Goal: Task Accomplishment & Management: Manage account settings

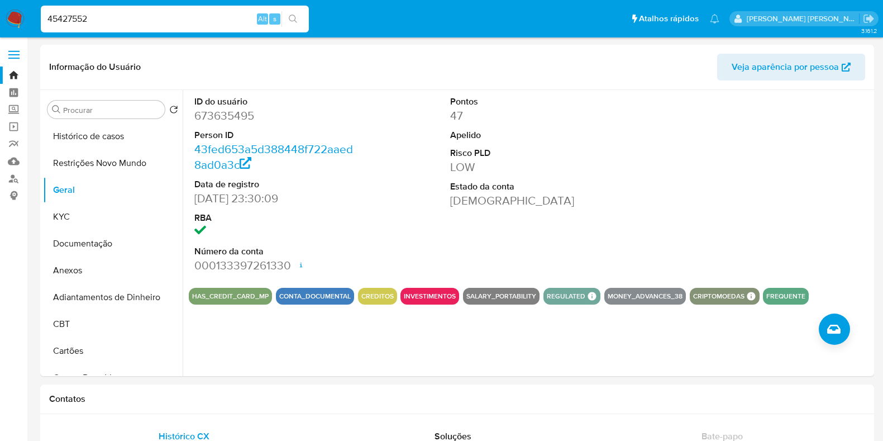
select select "10"
type input "45427552"
click at [170, 22] on input "45427552" at bounding box center [175, 19] width 268 height 15
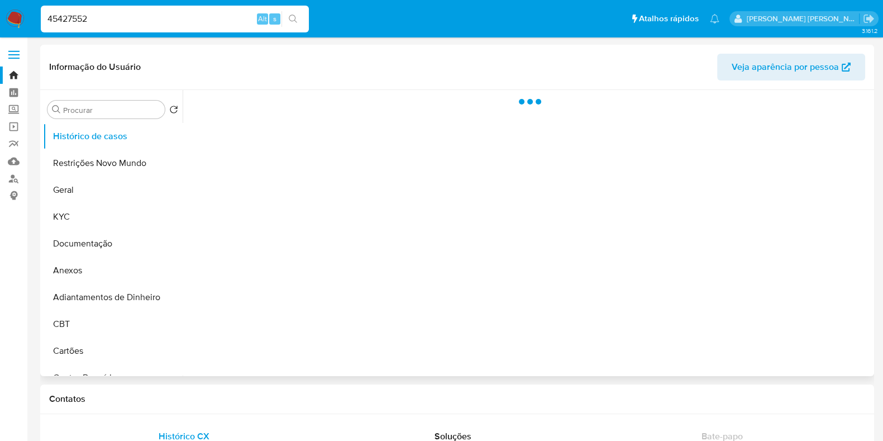
select select "10"
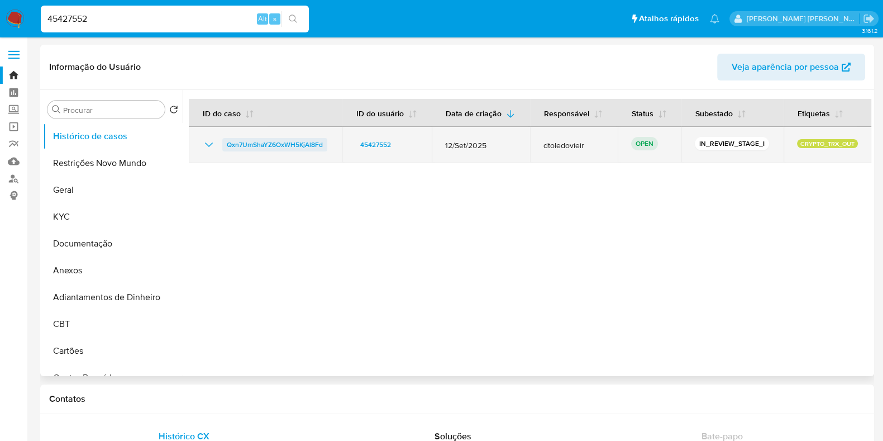
click at [265, 142] on span "Qxn7UmShaYZ6OxWH5KjAl8Fd" at bounding box center [275, 144] width 96 height 13
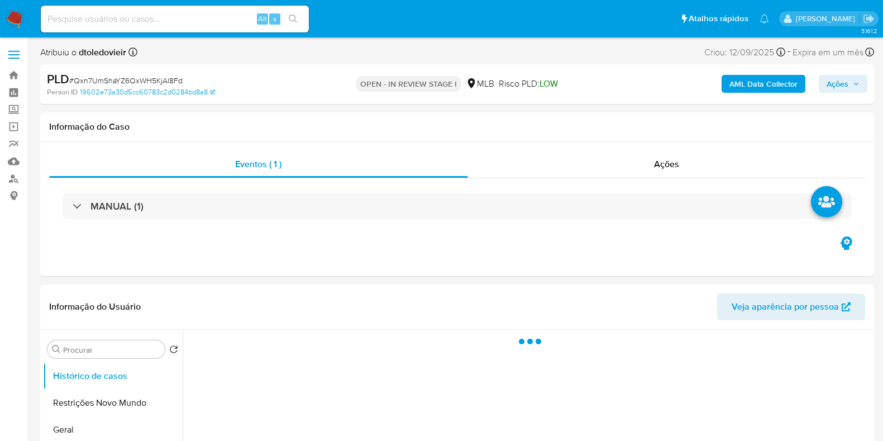
select select "10"
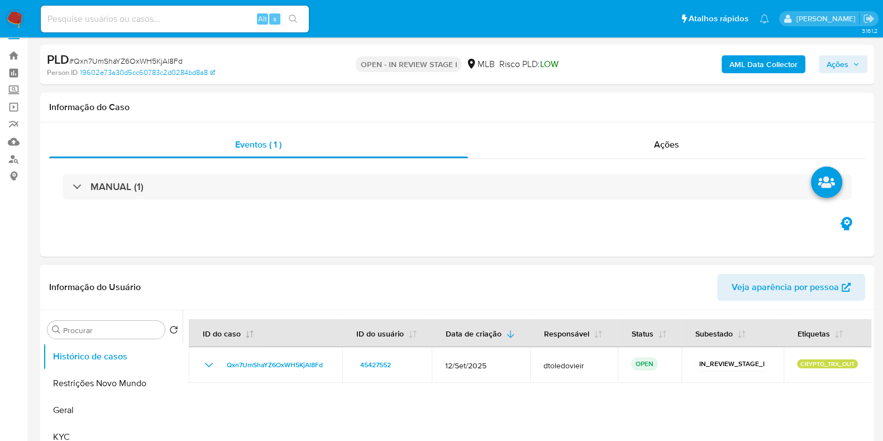
scroll to position [69, 0]
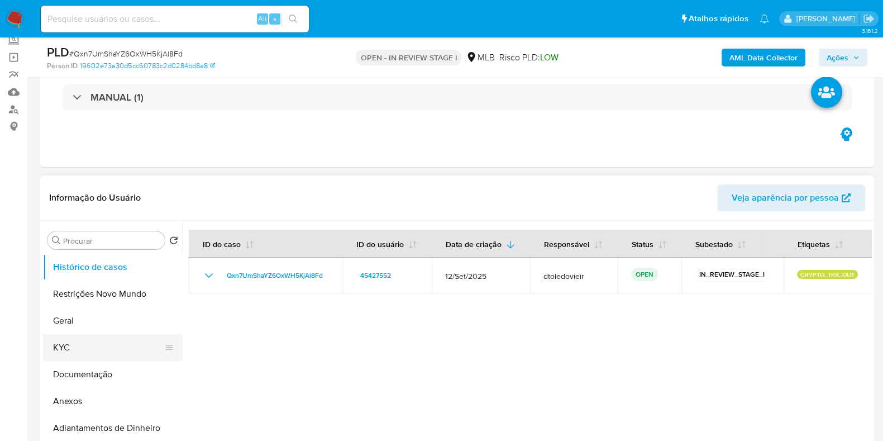
click at [81, 341] on button "KYC" at bounding box center [108, 347] width 131 height 27
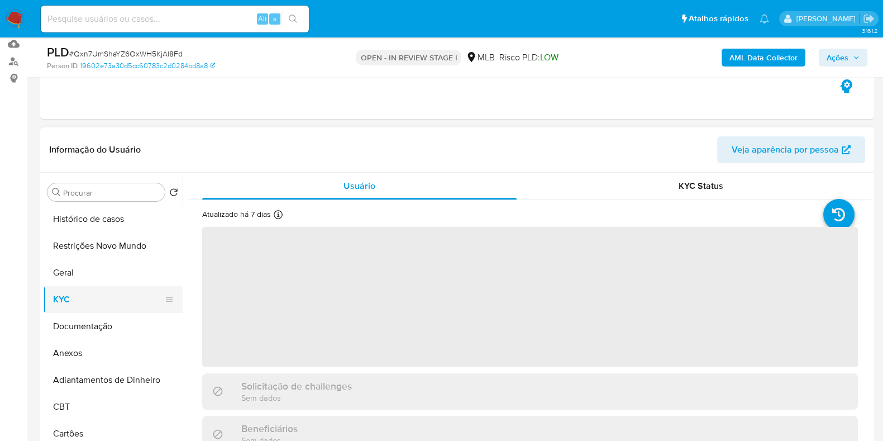
scroll to position [139, 0]
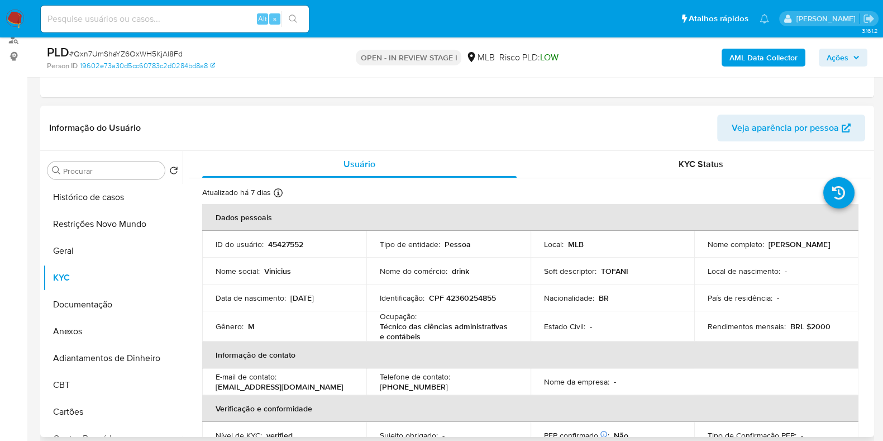
click at [289, 244] on p "45427552" at bounding box center [285, 244] width 35 height 10
copy p "45427552"
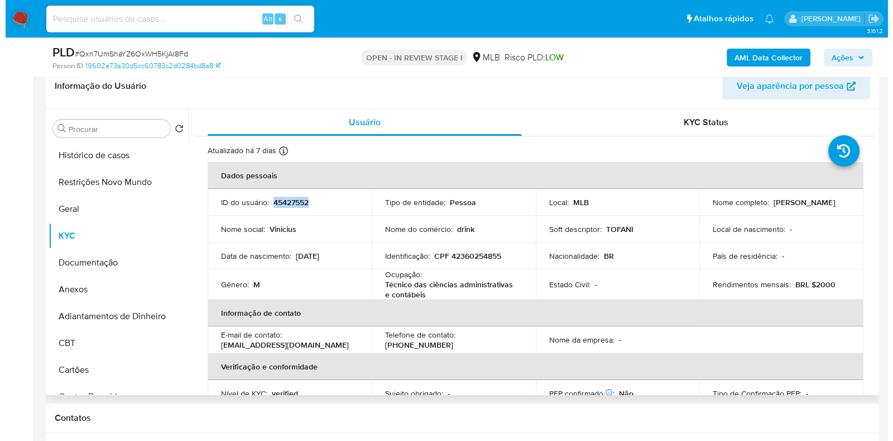
scroll to position [209, 0]
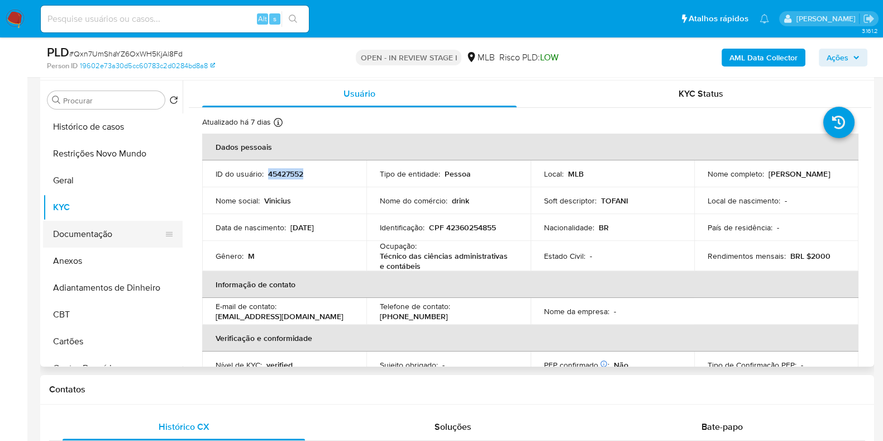
click at [106, 232] on button "Documentação" at bounding box center [108, 234] width 131 height 27
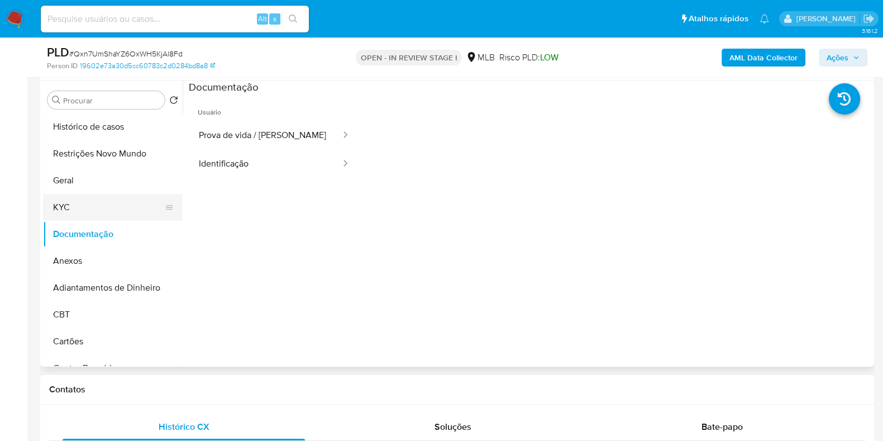
click at [107, 203] on button "KYC" at bounding box center [108, 207] width 131 height 27
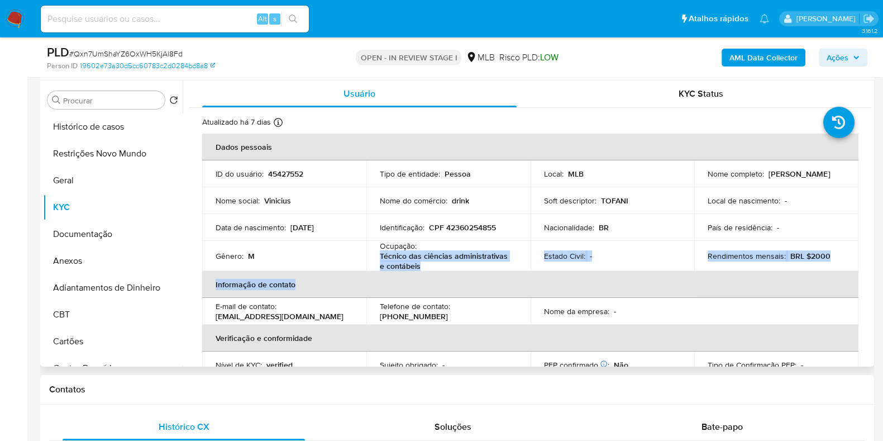
drag, startPoint x: 420, startPoint y: 270, endPoint x: 379, endPoint y: 252, distance: 44.8
click at [374, 259] on table "Dados pessoais ID do usuário : 45427552 Tipo de entidade : Pessoa Local : MLB N…" at bounding box center [530, 295] width 656 height 325
click at [380, 252] on p "Técnico das ciências administrativas e contábeis" at bounding box center [446, 261] width 133 height 20
drag, startPoint x: 377, startPoint y: 257, endPoint x: 443, endPoint y: 265, distance: 66.4
click at [443, 265] on td "Ocupação : Técnico das ciências administrativas e contábeis" at bounding box center [448, 256] width 164 height 30
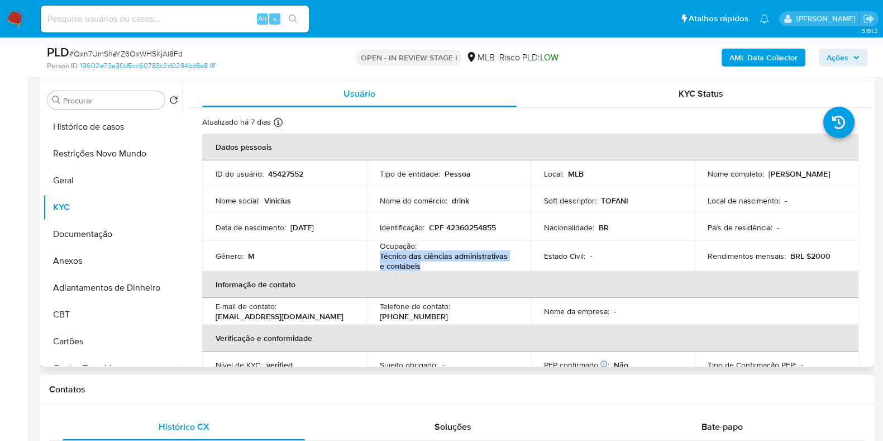
copy p "Técnico das ciências administrativas e contábeis"
click at [97, 235] on button "Documentação" at bounding box center [108, 234] width 131 height 27
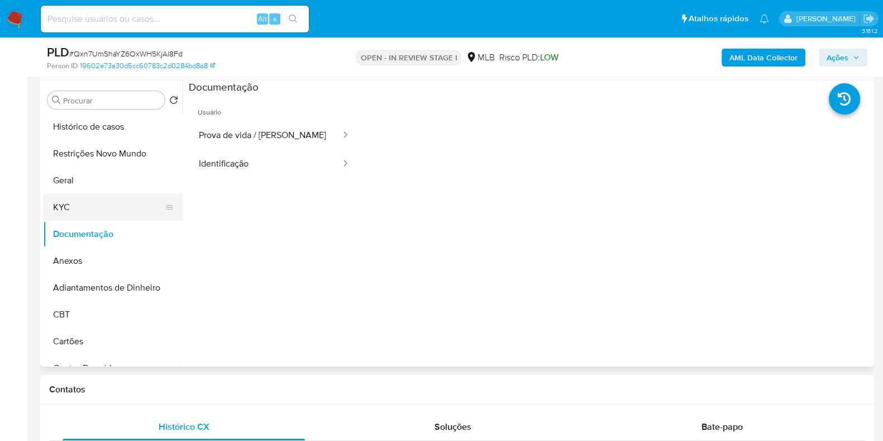
click at [100, 203] on button "KYC" at bounding box center [108, 207] width 131 height 27
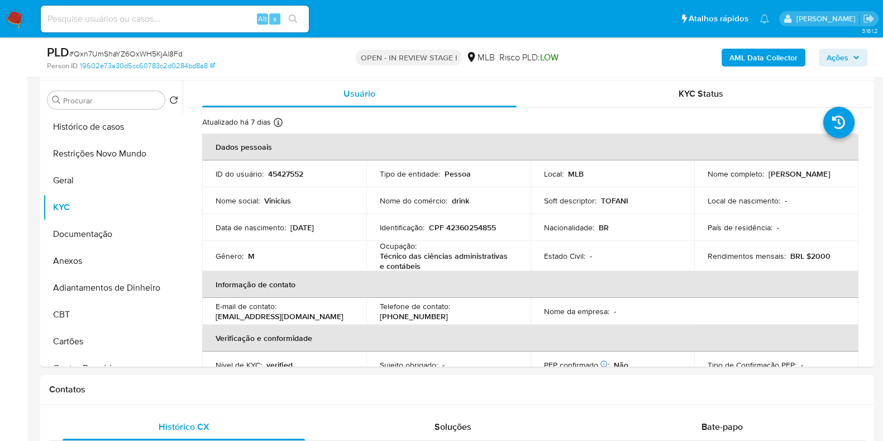
click at [745, 59] on b "AML Data Collector" at bounding box center [763, 58] width 68 height 18
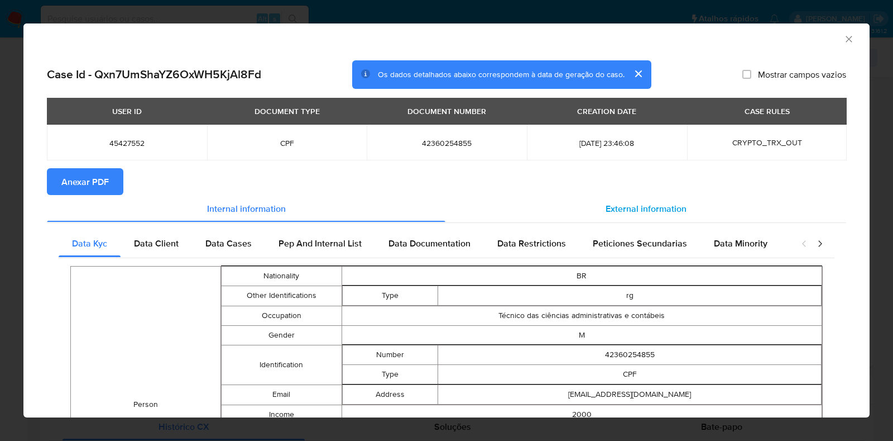
click at [611, 199] on div "External information" at bounding box center [646, 208] width 401 height 27
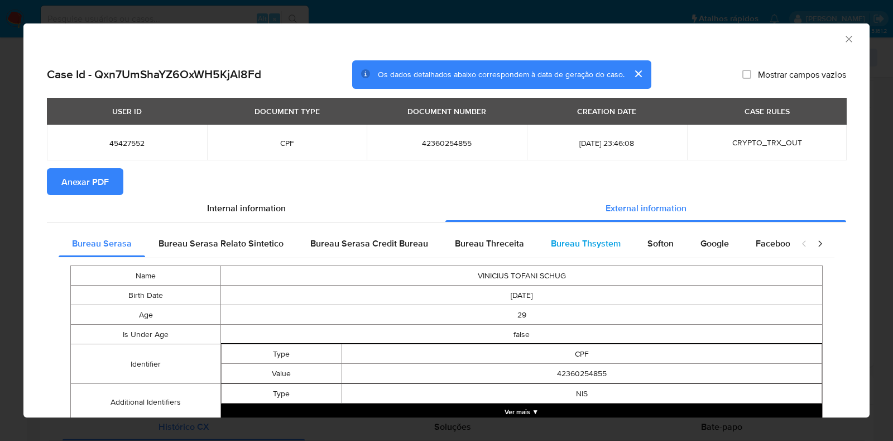
click at [575, 238] on span "Bureau Thsystem" at bounding box center [586, 243] width 70 height 13
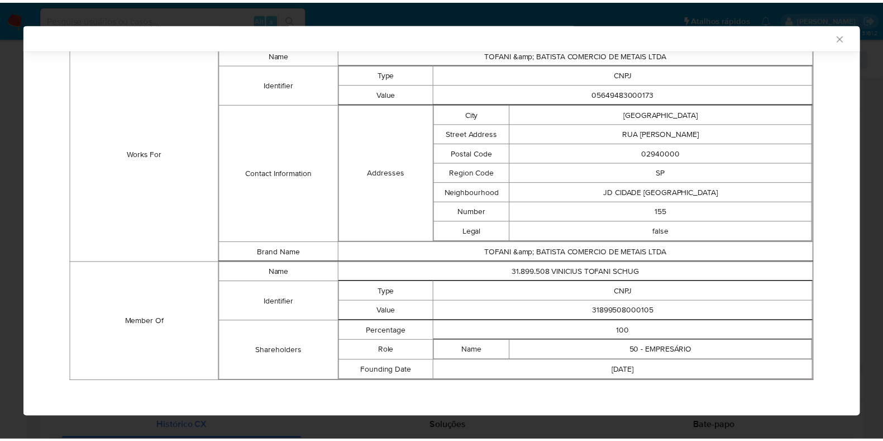
scroll to position [777, 0]
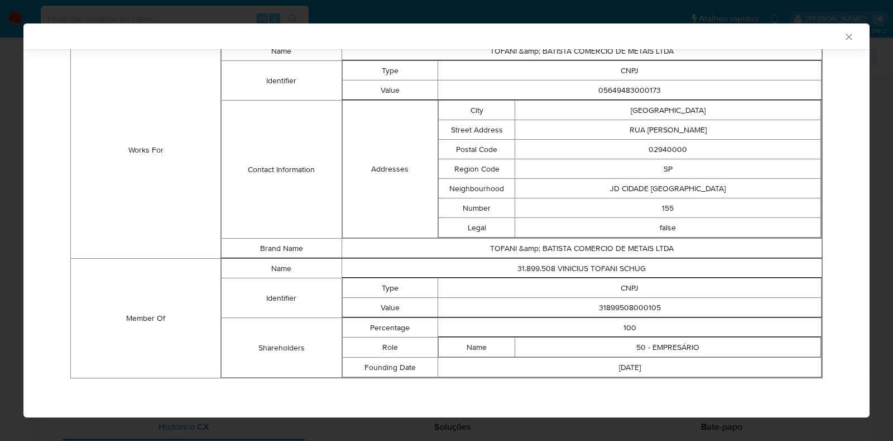
click at [620, 307] on td "31899508000105" at bounding box center [630, 308] width 384 height 20
copy td "31899508000105"
click at [0, 213] on div "AML Data Collector Case Id - Qxn7UmShaYZ6OxWH5KjAl8Fd Os dados detalhados abaix…" at bounding box center [446, 220] width 893 height 441
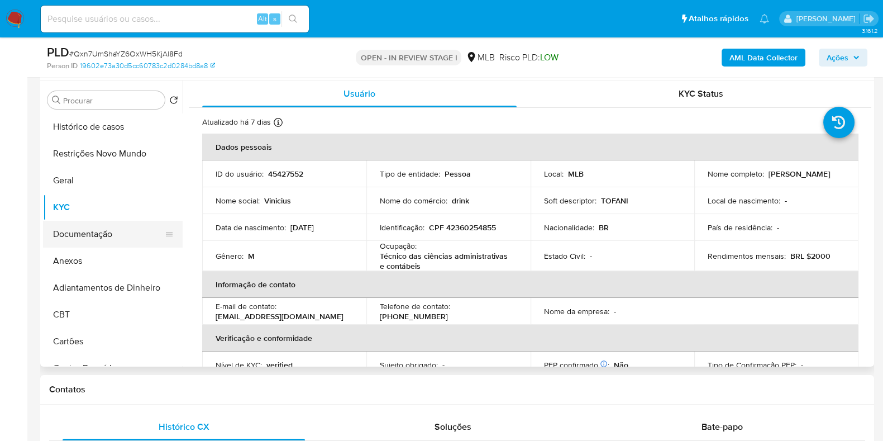
click at [86, 224] on button "Documentação" at bounding box center [108, 234] width 131 height 27
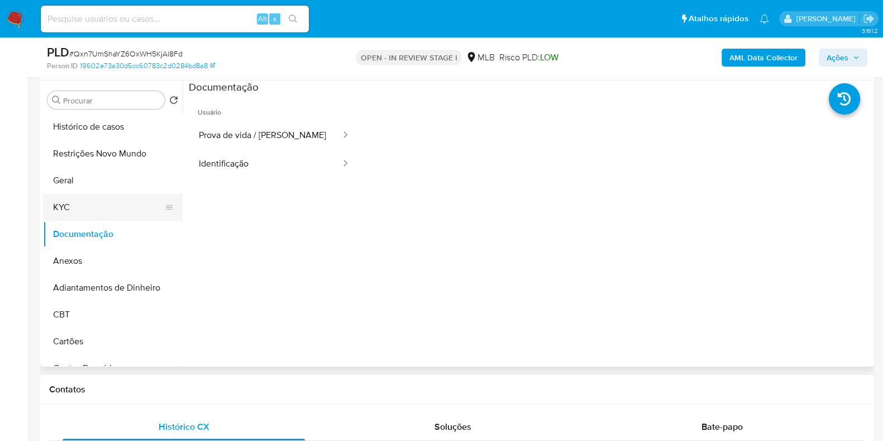
click at [104, 211] on button "KYC" at bounding box center [108, 207] width 131 height 27
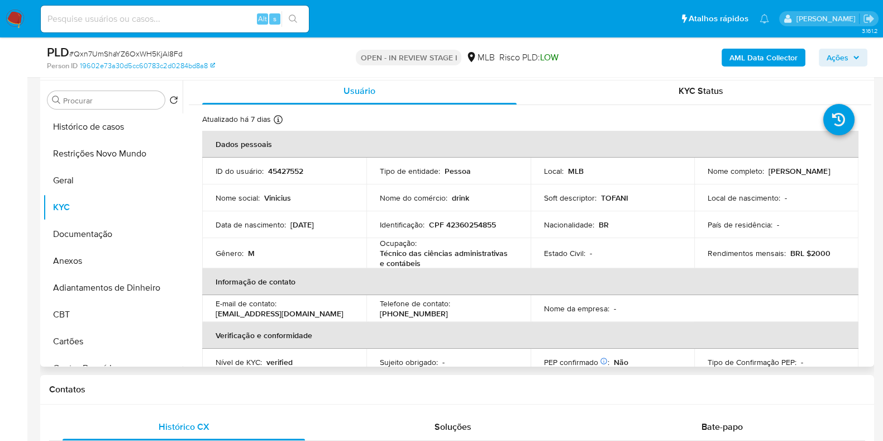
scroll to position [0, 0]
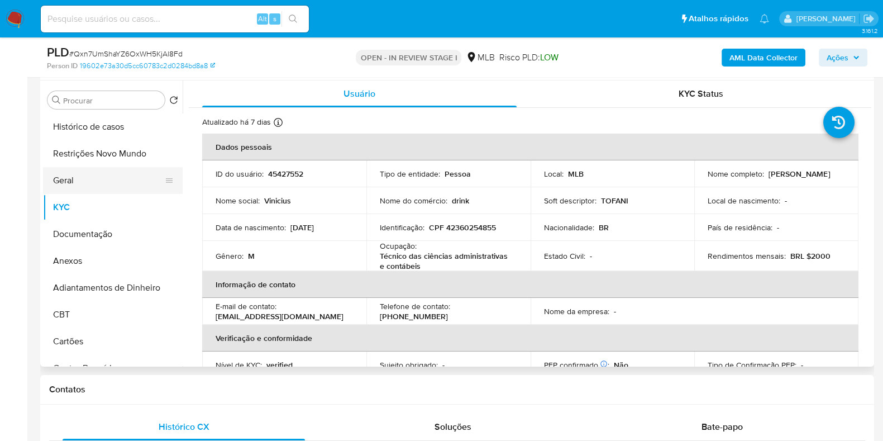
click at [94, 167] on button "Geral" at bounding box center [108, 180] width 131 height 27
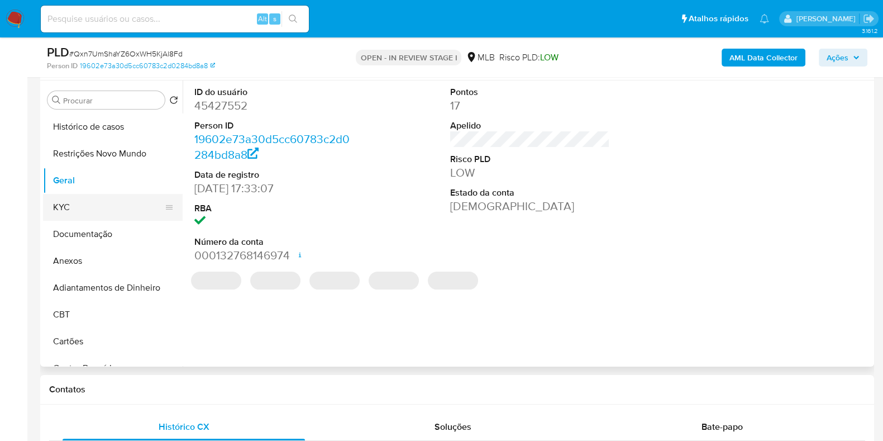
click at [75, 209] on button "KYC" at bounding box center [108, 207] width 131 height 27
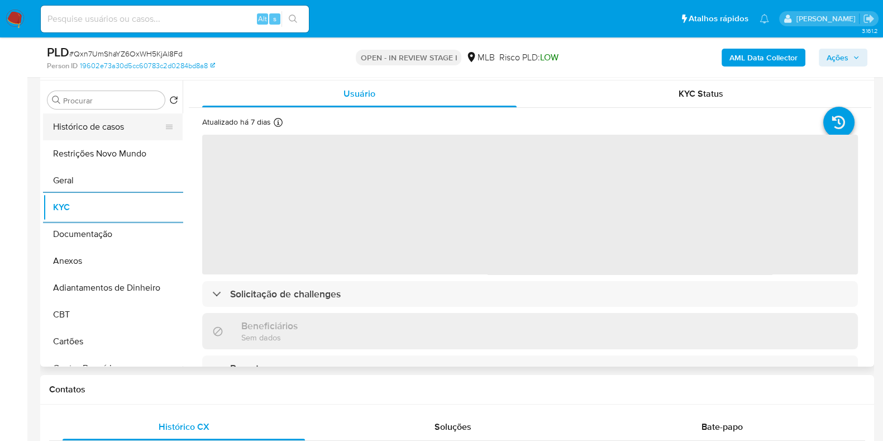
click at [95, 134] on button "Histórico de casos" at bounding box center [108, 126] width 131 height 27
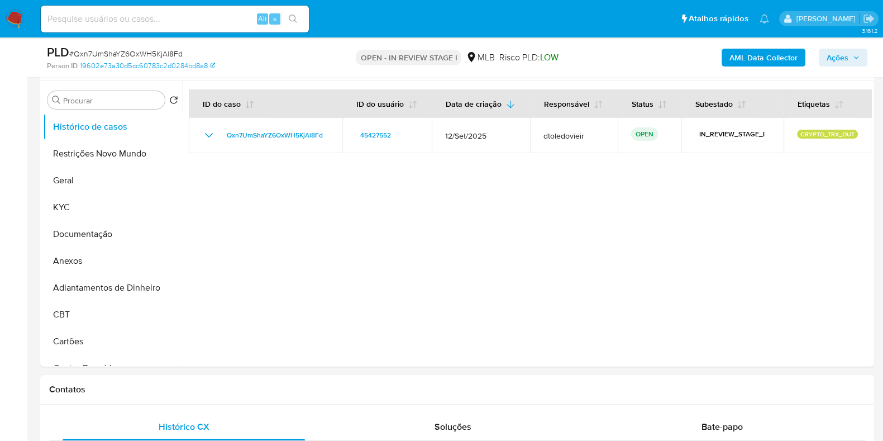
click at [850, 57] on span "Ações" at bounding box center [842, 58] width 33 height 16
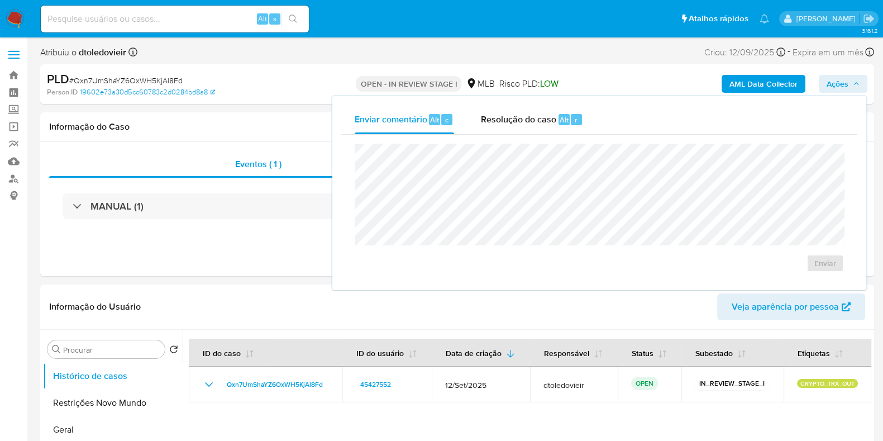
drag, startPoint x: 538, startPoint y: 111, endPoint x: 533, endPoint y: 136, distance: 25.6
click at [539, 111] on div "Resolução do caso Alt r" at bounding box center [532, 119] width 102 height 29
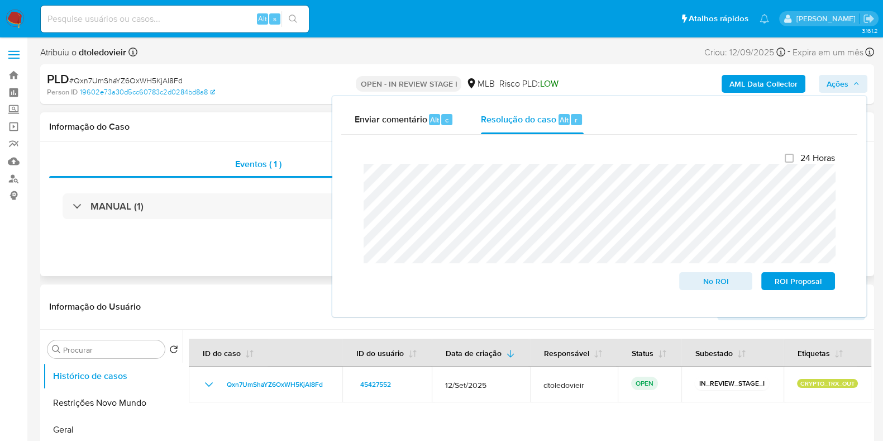
click at [273, 242] on div "Eventos ( 1 ) Ações MANUAL (1)" at bounding box center [457, 209] width 834 height 134
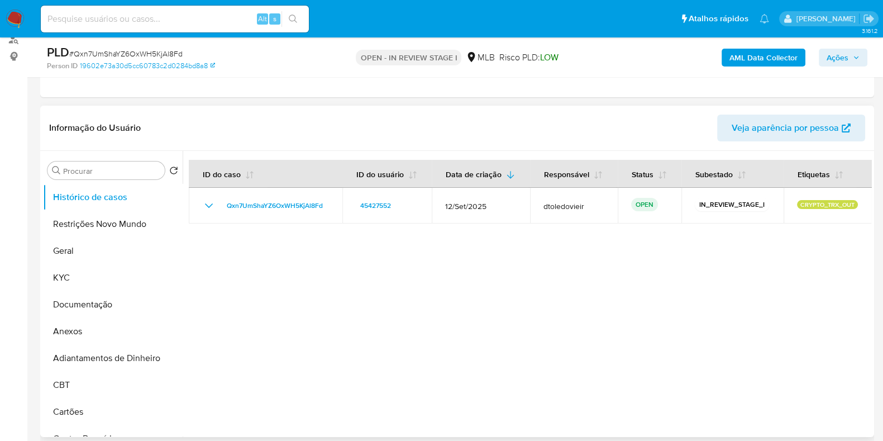
scroll to position [139, 0]
click at [68, 283] on button "KYC" at bounding box center [108, 277] width 131 height 27
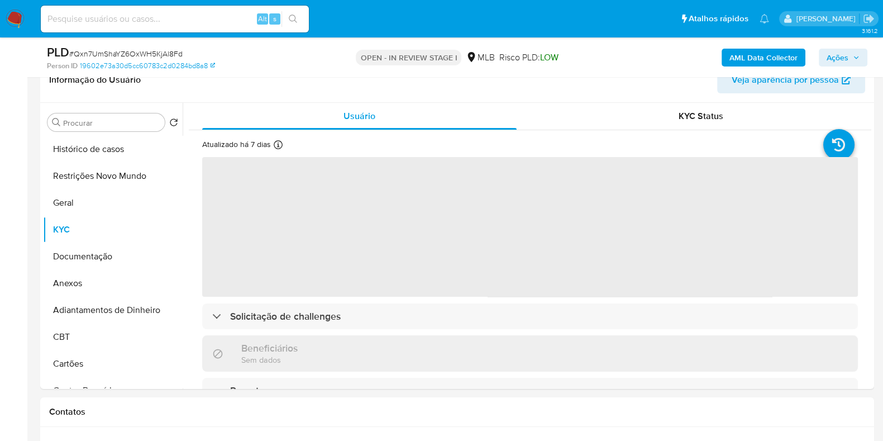
scroll to position [209, 0]
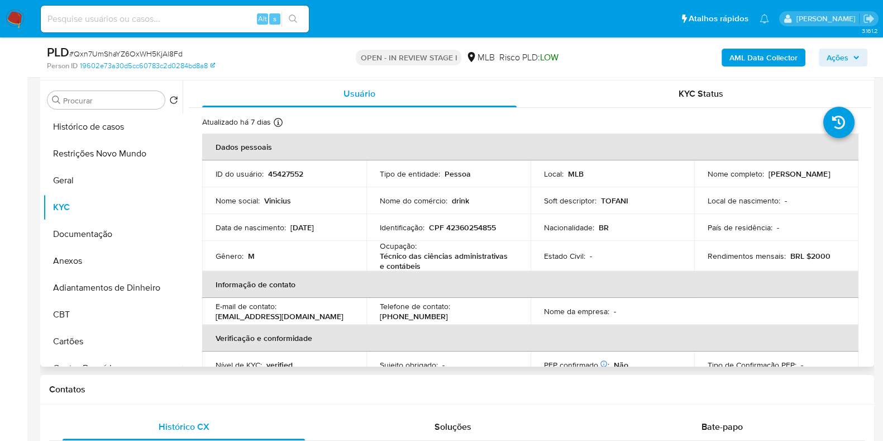
drag, startPoint x: 783, startPoint y: 178, endPoint x: 700, endPoint y: 178, distance: 82.6
click at [700, 178] on td "Nome completo : Vinicius Tofani Schug" at bounding box center [776, 173] width 164 height 27
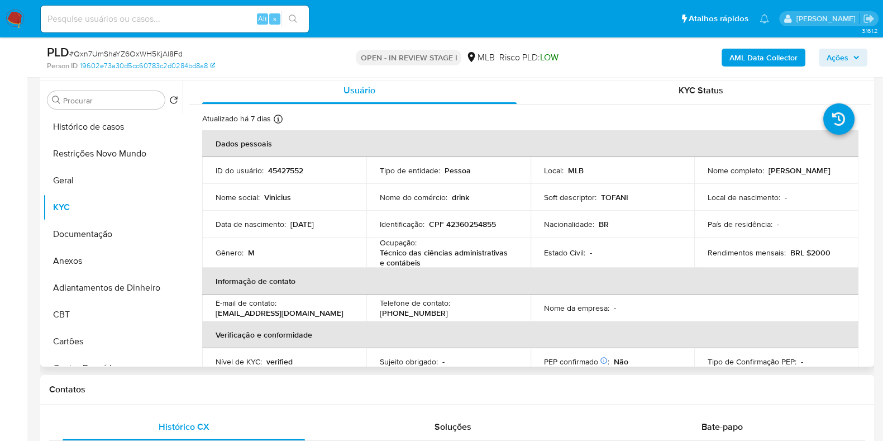
scroll to position [0, 0]
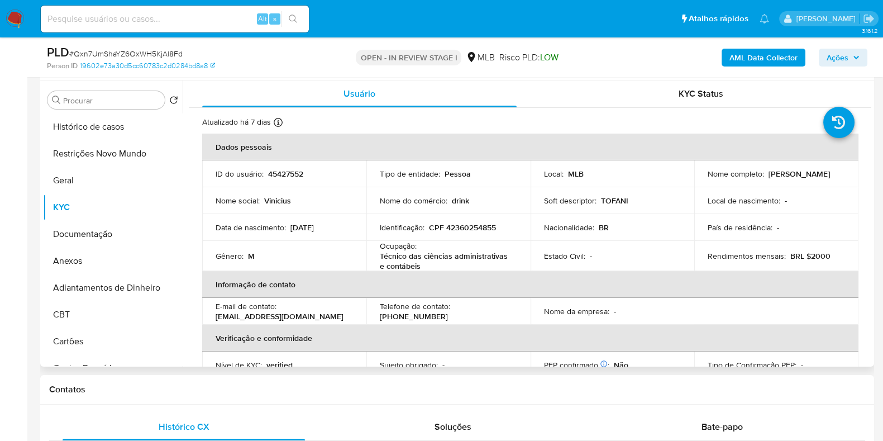
click at [484, 229] on p "CPF 42360254855" at bounding box center [462, 227] width 67 height 10
copy p "42360254855"
click at [110, 147] on button "Restrições Novo Mundo" at bounding box center [108, 153] width 131 height 27
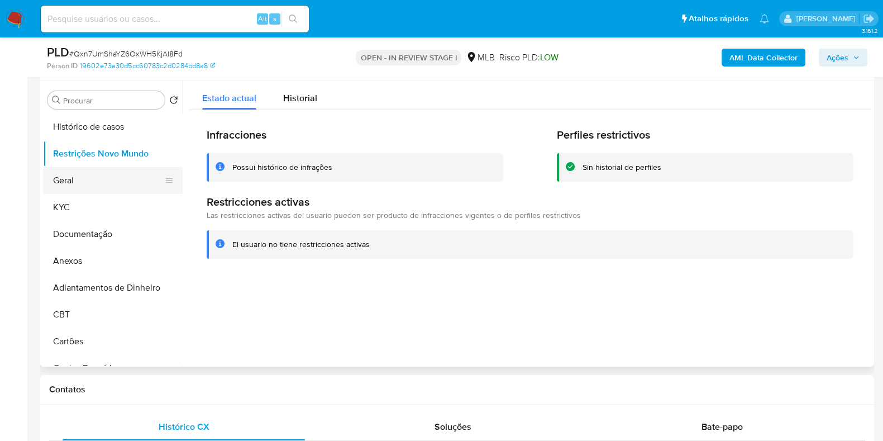
click at [94, 171] on button "Geral" at bounding box center [108, 180] width 131 height 27
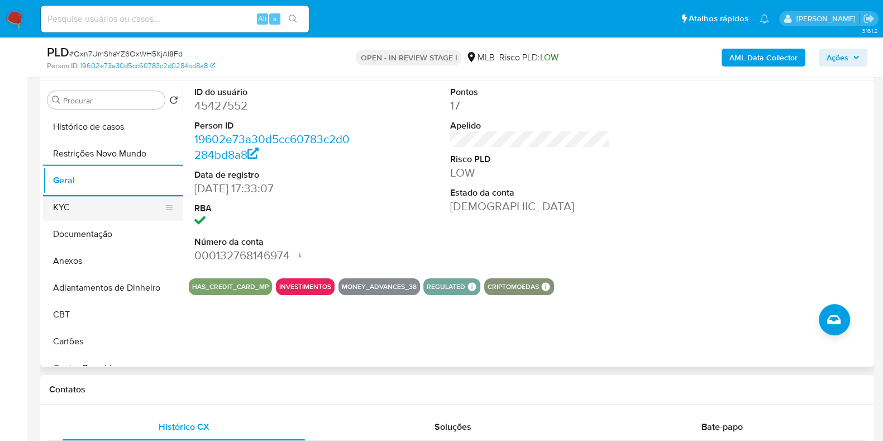
click at [99, 211] on button "KYC" at bounding box center [108, 207] width 131 height 27
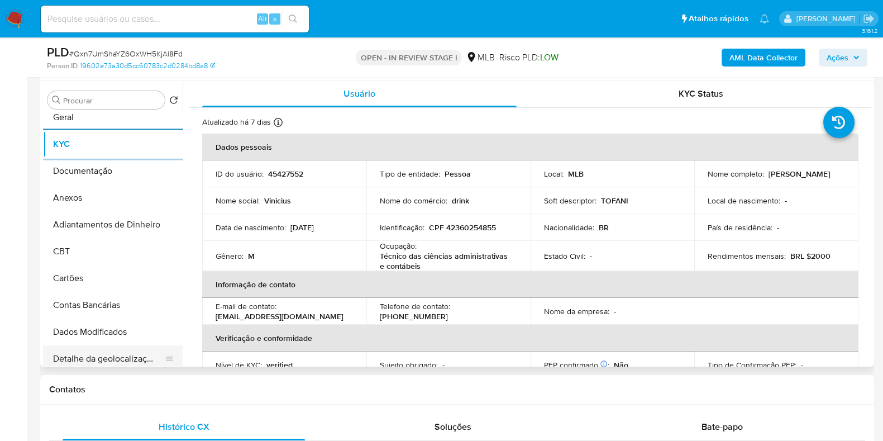
scroll to position [279, 0]
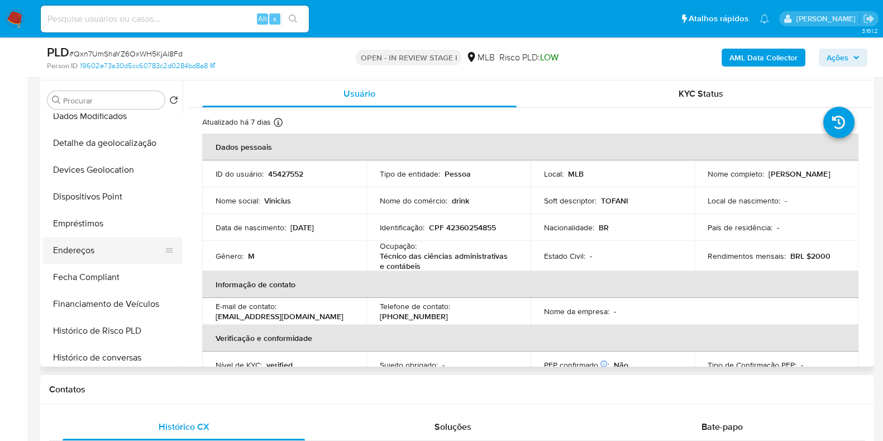
click at [95, 247] on button "Endereços" at bounding box center [108, 250] width 131 height 27
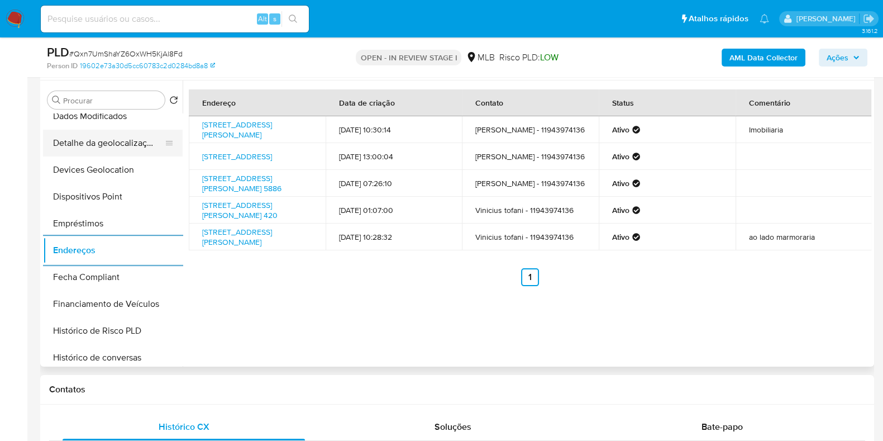
click at [114, 140] on button "Detalhe da geolocalização" at bounding box center [108, 143] width 131 height 27
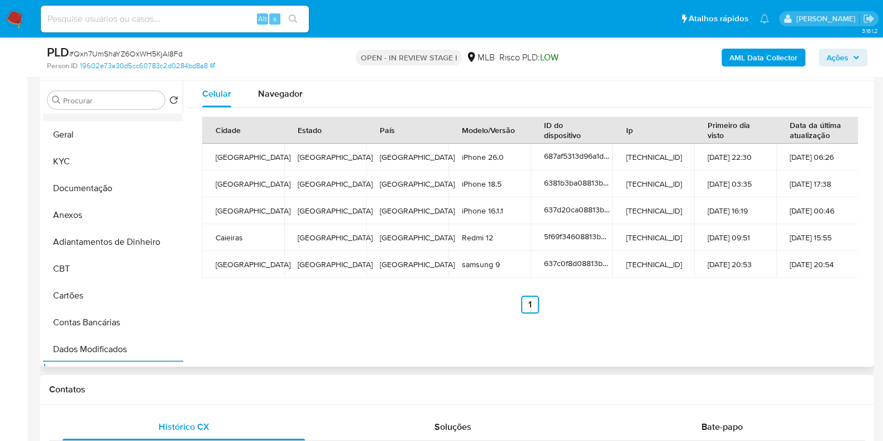
scroll to position [0, 0]
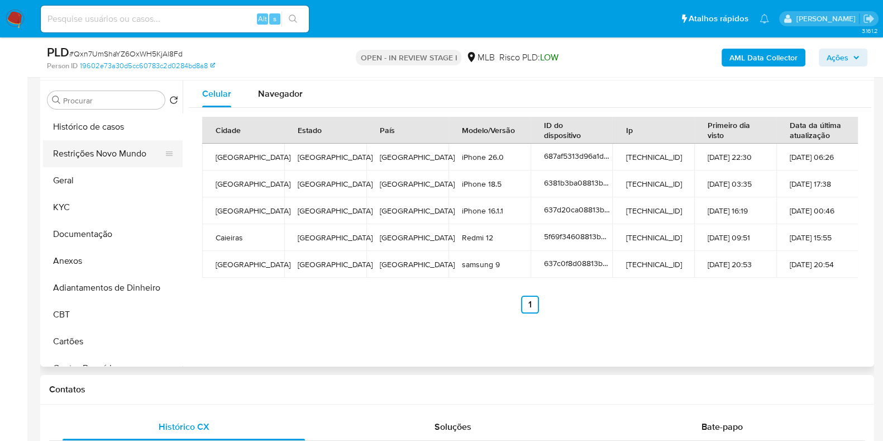
click at [106, 142] on button "Restrições Novo Mundo" at bounding box center [108, 153] width 131 height 27
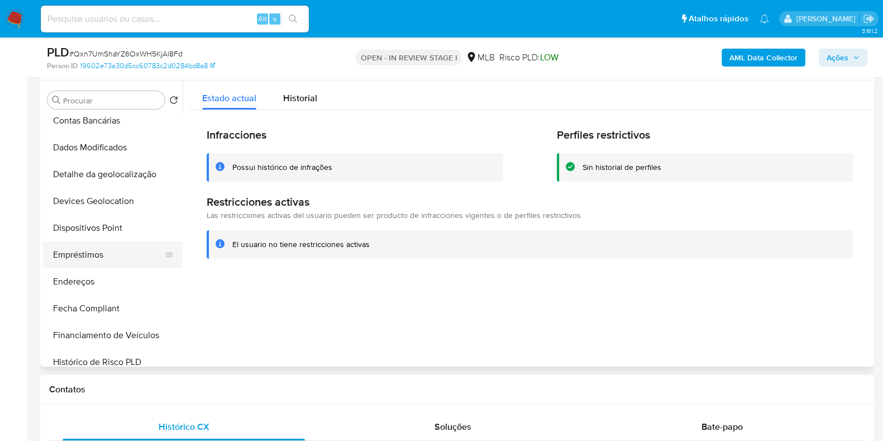
scroll to position [279, 0]
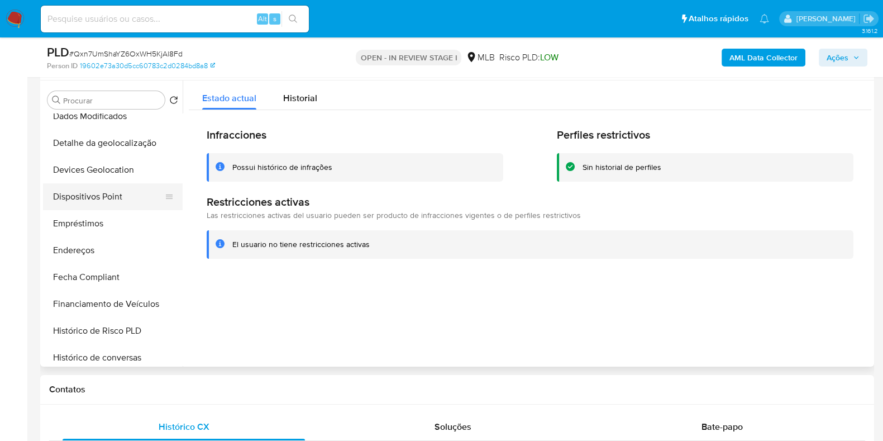
click at [114, 198] on button "Dispositivos Point" at bounding box center [108, 196] width 131 height 27
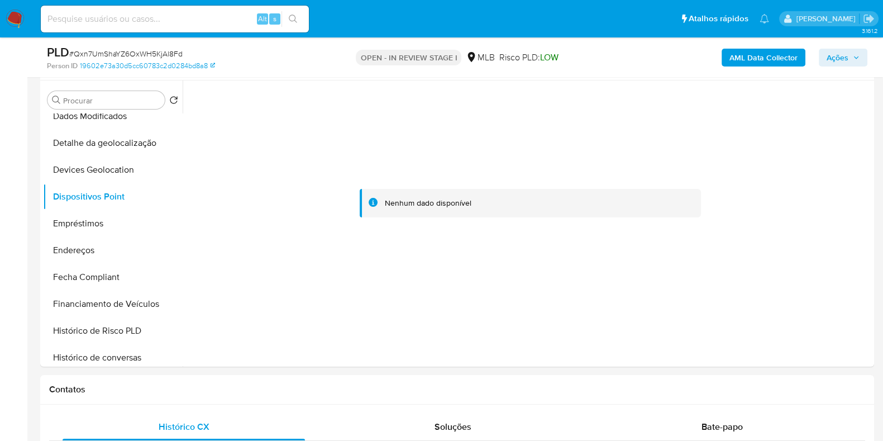
click at [771, 55] on b "AML Data Collector" at bounding box center [763, 58] width 68 height 18
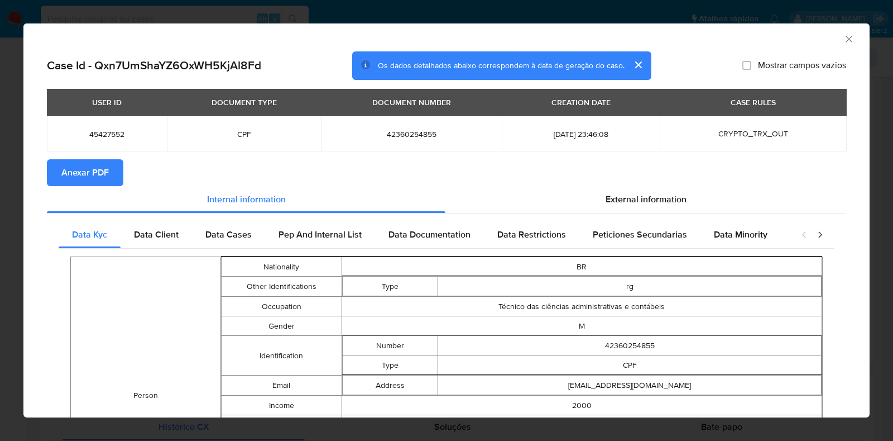
click at [76, 169] on span "Anexar PDF" at bounding box center [84, 172] width 47 height 25
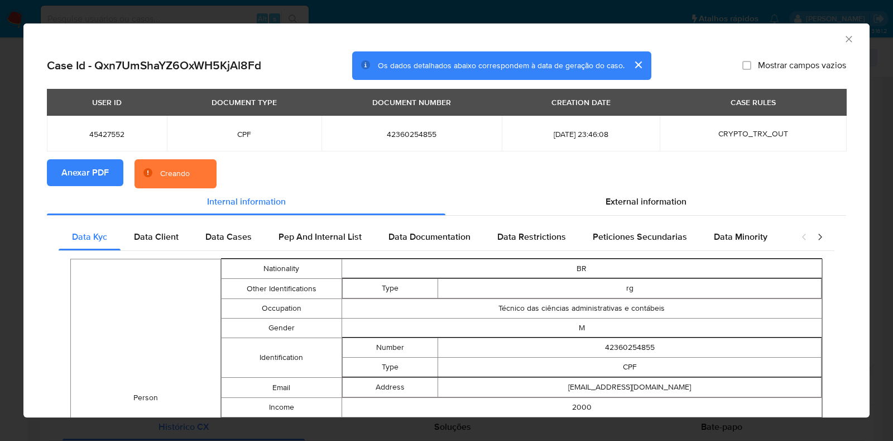
click at [0, 192] on div "AML Data Collector Case Id - Qxn7UmShaYZ6OxWH5KjAl8Fd Os dados detalhados abaix…" at bounding box center [446, 220] width 893 height 441
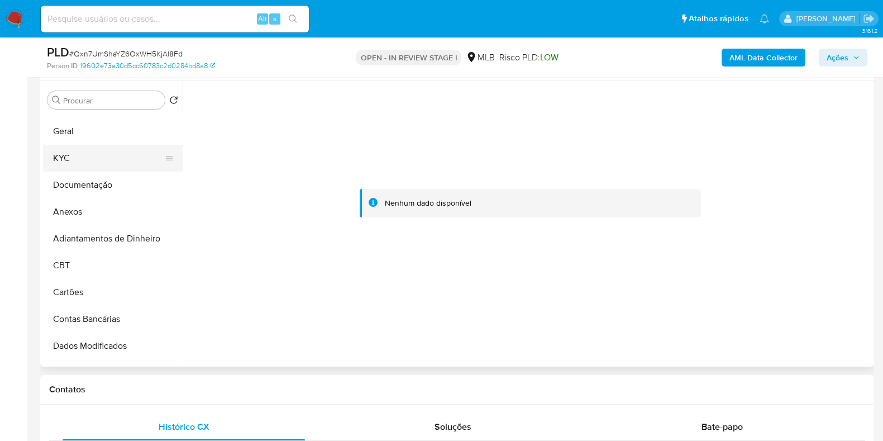
scroll to position [0, 0]
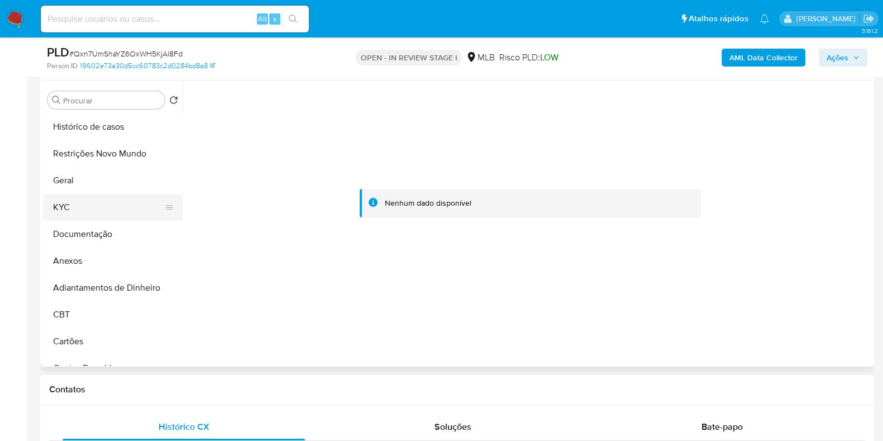
click at [72, 194] on button "KYC" at bounding box center [108, 207] width 131 height 27
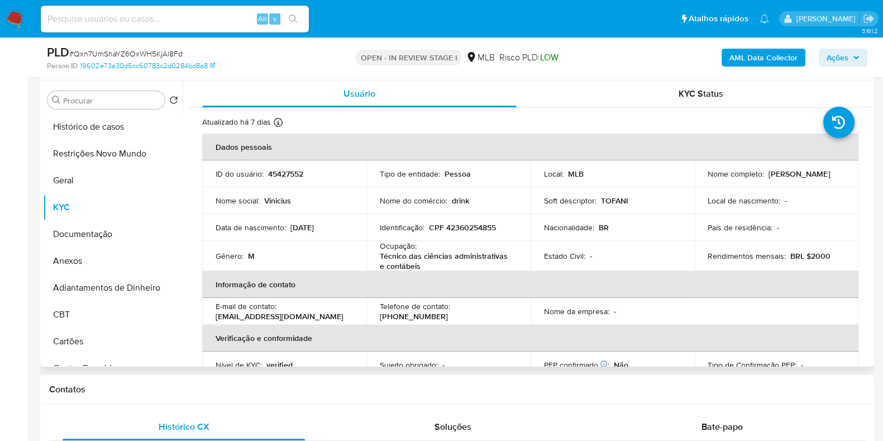
drag, startPoint x: 788, startPoint y: 185, endPoint x: 702, endPoint y: 181, distance: 86.6
click at [702, 181] on td "Nome completo : Vinicius Tofani Schug" at bounding box center [776, 173] width 164 height 27
copy p "Vinicius Tofani Schug"
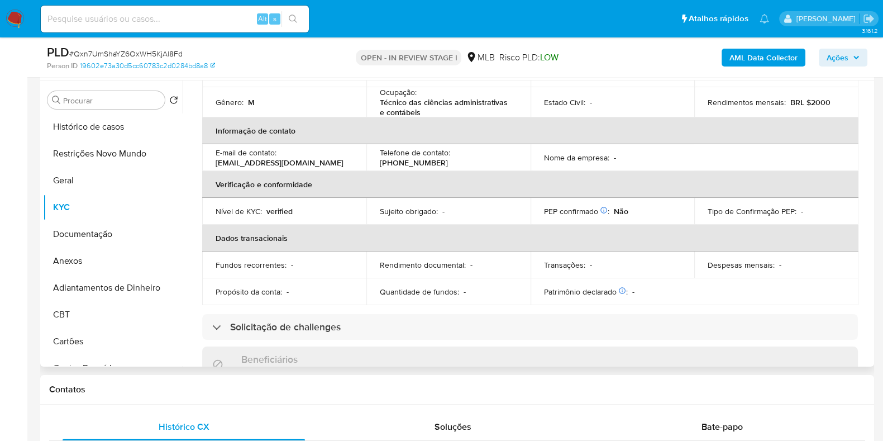
scroll to position [488, 0]
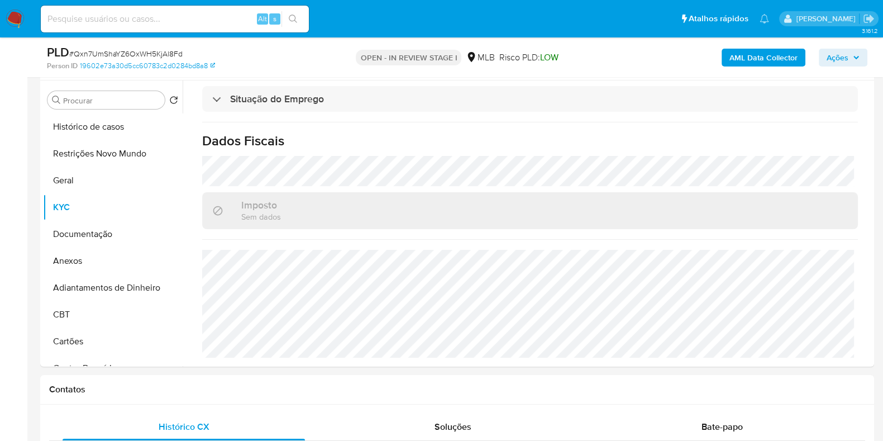
click at [847, 57] on span "Ações" at bounding box center [837, 58] width 22 height 18
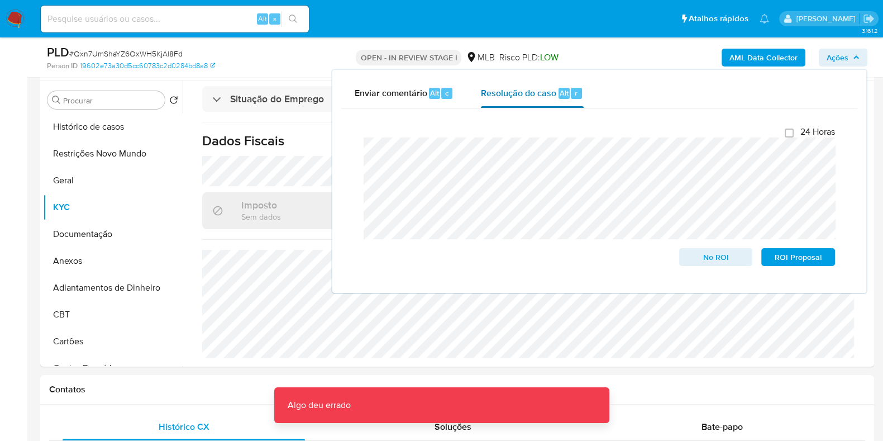
click at [537, 102] on div "Resolução do caso Alt r" at bounding box center [532, 93] width 102 height 29
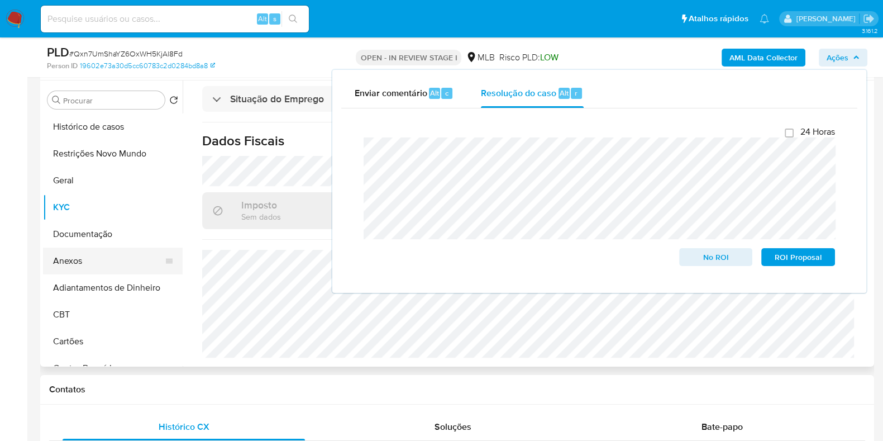
click at [112, 262] on button "Anexos" at bounding box center [108, 260] width 131 height 27
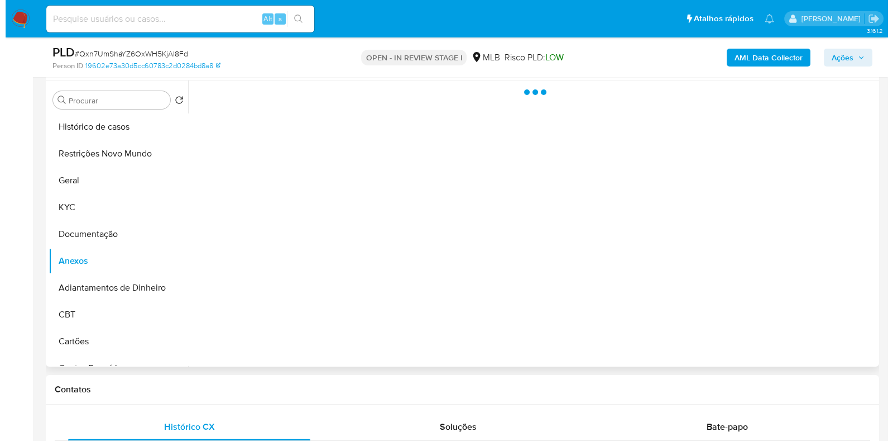
scroll to position [0, 0]
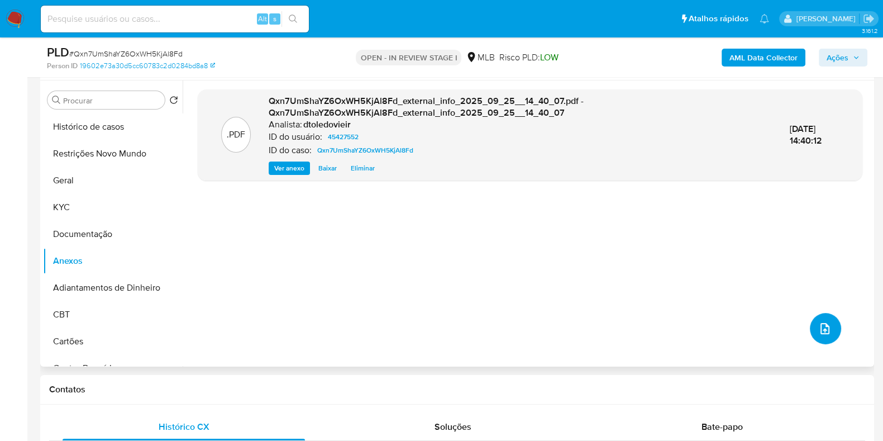
click at [812, 330] on button "upload-file" at bounding box center [825, 328] width 31 height 31
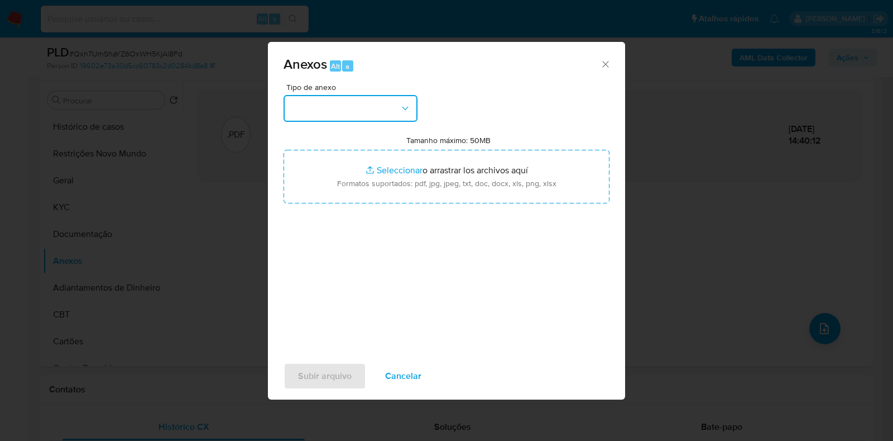
click at [370, 106] on button "button" at bounding box center [351, 108] width 134 height 27
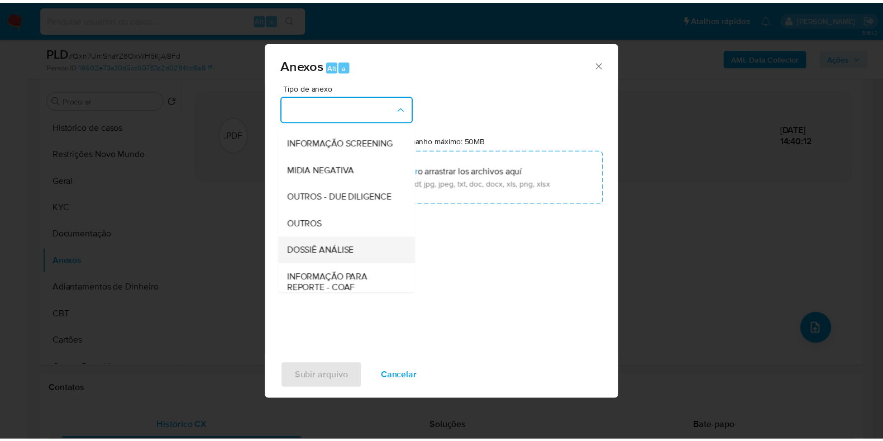
scroll to position [172, 0]
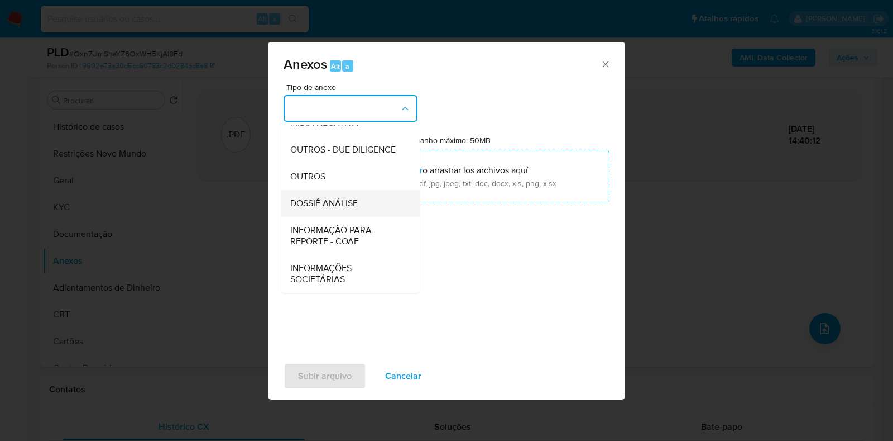
click at [343, 199] on span "DOSSIÊ ANÁLISE" at bounding box center [324, 203] width 68 height 11
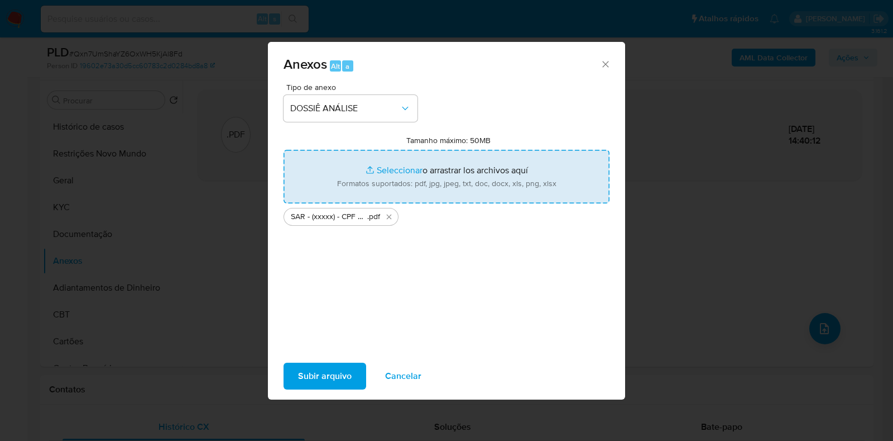
type input "C:\fakepath\Mulan 45427552_2025_09_25_09_18_53.xlsx"
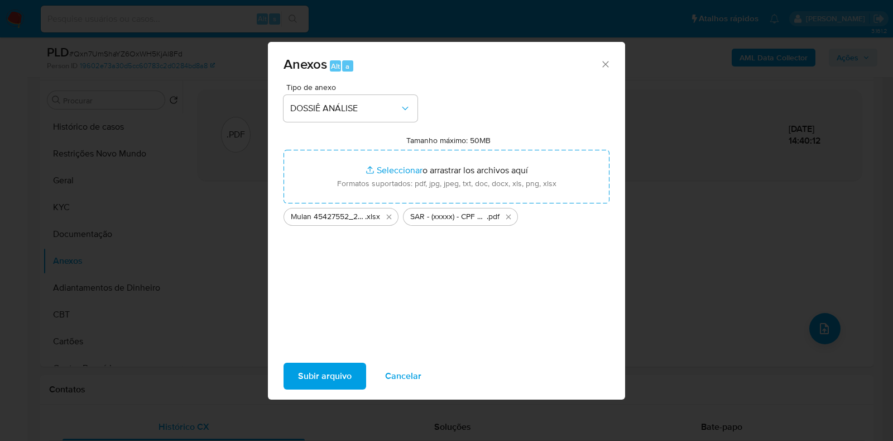
click at [318, 381] on span "Subir arquivo" at bounding box center [325, 376] width 54 height 25
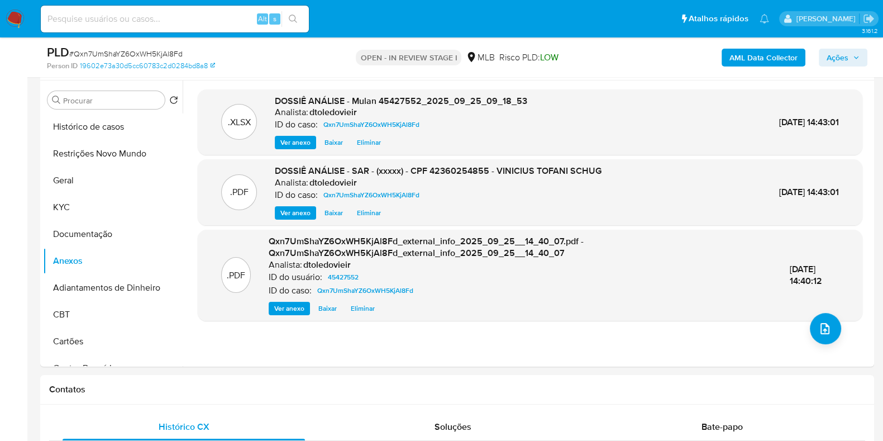
click at [857, 63] on span "Ações" at bounding box center [842, 58] width 33 height 16
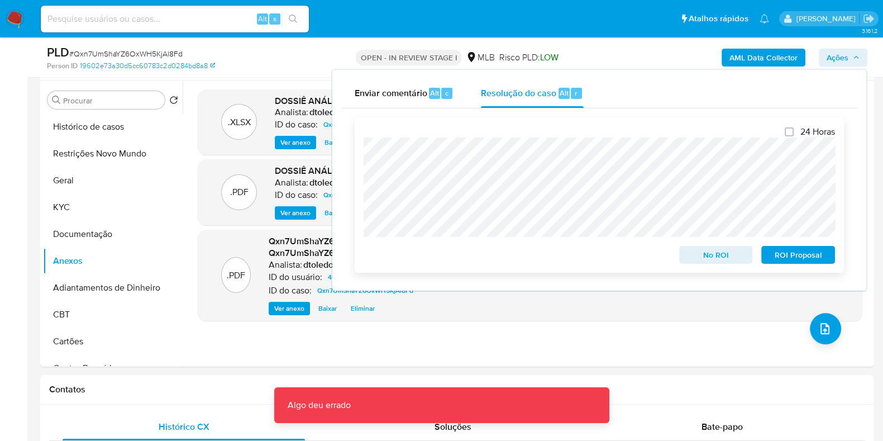
click at [794, 258] on span "ROI Proposal" at bounding box center [798, 255] width 58 height 16
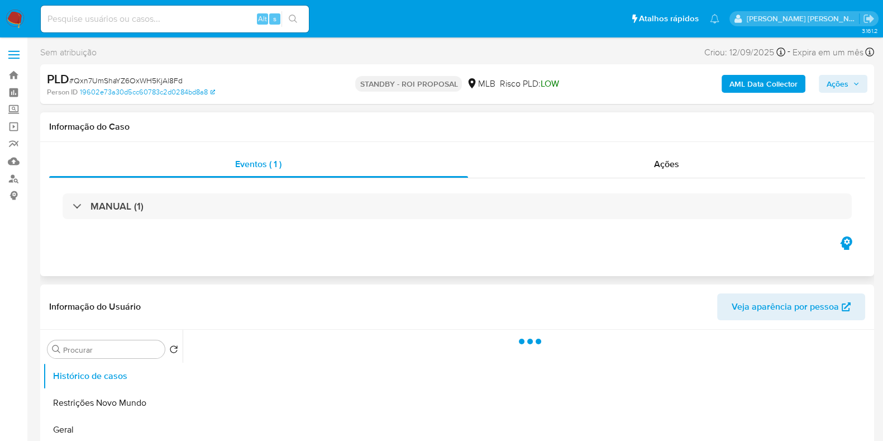
select select "10"
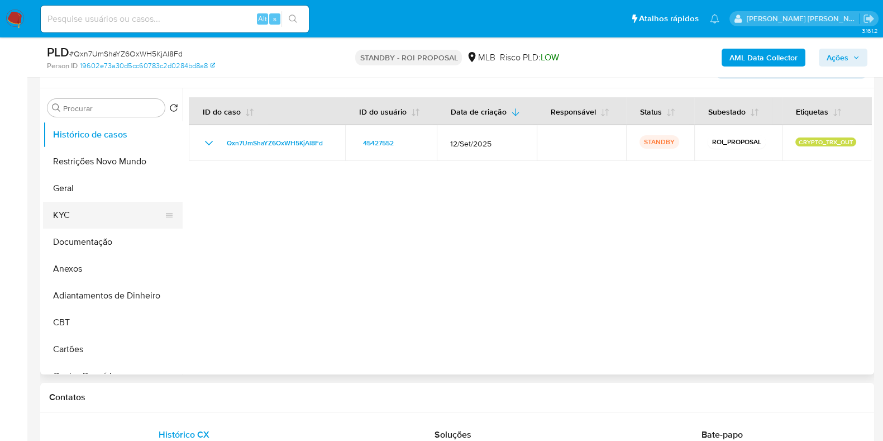
scroll to position [209, 0]
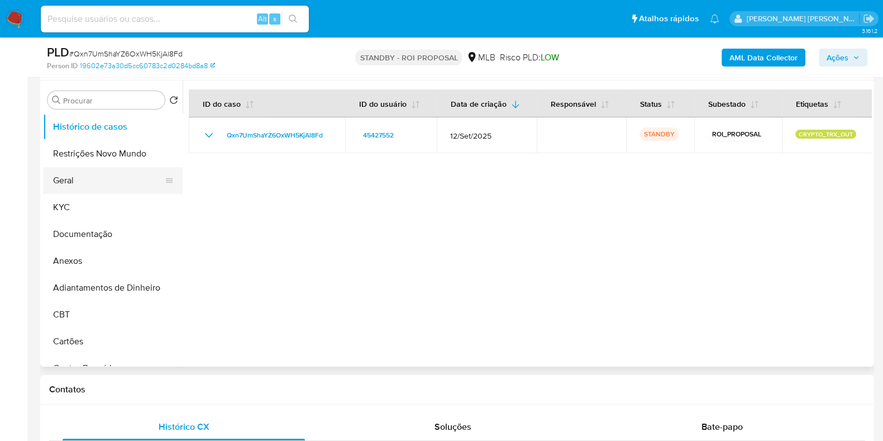
click at [63, 171] on button "Geral" at bounding box center [108, 180] width 131 height 27
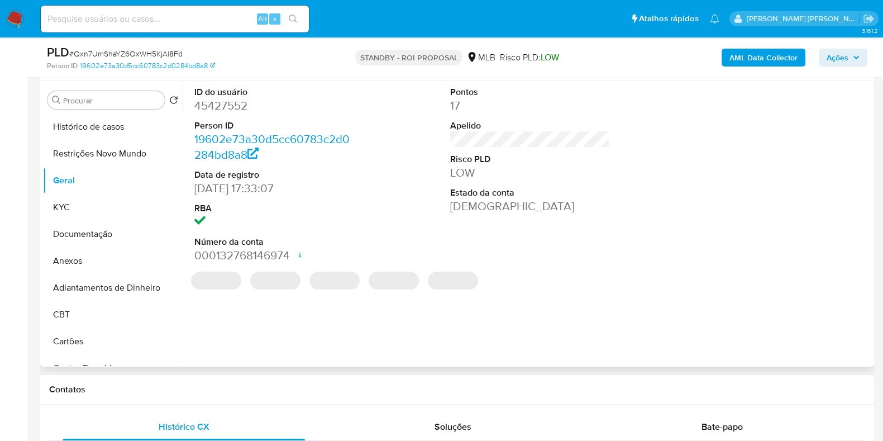
click at [222, 101] on dd "45427552" at bounding box center [274, 106] width 160 height 16
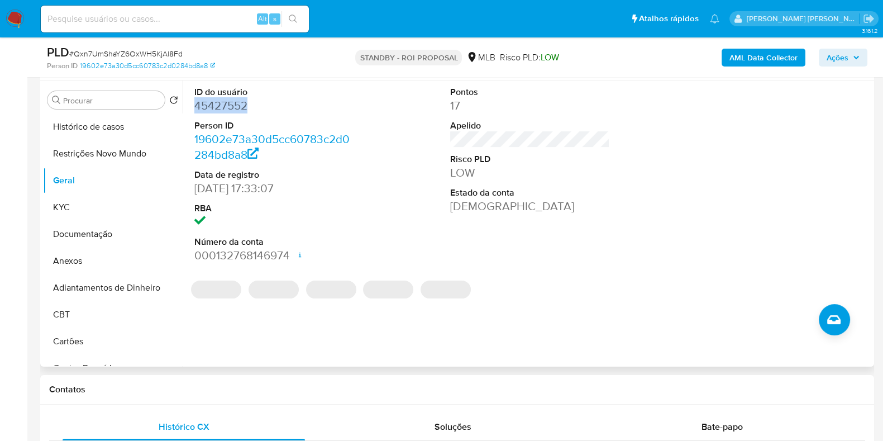
copy dd "45427552"
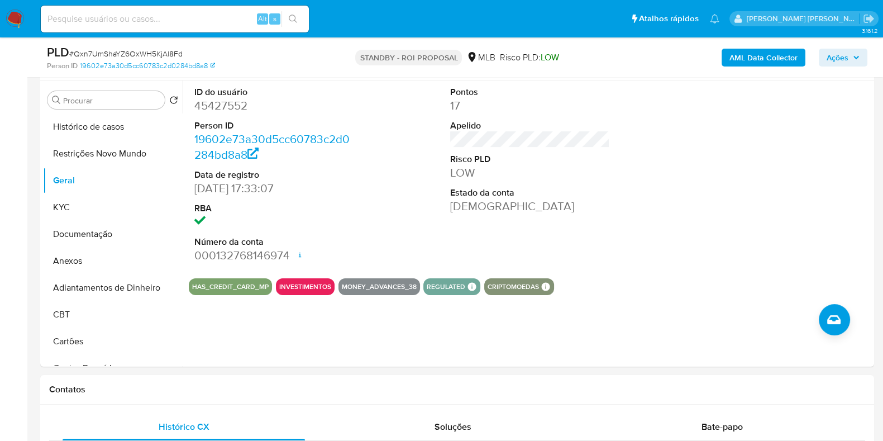
click at [192, 21] on input at bounding box center [175, 19] width 268 height 15
paste input "679626915"
type input "679626915"
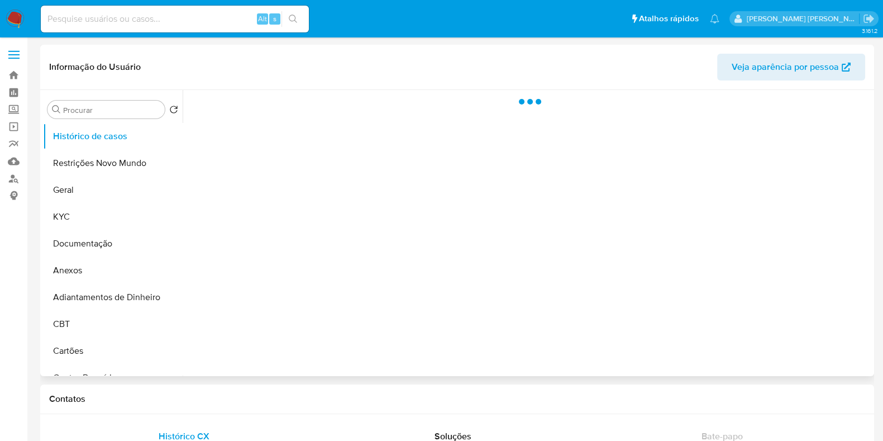
select select "10"
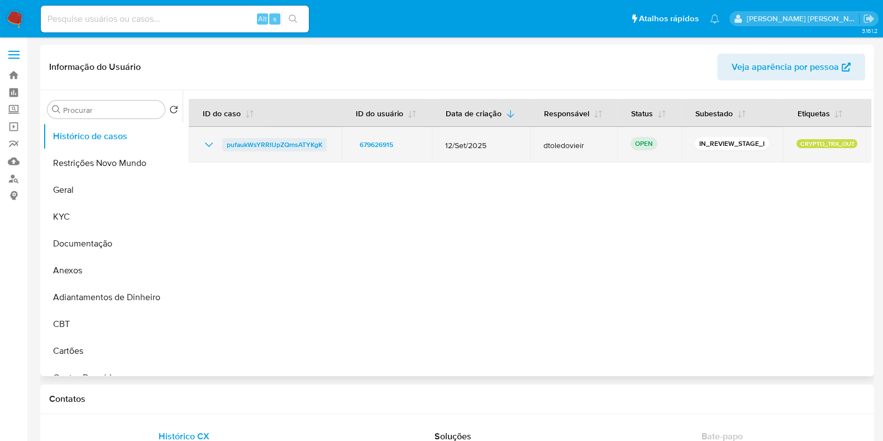
click at [275, 147] on span "pufaukWsYRRlUpZQmsATYKgK" at bounding box center [274, 144] width 95 height 13
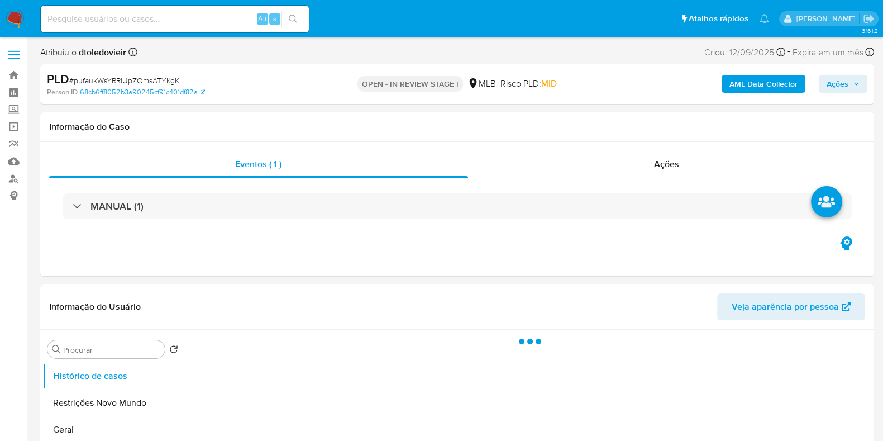
select select "10"
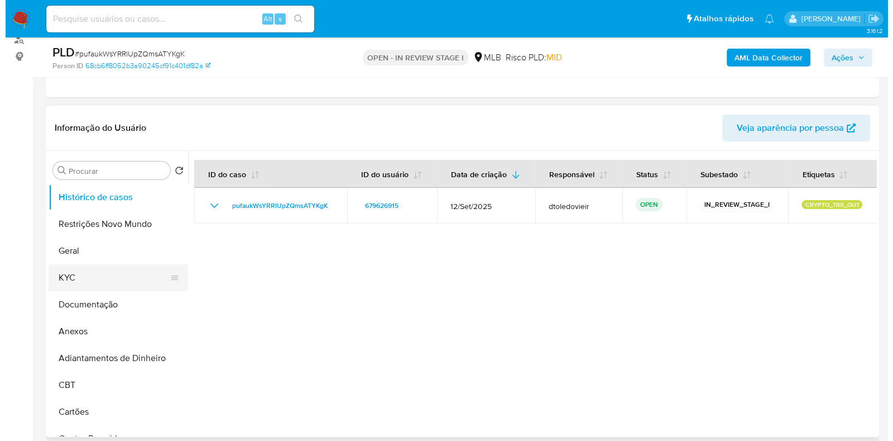
scroll to position [139, 0]
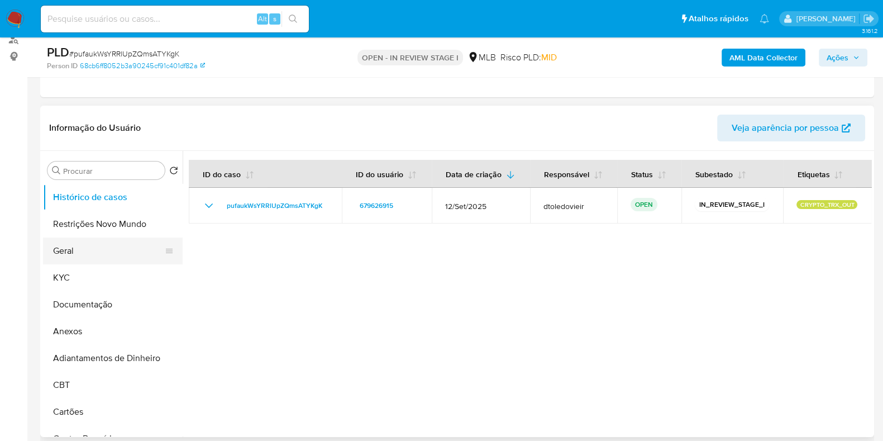
click at [78, 250] on button "Geral" at bounding box center [108, 250] width 131 height 27
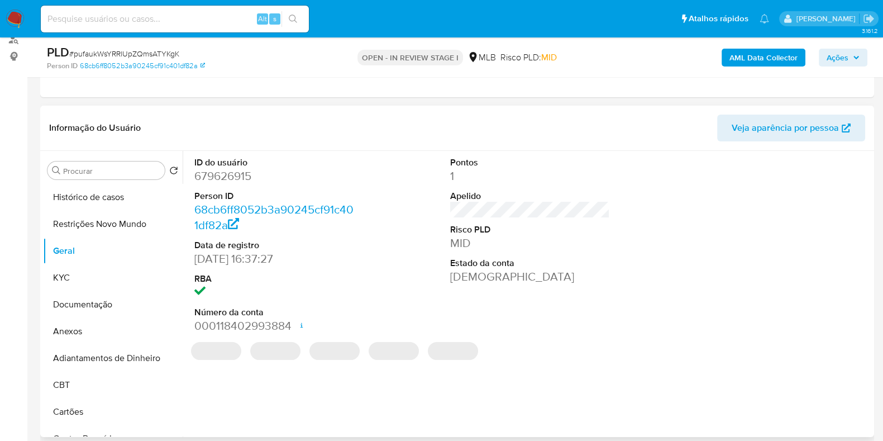
click at [230, 176] on dd "679626915" at bounding box center [274, 176] width 160 height 16
copy dd "679626915"
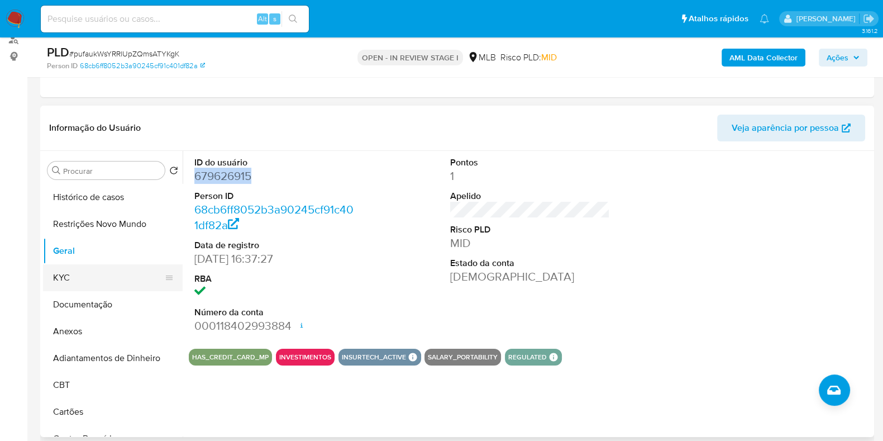
click at [93, 278] on button "KYC" at bounding box center [108, 277] width 131 height 27
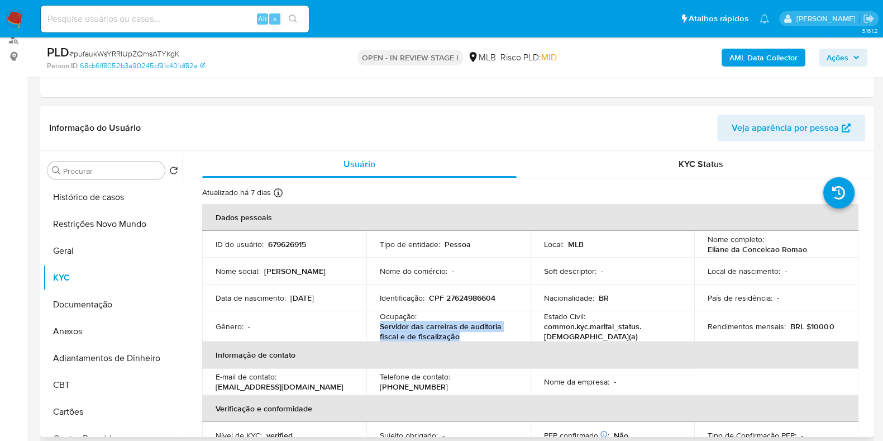
drag, startPoint x: 436, startPoint y: 334, endPoint x: 371, endPoint y: 327, distance: 64.6
click at [371, 327] on td "Ocupação : Servidor das carreiras de auditoria fiscal e de fiscalização" at bounding box center [448, 326] width 164 height 30
copy p "Servidor das carreiras de auditoria fiscal e de fiscalização"
click at [88, 298] on button "Documentação" at bounding box center [108, 304] width 131 height 27
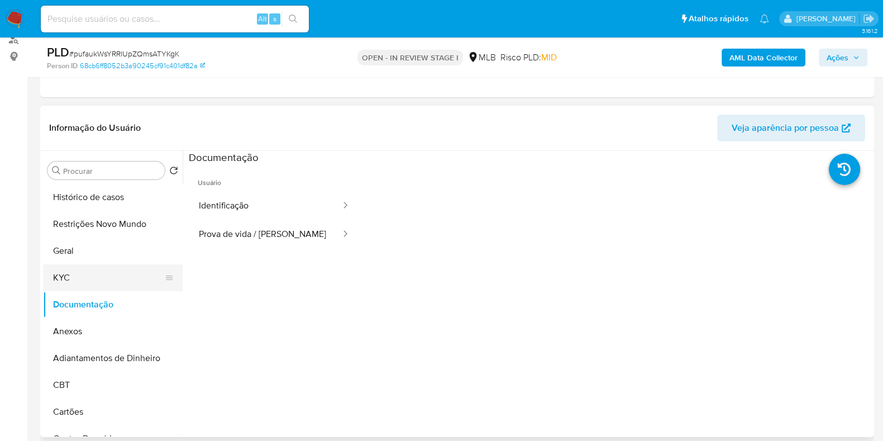
click at [90, 269] on button "KYC" at bounding box center [108, 277] width 131 height 27
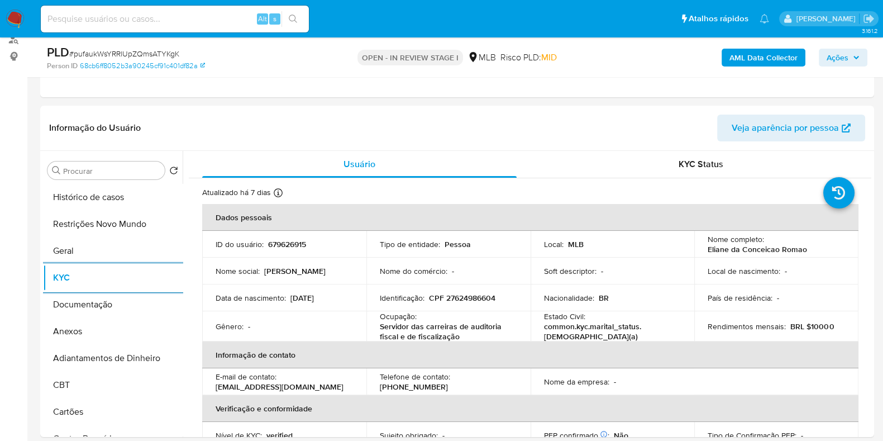
click at [749, 50] on b "AML Data Collector" at bounding box center [763, 58] width 68 height 18
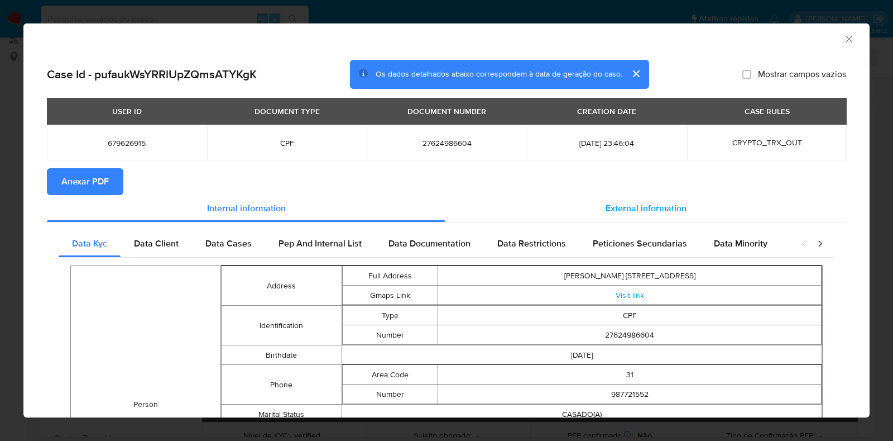
click at [606, 203] on span "External information" at bounding box center [646, 208] width 81 height 13
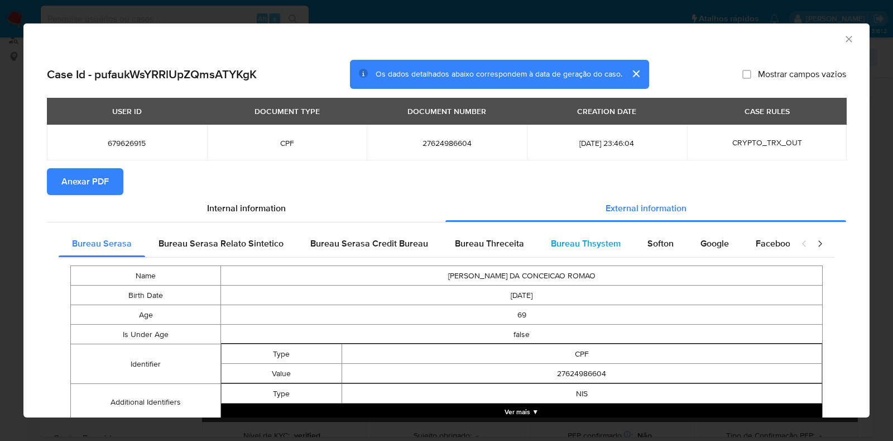
click at [575, 250] on div "Bureau Thsystem" at bounding box center [586, 243] width 97 height 27
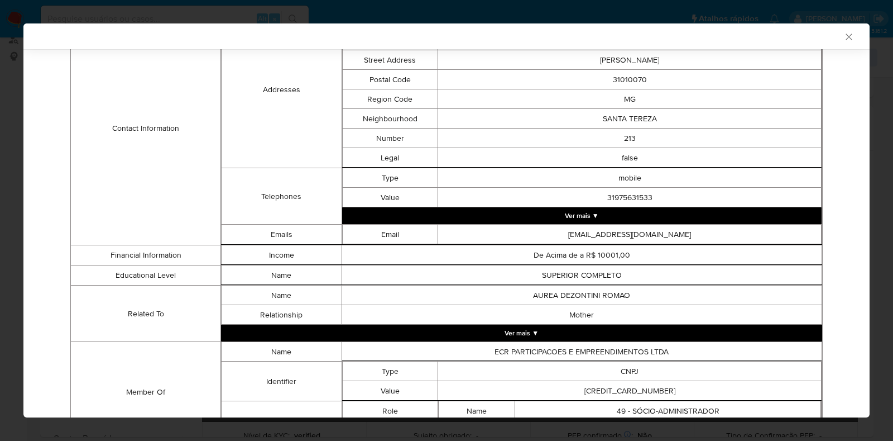
scroll to position [555, 0]
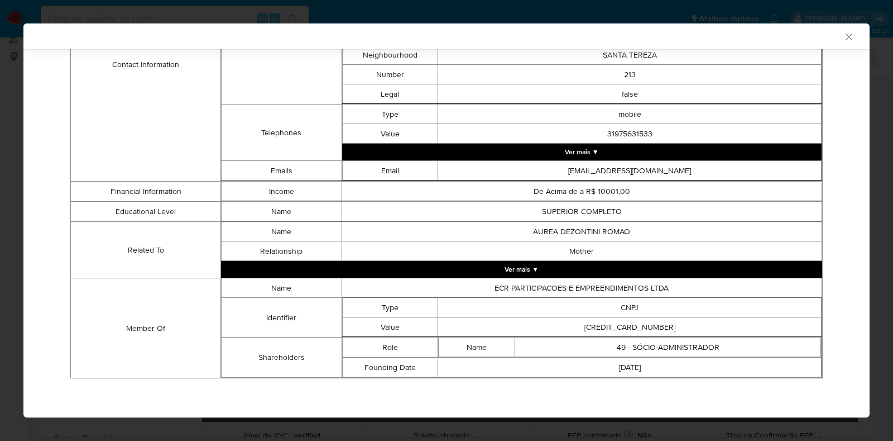
click at [618, 327] on td "60938337000176" at bounding box center [630, 327] width 384 height 20
copy td "60938337000176"
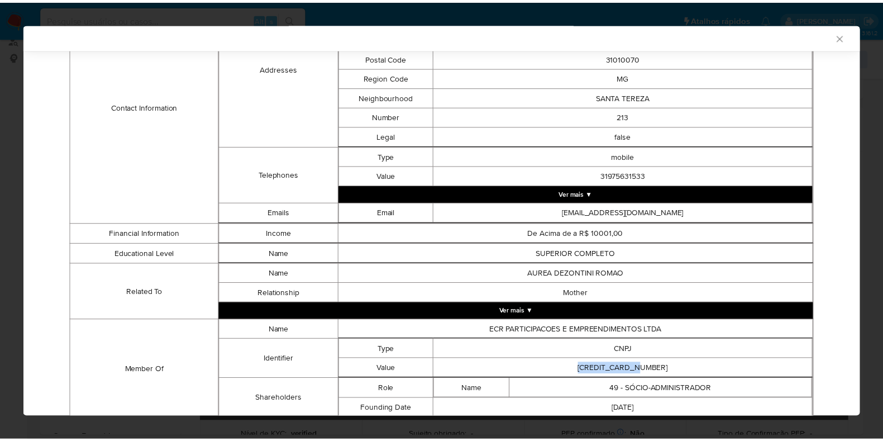
scroll to position [485, 0]
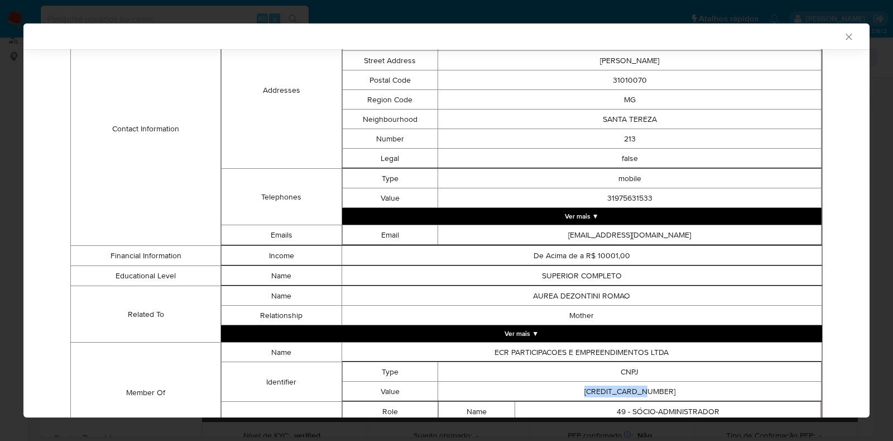
click at [0, 182] on div "AML Data Collector Case Id - pufaukWsYRRlUpZQmsATYKgK Os dados detalhados abaix…" at bounding box center [446, 220] width 893 height 441
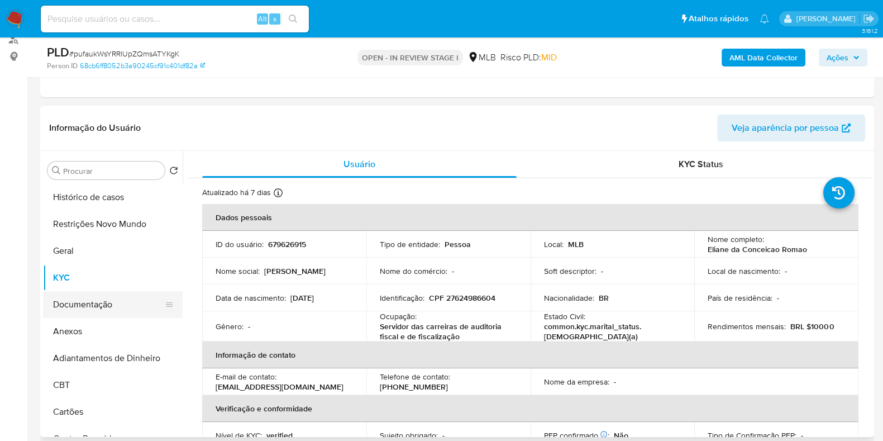
click at [100, 310] on button "Documentação" at bounding box center [108, 304] width 131 height 27
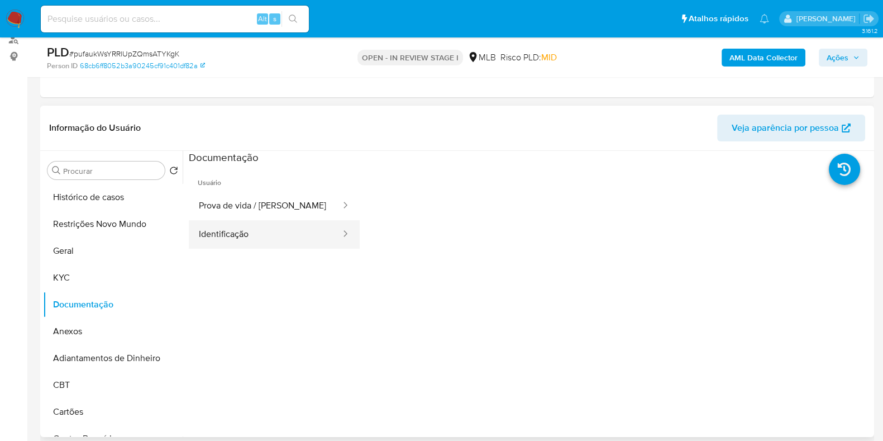
drag, startPoint x: 270, startPoint y: 211, endPoint x: 260, endPoint y: 242, distance: 32.5
click at [268, 216] on button "Prova de vida / [PERSON_NAME]" at bounding box center [265, 206] width 153 height 28
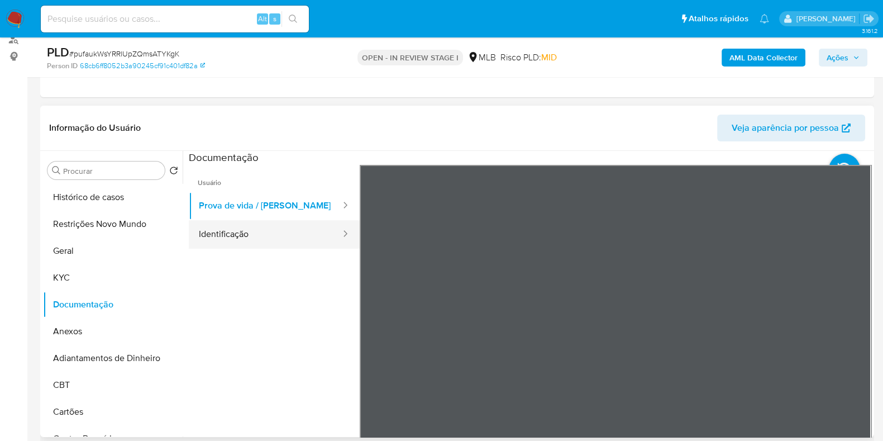
click at [260, 242] on button "Identificação" at bounding box center [265, 234] width 153 height 28
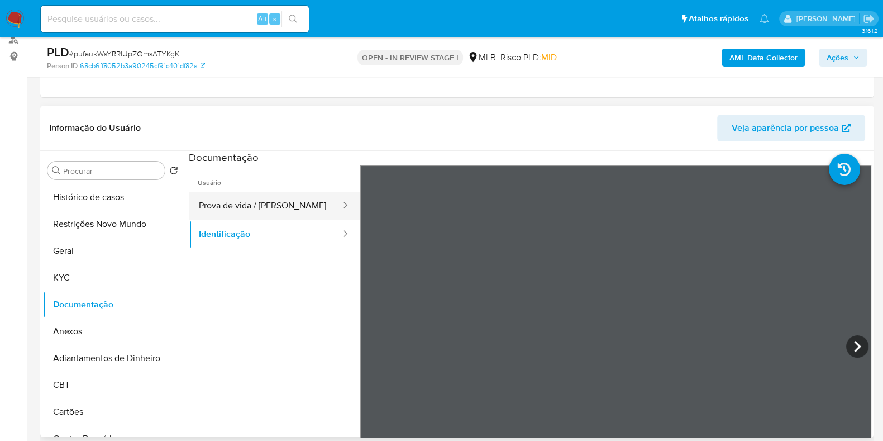
click at [266, 205] on button "Prova de vida / [PERSON_NAME]" at bounding box center [265, 206] width 153 height 28
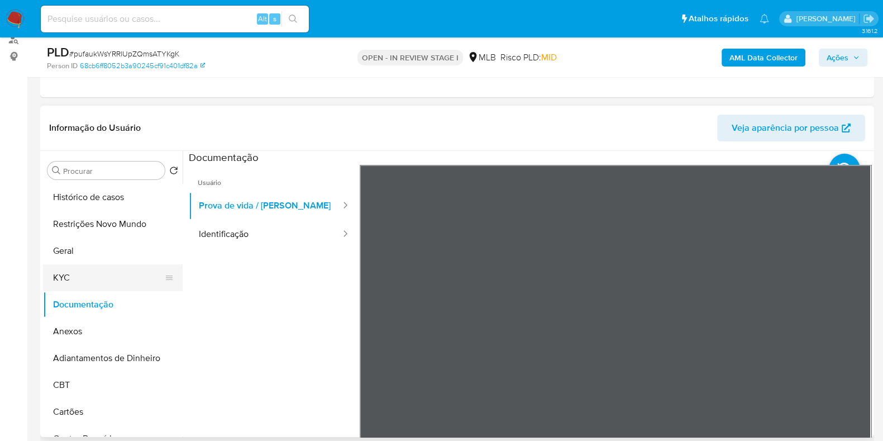
click at [70, 280] on button "KYC" at bounding box center [108, 277] width 131 height 27
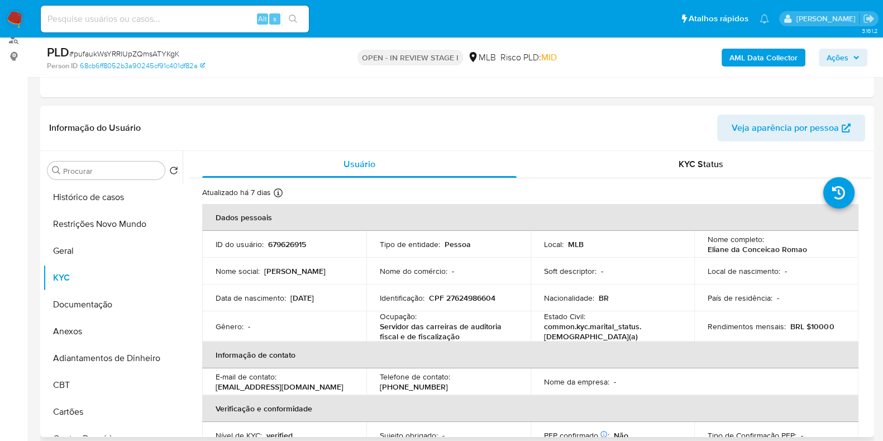
click at [482, 302] on p "CPF 27624986604" at bounding box center [462, 298] width 66 height 10
copy p "27624986604"
drag, startPoint x: 805, startPoint y: 247, endPoint x: 700, endPoint y: 250, distance: 105.0
click at [700, 250] on td "Nome completo : Eliane da Conceicao Romao" at bounding box center [776, 244] width 164 height 27
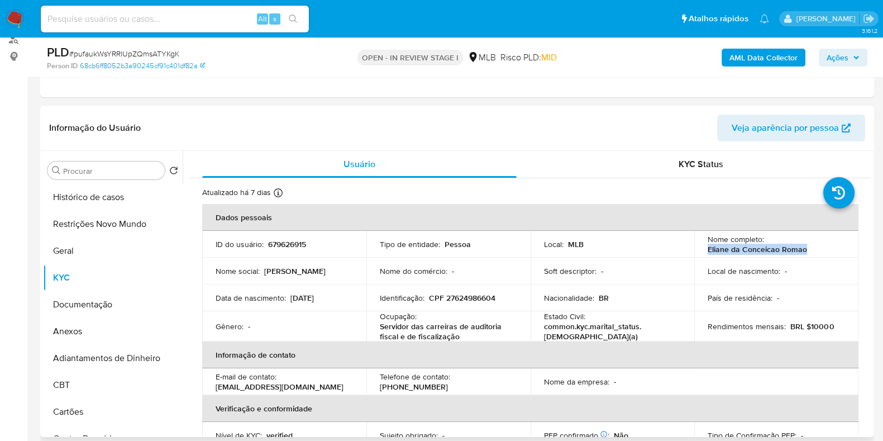
copy p "Eliane da Conceicao Romao"
click at [105, 255] on button "Geral" at bounding box center [108, 250] width 131 height 27
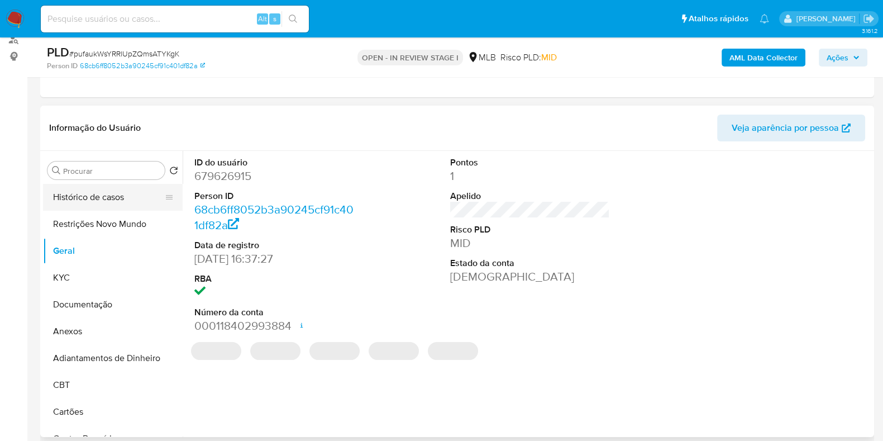
click at [106, 197] on button "Histórico de casos" at bounding box center [108, 197] width 131 height 27
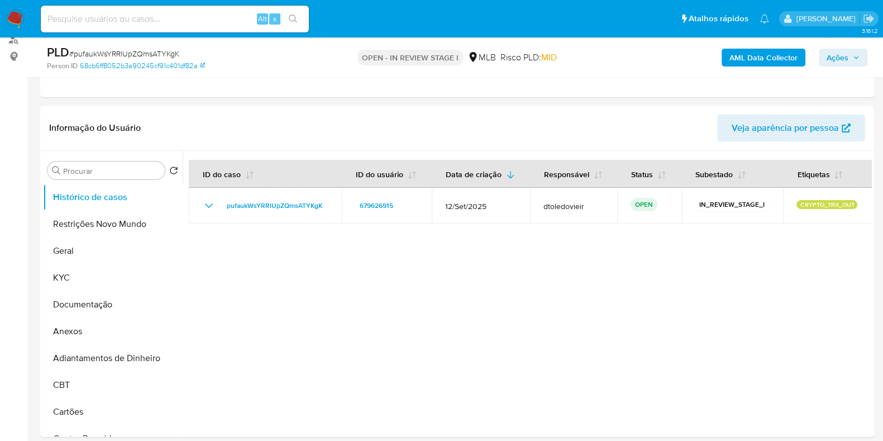
click at [838, 56] on span "Ações" at bounding box center [837, 58] width 22 height 18
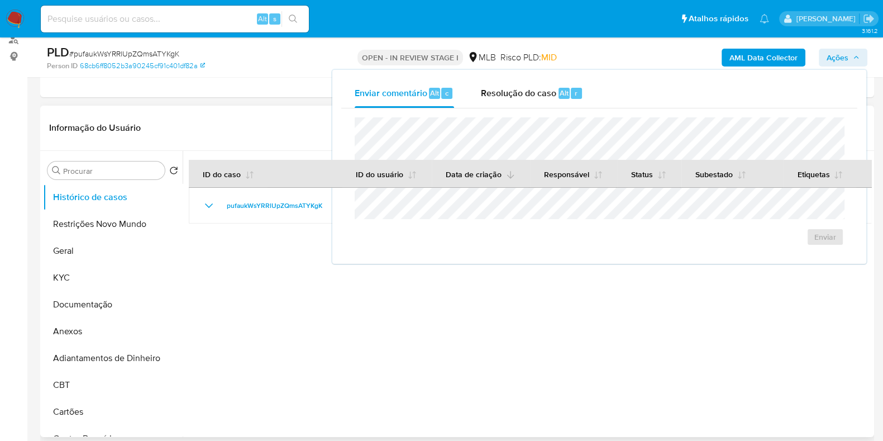
drag, startPoint x: 508, startPoint y: 90, endPoint x: 496, endPoint y: 165, distance: 75.3
click at [508, 90] on span "Resolução do caso" at bounding box center [518, 92] width 75 height 13
click at [496, 165] on button "Data de criação" at bounding box center [480, 173] width 96 height 27
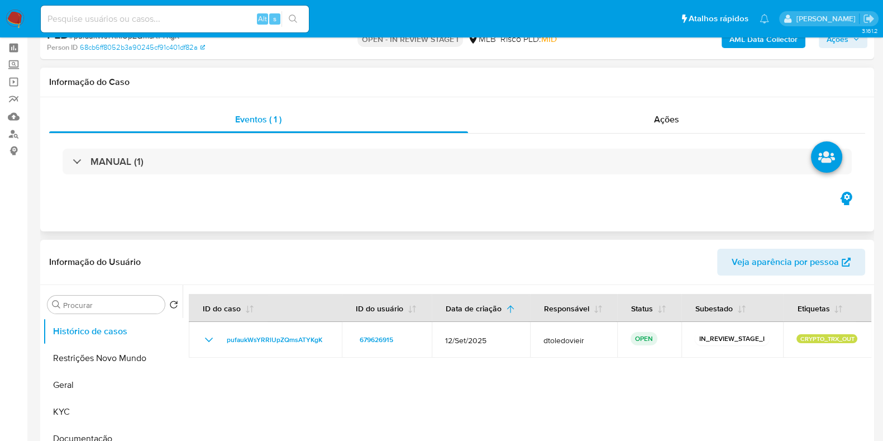
scroll to position [0, 0]
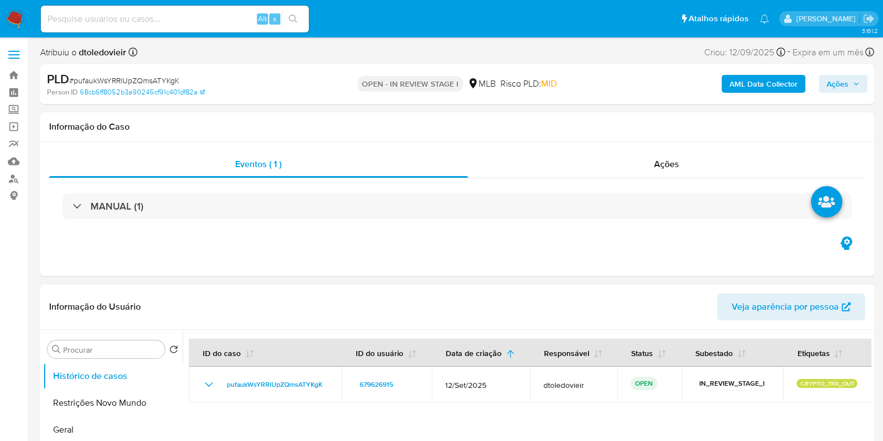
click at [844, 80] on span "Ações" at bounding box center [837, 84] width 22 height 18
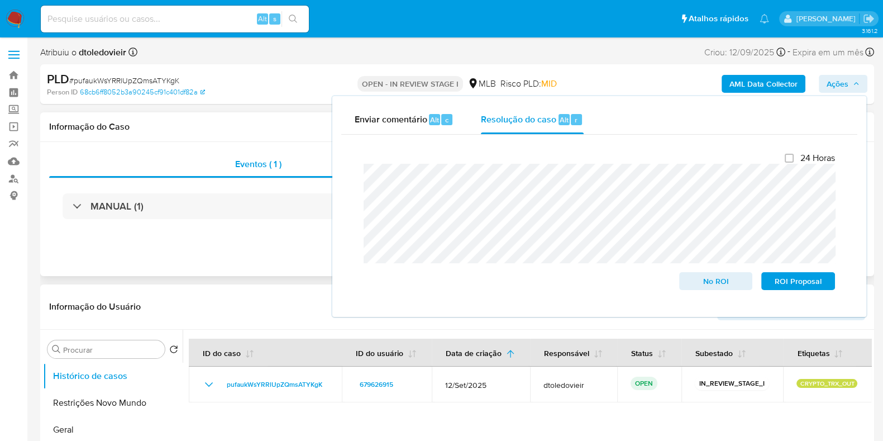
click at [281, 238] on div "Eventos ( 1 ) Ações MANUAL (1)" at bounding box center [457, 209] width 834 height 134
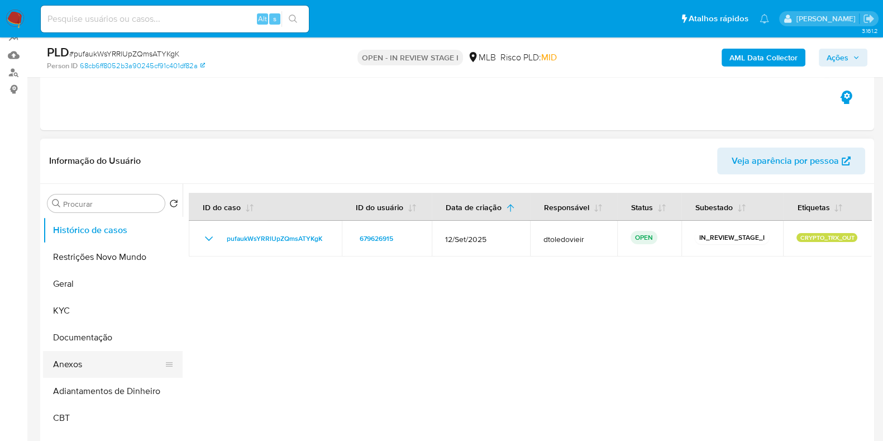
scroll to position [209, 0]
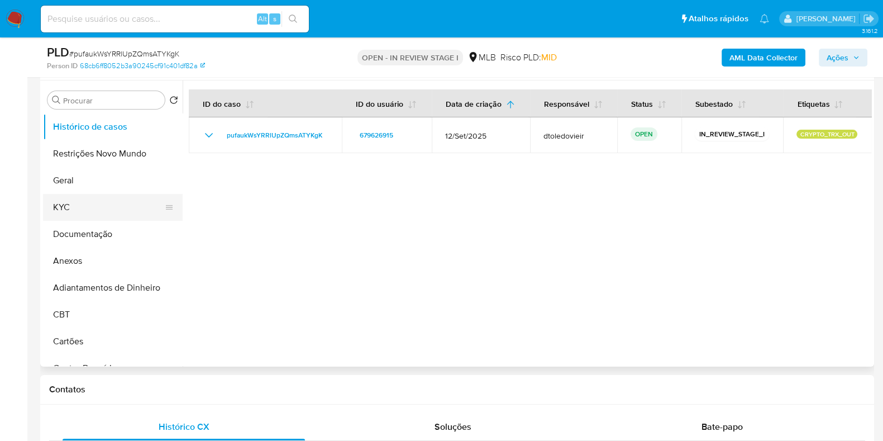
click at [105, 209] on button "KYC" at bounding box center [108, 207] width 131 height 27
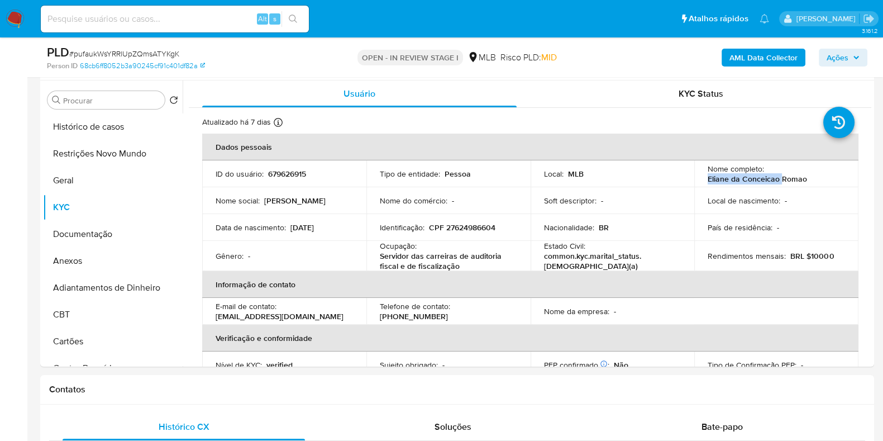
drag, startPoint x: 697, startPoint y: 184, endPoint x: 805, endPoint y: 183, distance: 107.2
click at [793, 183] on td "Nome completo : Eliane da Conceicao Romao" at bounding box center [776, 173] width 164 height 27
click at [810, 182] on div "Nome completo : Eliane da Conceicao Romao" at bounding box center [775, 174] width 137 height 20
drag, startPoint x: 491, startPoint y: 395, endPoint x: 473, endPoint y: 380, distance: 23.7
click at [490, 396] on div "Contatos" at bounding box center [457, 390] width 834 height 30
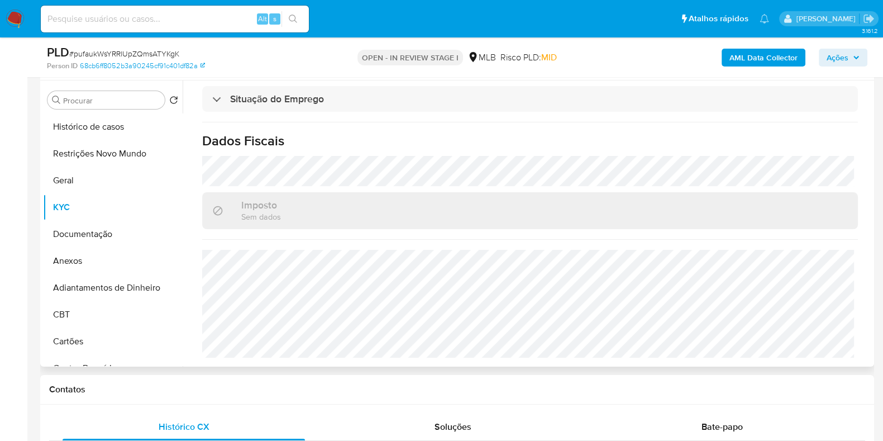
scroll to position [0, 0]
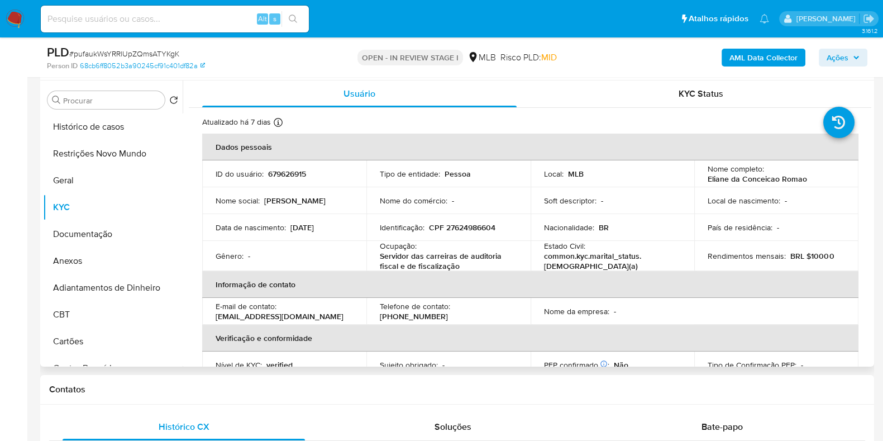
click at [460, 227] on p "CPF 27624986604" at bounding box center [462, 227] width 66 height 10
copy p "27624986604"
click at [115, 160] on button "Restrições Novo Mundo" at bounding box center [108, 153] width 131 height 27
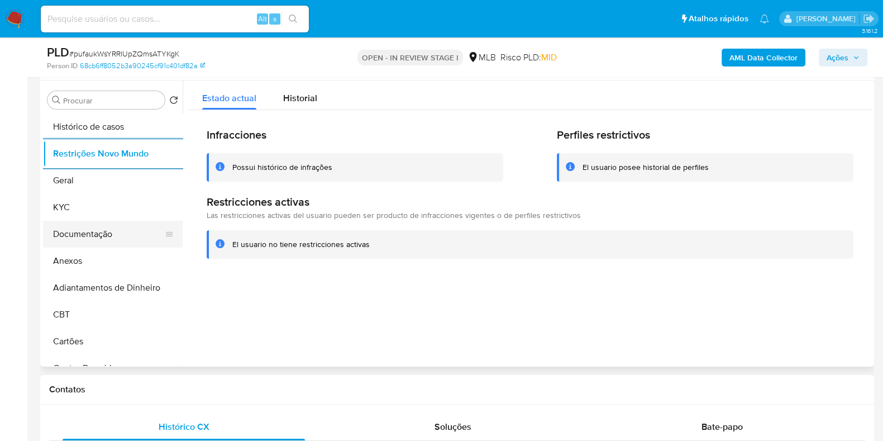
click at [86, 238] on button "Documentação" at bounding box center [108, 234] width 131 height 27
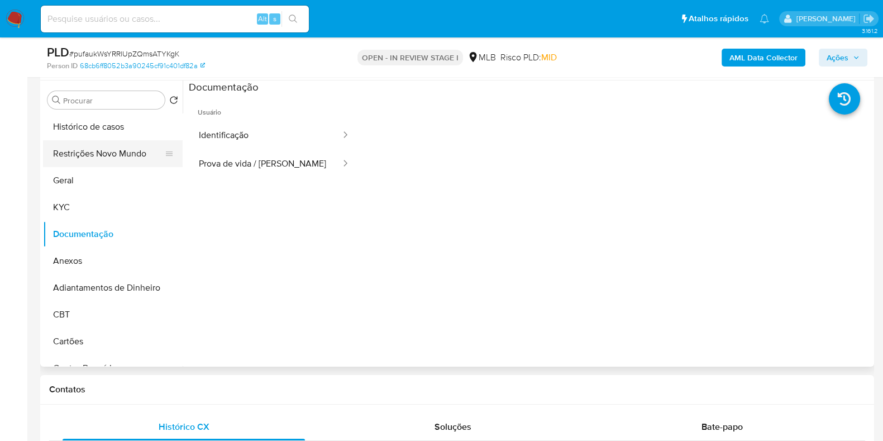
click at [103, 156] on button "Restrições Novo Mundo" at bounding box center [108, 153] width 131 height 27
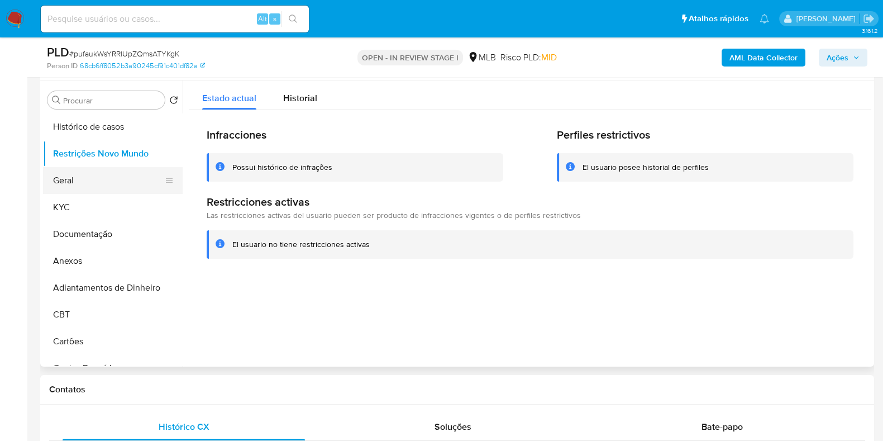
click at [78, 185] on button "Geral" at bounding box center [108, 180] width 131 height 27
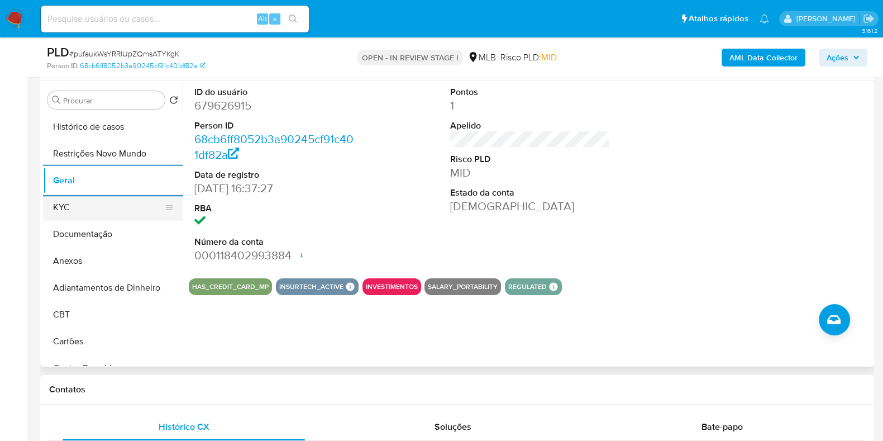
click at [94, 200] on button "KYC" at bounding box center [108, 207] width 131 height 27
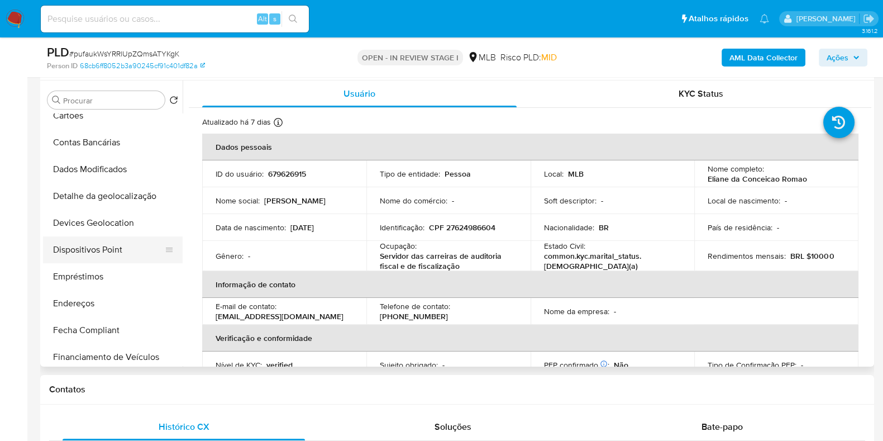
scroll to position [279, 0]
click at [70, 255] on button "Endereços" at bounding box center [108, 250] width 131 height 27
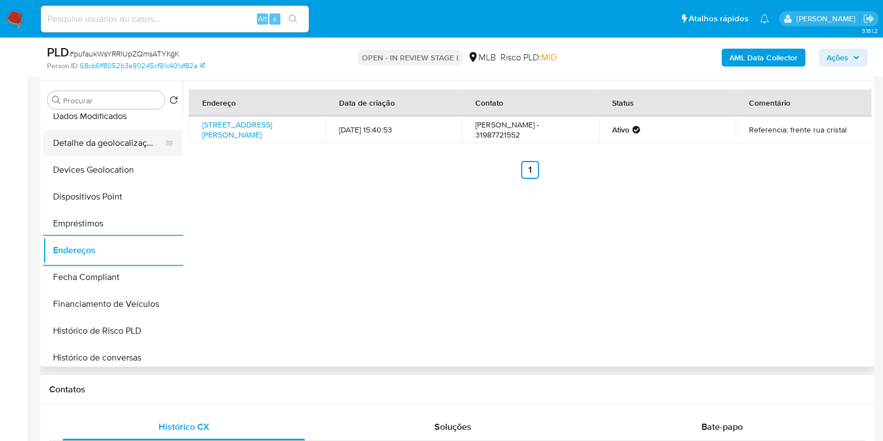
click at [106, 137] on button "Detalhe da geolocalização" at bounding box center [108, 143] width 131 height 27
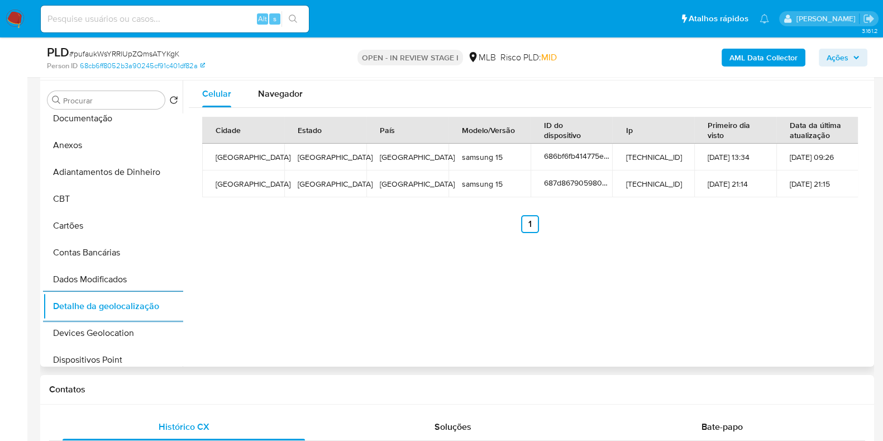
scroll to position [0, 0]
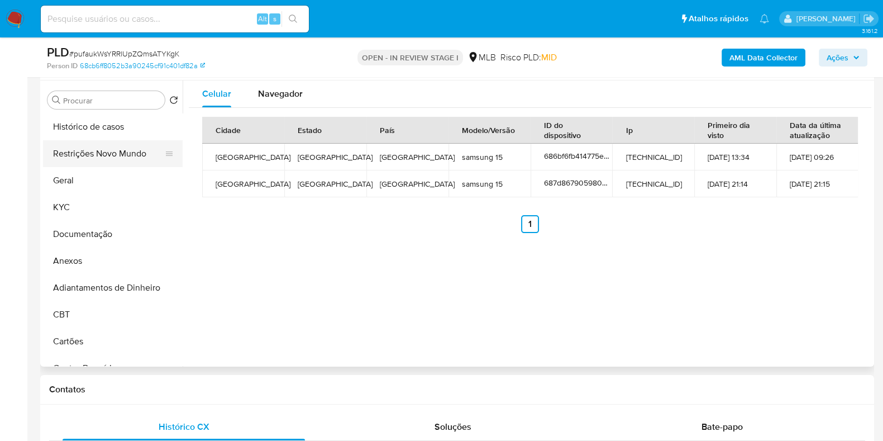
drag, startPoint x: 113, startPoint y: 151, endPoint x: 130, endPoint y: 162, distance: 20.1
click at [112, 151] on button "Restrições Novo Mundo" at bounding box center [108, 153] width 131 height 27
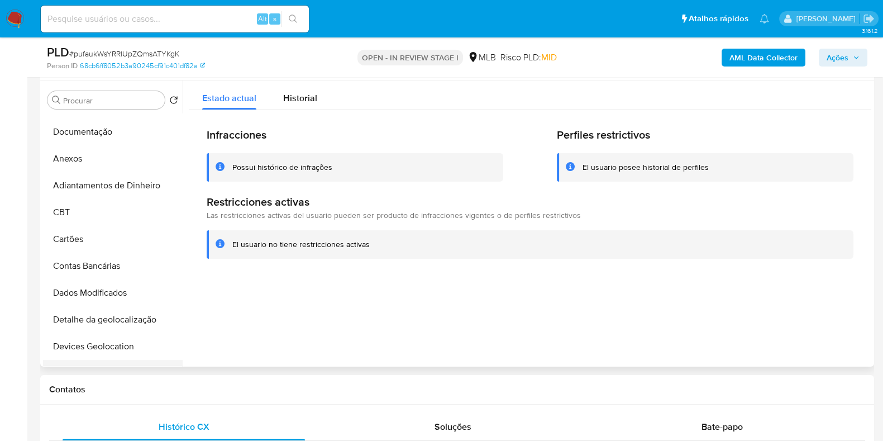
scroll to position [279, 0]
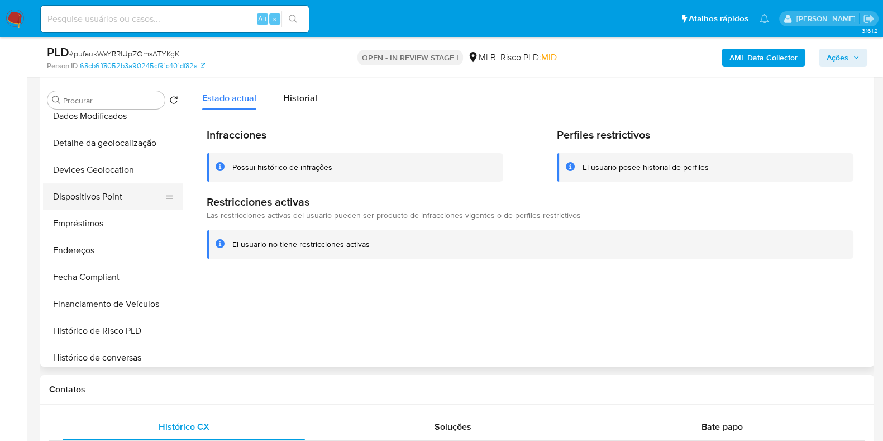
click at [125, 200] on button "Dispositivos Point" at bounding box center [108, 196] width 131 height 27
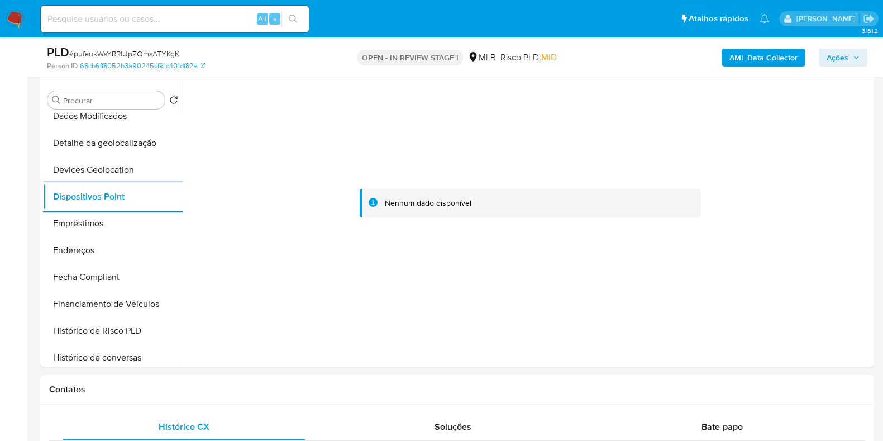
click at [768, 67] on div "AML Data Collector Ações" at bounding box center [732, 57] width 270 height 26
click at [771, 61] on b "AML Data Collector" at bounding box center [763, 58] width 68 height 18
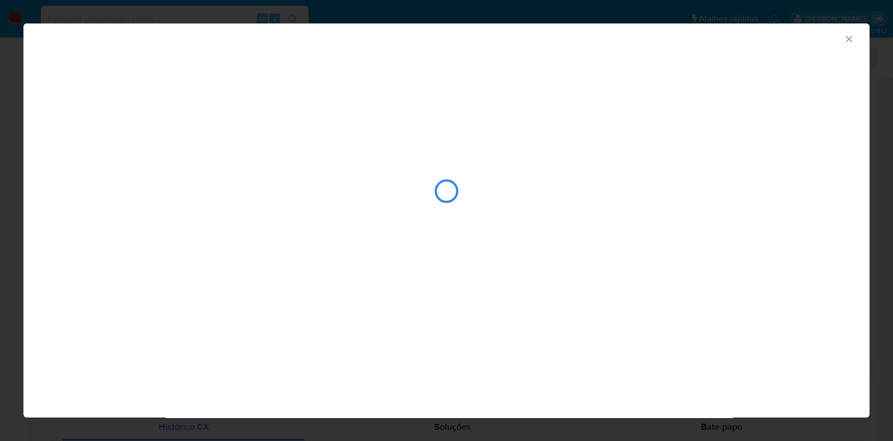
click at [677, 288] on div "AML Data Collector" at bounding box center [446, 220] width 847 height 394
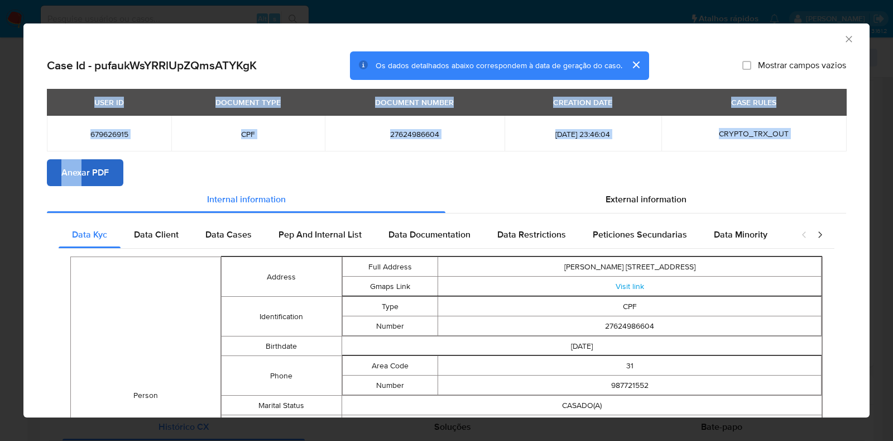
drag, startPoint x: 83, startPoint y: 166, endPoint x: 83, endPoint y: 174, distance: 8.4
click at [83, 166] on section "Case Id - pufaukWsYRRlUpZQmsATYKgK Os dados detalhados abaixo correspondem à da…" at bounding box center [447, 379] width 800 height 656
click at [83, 175] on span "Anexar PDF" at bounding box center [84, 172] width 47 height 25
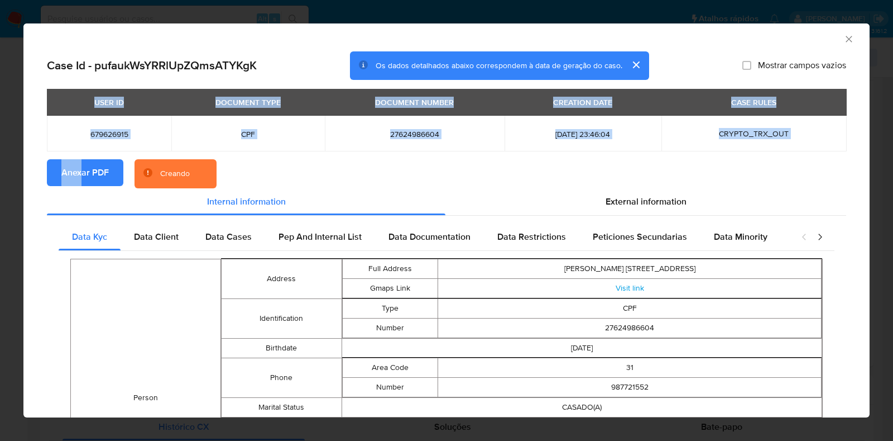
click at [0, 165] on div "AML Data Collector Case Id - pufaukWsYRRlUpZQmsATYKgK Os dados detalhados abaix…" at bounding box center [446, 220] width 893 height 441
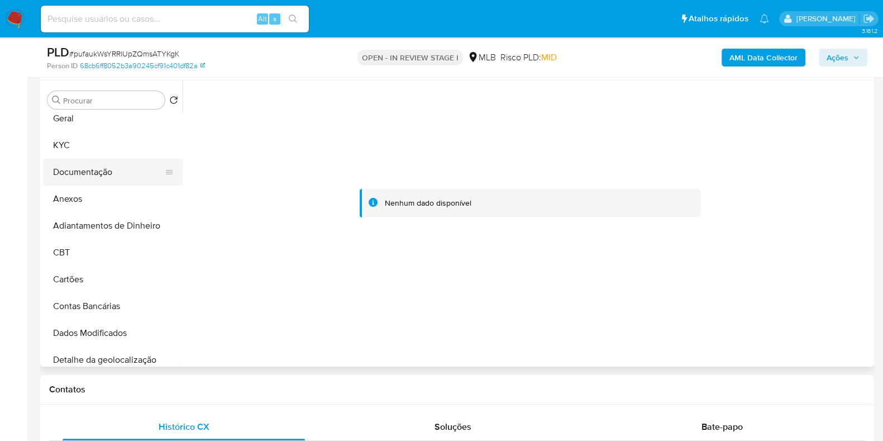
scroll to position [0, 0]
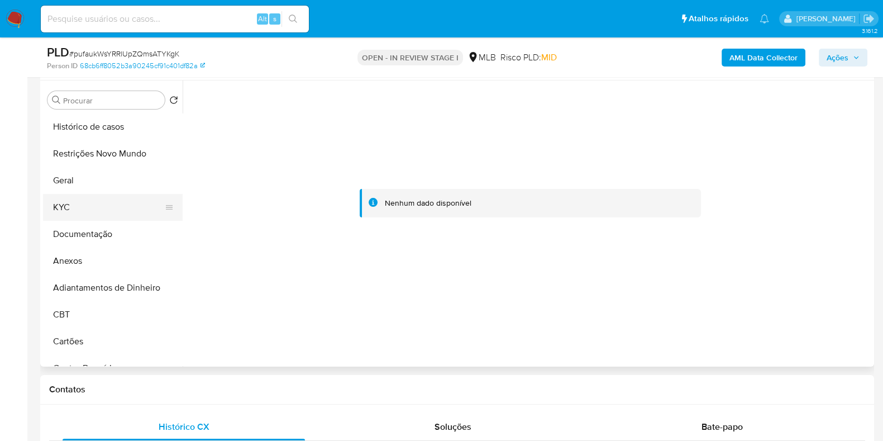
click at [106, 215] on button "KYC" at bounding box center [108, 207] width 131 height 27
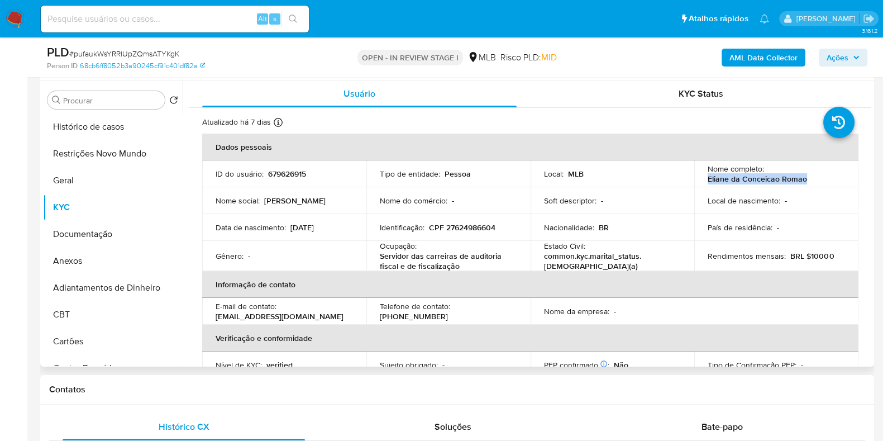
drag, startPoint x: 818, startPoint y: 182, endPoint x: 698, endPoint y: 182, distance: 119.5
click at [698, 182] on td "Nome completo : Eliane da Conceicao Romao" at bounding box center [776, 173] width 164 height 27
copy p "Eliane da Conceicao Romao"
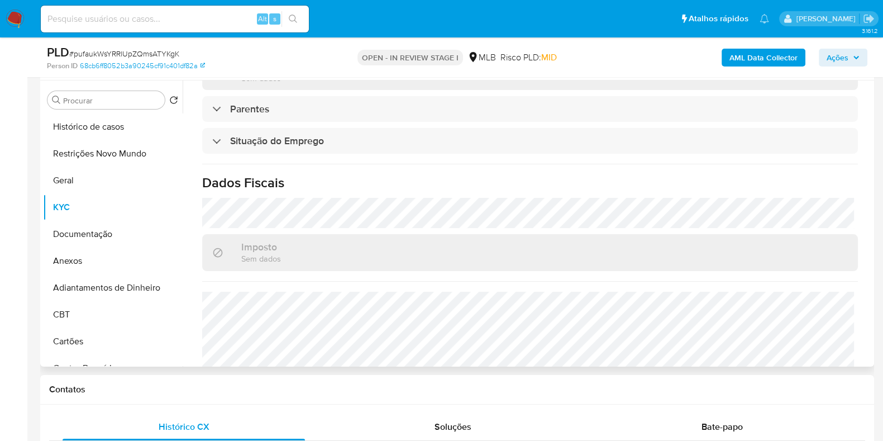
scroll to position [488, 0]
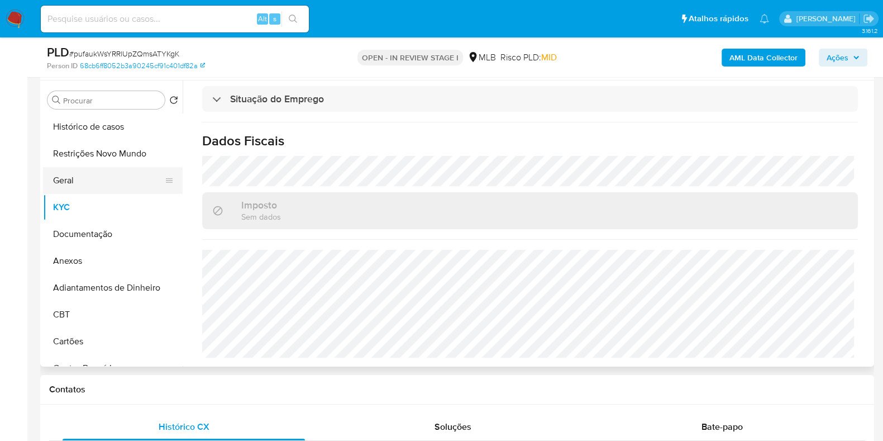
drag, startPoint x: 85, startPoint y: 183, endPoint x: 93, endPoint y: 183, distance: 7.8
click at [85, 183] on button "Geral" at bounding box center [108, 180] width 131 height 27
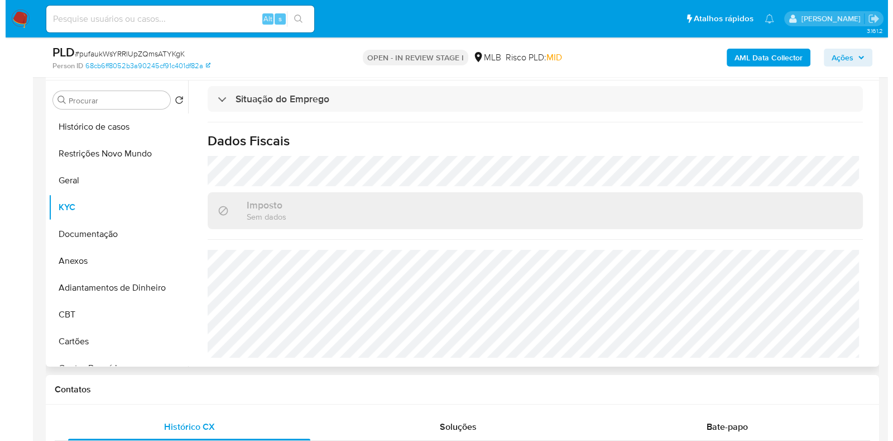
scroll to position [0, 0]
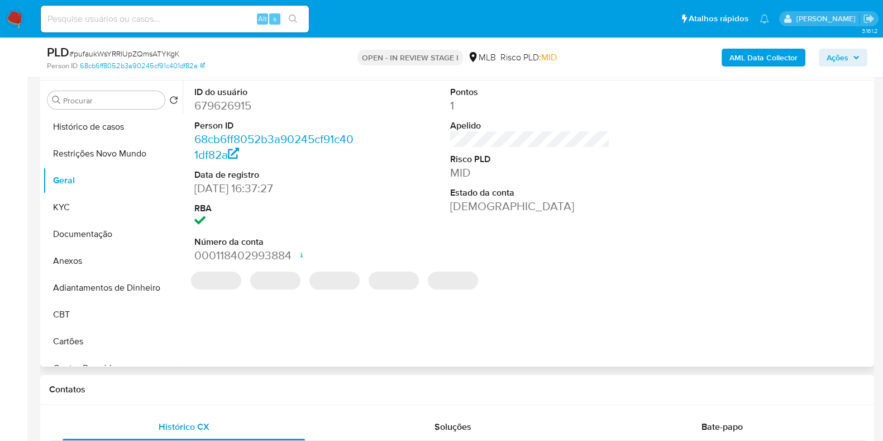
click at [236, 98] on dd "679626915" at bounding box center [274, 106] width 160 height 16
click at [224, 102] on dd "679626915" at bounding box center [274, 106] width 160 height 16
copy dd "679626915"
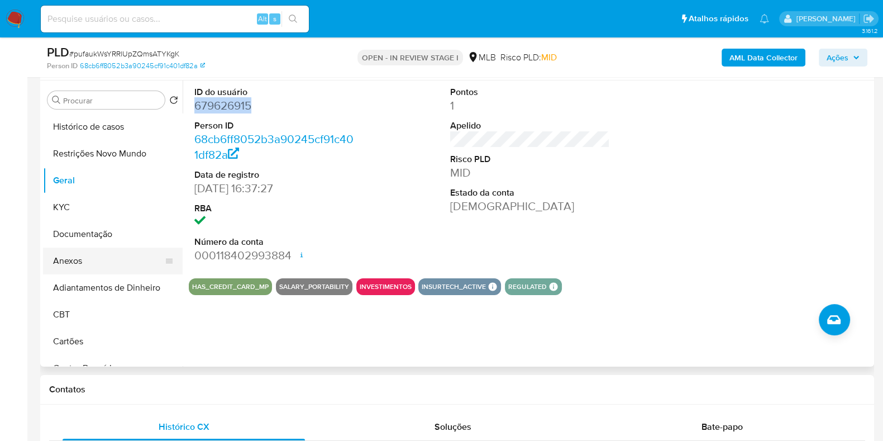
click at [99, 258] on button "Anexos" at bounding box center [108, 260] width 131 height 27
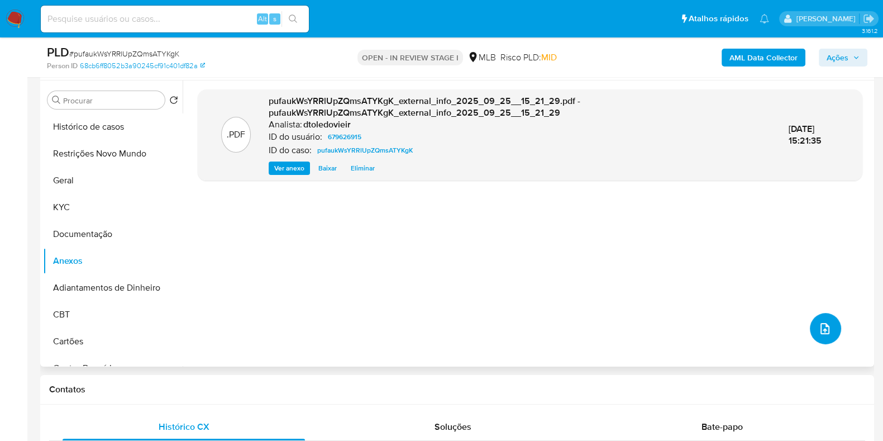
click at [810, 328] on button "upload-file" at bounding box center [825, 328] width 31 height 31
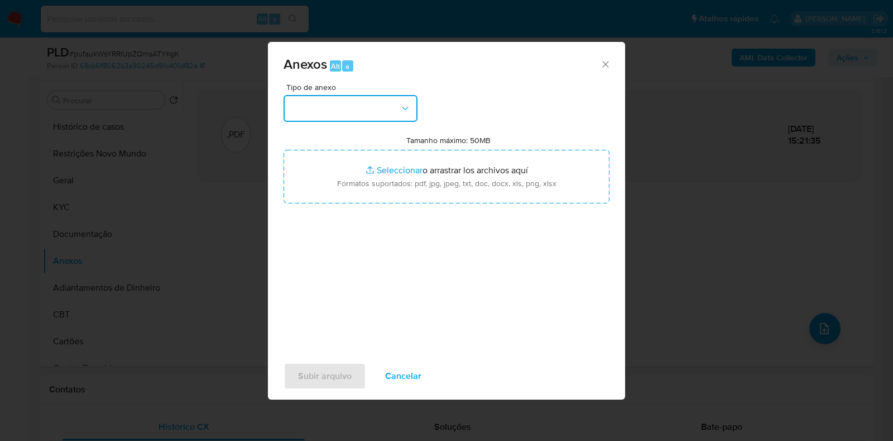
click at [346, 101] on button "button" at bounding box center [351, 108] width 134 height 27
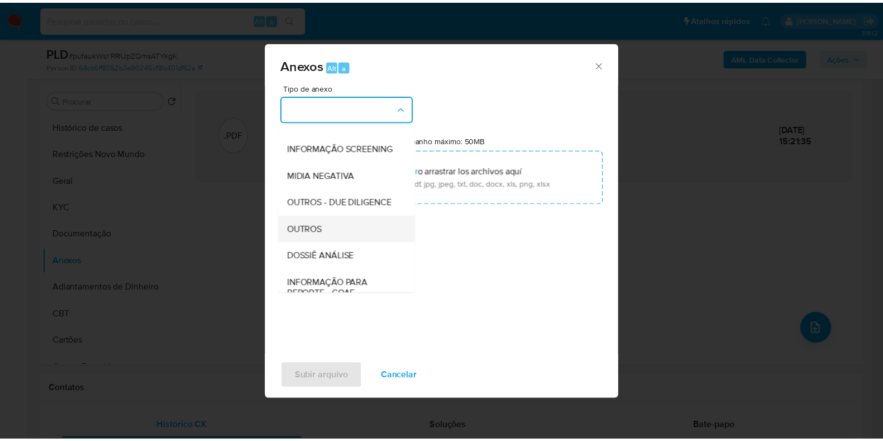
scroll to position [172, 0]
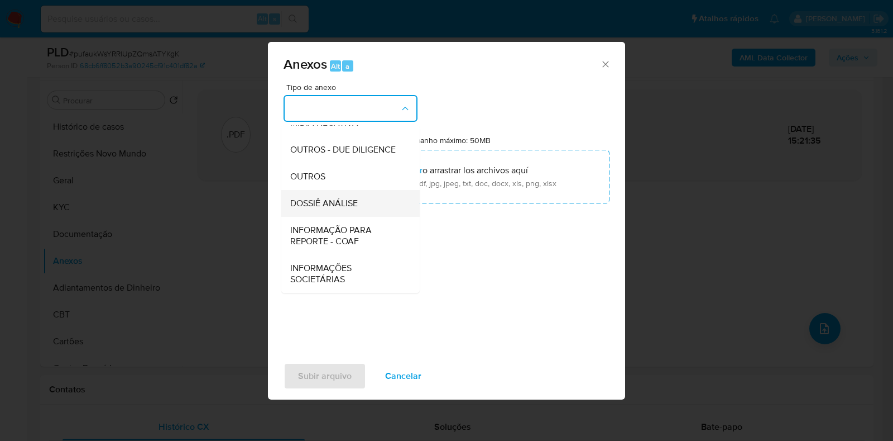
click at [327, 200] on span "DOSSIÊ ANÁLISE" at bounding box center [324, 203] width 68 height 11
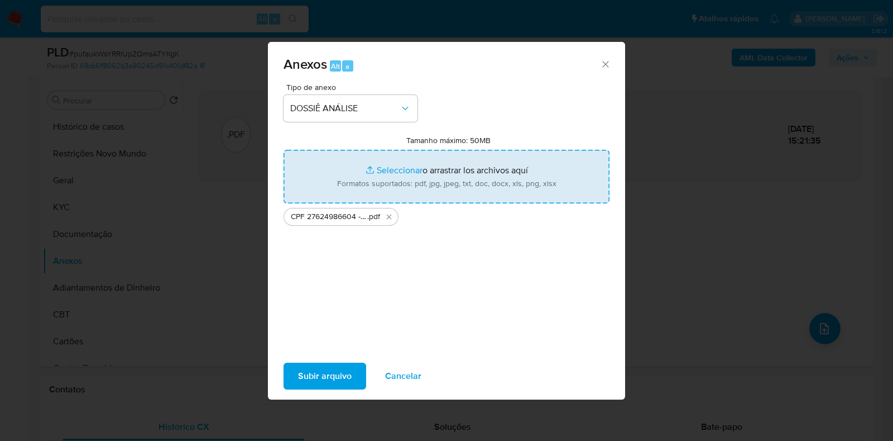
type input "C:\fakepath\Mulan 679626915_2025_09_25_09_19_23.xlsx"
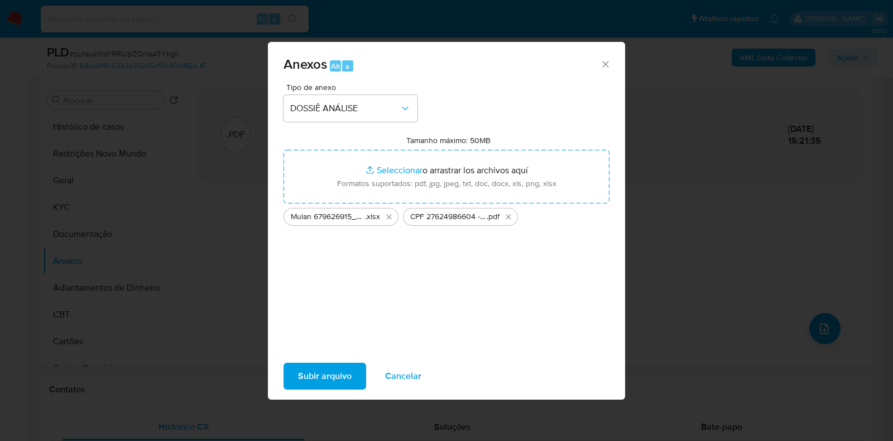
click at [321, 373] on span "Subir arquivo" at bounding box center [325, 376] width 54 height 25
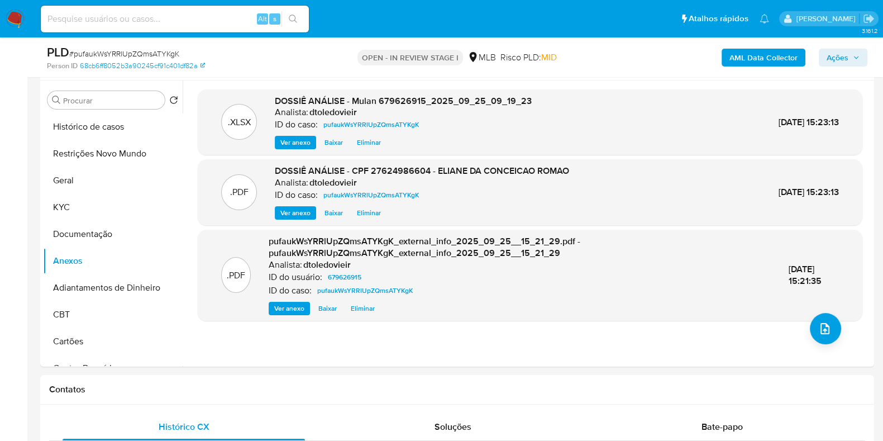
click at [839, 52] on span "Ações" at bounding box center [837, 58] width 22 height 18
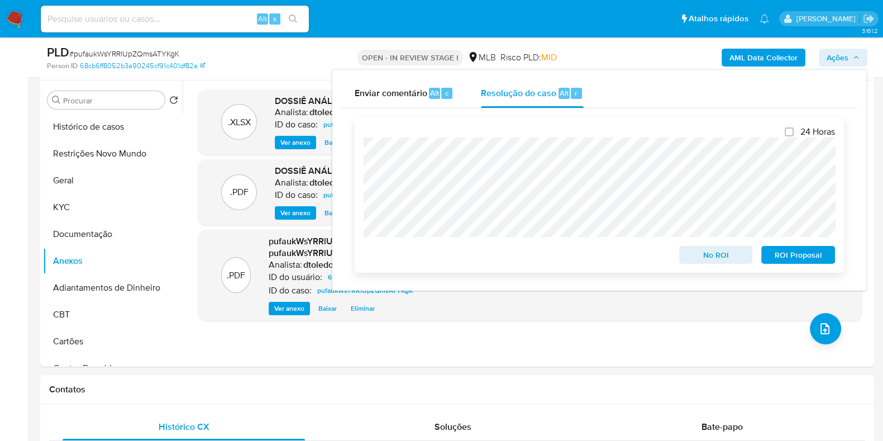
click at [710, 254] on span "No ROI" at bounding box center [716, 255] width 58 height 16
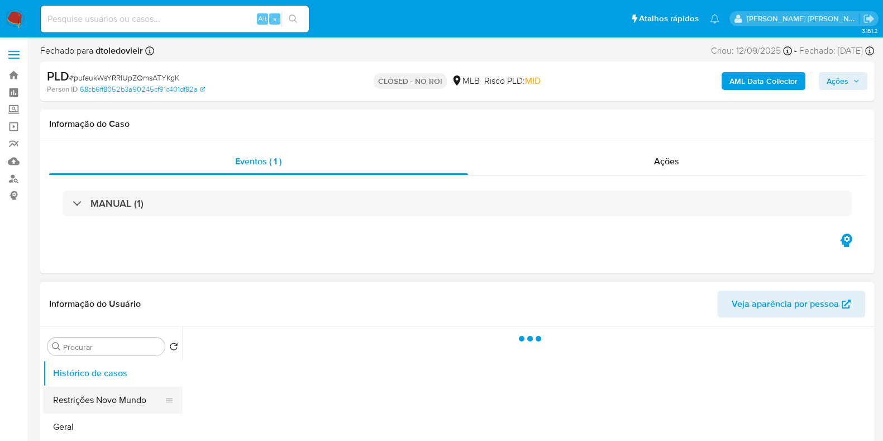
select select "10"
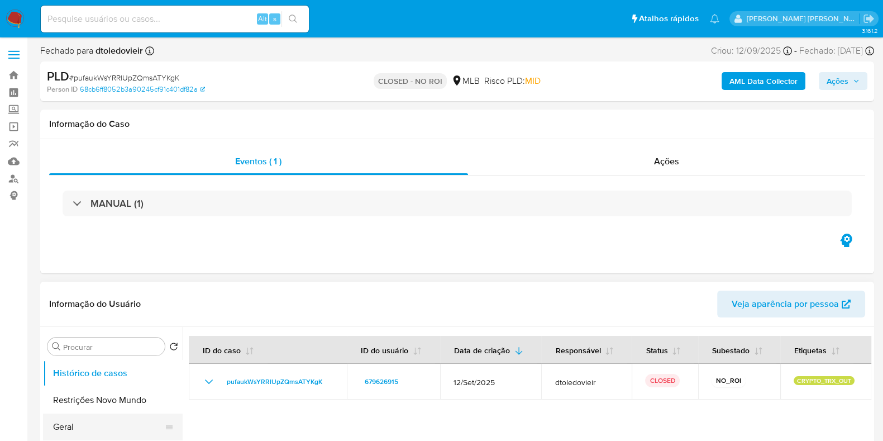
click at [69, 417] on button "Geral" at bounding box center [108, 426] width 131 height 27
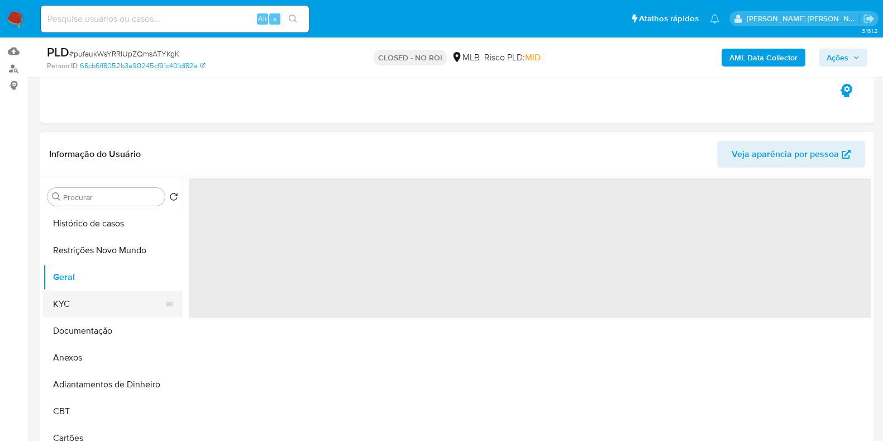
scroll to position [139, 0]
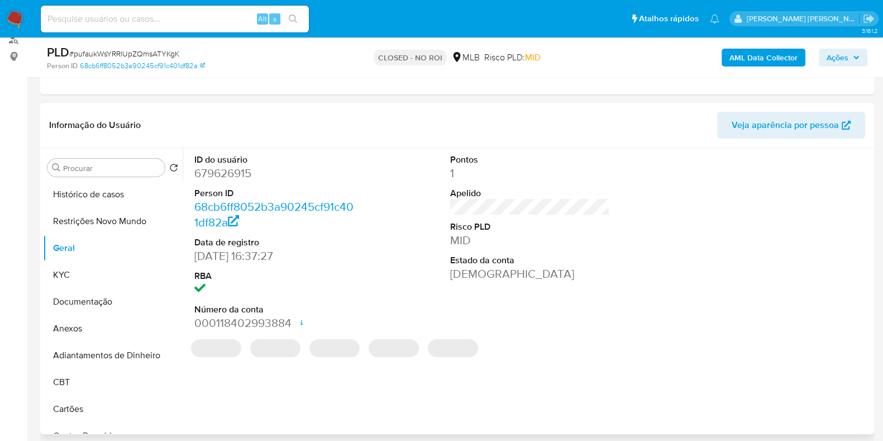
click at [240, 170] on dd "679626915" at bounding box center [274, 173] width 160 height 16
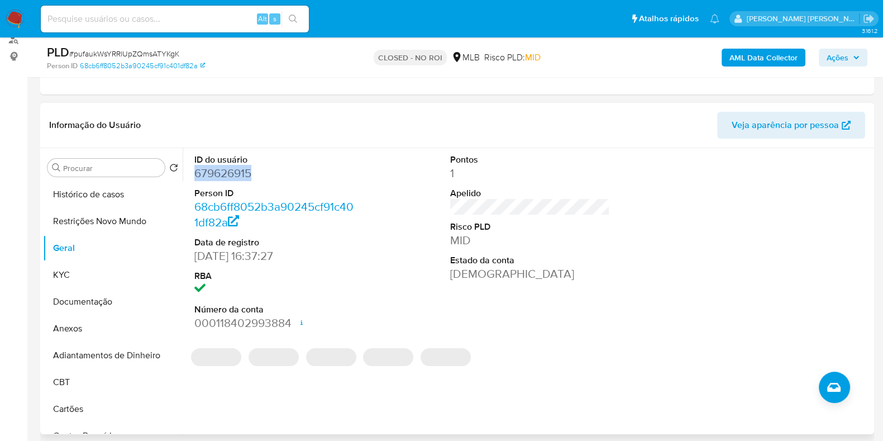
copy dd "679626915"
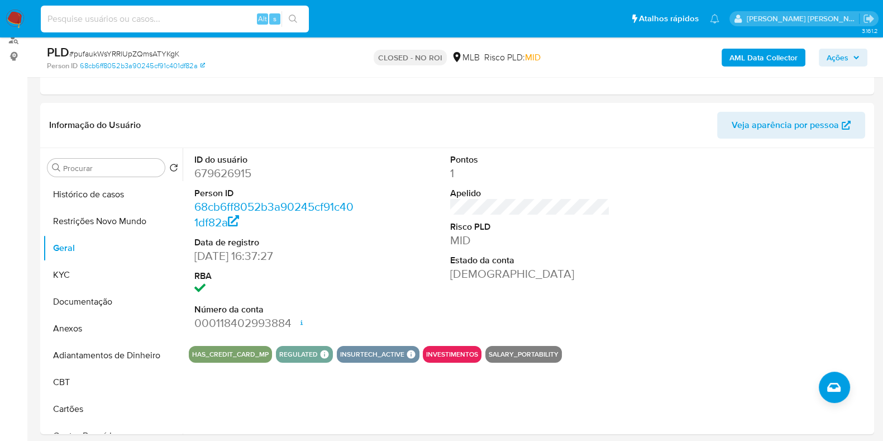
click at [214, 16] on input at bounding box center [175, 19] width 268 height 15
paste input "184771016"
type input "184771016"
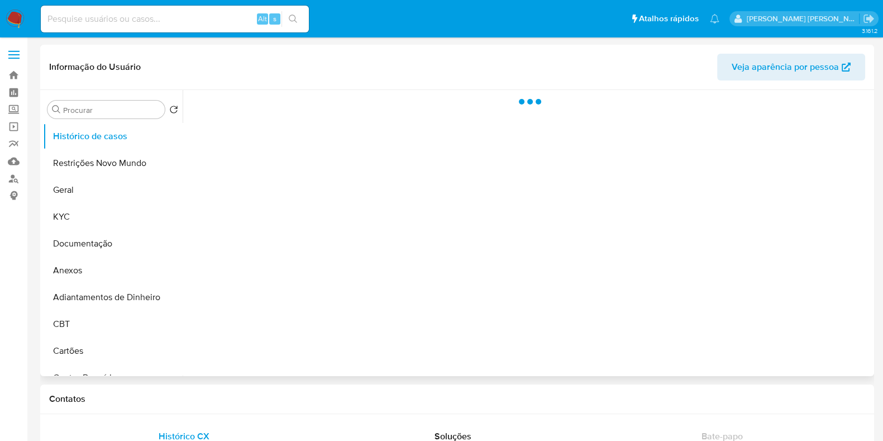
select select "10"
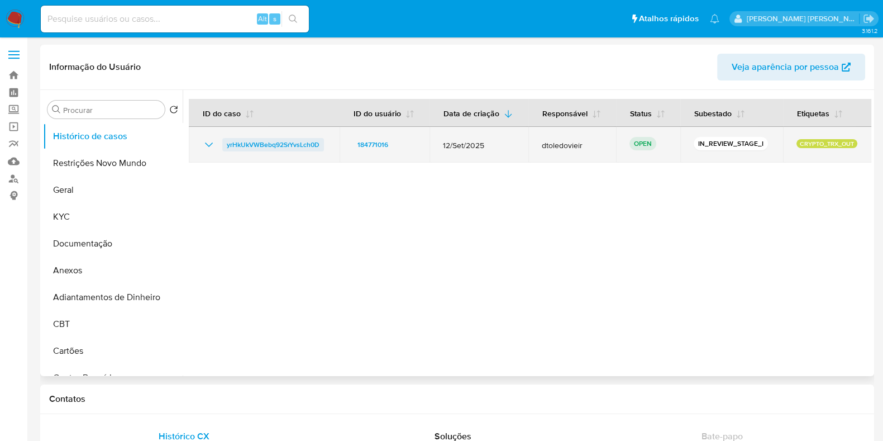
click at [307, 139] on span "yrHkUkVWBebq92SrYvsLch0D" at bounding box center [273, 144] width 93 height 13
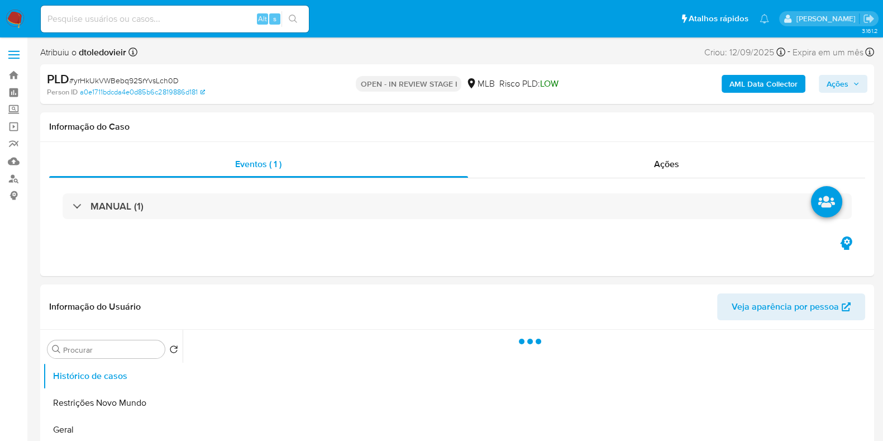
select select "10"
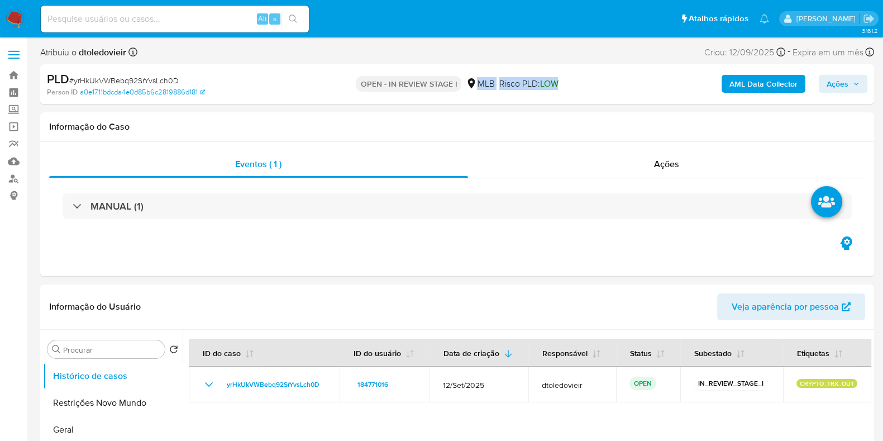
drag, startPoint x: 570, startPoint y: 83, endPoint x: 476, endPoint y: 87, distance: 93.3
click at [476, 87] on div "OPEN - IN REVIEW STAGE I MLB Risco PLD: LOW" at bounding box center [457, 84] width 270 height 26
click at [580, 83] on div "OPEN - IN REVIEW STAGE I MLB Risco PLD: LOW" at bounding box center [457, 84] width 270 height 26
click at [475, 85] on div "OPEN - IN REVIEW STAGE I MLB Risco PLD: LOW" at bounding box center [457, 84] width 270 height 26
click at [586, 83] on div "OPEN - IN REVIEW STAGE I MLB Risco PLD: LOW" at bounding box center [457, 84] width 270 height 26
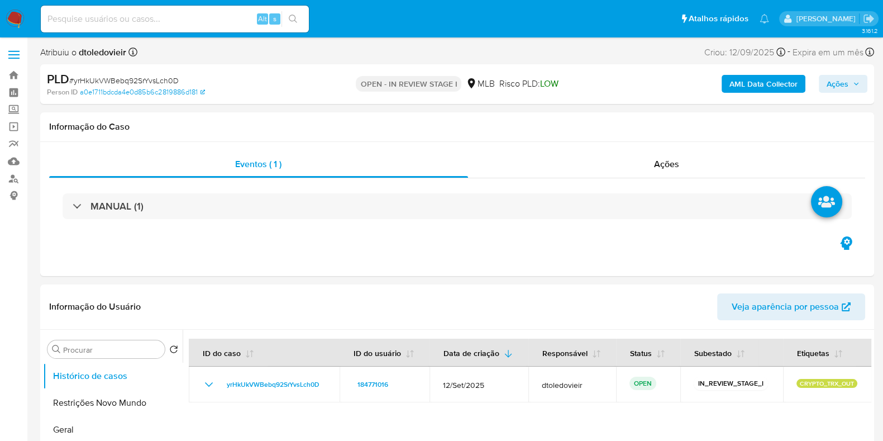
click at [586, 83] on div "OPEN - IN REVIEW STAGE I MLB Risco PLD: LOW" at bounding box center [457, 84] width 270 height 26
drag, startPoint x: 587, startPoint y: 84, endPoint x: 477, endPoint y: 89, distance: 110.7
click at [477, 89] on div "OPEN - IN REVIEW STAGE I MLB Risco PLD: LOW" at bounding box center [457, 84] width 270 height 26
drag, startPoint x: 353, startPoint y: 87, endPoint x: 589, endPoint y: 85, distance: 235.7
click at [582, 85] on div "OPEN - IN REVIEW STAGE I MLB Risco PLD: LOW" at bounding box center [457, 84] width 270 height 26
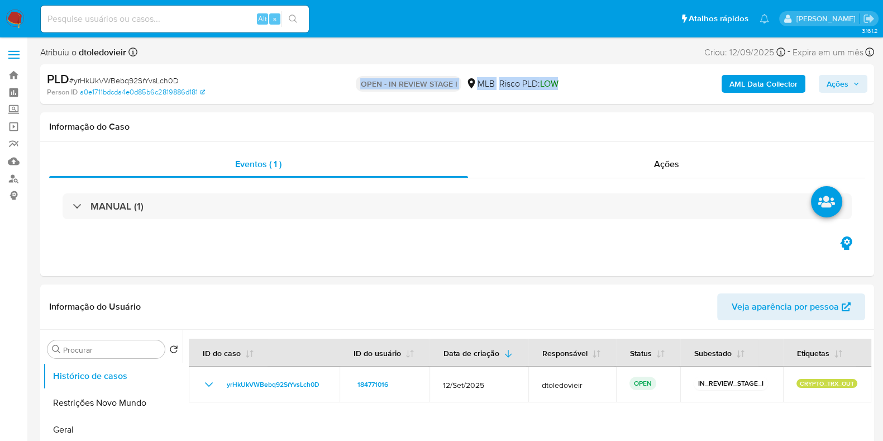
click at [590, 85] on div "OPEN - IN REVIEW STAGE I MLB Risco PLD: LOW" at bounding box center [457, 84] width 270 height 26
drag, startPoint x: 595, startPoint y: 83, endPoint x: 352, endPoint y: 83, distance: 243.5
click at [352, 83] on div "PLD # yrHkUkVWBebq92SrYvsLch0D Person ID a0e1711bdcda4e0d85b6c2819886d181 OPEN …" at bounding box center [457, 84] width 834 height 40
click at [338, 80] on div "OPEN - IN REVIEW STAGE I MLB Risco PLD: LOW" at bounding box center [457, 84] width 270 height 26
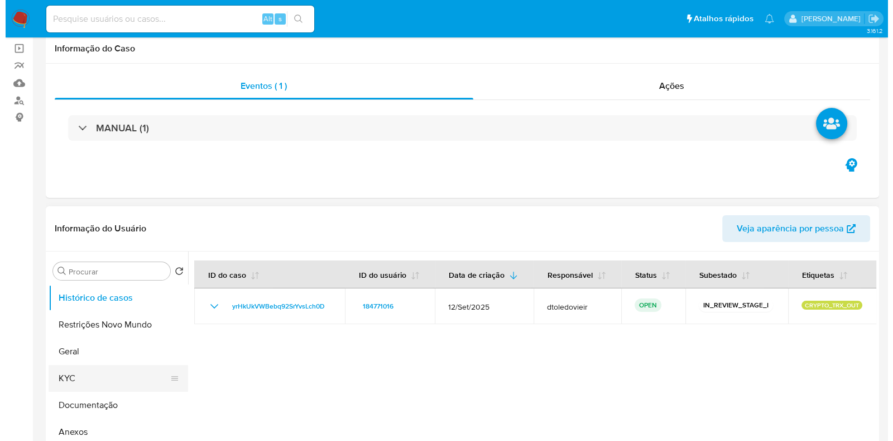
scroll to position [139, 0]
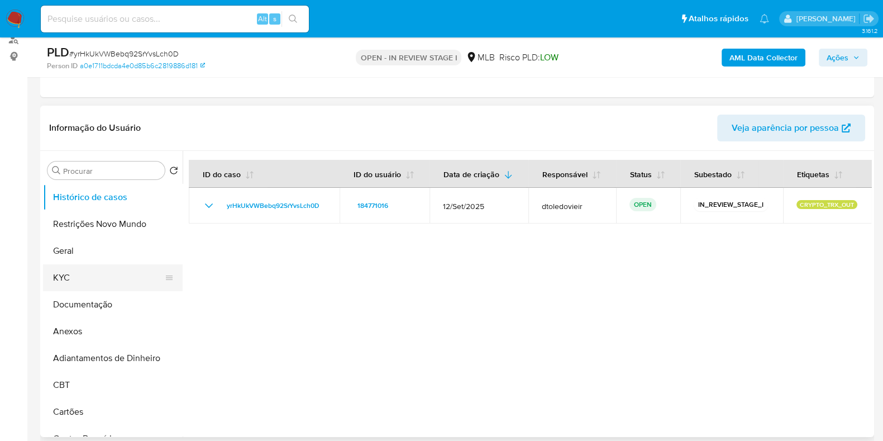
click at [90, 276] on button "KYC" at bounding box center [108, 277] width 131 height 27
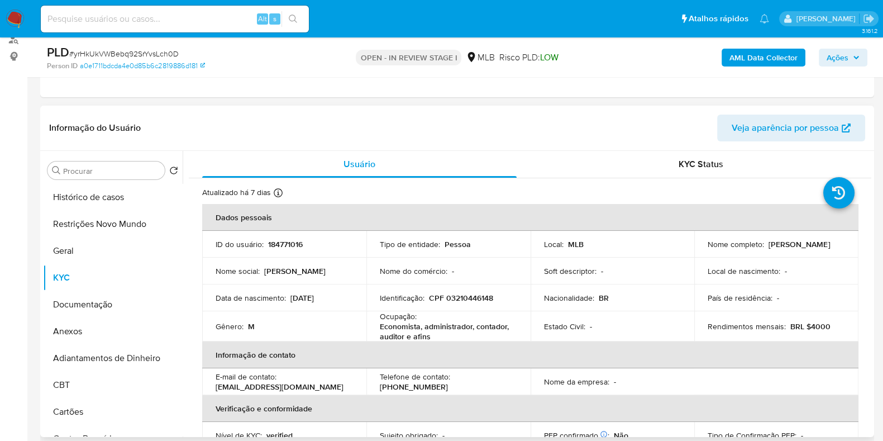
click at [496, 118] on header "Informação do Usuário Veja aparência por pessoa" at bounding box center [457, 127] width 816 height 27
drag, startPoint x: 432, startPoint y: 334, endPoint x: 376, endPoint y: 327, distance: 56.3
click at [376, 327] on td "Ocupação : Economista, administrador, contador, auditor e afins" at bounding box center [448, 326] width 164 height 30
copy p "Economista, administrador, contador, auditor e afins"
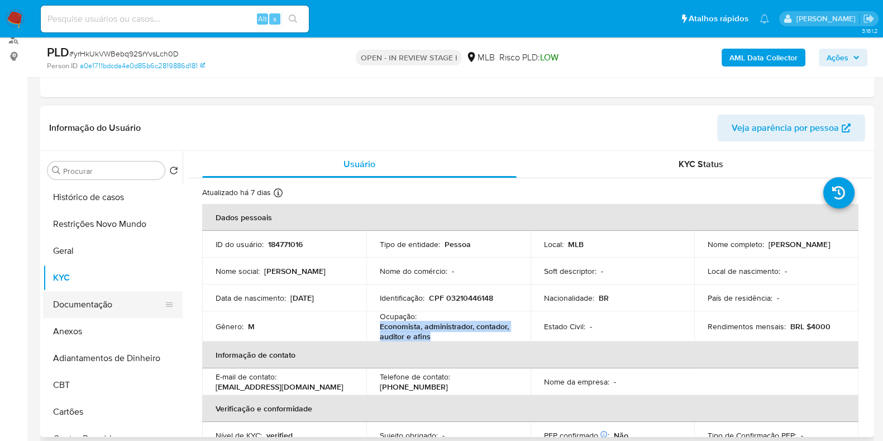
click at [82, 308] on button "Documentação" at bounding box center [108, 304] width 131 height 27
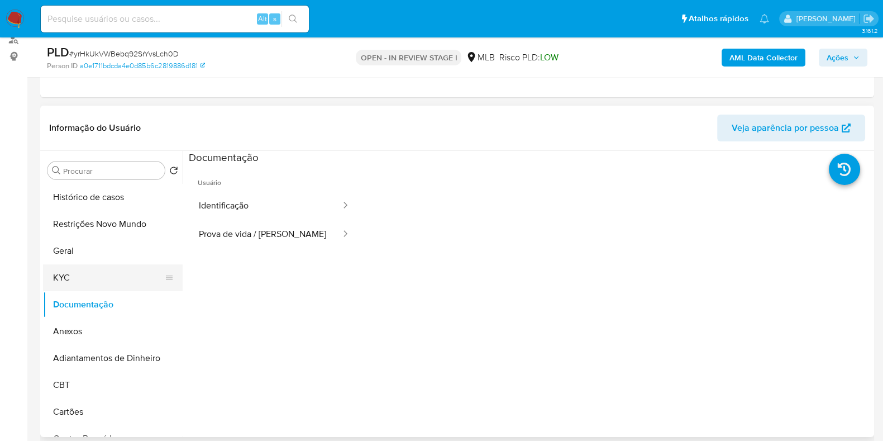
click at [109, 274] on button "KYC" at bounding box center [108, 277] width 131 height 27
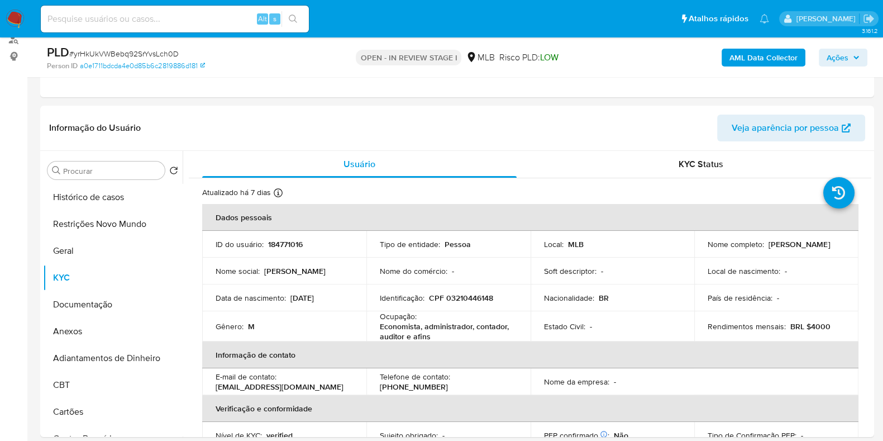
click at [787, 56] on b "AML Data Collector" at bounding box center [763, 58] width 68 height 18
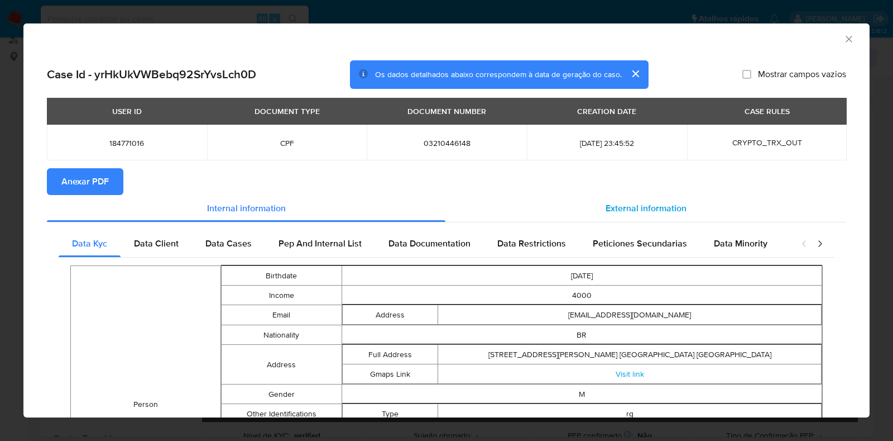
click at [611, 197] on div "External information" at bounding box center [646, 208] width 401 height 27
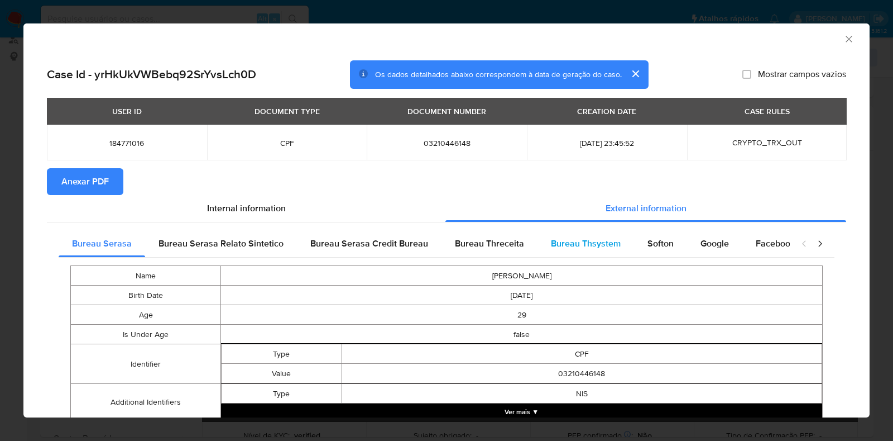
click at [606, 244] on span "Bureau Thsystem" at bounding box center [586, 243] width 70 height 13
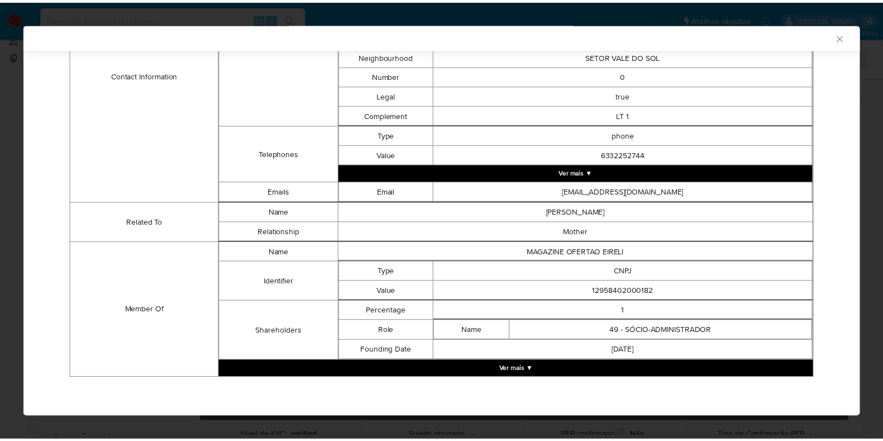
scroll to position [456, 0]
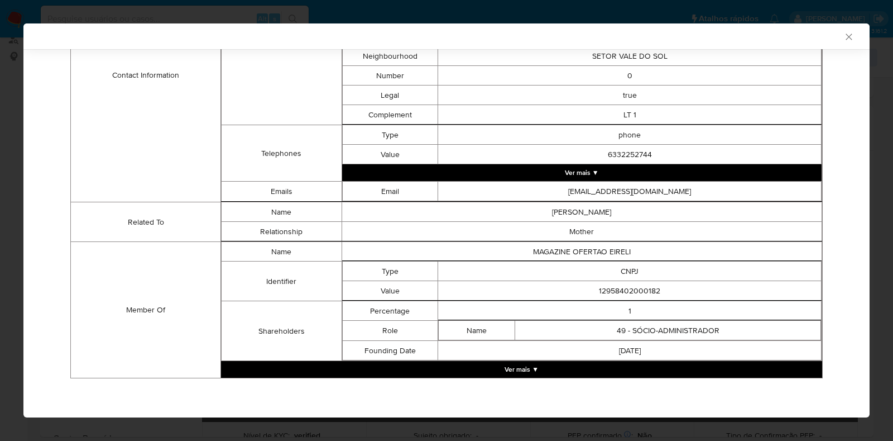
click at [615, 289] on td "12958402000182" at bounding box center [630, 291] width 384 height 20
copy td "12958402000182"
click at [844, 36] on icon "Fechar a janela" at bounding box center [849, 36] width 11 height 11
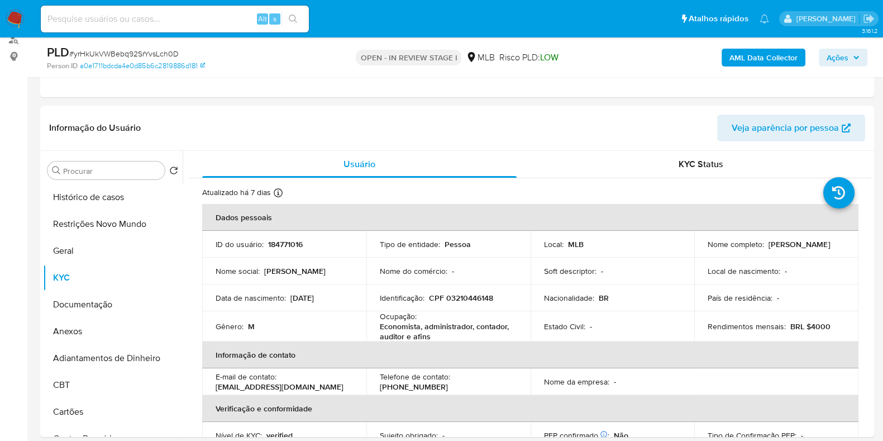
click at [844, 49] on span "Ações" at bounding box center [837, 58] width 22 height 18
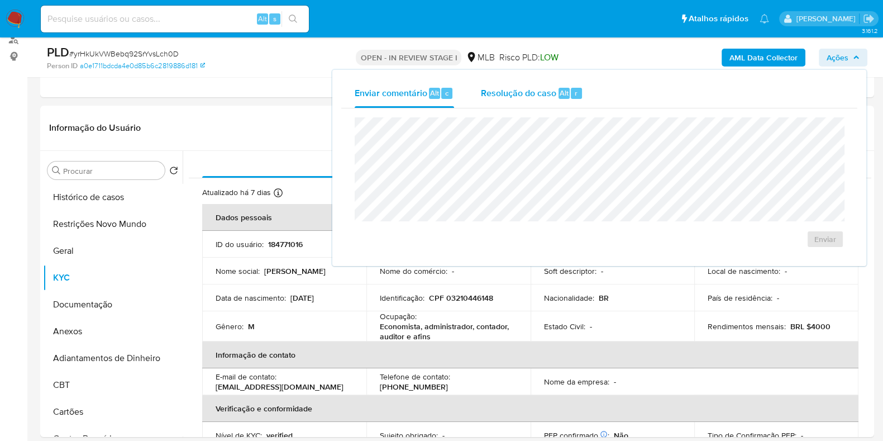
click at [513, 99] on div "Resolução do caso Alt r" at bounding box center [532, 93] width 102 height 29
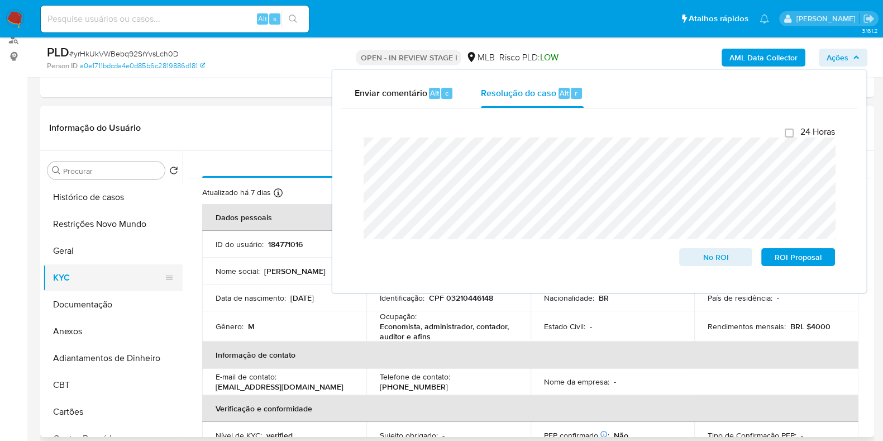
click at [84, 273] on button "KYC" at bounding box center [108, 277] width 131 height 27
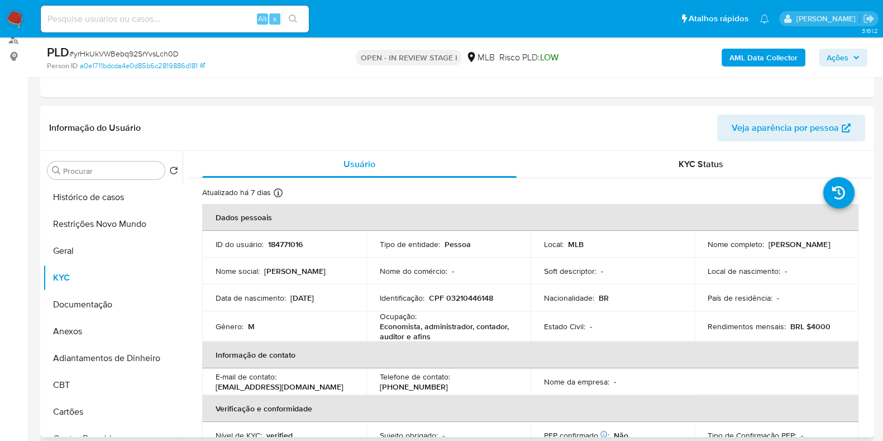
drag, startPoint x: 815, startPoint y: 247, endPoint x: 701, endPoint y: 248, distance: 114.5
click at [701, 248] on td "Nome completo : [PERSON_NAME]" at bounding box center [776, 244] width 164 height 27
copy p "[PERSON_NAME]"
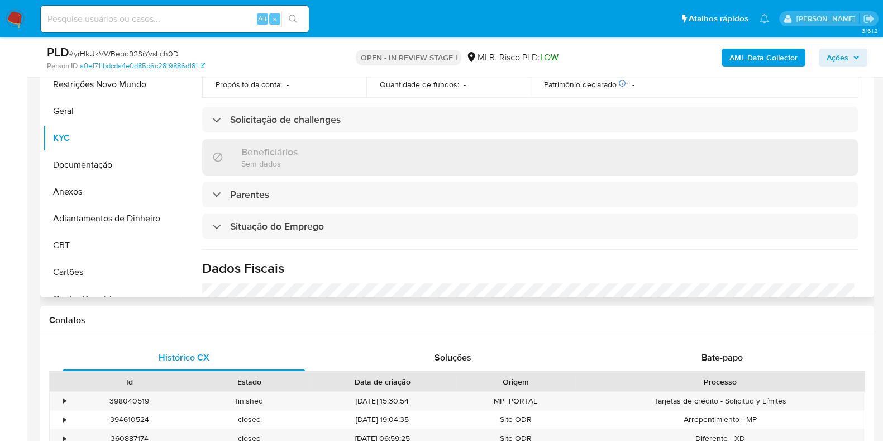
scroll to position [0, 0]
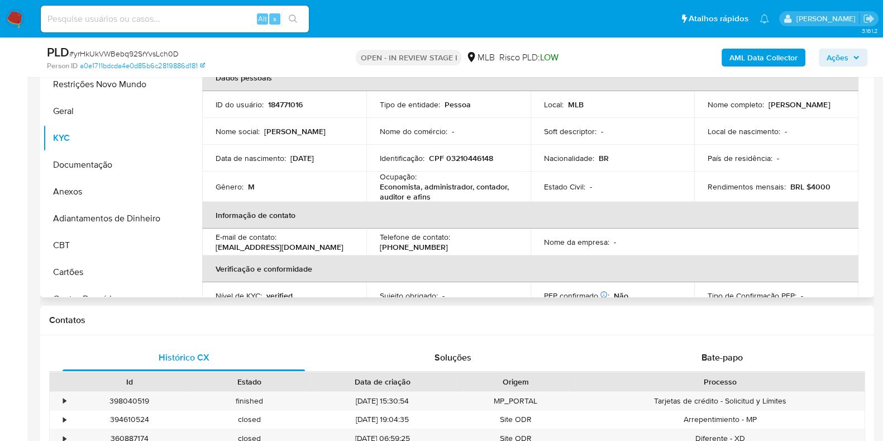
click at [469, 157] on p "CPF 03210446148" at bounding box center [461, 158] width 64 height 10
copy p "03210446148"
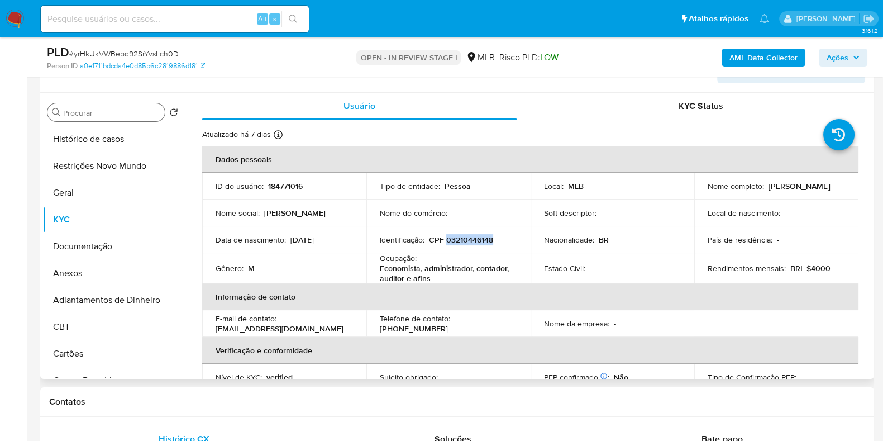
scroll to position [139, 0]
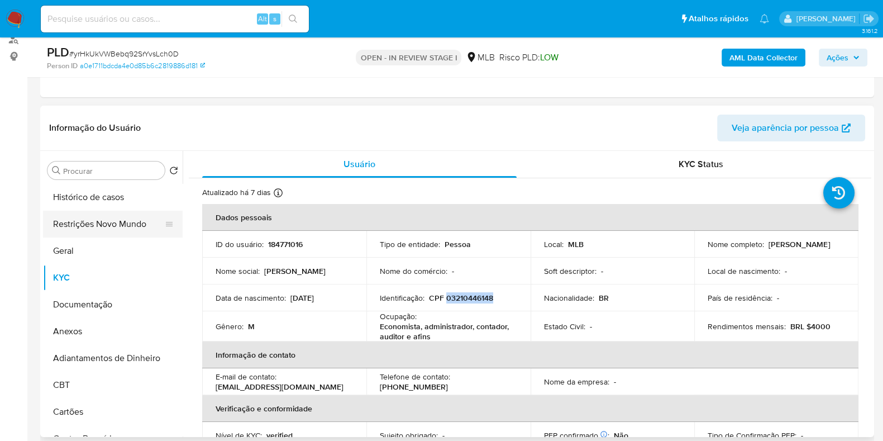
click at [87, 232] on button "Restrições Novo Mundo" at bounding box center [108, 224] width 131 height 27
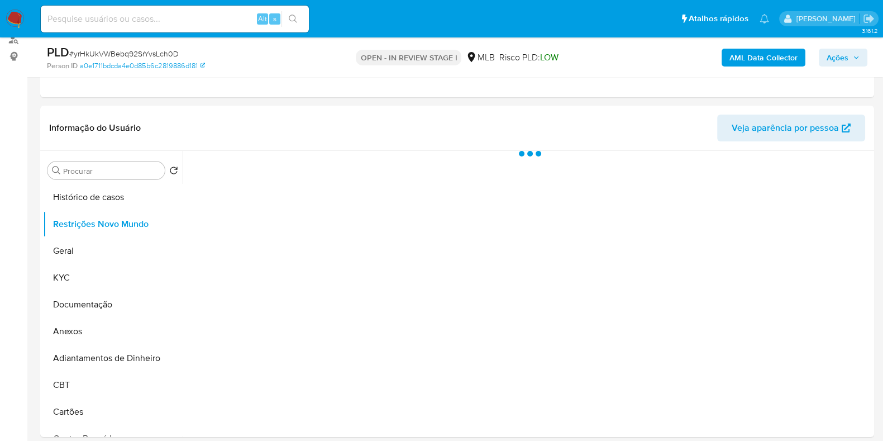
scroll to position [209, 0]
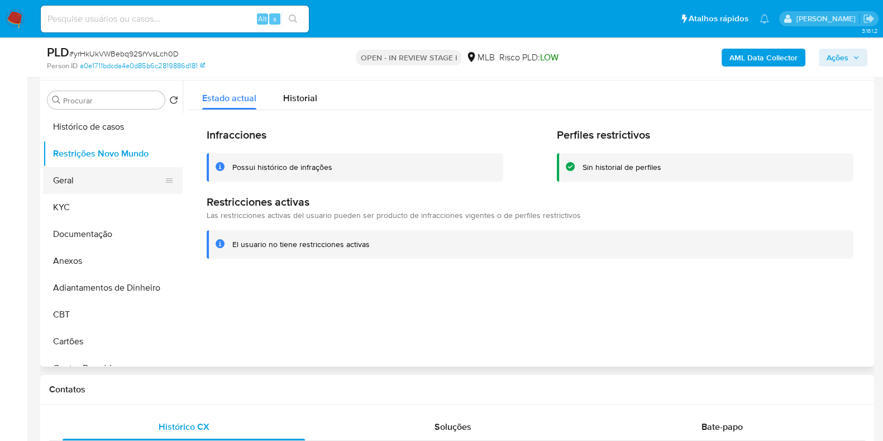
click at [106, 188] on button "Geral" at bounding box center [108, 180] width 131 height 27
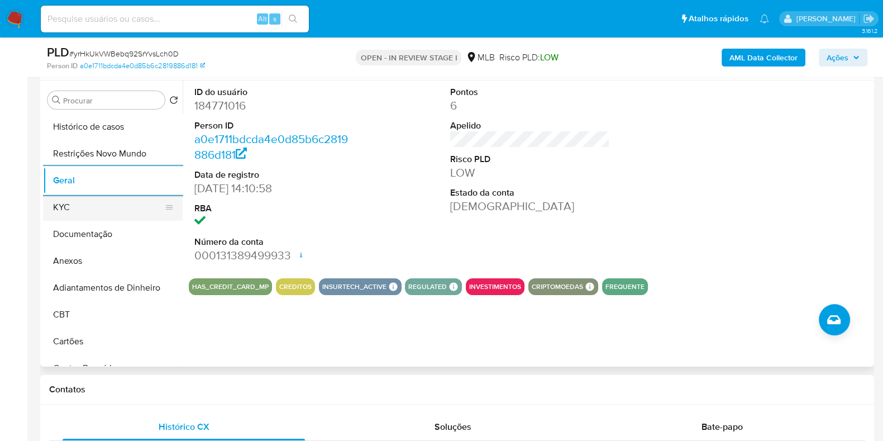
click at [111, 197] on button "KYC" at bounding box center [108, 207] width 131 height 27
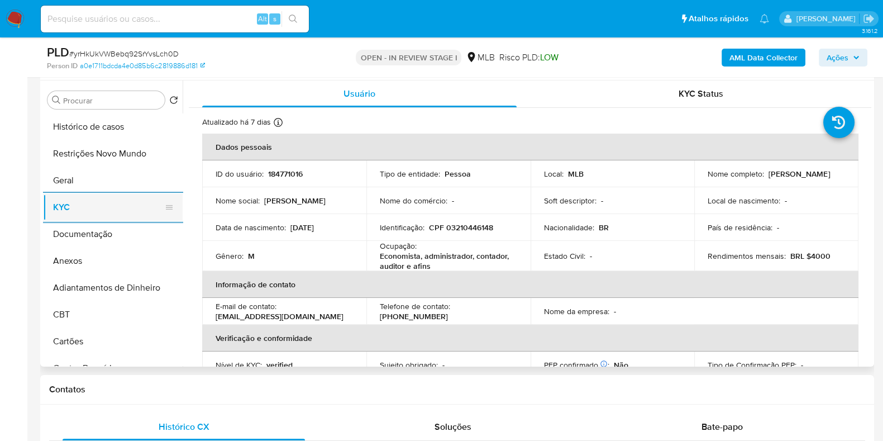
scroll to position [279, 0]
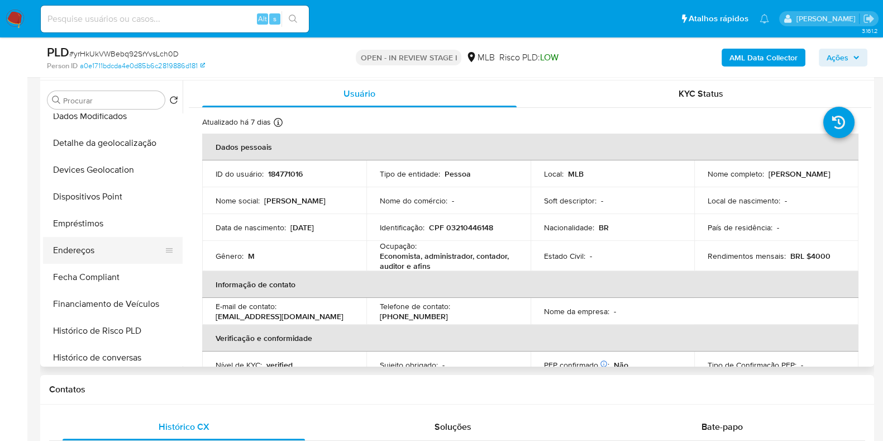
click at [77, 250] on button "Endereços" at bounding box center [108, 250] width 131 height 27
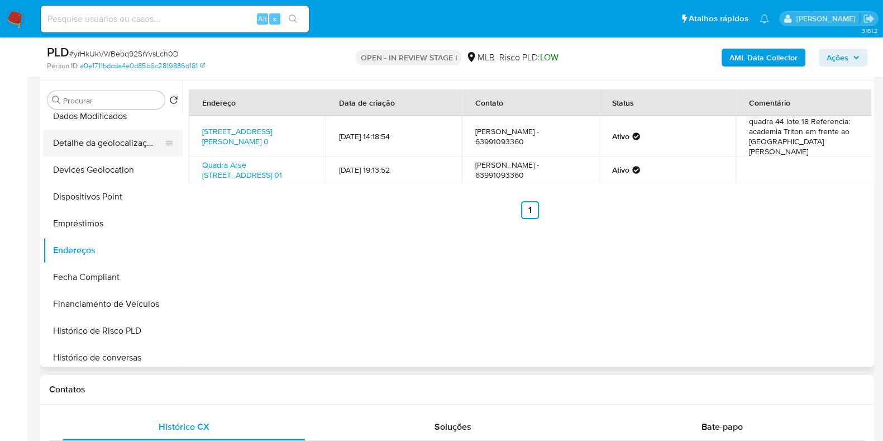
click at [142, 140] on button "Detalhe da geolocalização" at bounding box center [108, 143] width 131 height 27
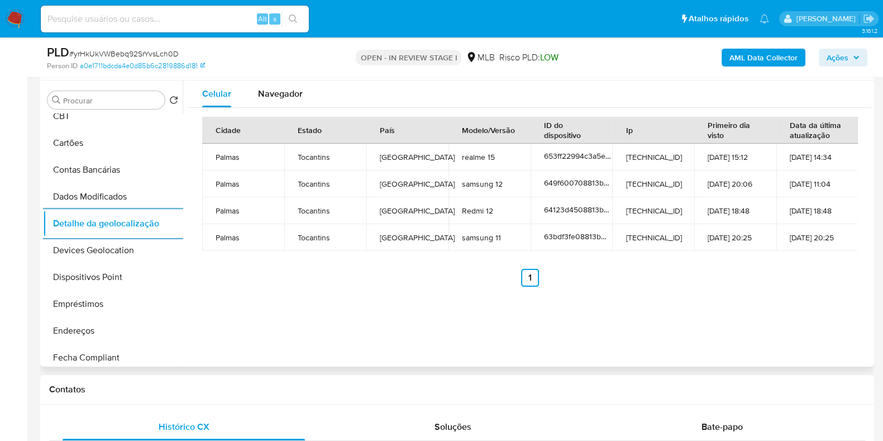
scroll to position [0, 0]
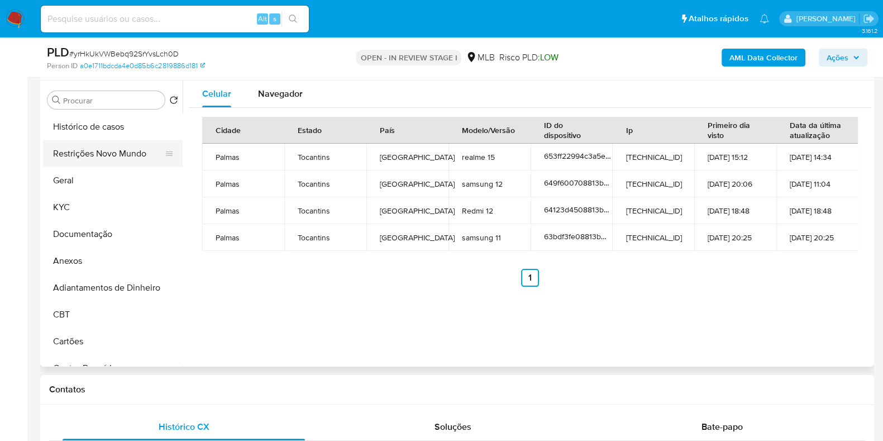
click at [111, 147] on button "Restrições Novo Mundo" at bounding box center [108, 153] width 131 height 27
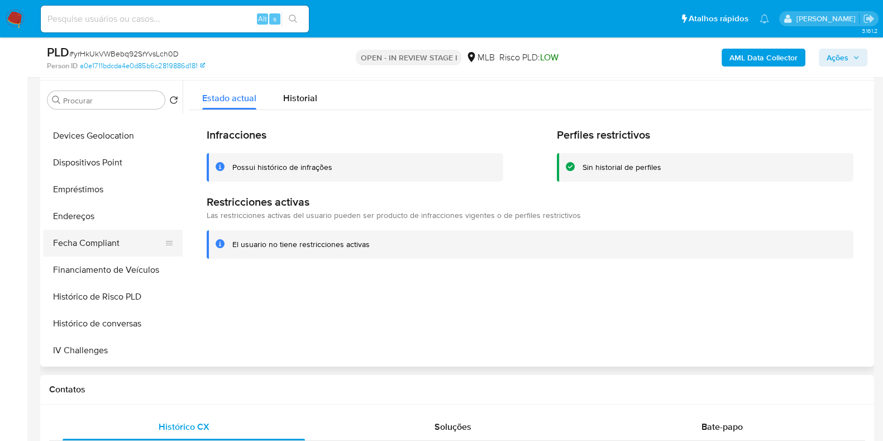
scroll to position [349, 0]
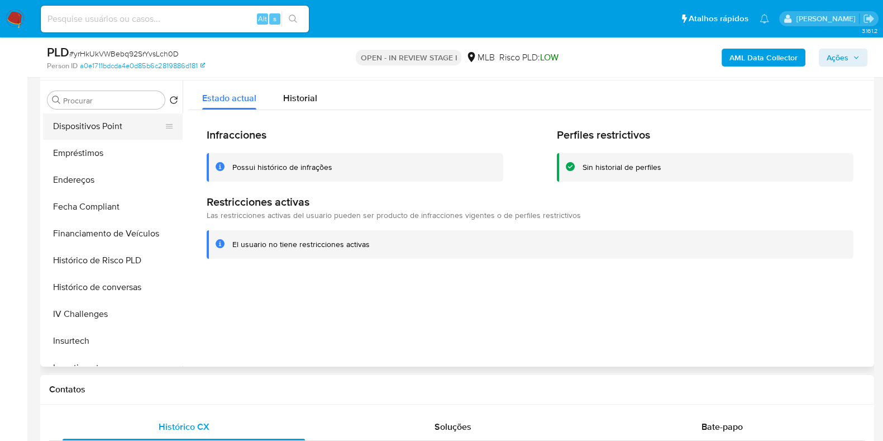
click at [118, 127] on button "Dispositivos Point" at bounding box center [108, 126] width 131 height 27
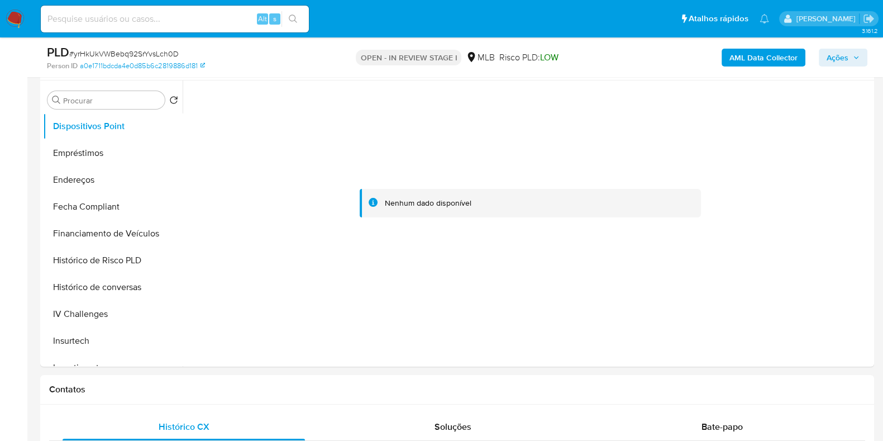
click at [765, 60] on b "AML Data Collector" at bounding box center [763, 58] width 68 height 18
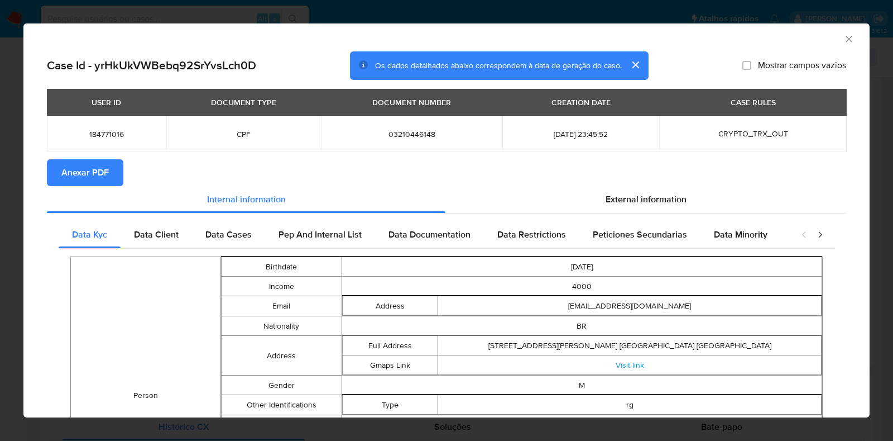
click at [101, 169] on span "Anexar PDF" at bounding box center [84, 172] width 47 height 25
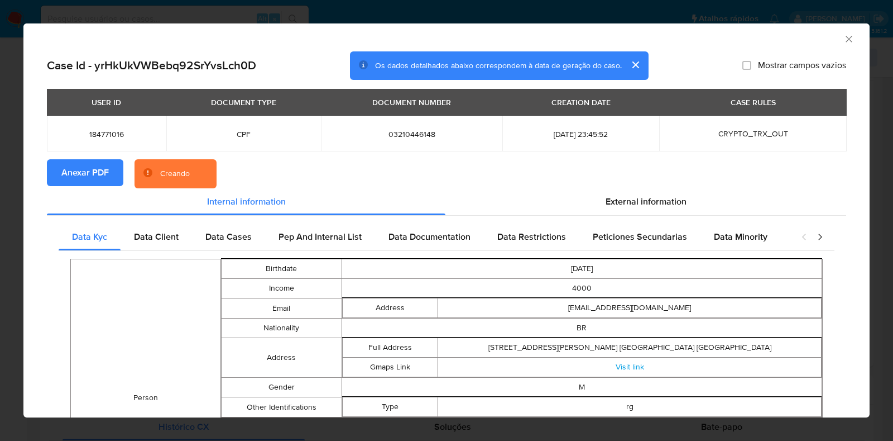
click at [0, 197] on div "AML Data Collector Case Id - yrHkUkVWBebq92SrYvsLch0D Os dados detalhados abaix…" at bounding box center [446, 220] width 893 height 441
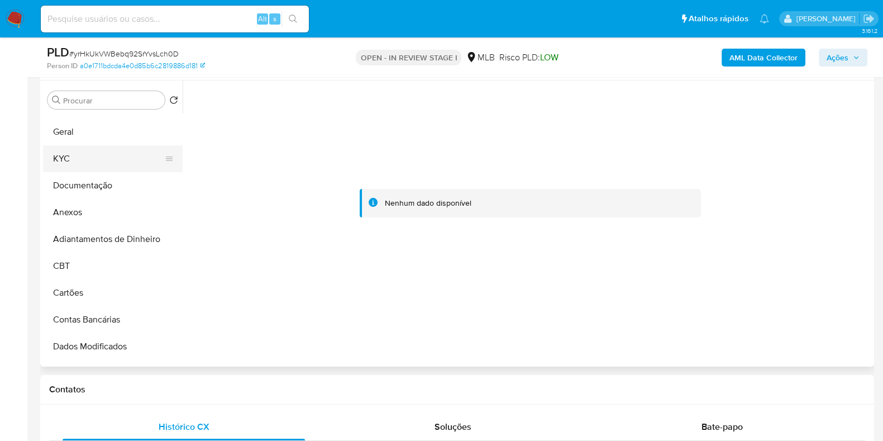
scroll to position [0, 0]
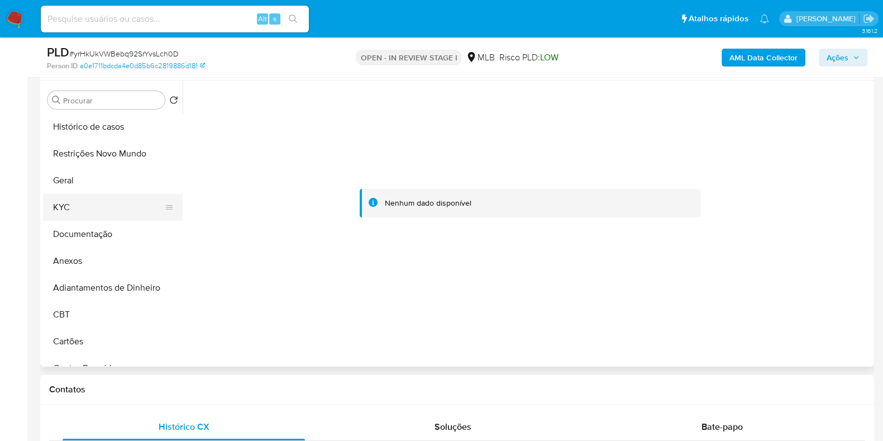
click at [111, 199] on button "KYC" at bounding box center [108, 207] width 131 height 27
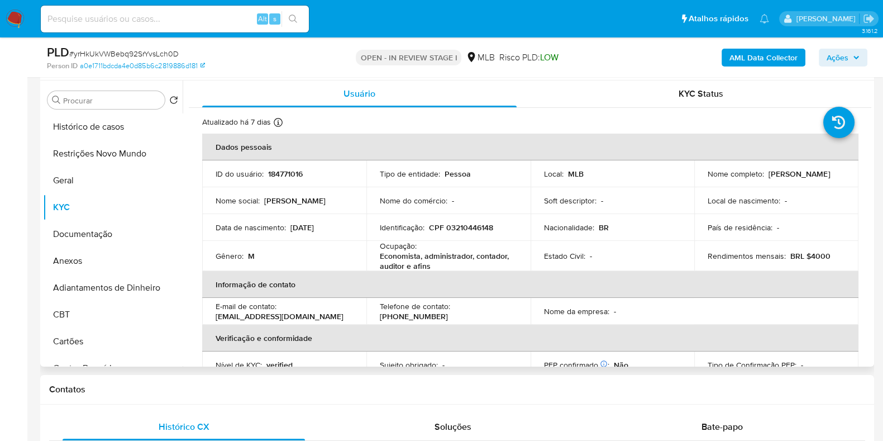
drag, startPoint x: 821, startPoint y: 179, endPoint x: 698, endPoint y: 176, distance: 122.9
click at [698, 176] on td "Nome completo : Hudson Salomao Queiroz Paula" at bounding box center [776, 173] width 164 height 27
copy p "[PERSON_NAME] [PERSON_NAME]"
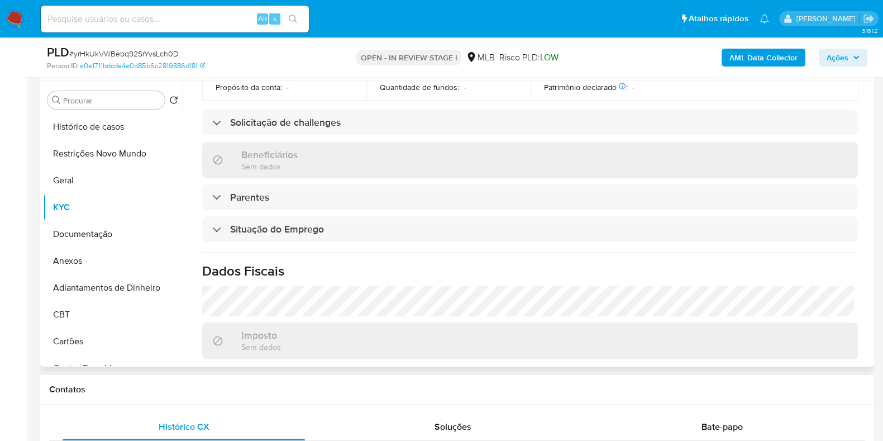
scroll to position [488, 0]
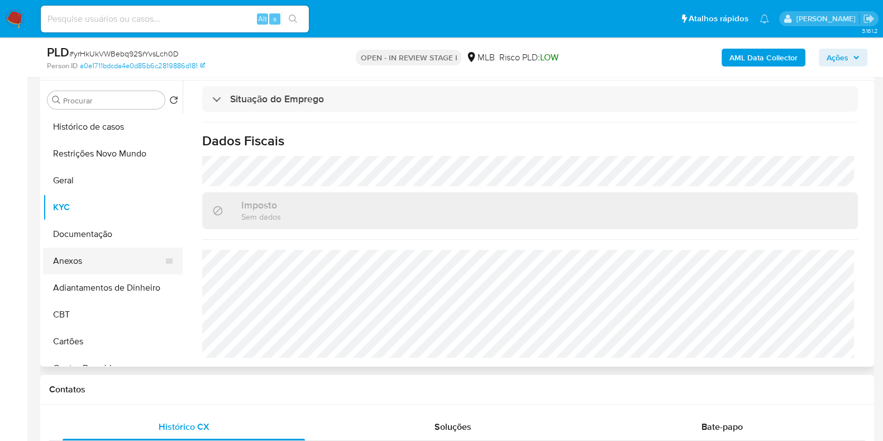
click at [96, 256] on button "Anexos" at bounding box center [108, 260] width 131 height 27
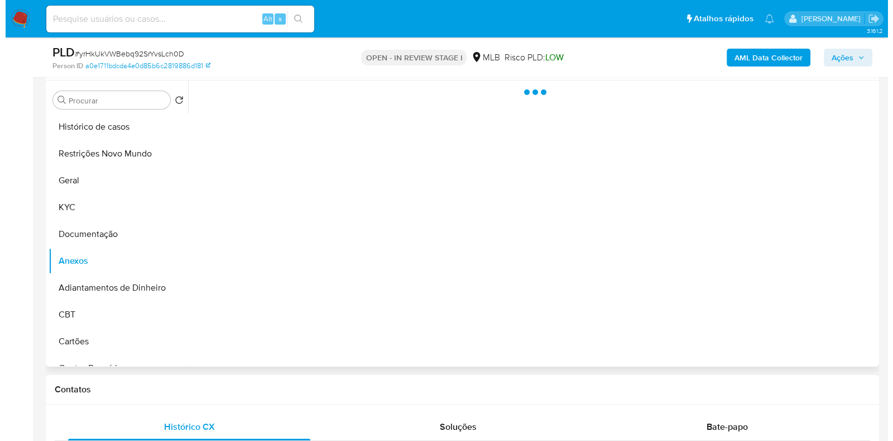
scroll to position [0, 0]
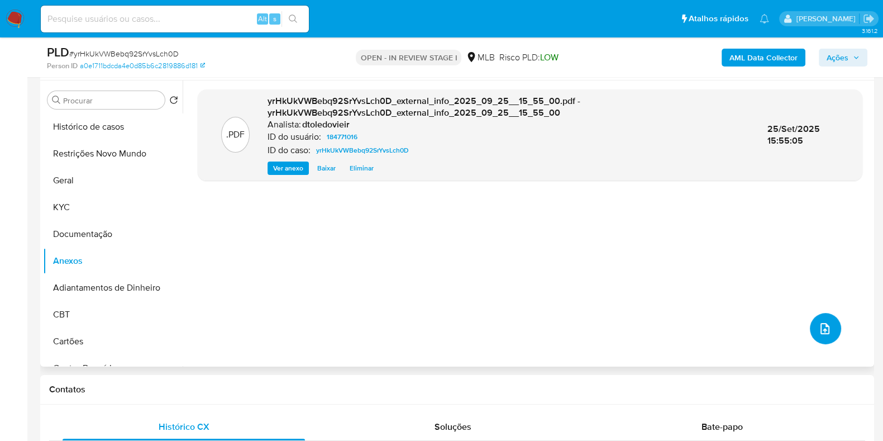
click at [830, 331] on button "upload-file" at bounding box center [825, 328] width 31 height 31
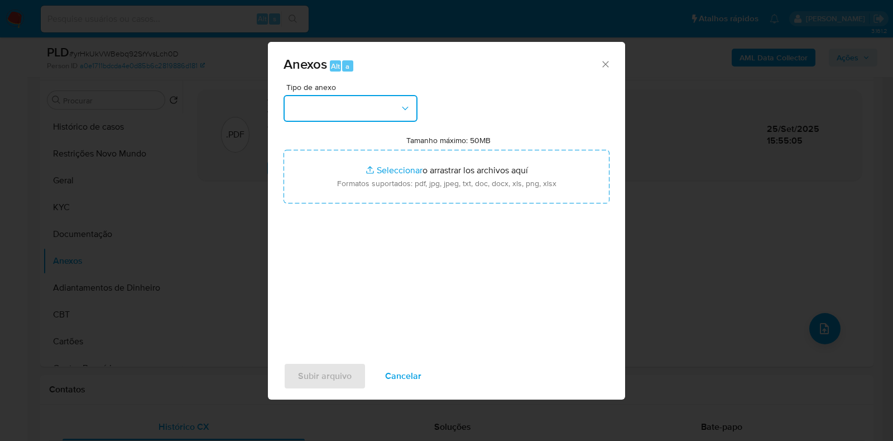
click at [340, 95] on button "button" at bounding box center [351, 108] width 134 height 27
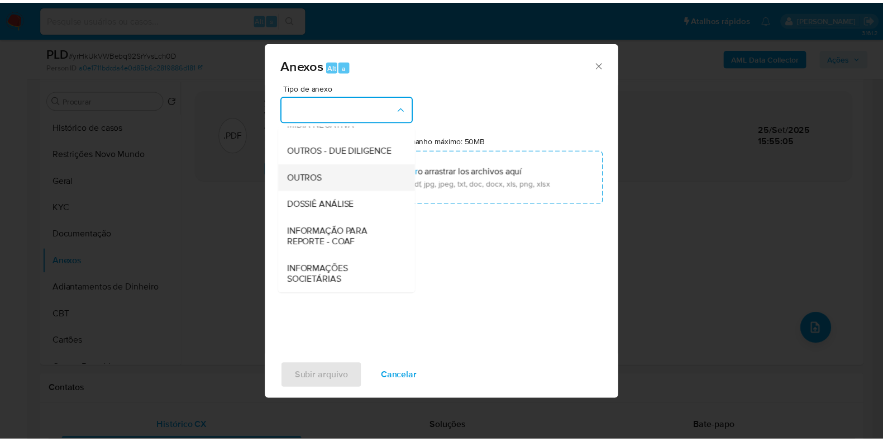
scroll to position [172, 0]
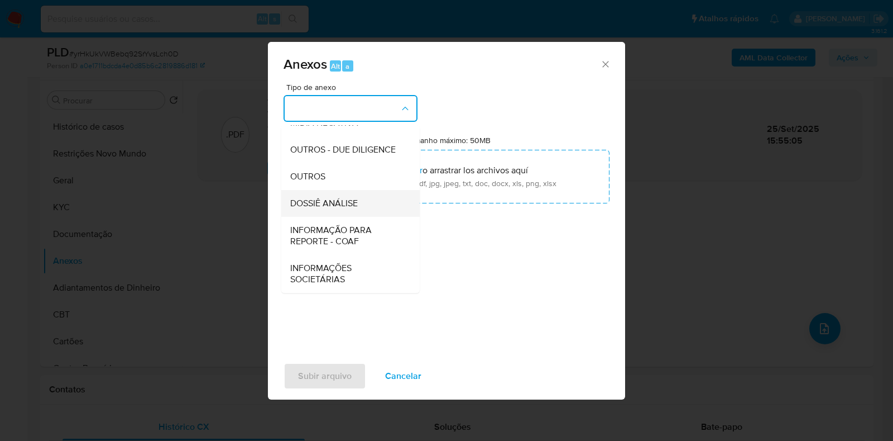
click at [329, 198] on span "DOSSIÊ ANÁLISE" at bounding box center [324, 203] width 68 height 11
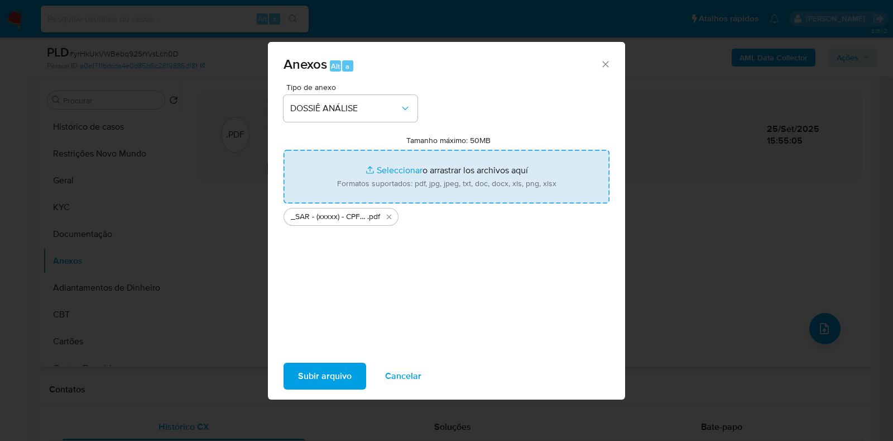
type input "C:\fakepath\Mulan 184771016_2025_09_25_09_19_41.xlsx"
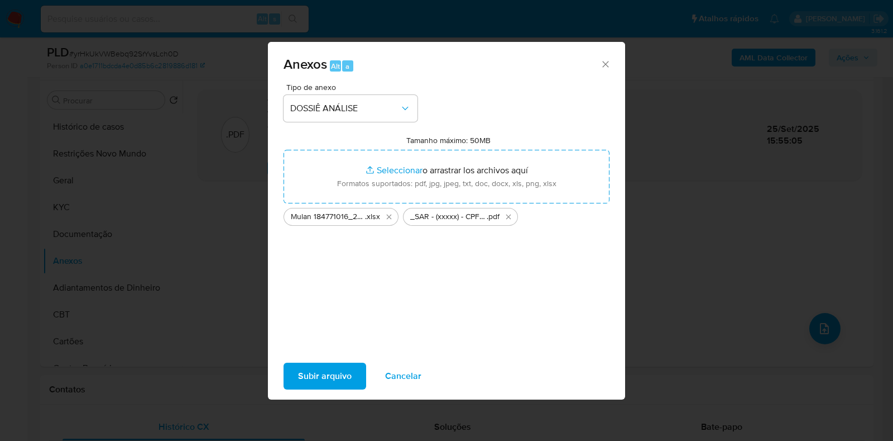
click at [315, 378] on span "Subir arquivo" at bounding box center [325, 376] width 54 height 25
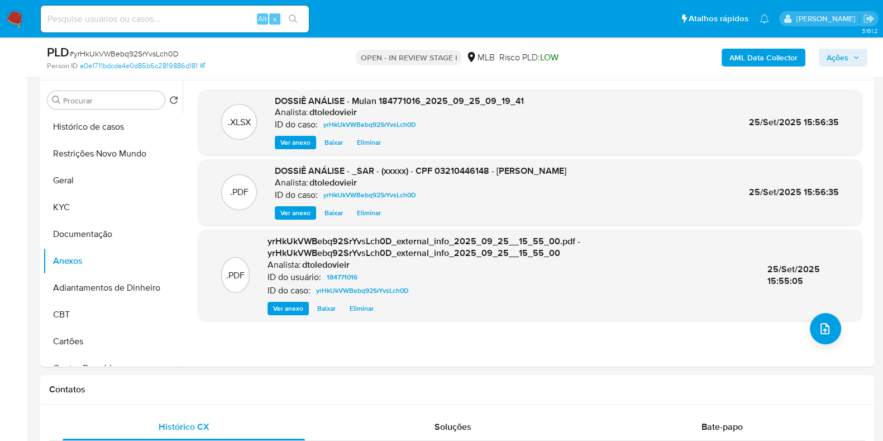
click at [846, 54] on span "Ações" at bounding box center [837, 58] width 22 height 18
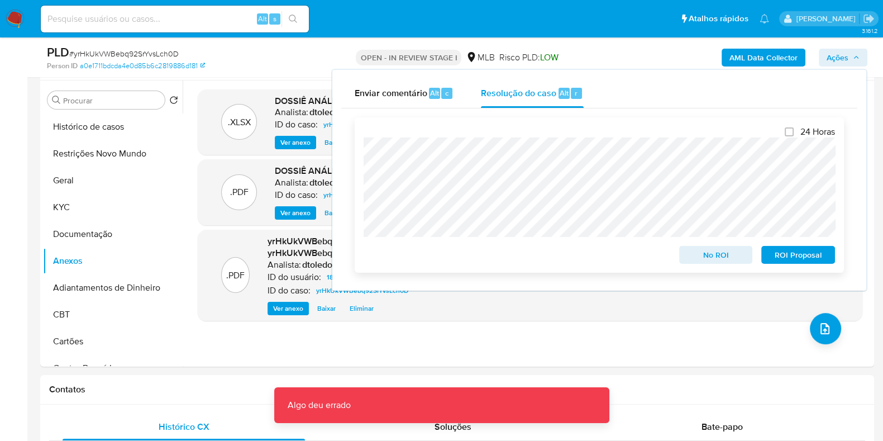
click at [808, 257] on span "ROI Proposal" at bounding box center [798, 255] width 58 height 16
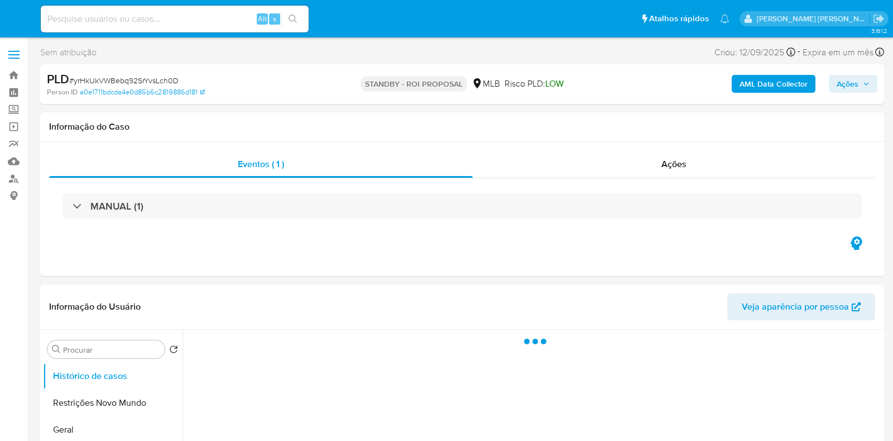
select select "10"
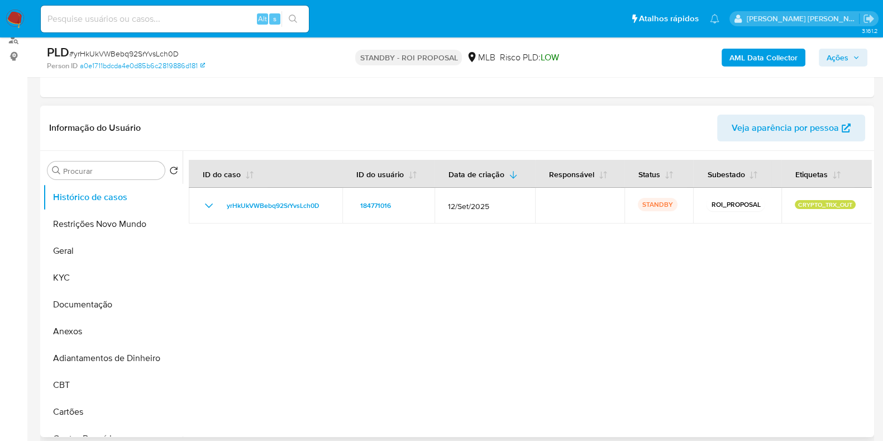
scroll to position [139, 0]
click at [93, 250] on button "Geral" at bounding box center [108, 250] width 131 height 27
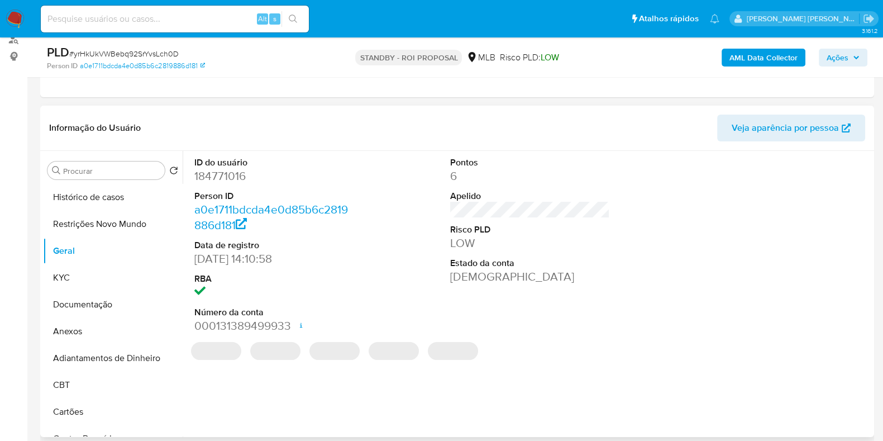
click at [217, 176] on dd "184771016" at bounding box center [274, 176] width 160 height 16
copy dd "184771016"
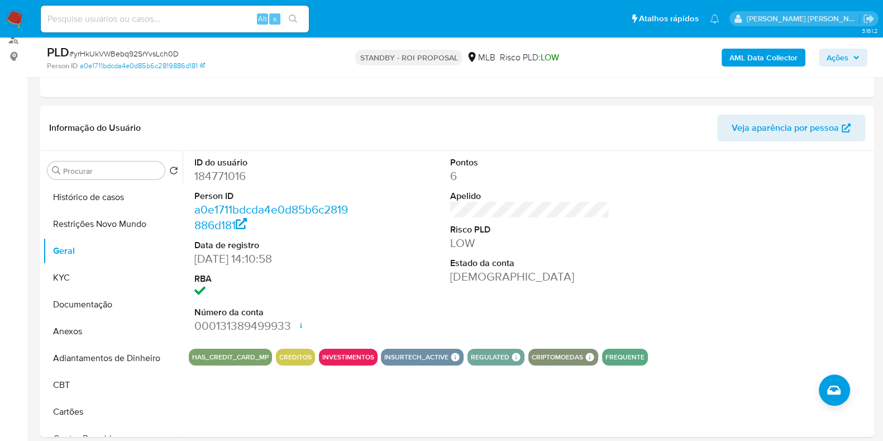
click at [222, 17] on input at bounding box center [175, 19] width 268 height 15
paste input "339219419"
type input "339219419"
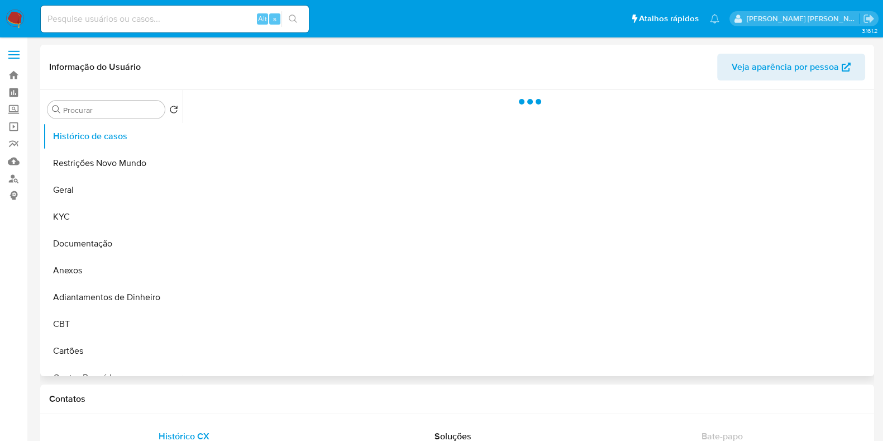
select select "10"
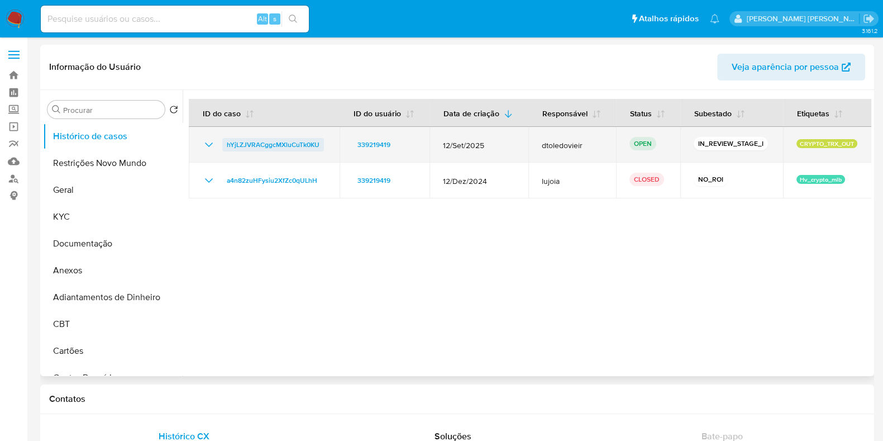
click at [264, 142] on span "hYjLZJVRACggcMXluCuTk0KU" at bounding box center [273, 144] width 93 height 13
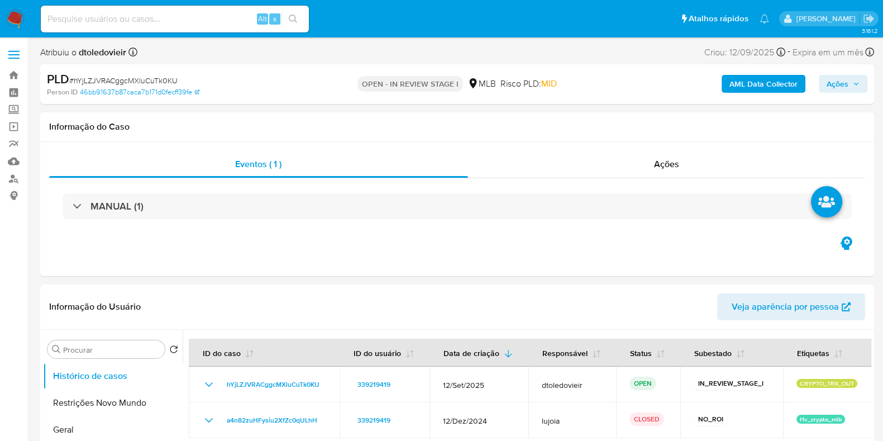
select select "10"
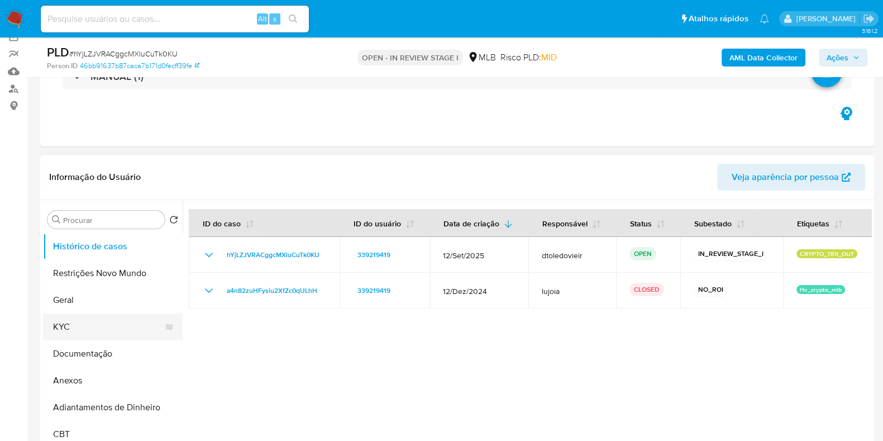
scroll to position [139, 0]
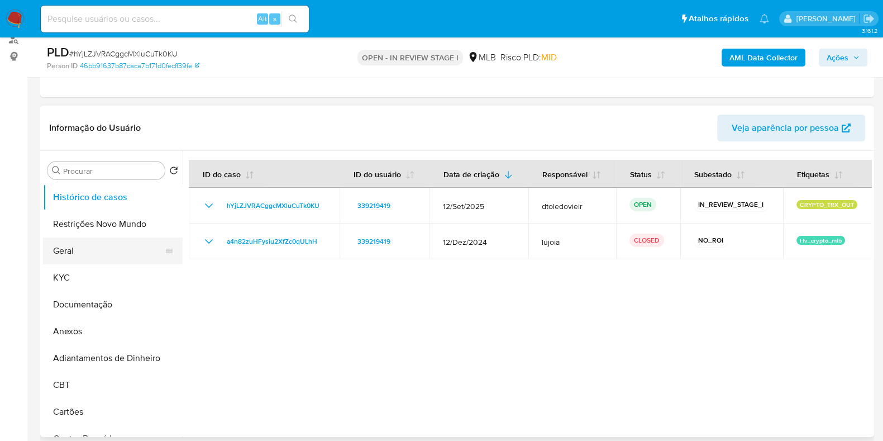
click at [78, 250] on button "Geral" at bounding box center [108, 250] width 131 height 27
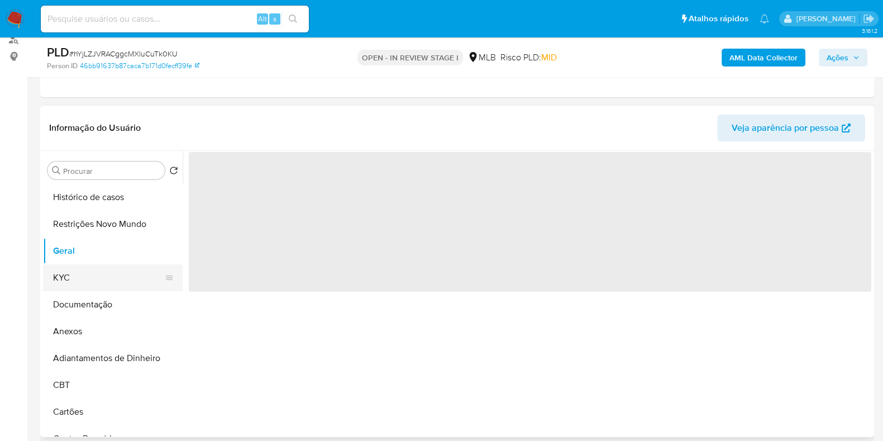
click at [77, 275] on button "KYC" at bounding box center [108, 277] width 131 height 27
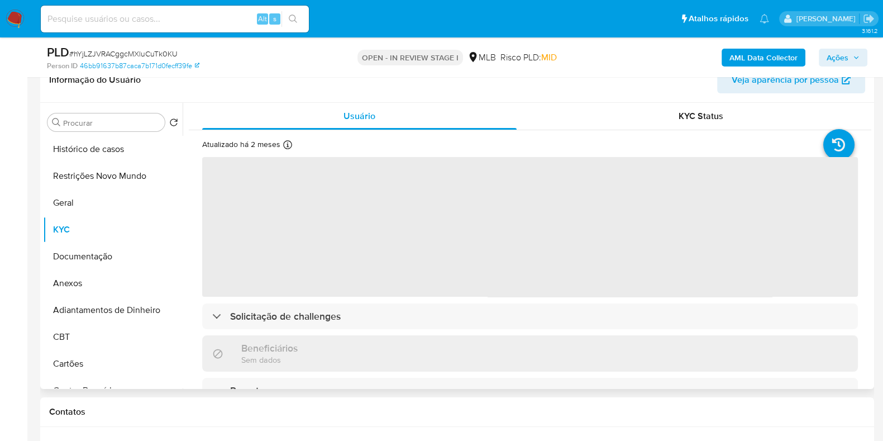
scroll to position [209, 0]
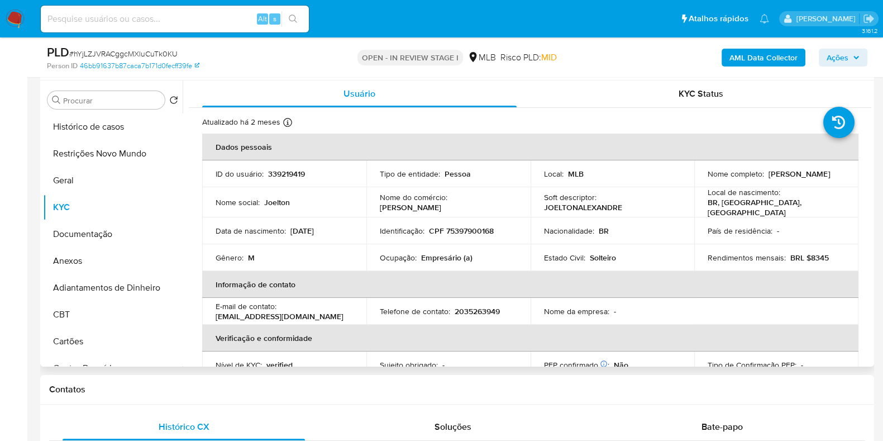
click at [281, 173] on p "339219419" at bounding box center [286, 174] width 37 height 10
copy p "339219419"
click at [447, 252] on p "Empresário (a)" at bounding box center [446, 257] width 51 height 10
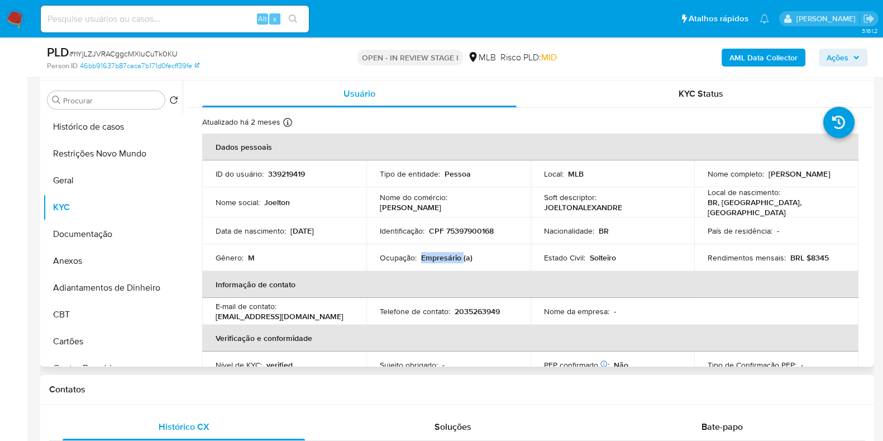
copy p "Empresário"
click at [116, 223] on button "Documentação" at bounding box center [108, 234] width 131 height 27
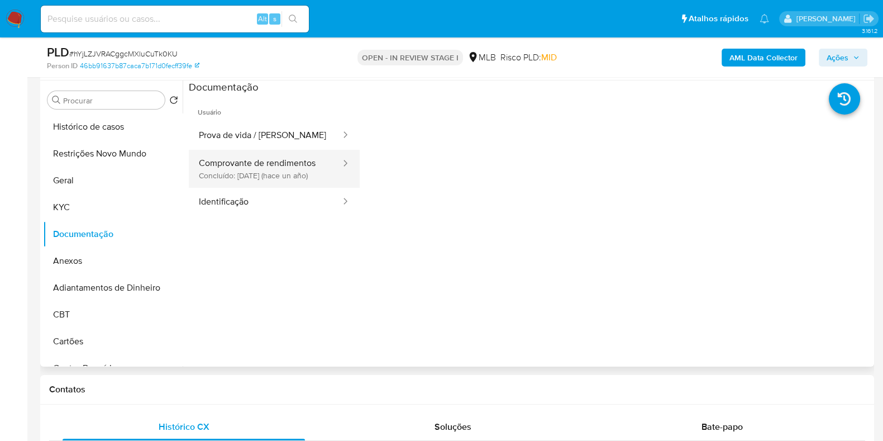
click at [283, 166] on button "Comprovante de rendimentos Concluído: 27/09/2024 (hace un año)" at bounding box center [265, 169] width 153 height 38
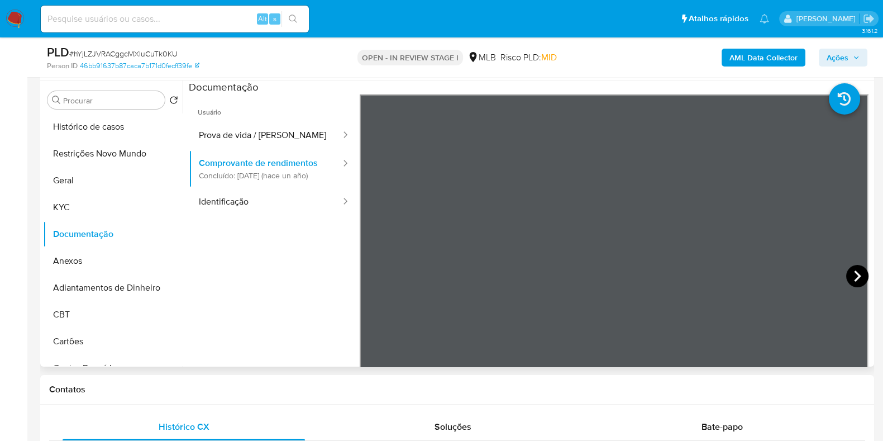
click at [856, 275] on icon at bounding box center [857, 275] width 7 height 11
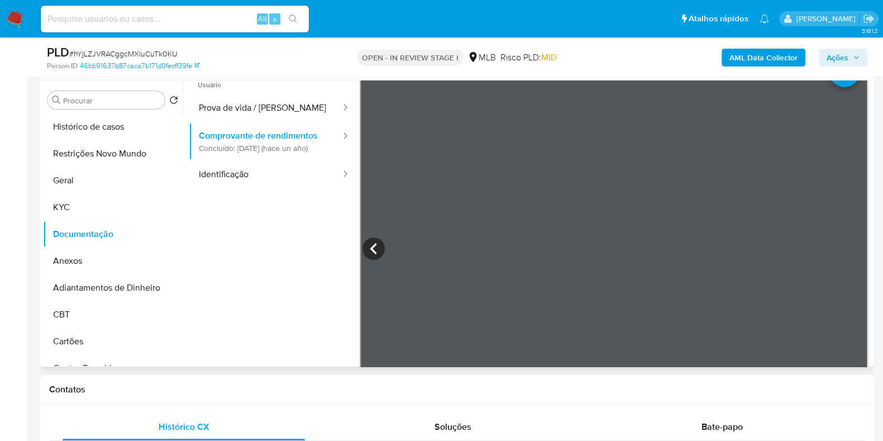
scroll to position [0, 0]
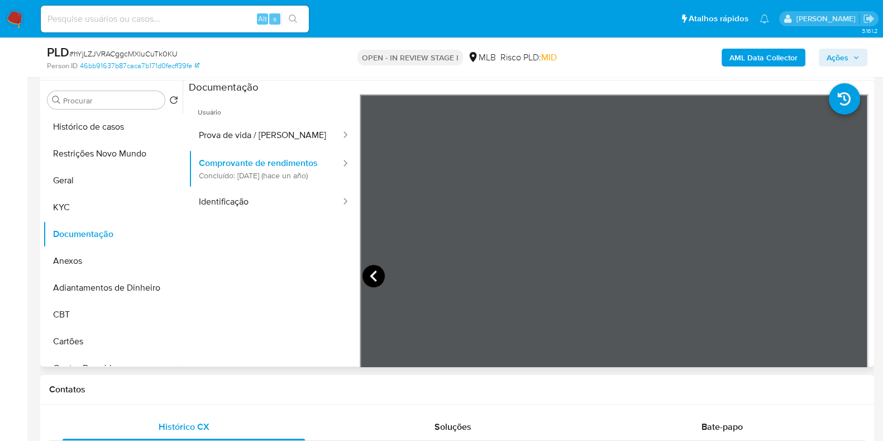
click at [374, 275] on icon at bounding box center [373, 276] width 22 height 22
click at [762, 52] on b "AML Data Collector" at bounding box center [763, 58] width 68 height 18
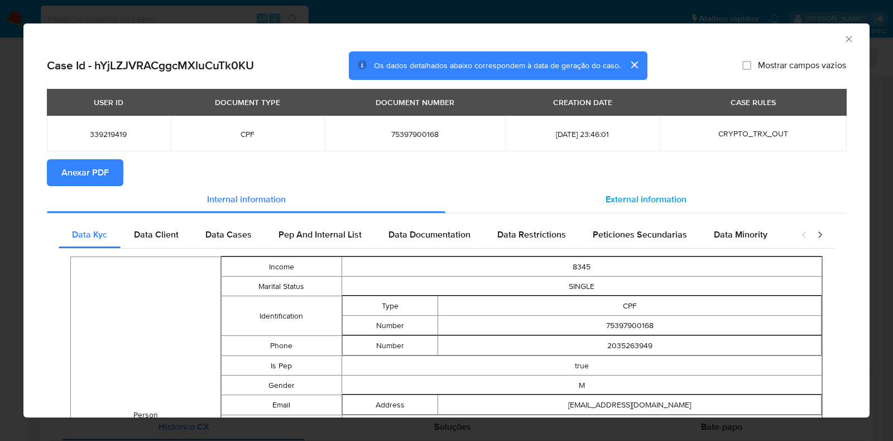
click at [640, 204] on span "External information" at bounding box center [646, 199] width 81 height 13
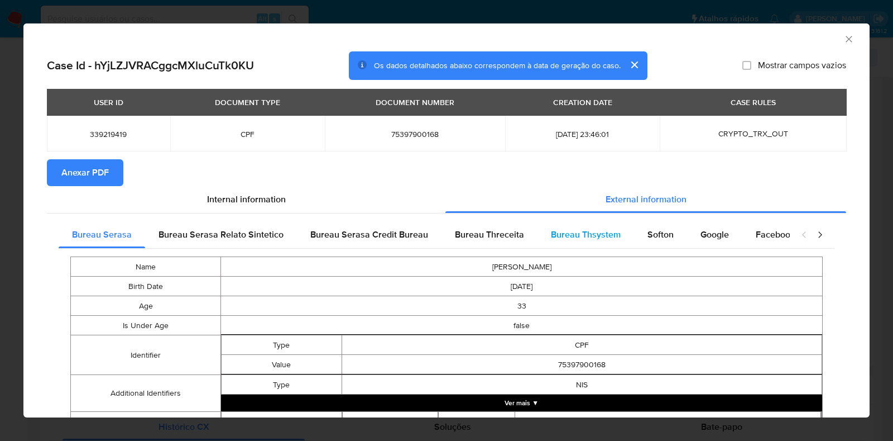
click at [555, 241] on span "Bureau Thsystem" at bounding box center [586, 234] width 70 height 13
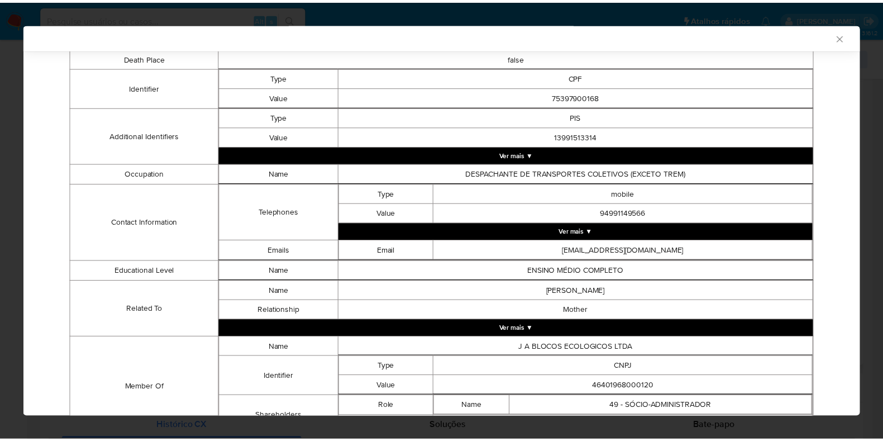
scroll to position [369, 0]
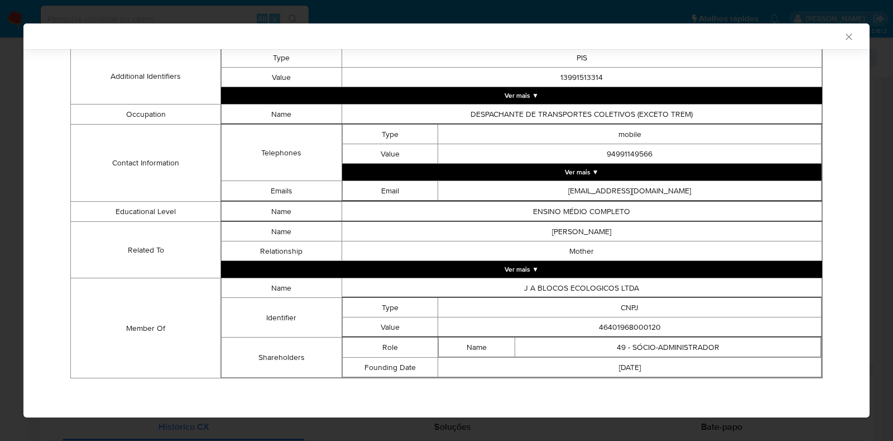
click at [614, 325] on td "46401968000120" at bounding box center [630, 327] width 384 height 20
copy td "46401968000120"
click at [0, 203] on div "AML Data Collector Case Id - hYjLZJVRACggcMXluCuTk0KU Os dados detalhados abaix…" at bounding box center [446, 220] width 893 height 441
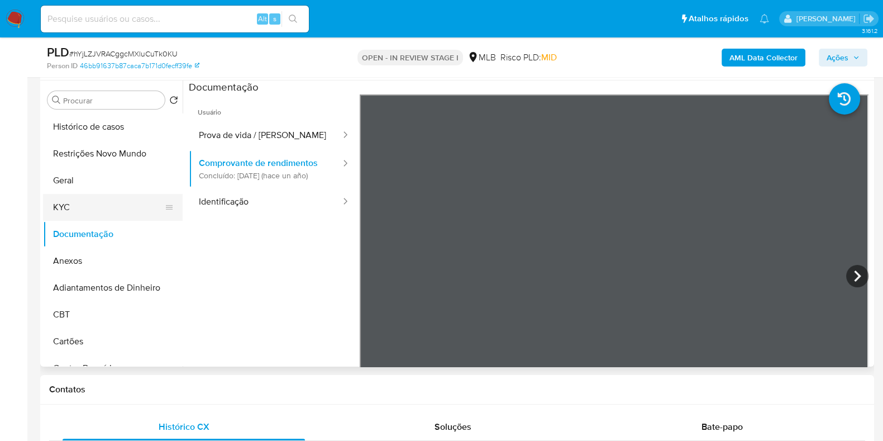
click at [86, 202] on button "KYC" at bounding box center [108, 207] width 131 height 27
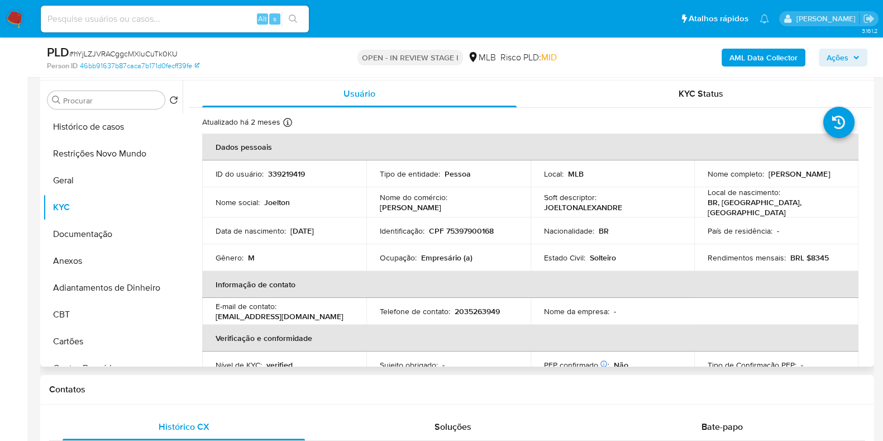
drag, startPoint x: 838, startPoint y: 175, endPoint x: 764, endPoint y: 175, distance: 73.2
click at [764, 175] on div "Nome completo : Joelton Alexandre" at bounding box center [775, 174] width 137 height 10
click at [757, 180] on div at bounding box center [757, 180] width 0 height 0
click at [818, 202] on div "Local de nascimento : BR, MA, Barra do Corda" at bounding box center [775, 202] width 137 height 30
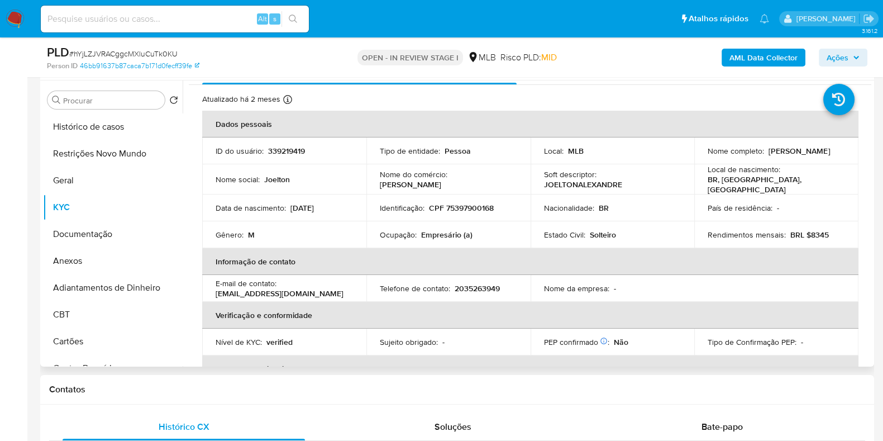
scroll to position [0, 0]
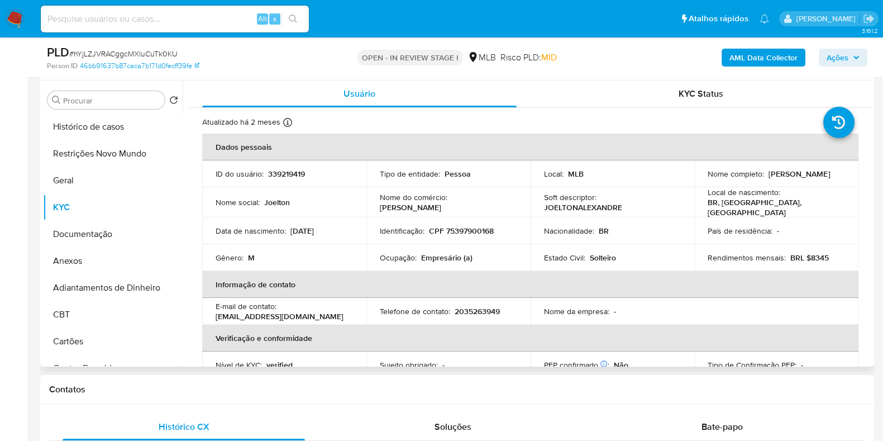
click at [441, 203] on p "Marisa" at bounding box center [410, 207] width 61 height 10
click at [489, 199] on div "Nome do comércio : Marisa" at bounding box center [448, 202] width 137 height 20
drag, startPoint x: 558, startPoint y: 207, endPoint x: 640, endPoint y: 207, distance: 82.6
click at [640, 207] on div "Soft descriptor : JOELTONALEXANDRE" at bounding box center [612, 202] width 137 height 20
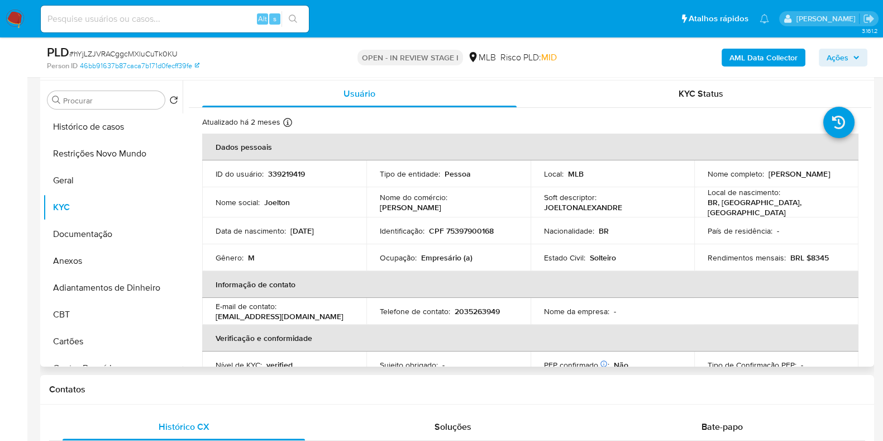
click at [640, 207] on div "Soft descriptor : JOELTONALEXANDRE" at bounding box center [612, 202] width 137 height 20
drag, startPoint x: 79, startPoint y: 136, endPoint x: 87, endPoint y: 136, distance: 8.4
click at [79, 136] on button "Histórico de casos" at bounding box center [108, 126] width 131 height 27
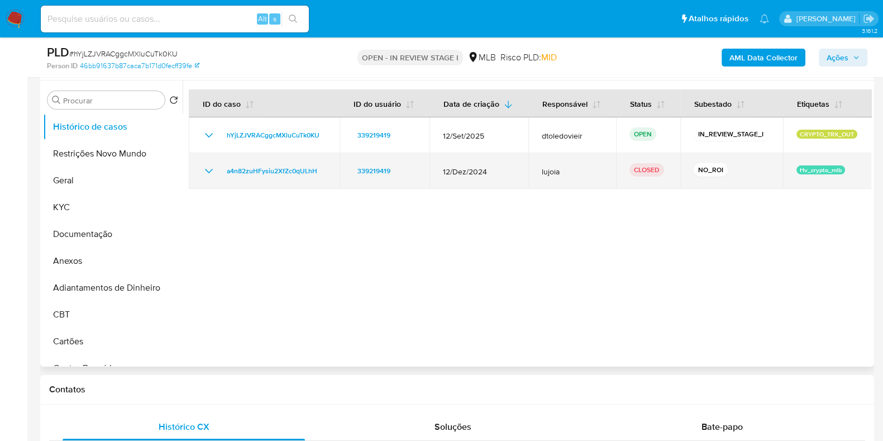
click at [206, 169] on icon "Mostrar/Ocultar" at bounding box center [209, 171] width 8 height 4
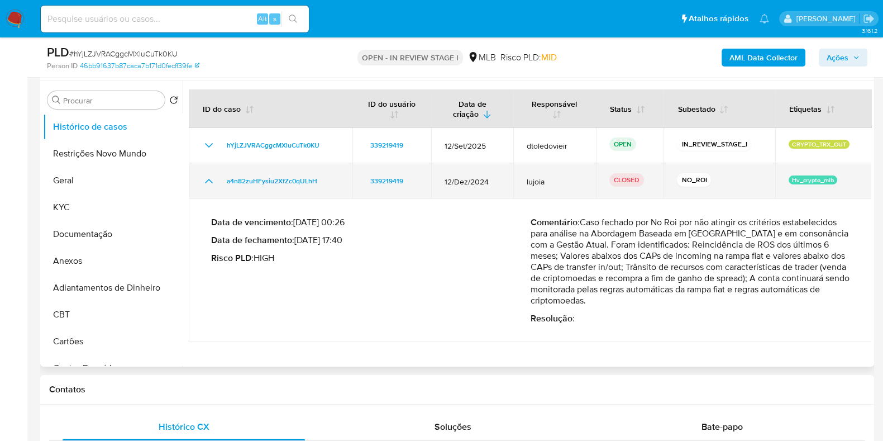
click at [204, 182] on icon "Mostrar/Ocultar" at bounding box center [208, 180] width 13 height 13
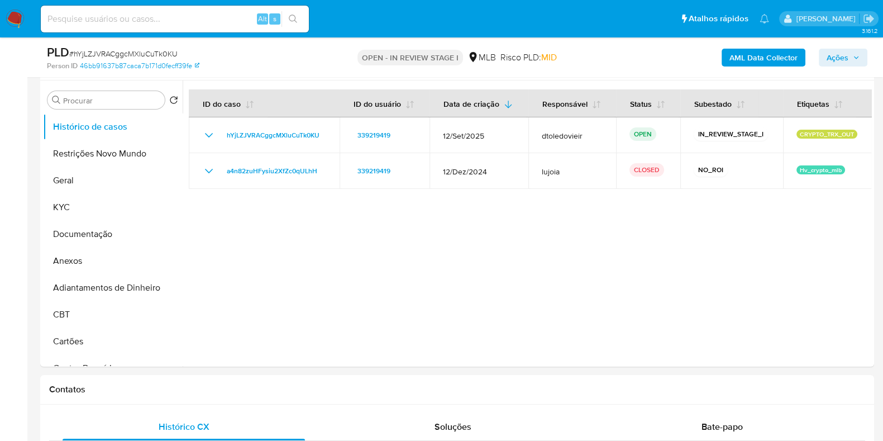
click at [861, 49] on button "Ações" at bounding box center [843, 58] width 49 height 18
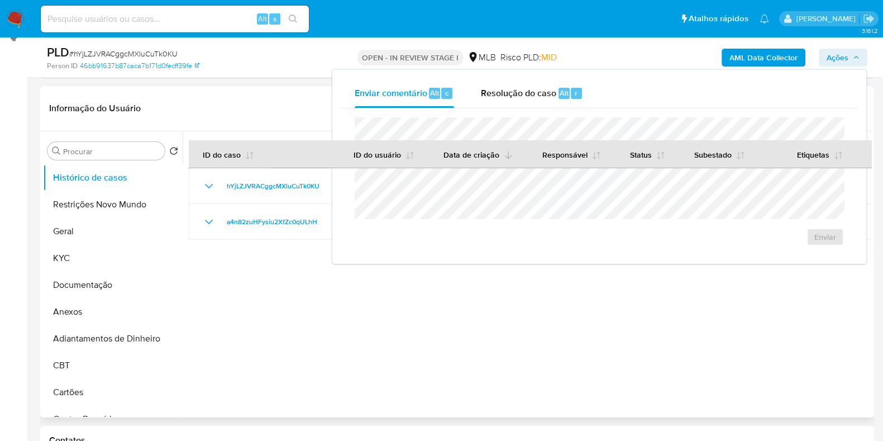
scroll to position [69, 0]
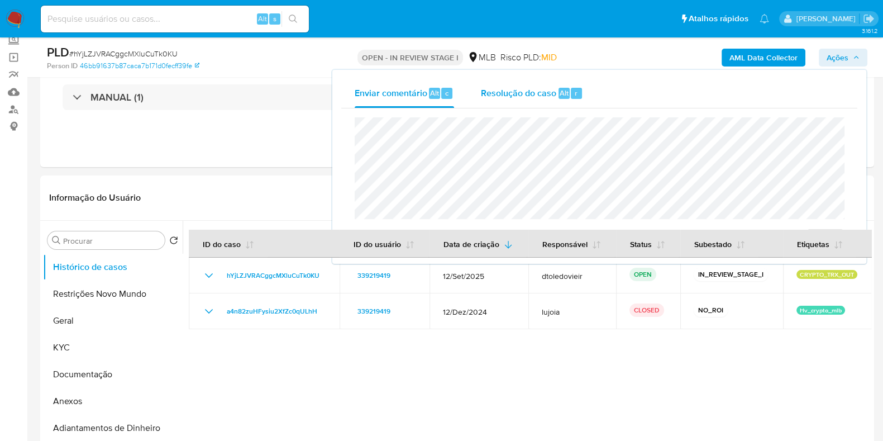
click at [539, 94] on span "Resolução do caso" at bounding box center [518, 92] width 75 height 13
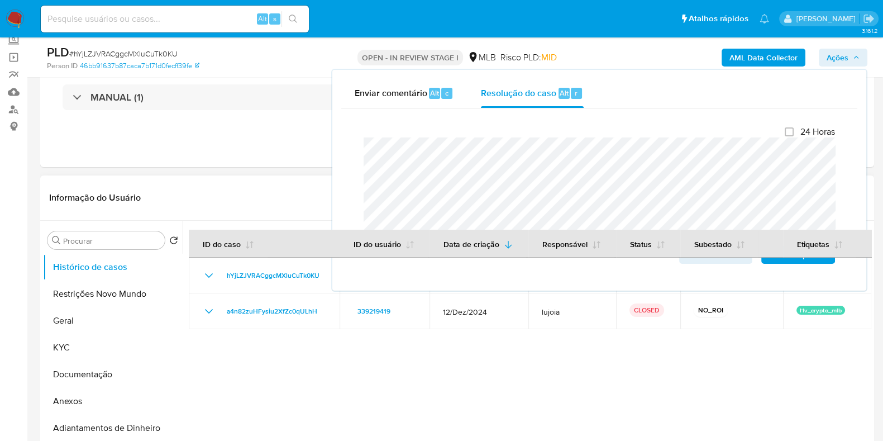
drag, startPoint x: 293, startPoint y: 338, endPoint x: 228, endPoint y: 337, distance: 65.4
click at [292, 341] on div at bounding box center [527, 364] width 689 height 286
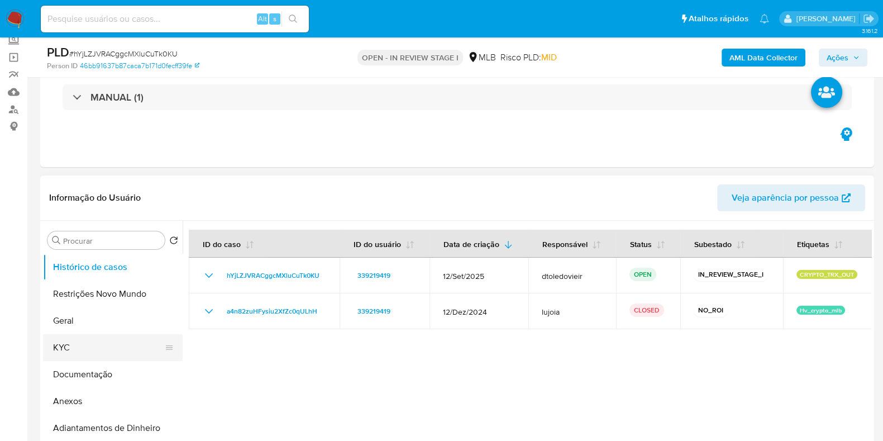
click at [112, 334] on button "KYC" at bounding box center [108, 347] width 131 height 27
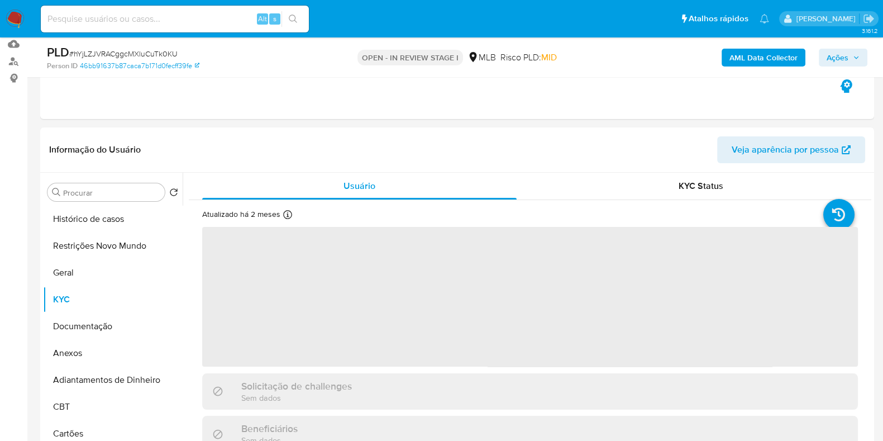
scroll to position [139, 0]
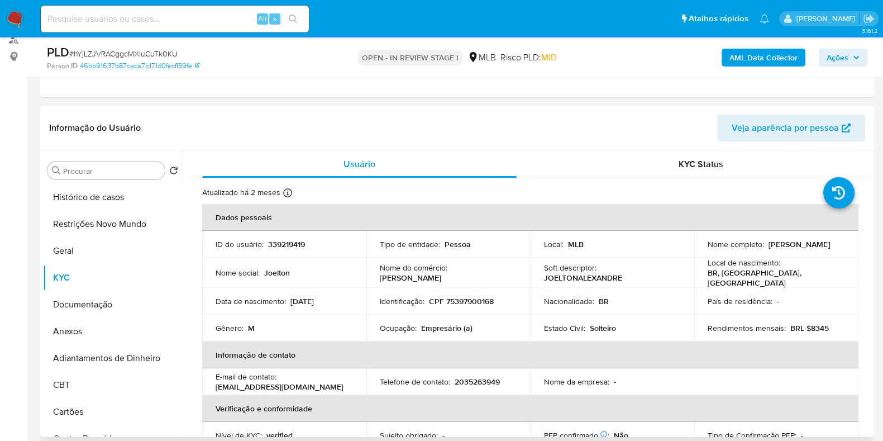
drag, startPoint x: 835, startPoint y: 241, endPoint x: 765, endPoint y: 242, distance: 69.8
click at [765, 242] on div "Nome completo : Joelton Alexandre" at bounding box center [775, 244] width 137 height 10
copy p "Joelton Alexandre"
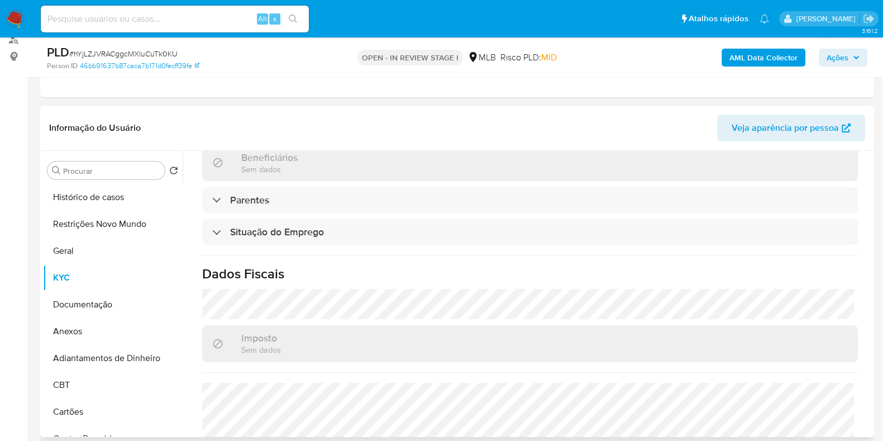
scroll to position [0, 0]
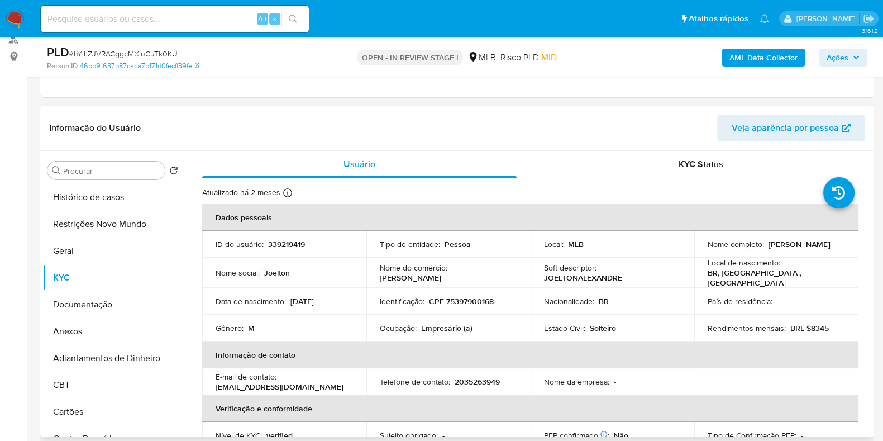
click at [467, 302] on p "CPF 75397900168" at bounding box center [461, 301] width 65 height 10
copy p "75397900168"
click at [64, 222] on button "Restrições Novo Mundo" at bounding box center [108, 224] width 131 height 27
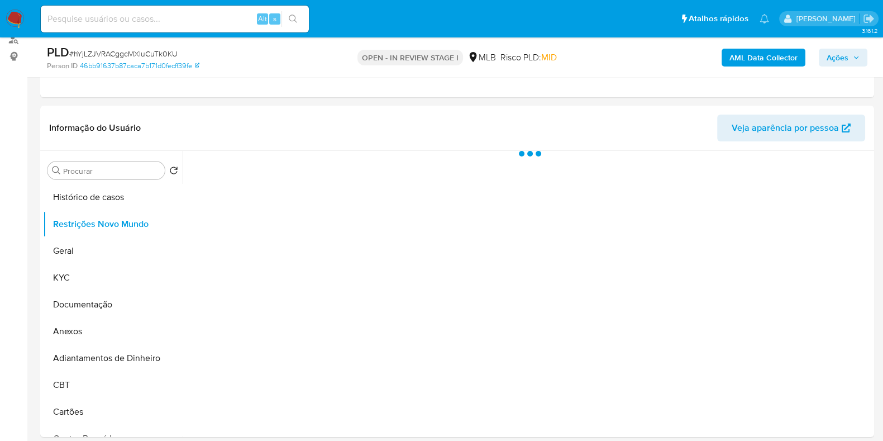
scroll to position [209, 0]
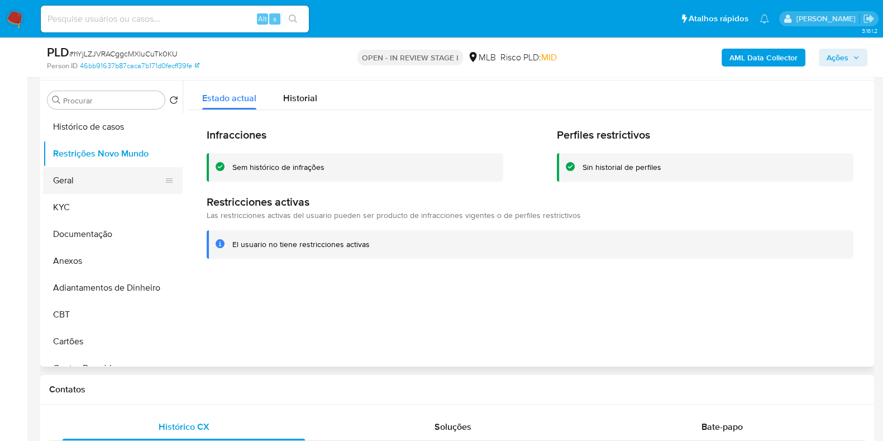
click at [81, 188] on button "Geral" at bounding box center [108, 180] width 131 height 27
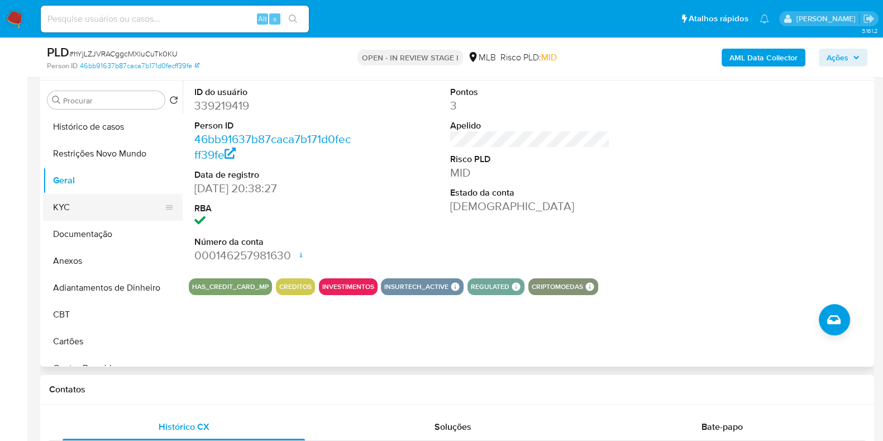
click at [97, 214] on button "KYC" at bounding box center [108, 207] width 131 height 27
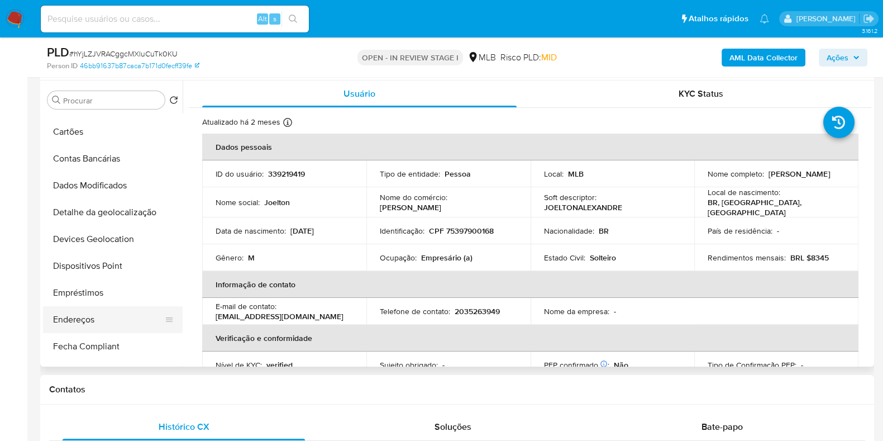
click at [83, 317] on button "Endereços" at bounding box center [108, 319] width 131 height 27
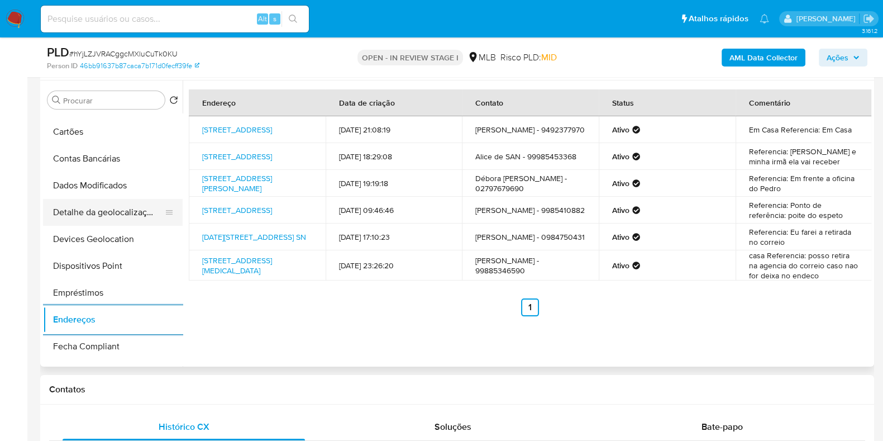
click at [117, 205] on button "Detalhe da geolocalização" at bounding box center [108, 212] width 131 height 27
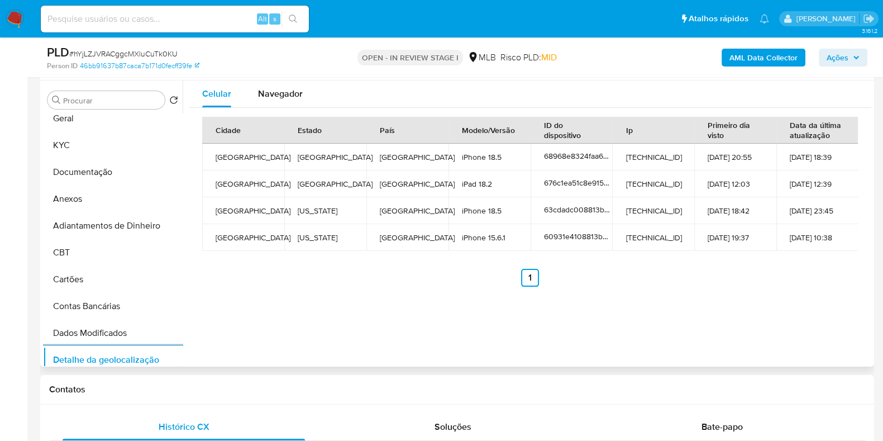
scroll to position [0, 0]
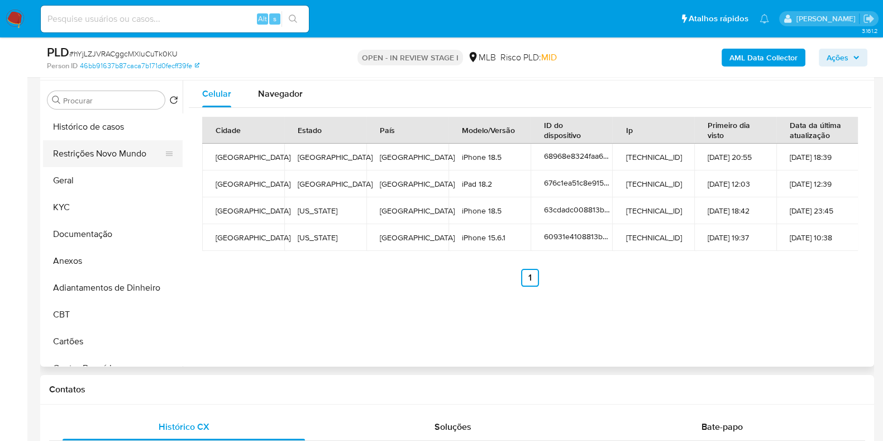
click at [116, 147] on button "Restrições Novo Mundo" at bounding box center [108, 153] width 131 height 27
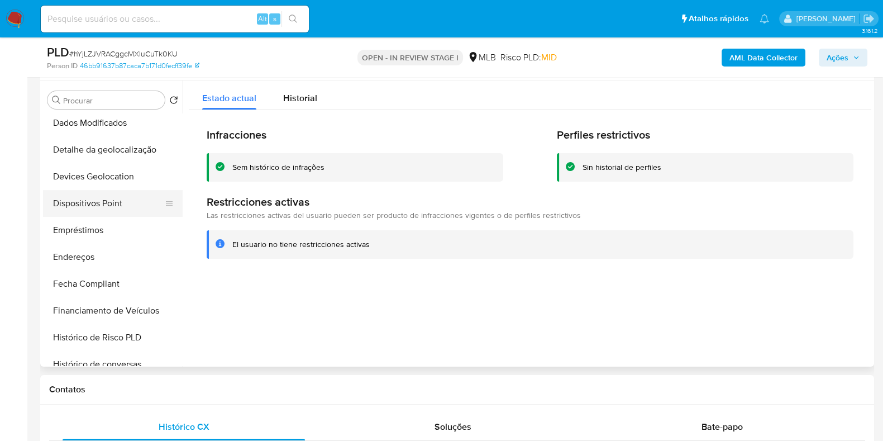
scroll to position [279, 0]
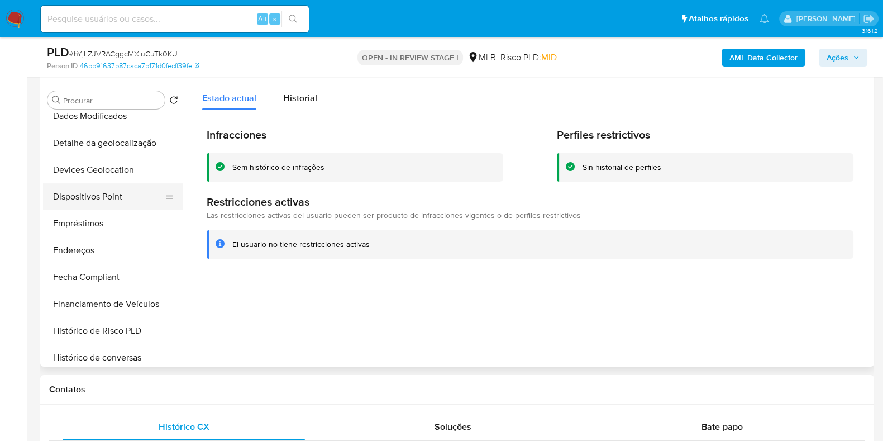
click at [128, 192] on button "Dispositivos Point" at bounding box center [108, 196] width 131 height 27
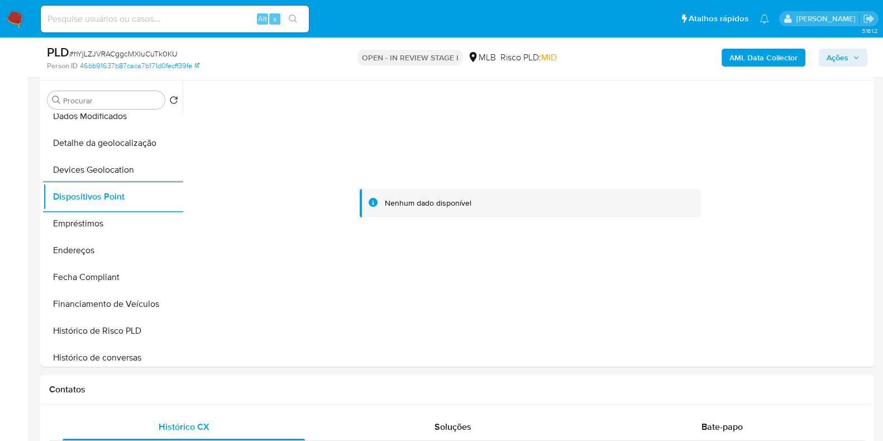
click at [762, 55] on b "AML Data Collector" at bounding box center [763, 58] width 68 height 18
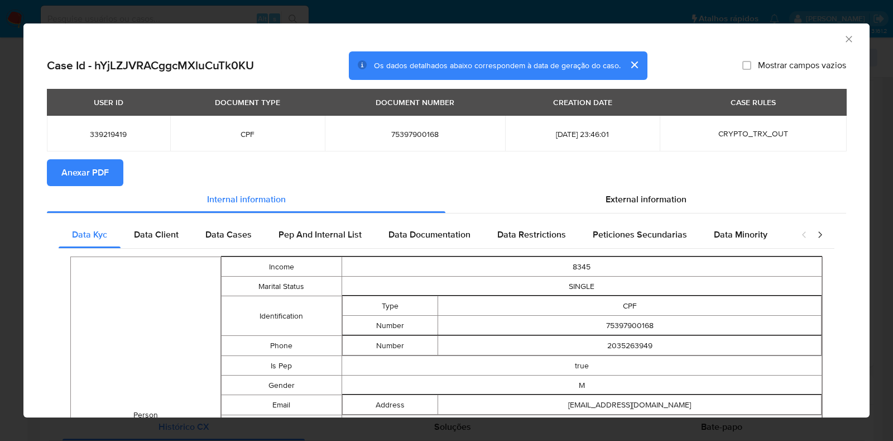
drag, startPoint x: 79, startPoint y: 176, endPoint x: 73, endPoint y: 179, distance: 6.7
click at [77, 177] on span "Anexar PDF" at bounding box center [84, 172] width 47 height 25
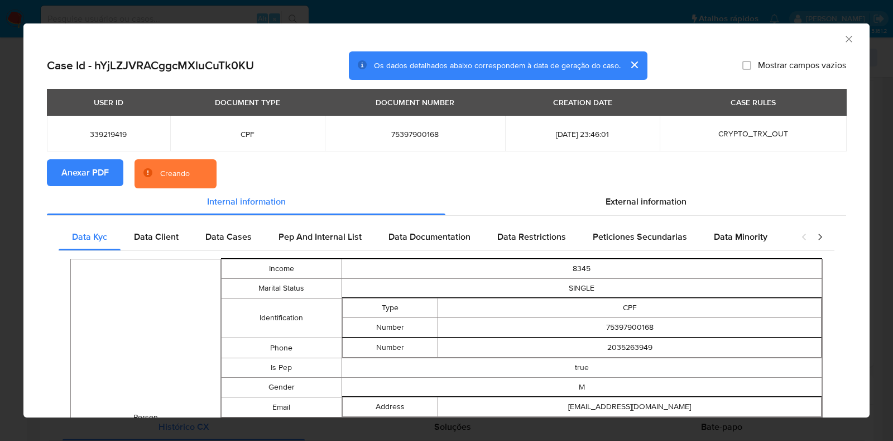
click at [8, 220] on div "AML Data Collector Case Id - hYjLZJVRACggcMXluCuTk0KU Os dados detalhados abaix…" at bounding box center [446, 220] width 893 height 441
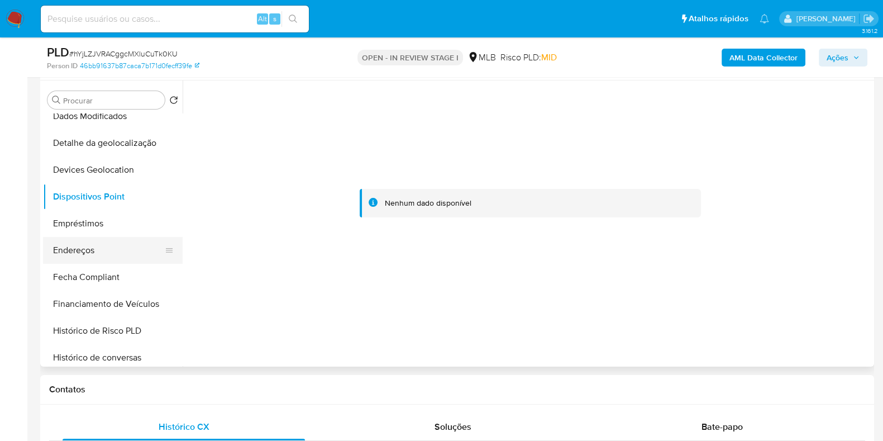
scroll to position [0, 0]
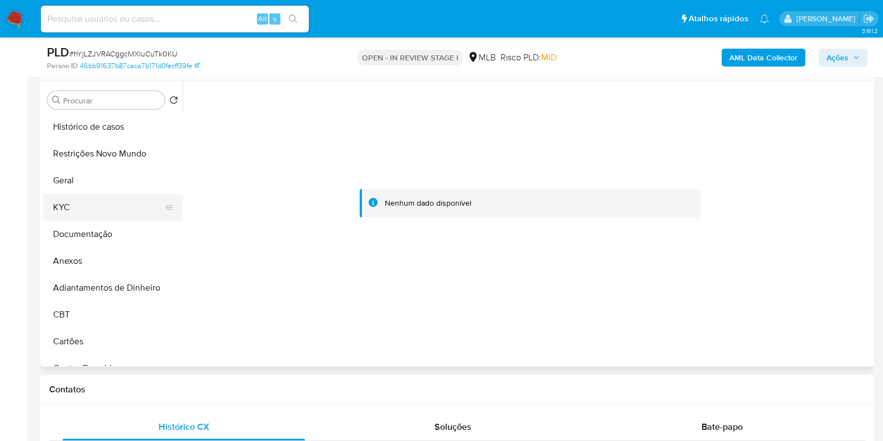
click at [87, 196] on button "KYC" at bounding box center [108, 207] width 131 height 27
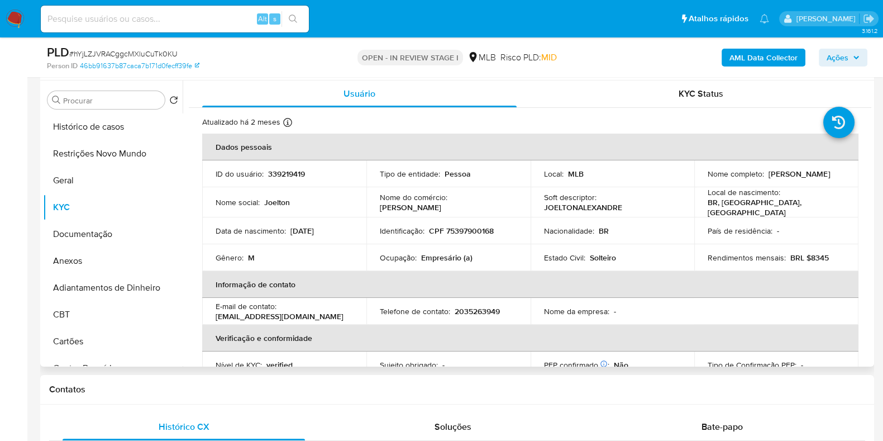
drag, startPoint x: 816, startPoint y: 173, endPoint x: 767, endPoint y: 175, distance: 49.7
click at [767, 175] on div "Nome completo : Joelton Alexandre" at bounding box center [775, 174] width 137 height 10
copy p "Joelton Alexandre"
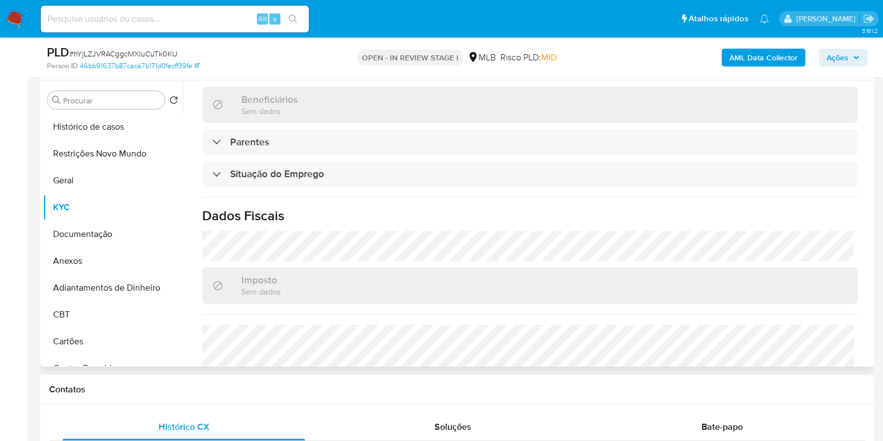
scroll to position [485, 0]
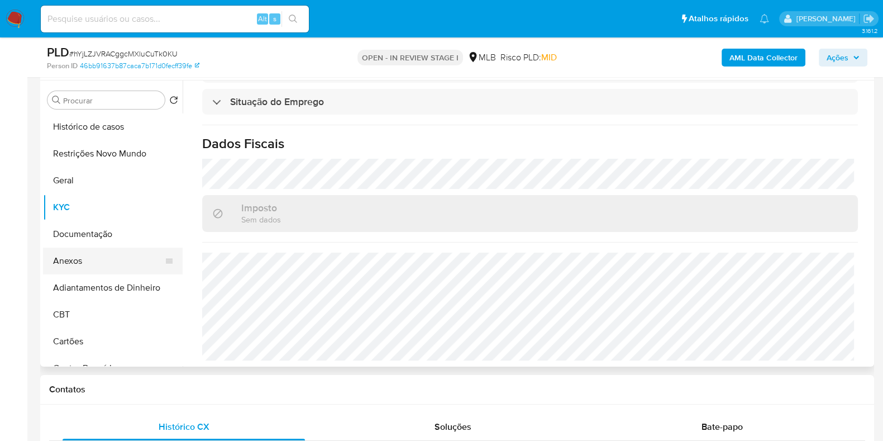
click at [92, 255] on button "Anexos" at bounding box center [108, 260] width 131 height 27
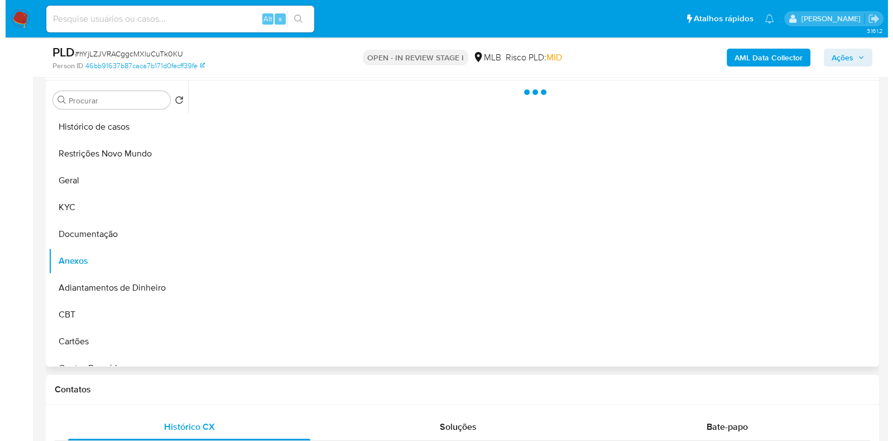
scroll to position [0, 0]
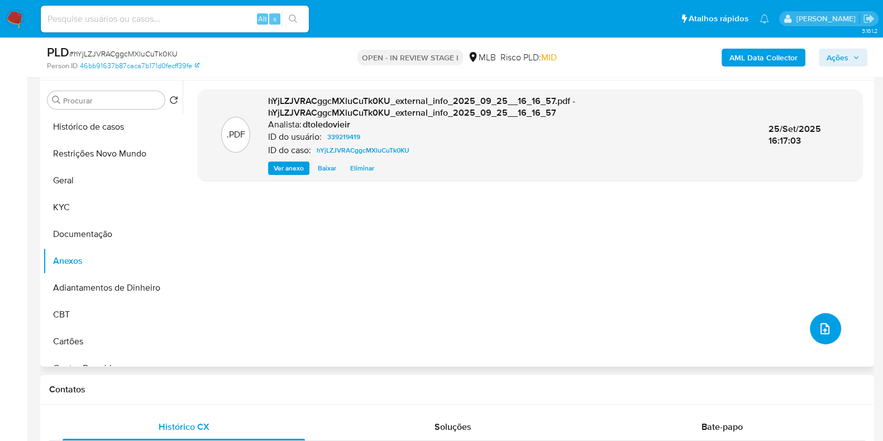
click at [824, 335] on button "upload-file" at bounding box center [825, 328] width 31 height 31
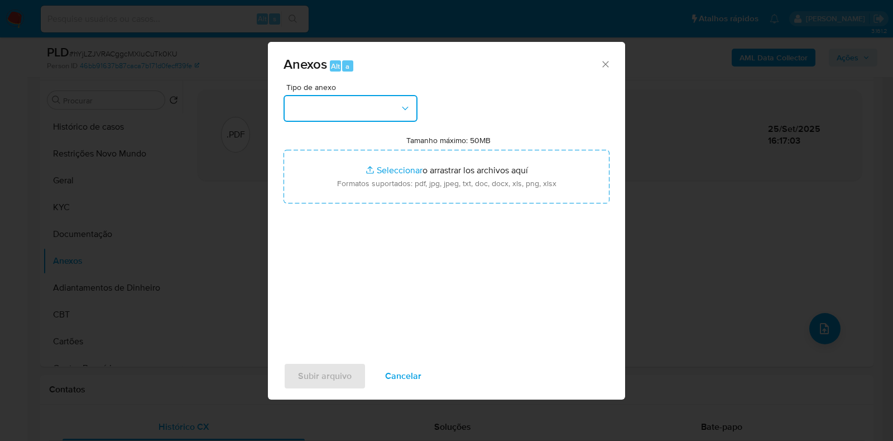
click at [360, 106] on button "button" at bounding box center [351, 108] width 134 height 27
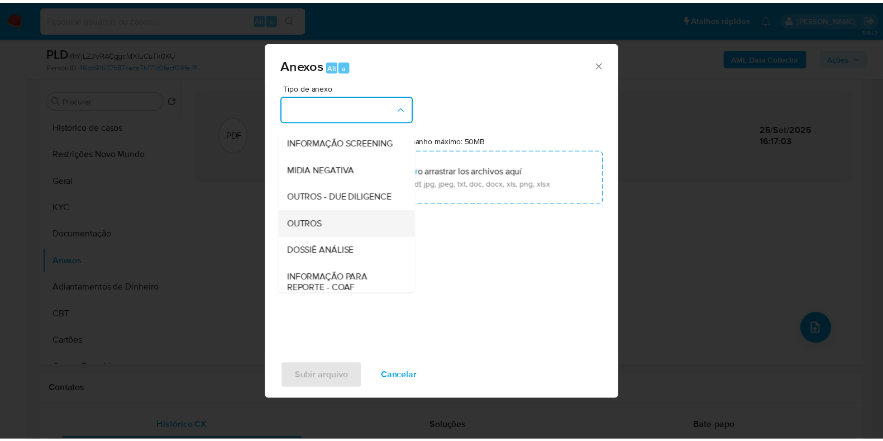
scroll to position [172, 0]
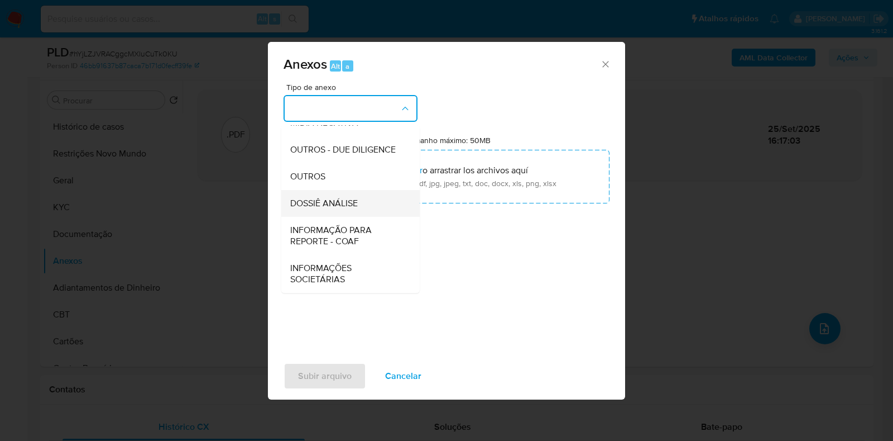
click at [326, 209] on span "DOSSIÊ ANÁLISE" at bounding box center [324, 203] width 68 height 11
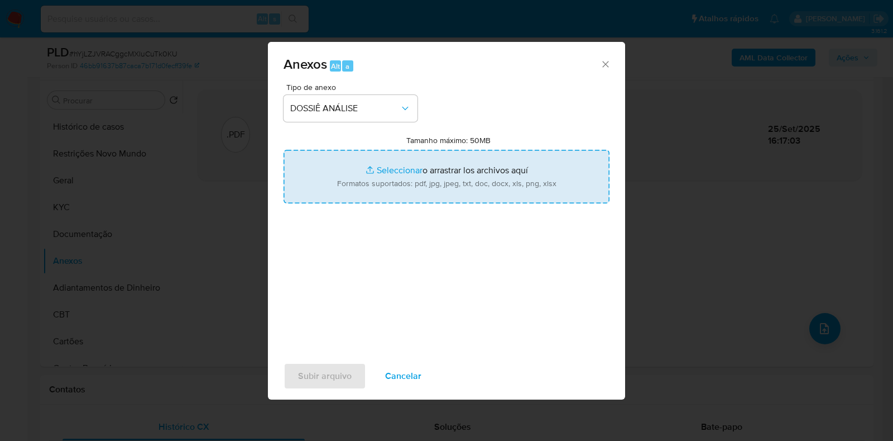
type input "C:\fakepath\Mulan 184771016_2025_09_25_09_19_41.xlsx"
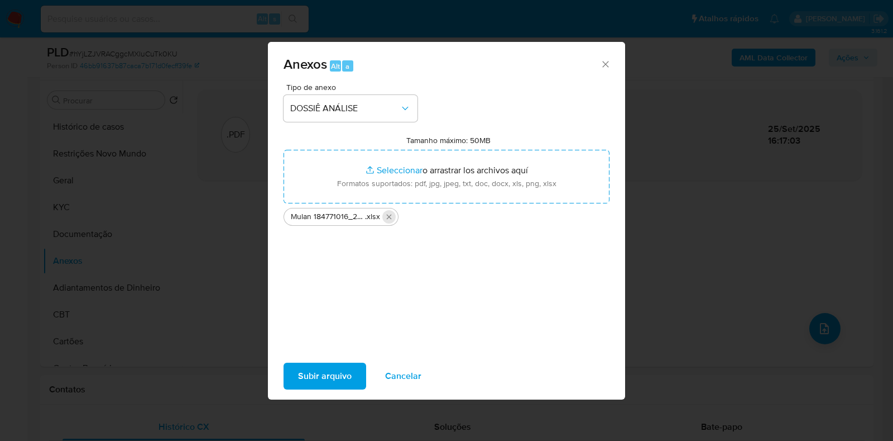
click at [391, 216] on icon "Eliminar Mulan 184771016_2025_09_25_09_19_41.xlsx" at bounding box center [389, 216] width 9 height 9
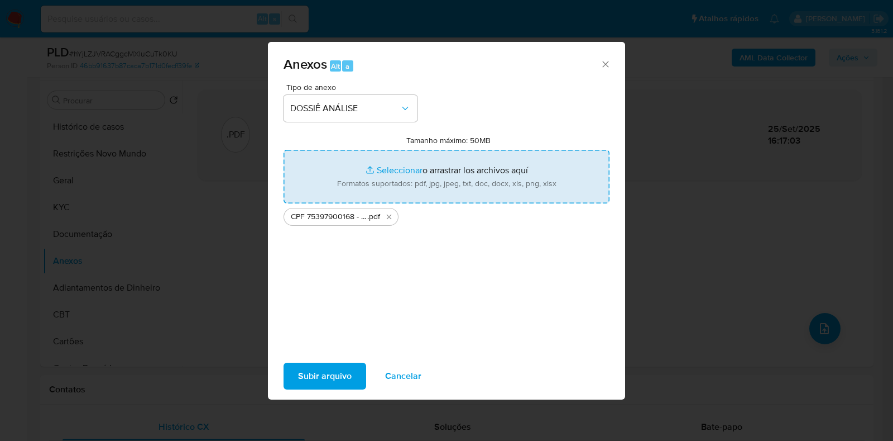
type input "C:\fakepath\Mulan 339219419_2025_09_25_09_19_56.xlsx"
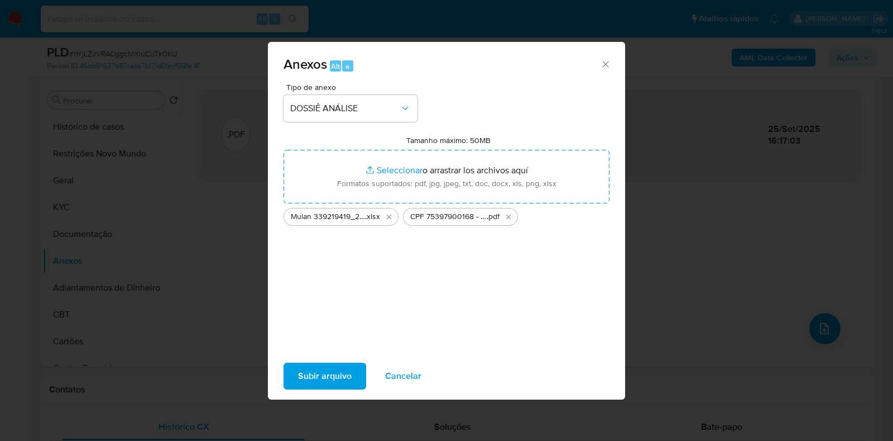
click at [338, 372] on span "Subir arquivo" at bounding box center [325, 376] width 54 height 25
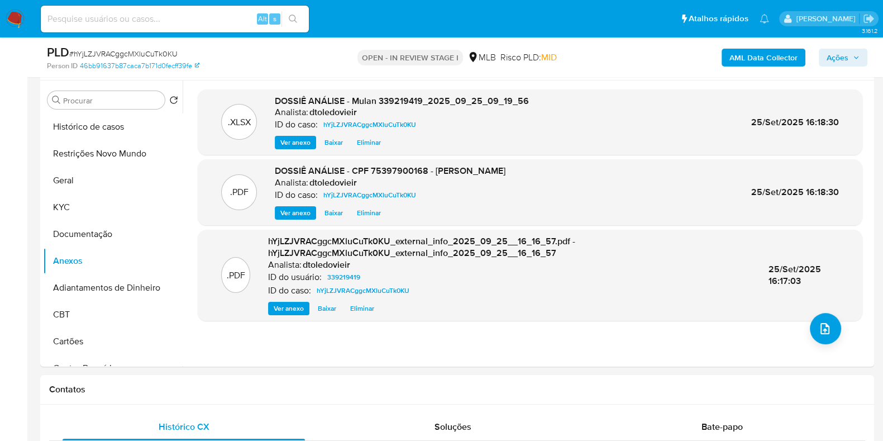
click at [844, 61] on span "Ações" at bounding box center [837, 58] width 22 height 18
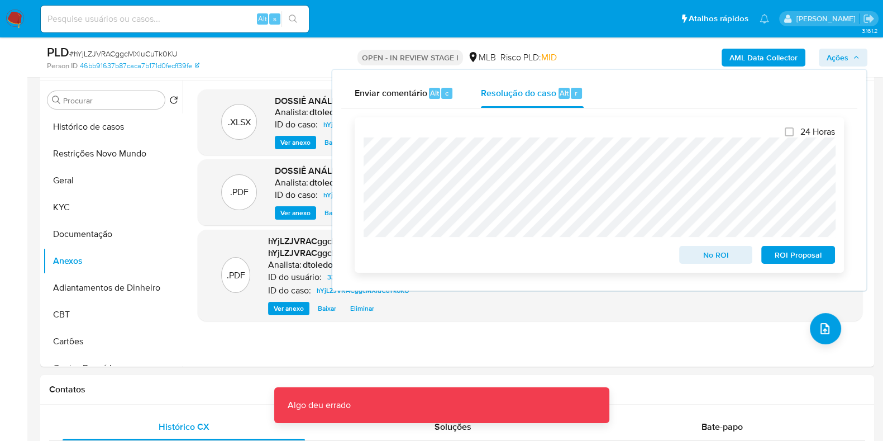
click at [719, 260] on span "No ROI" at bounding box center [716, 255] width 58 height 16
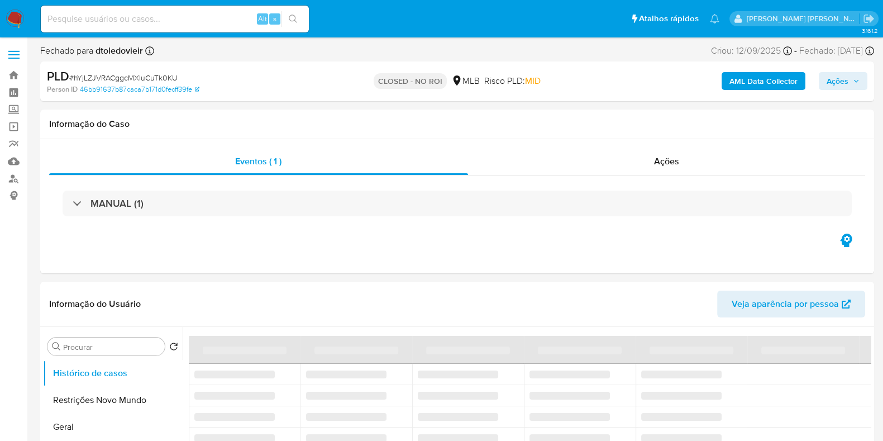
select select "10"
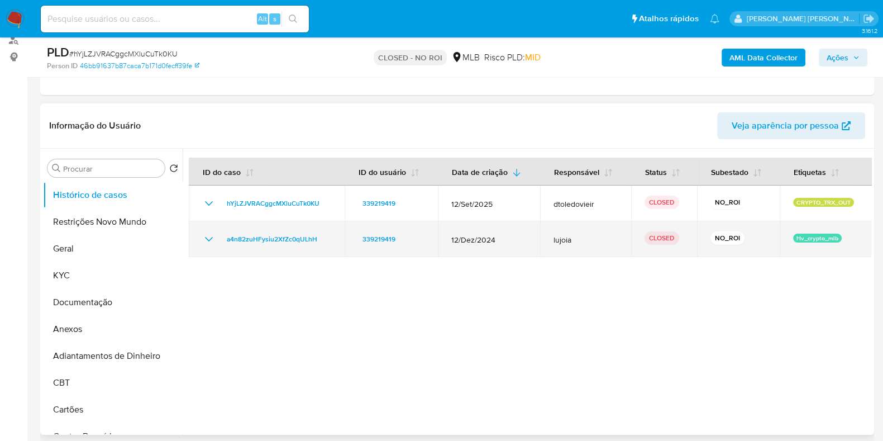
scroll to position [139, 0]
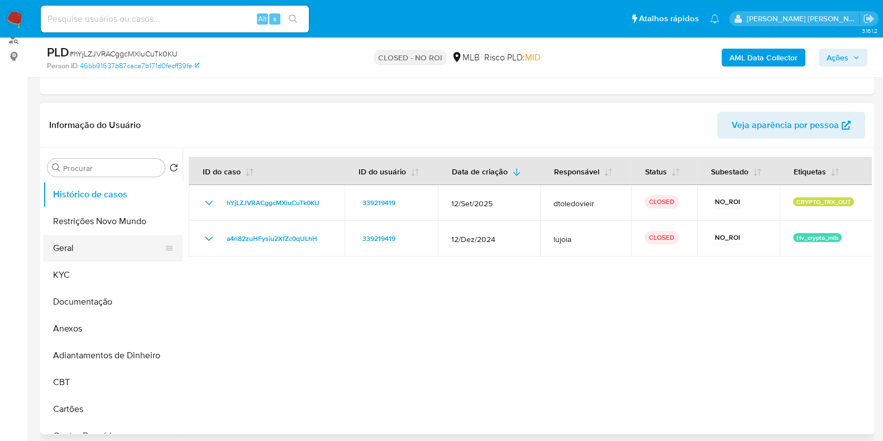
click at [116, 250] on button "Geral" at bounding box center [108, 248] width 131 height 27
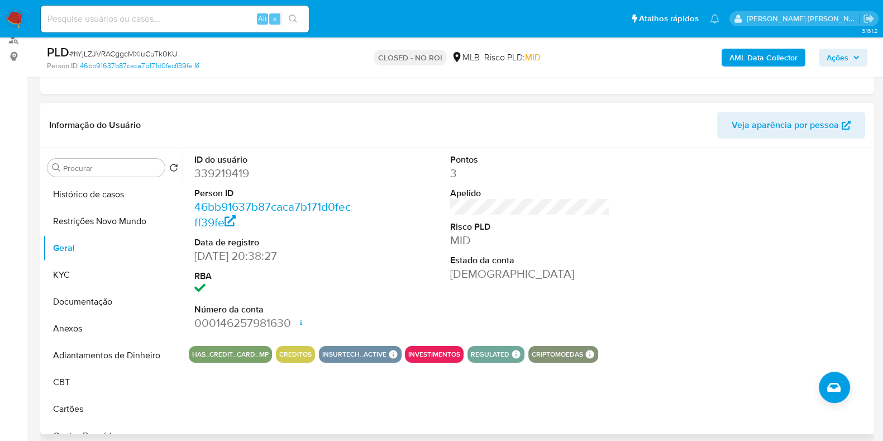
click at [209, 170] on dd "339219419" at bounding box center [274, 173] width 160 height 16
copy dd "339219419"
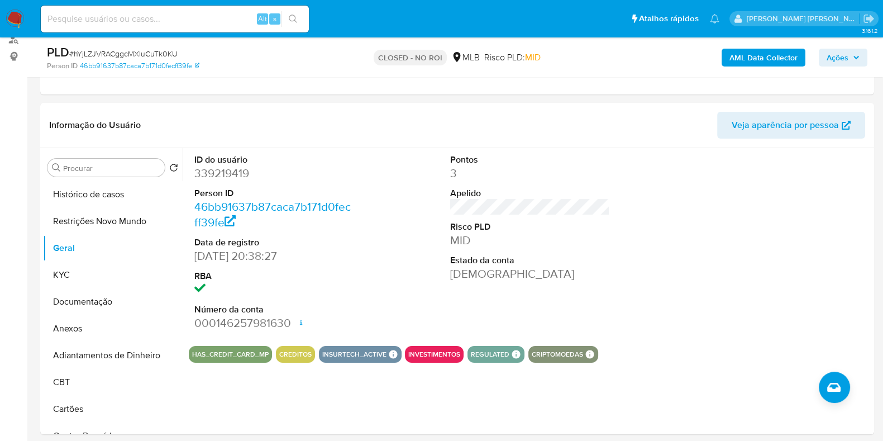
drag, startPoint x: 188, startPoint y: 27, endPoint x: 191, endPoint y: 19, distance: 8.8
click at [188, 25] on div "Alt s" at bounding box center [175, 19] width 268 height 27
click at [191, 19] on input at bounding box center [175, 19] width 268 height 15
paste input "177350995"
type input "177350995"
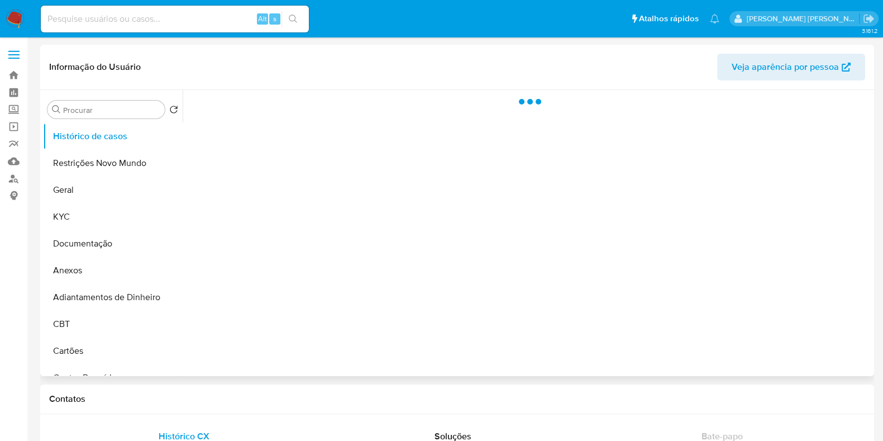
select select "10"
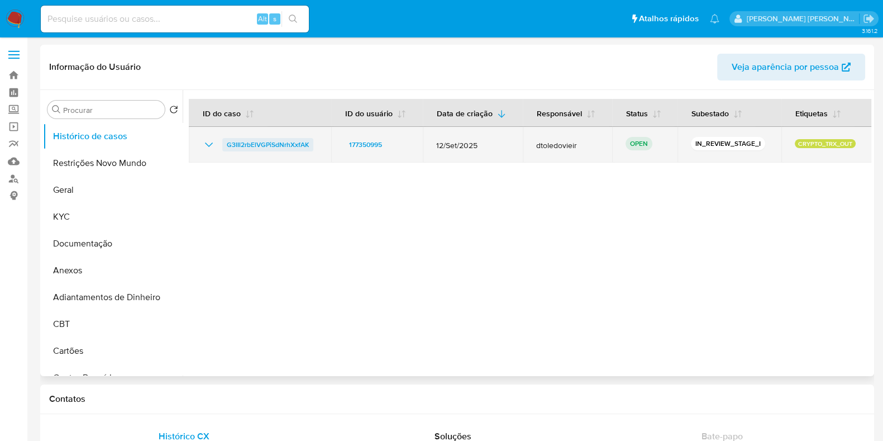
click at [276, 144] on span "G3IIl2rbElVGPiSdNrhXxfAK" at bounding box center [268, 144] width 82 height 13
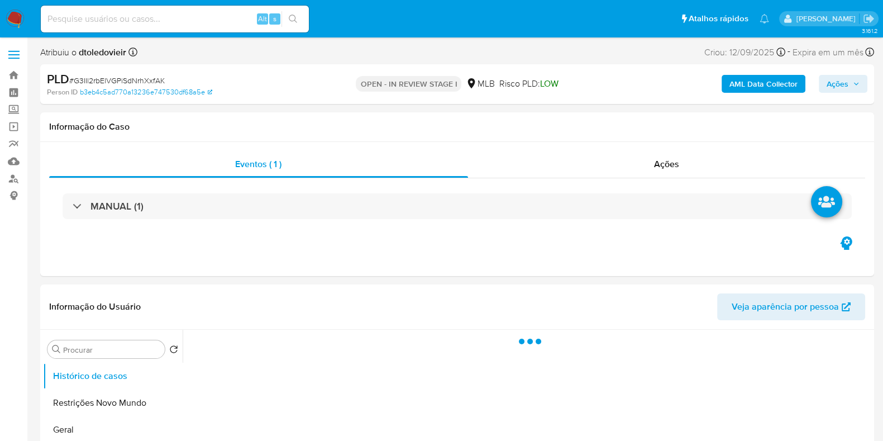
select select "10"
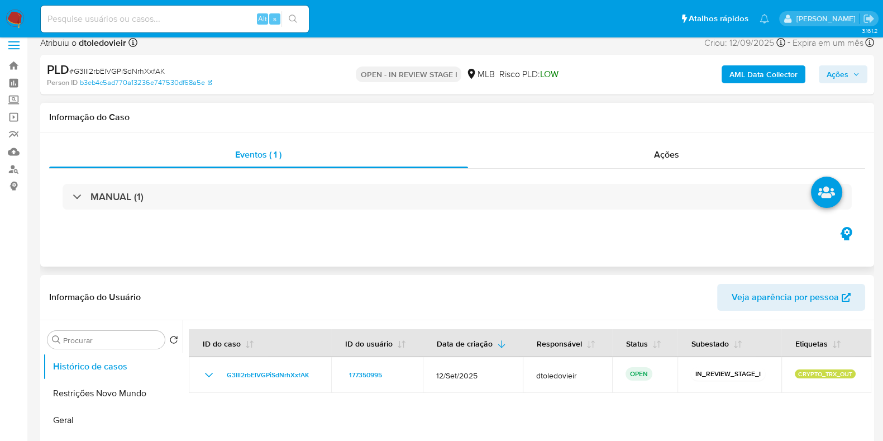
scroll to position [69, 0]
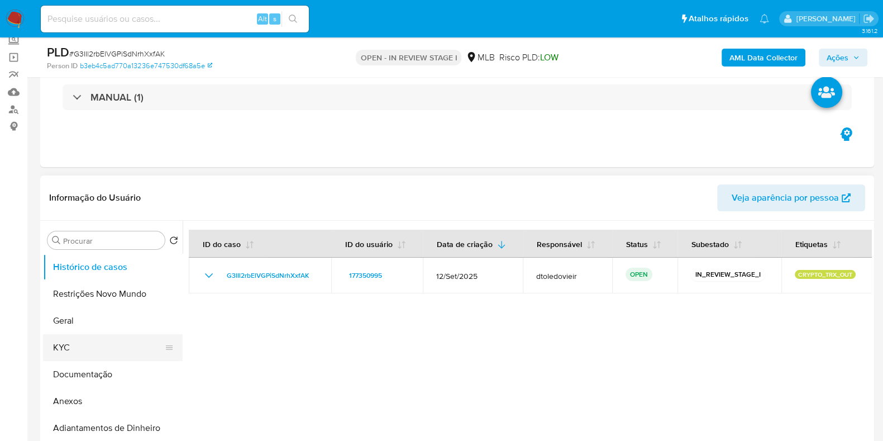
click at [84, 352] on button "KYC" at bounding box center [108, 347] width 131 height 27
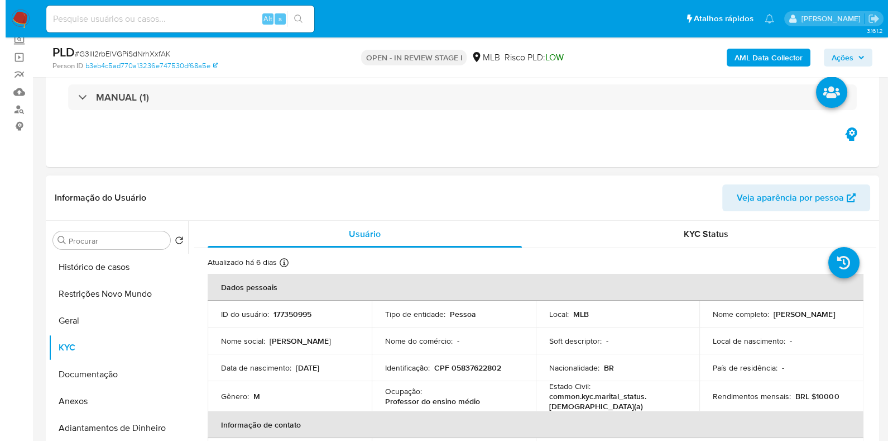
scroll to position [139, 0]
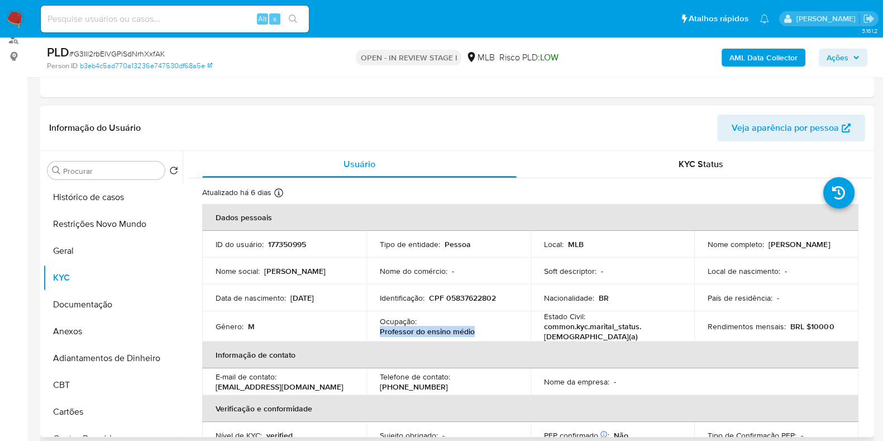
drag, startPoint x: 476, startPoint y: 328, endPoint x: 376, endPoint y: 331, distance: 100.0
click at [376, 331] on td "Ocupação : Professor do ensino médio" at bounding box center [448, 326] width 164 height 30
copy p "Professor do ensino médio"
click at [92, 299] on button "Documentação" at bounding box center [108, 304] width 131 height 27
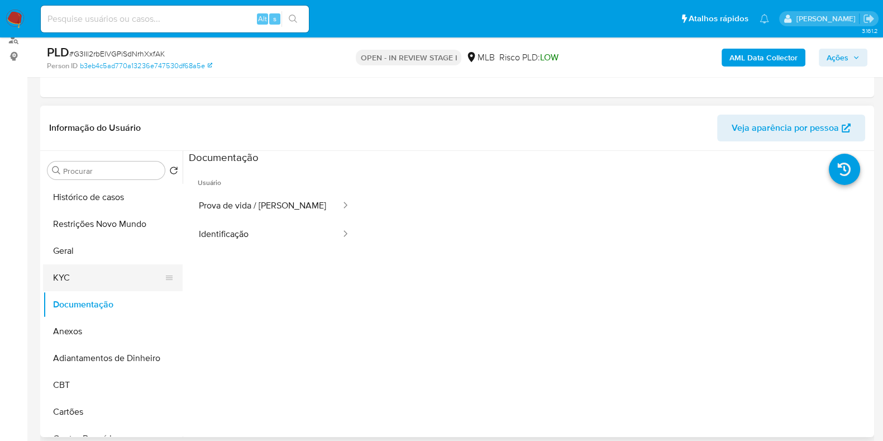
click at [88, 274] on button "KYC" at bounding box center [108, 277] width 131 height 27
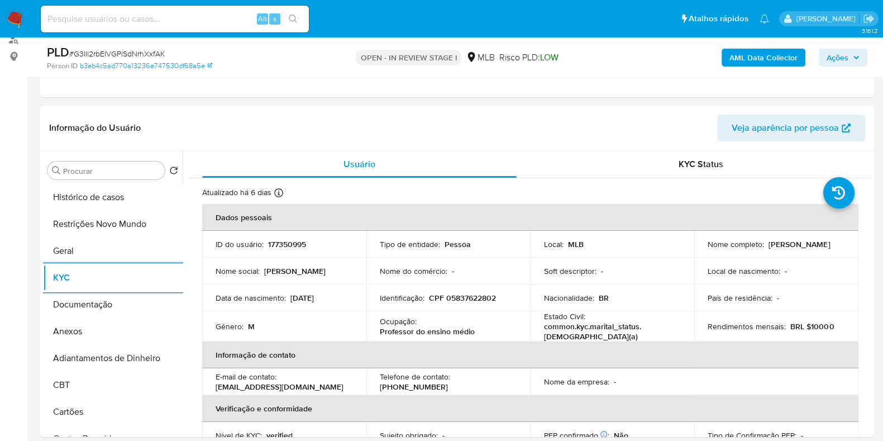
click at [750, 52] on b "AML Data Collector" at bounding box center [763, 58] width 68 height 18
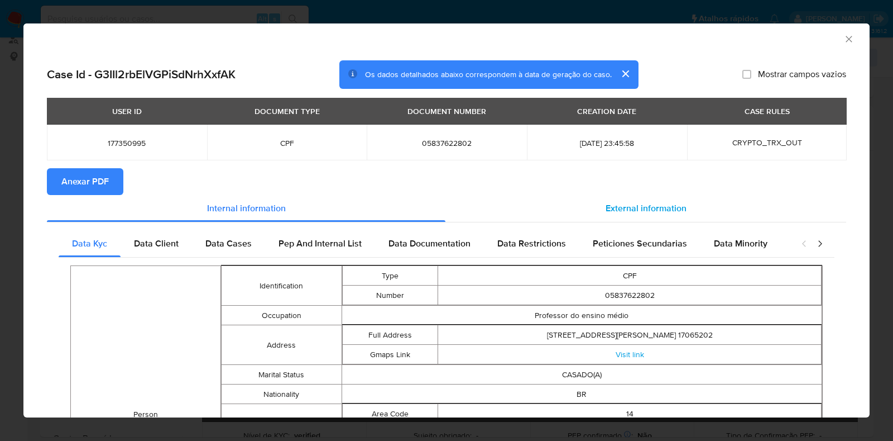
click at [631, 200] on div "External information" at bounding box center [646, 208] width 401 height 27
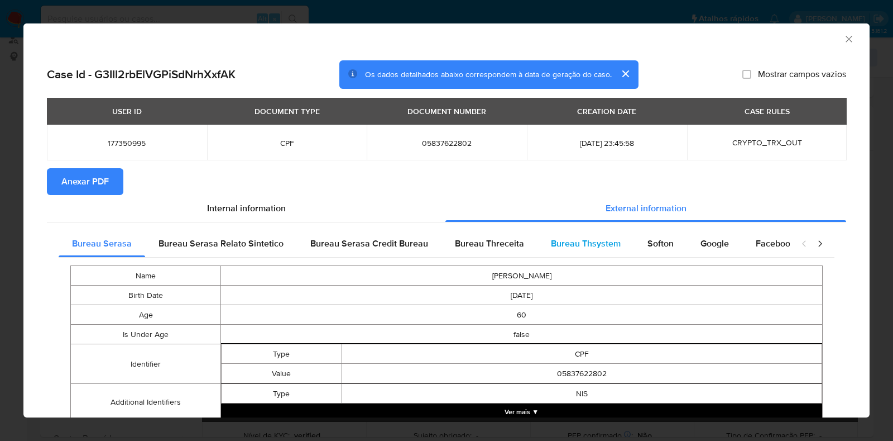
click at [584, 239] on span "Bureau Thsystem" at bounding box center [586, 243] width 70 height 13
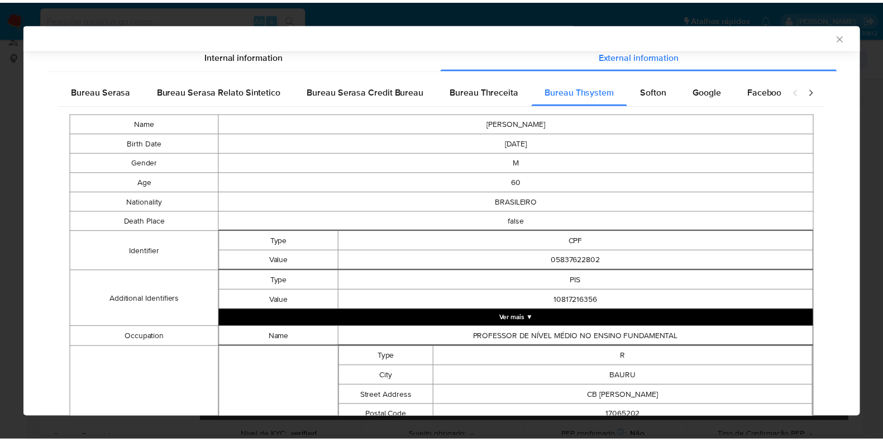
scroll to position [0, 0]
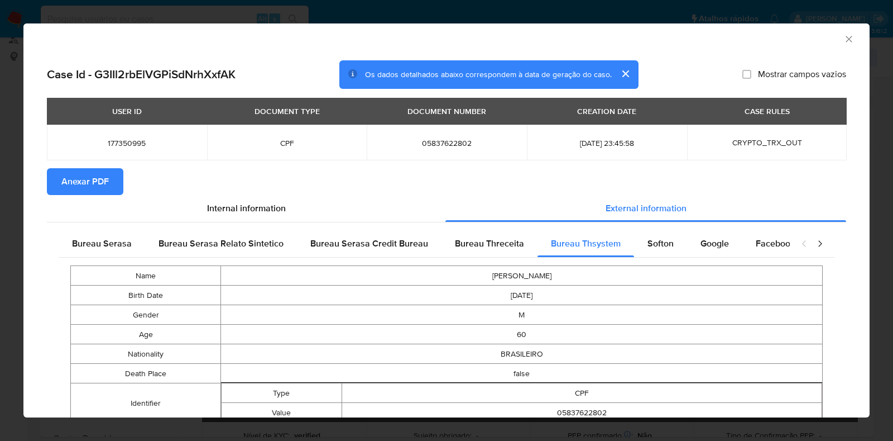
click at [444, 141] on span "05837622802" at bounding box center [446, 143] width 133 height 10
copy span "05837622802"
click at [13, 90] on div "AML Data Collector Case Id - G3IIl2rbElVGPiSdNrhXxfAK Os dados detalhados abaix…" at bounding box center [446, 220] width 893 height 441
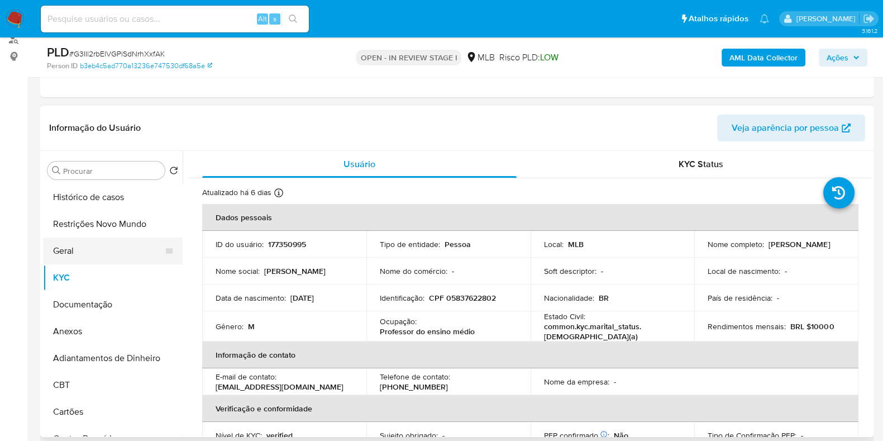
click at [85, 260] on button "Geral" at bounding box center [108, 250] width 131 height 27
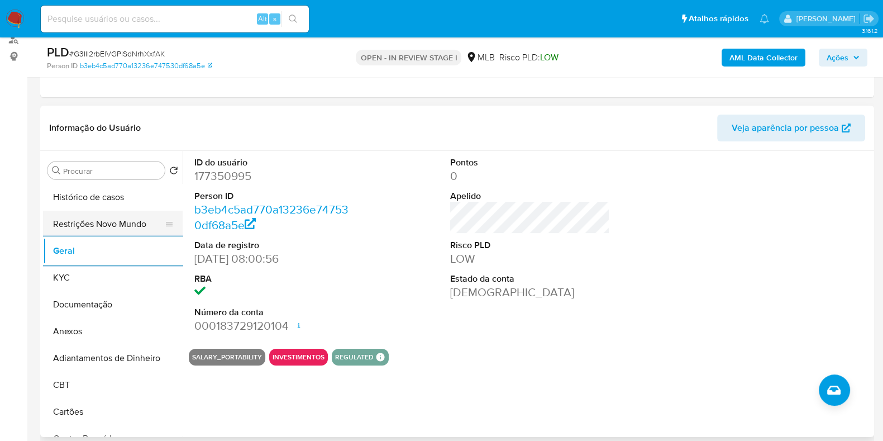
click at [75, 223] on button "Restrições Novo Mundo" at bounding box center [108, 224] width 131 height 27
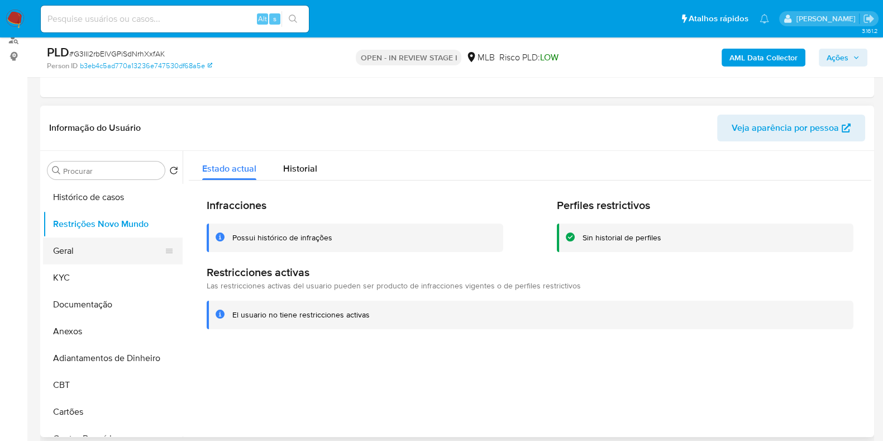
click at [84, 252] on button "Geral" at bounding box center [108, 250] width 131 height 27
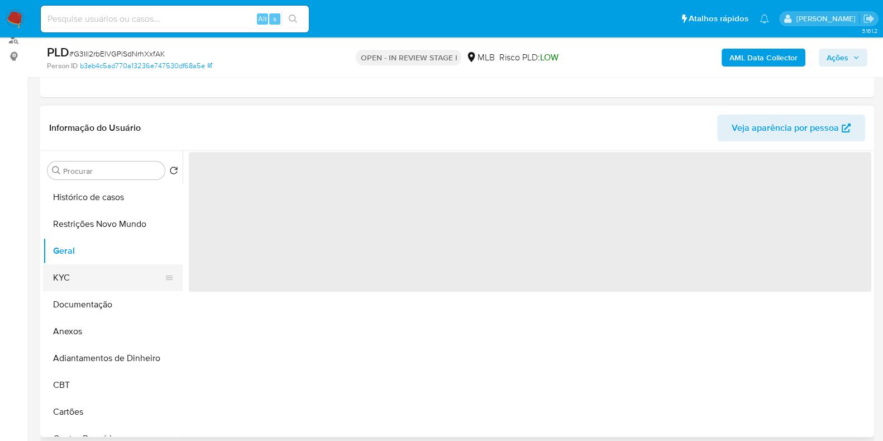
click at [80, 269] on button "KYC" at bounding box center [108, 277] width 131 height 27
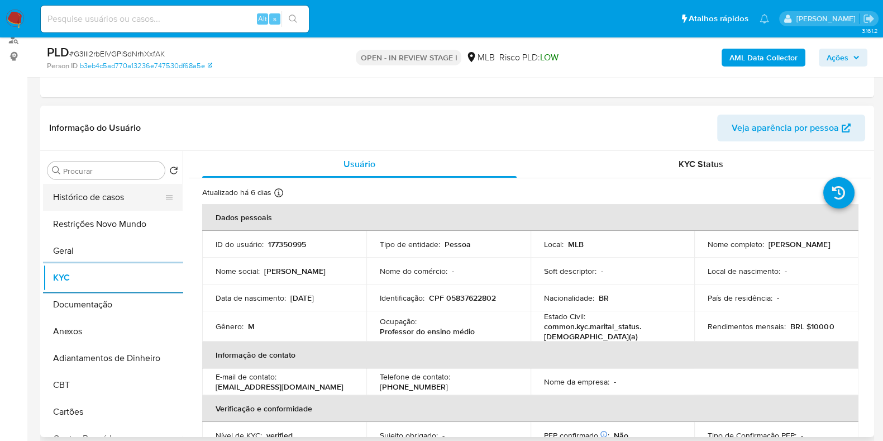
click at [95, 197] on button "Histórico de casos" at bounding box center [108, 197] width 131 height 27
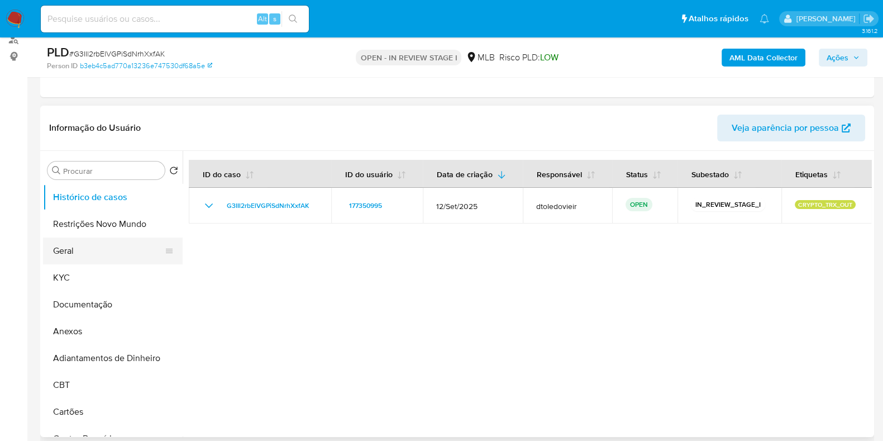
click at [105, 256] on button "Geral" at bounding box center [108, 250] width 131 height 27
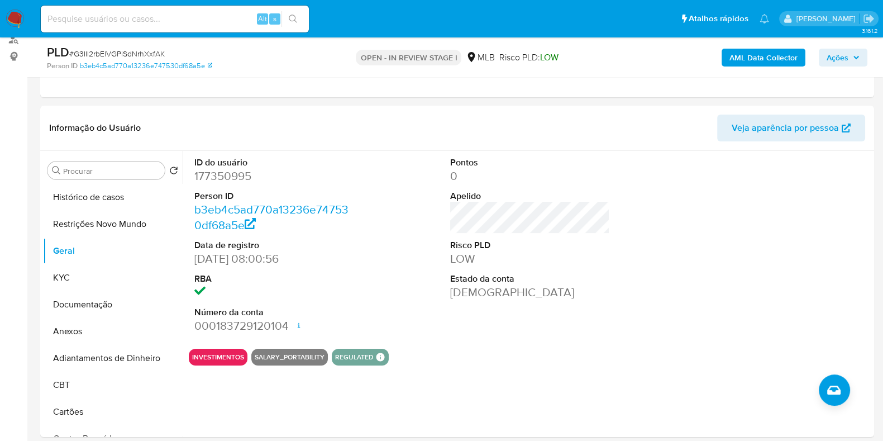
click at [844, 49] on span "Ações" at bounding box center [837, 58] width 22 height 18
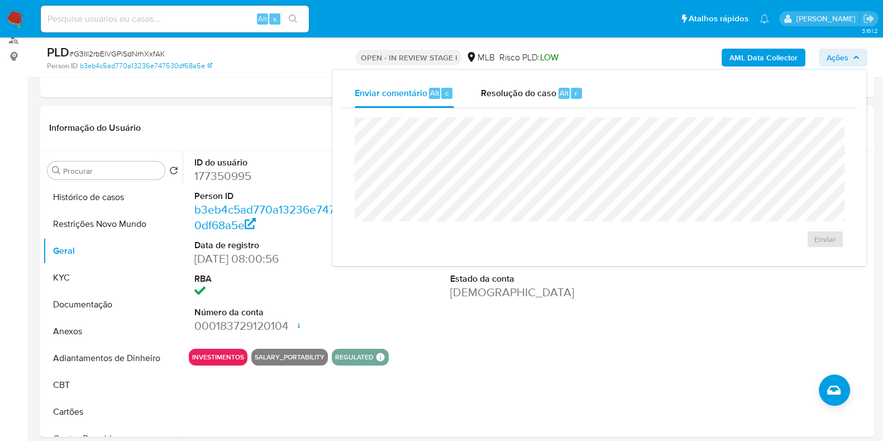
click at [508, 112] on div "Enviar" at bounding box center [599, 182] width 516 height 149
click at [529, 94] on span "Resolução do caso" at bounding box center [518, 92] width 75 height 13
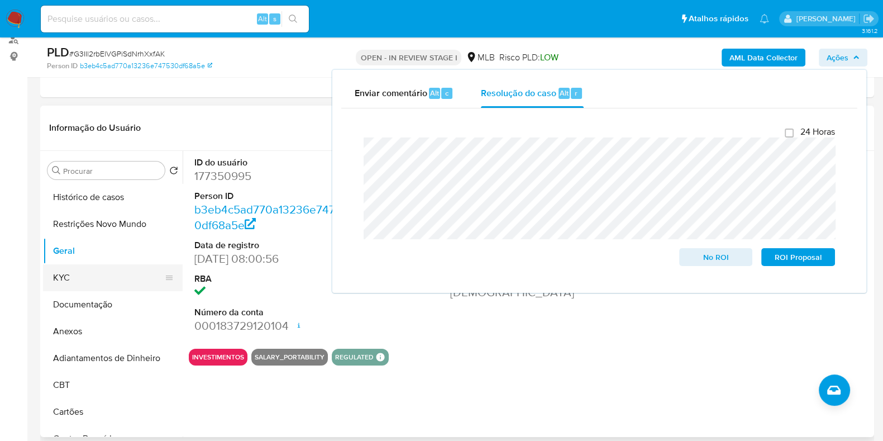
click at [88, 275] on button "KYC" at bounding box center [108, 277] width 131 height 27
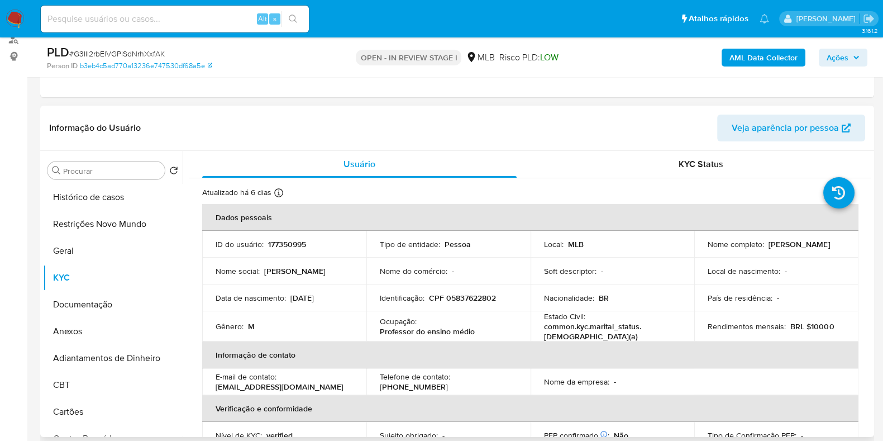
drag, startPoint x: 809, startPoint y: 248, endPoint x: 690, endPoint y: 247, distance: 119.5
click at [690, 247] on tr "ID do usuário : 177350995 Tipo de entidade : Pessoa Local : MLB Nome completo :…" at bounding box center [530, 244] width 656 height 27
copy tr "Nome completo : Gilberto Camaforte Martins"
click at [699, 261] on td "Local de nascimento : -" at bounding box center [776, 270] width 164 height 27
drag, startPoint x: 804, startPoint y: 248, endPoint x: 702, endPoint y: 248, distance: 101.1
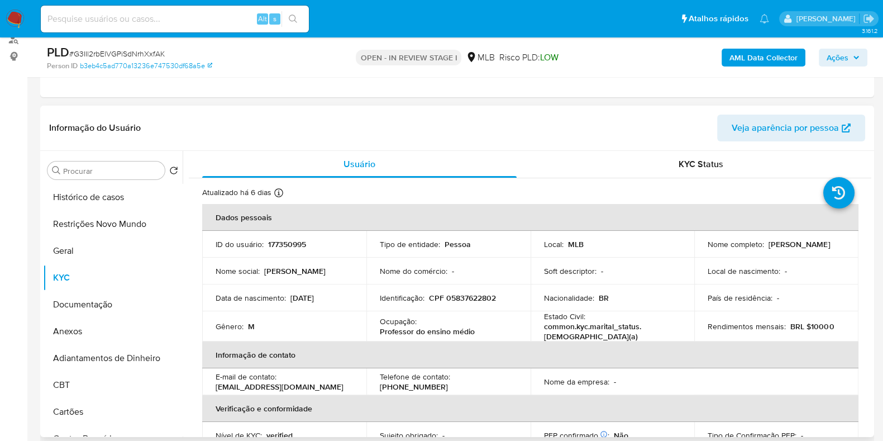
click at [702, 248] on td "Nome completo : Gilberto Camaforte Martins" at bounding box center [776, 244] width 164 height 27
copy p "Gilberto Camaforte Martins"
click at [463, 298] on p "CPF 05837622802" at bounding box center [462, 298] width 67 height 10
copy p "05837622802"
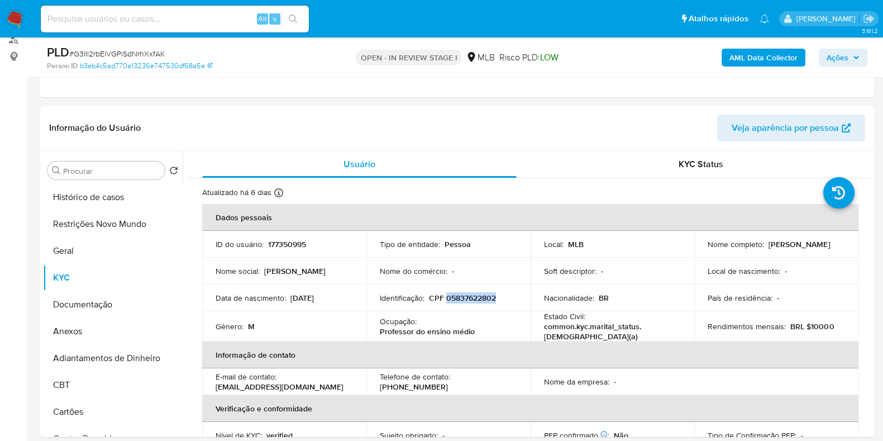
copy p "05837622802"
click at [110, 233] on button "Restrições Novo Mundo" at bounding box center [108, 224] width 131 height 27
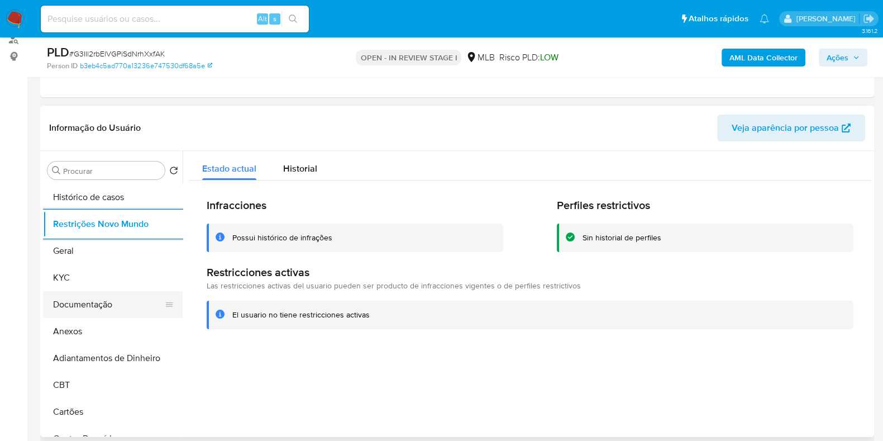
click at [98, 291] on button "Documentação" at bounding box center [108, 304] width 131 height 27
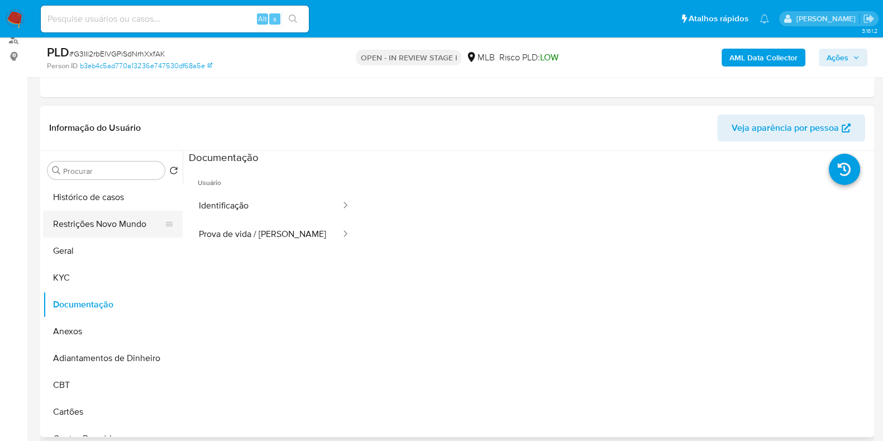
click at [106, 219] on button "Restrições Novo Mundo" at bounding box center [108, 224] width 131 height 27
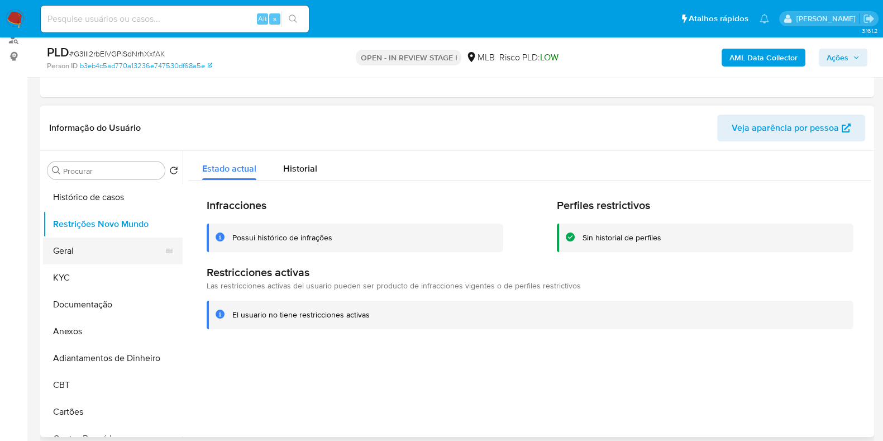
click at [81, 255] on button "Geral" at bounding box center [108, 250] width 131 height 27
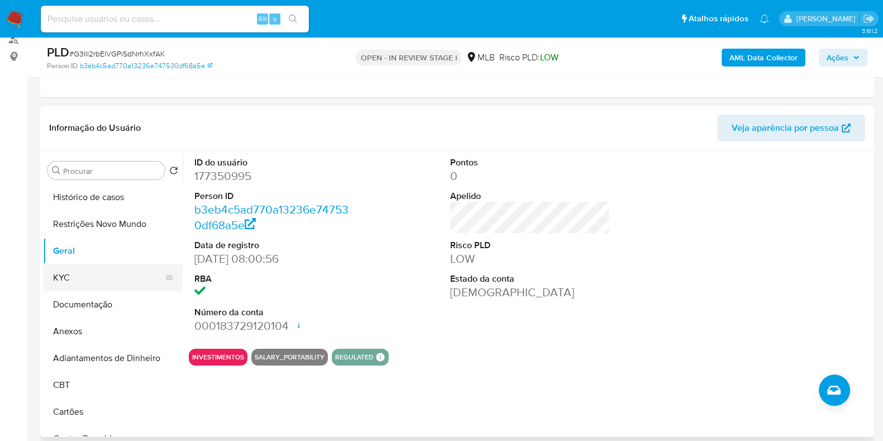
click at [75, 274] on button "KYC" at bounding box center [108, 277] width 131 height 27
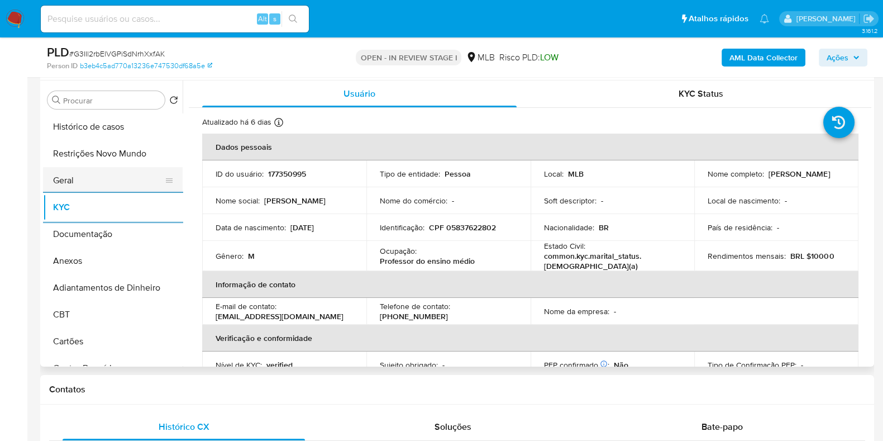
scroll to position [279, 0]
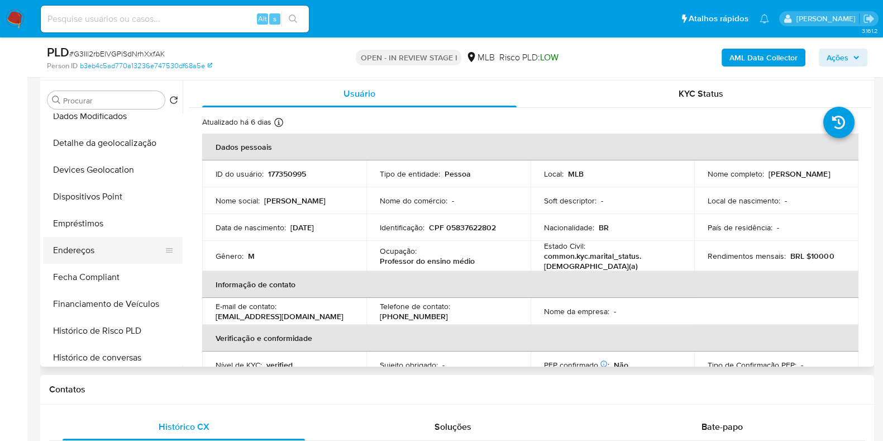
click at [84, 252] on button "Endereços" at bounding box center [108, 250] width 131 height 27
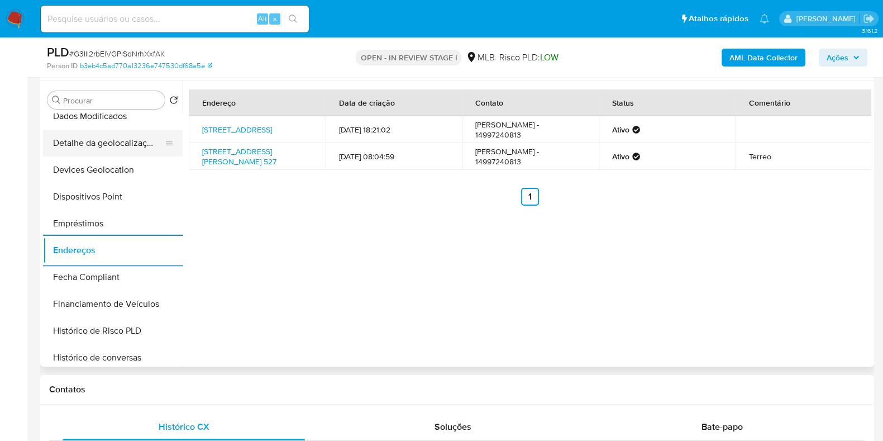
click at [113, 151] on button "Detalhe da geolocalização" at bounding box center [108, 143] width 131 height 27
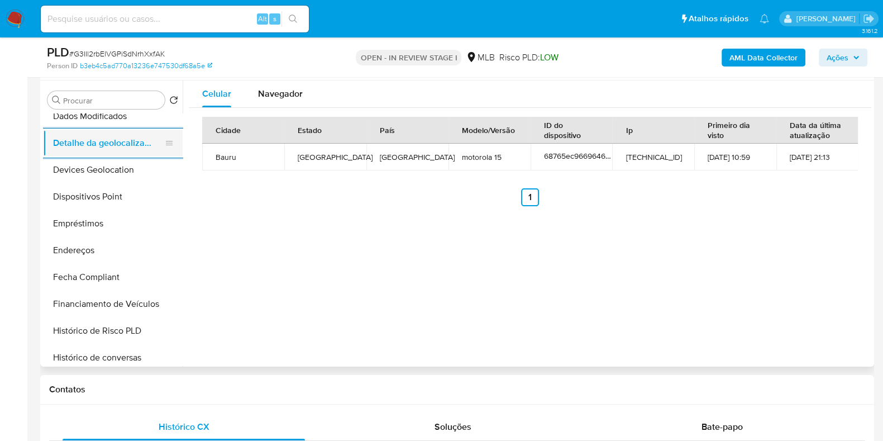
scroll to position [0, 0]
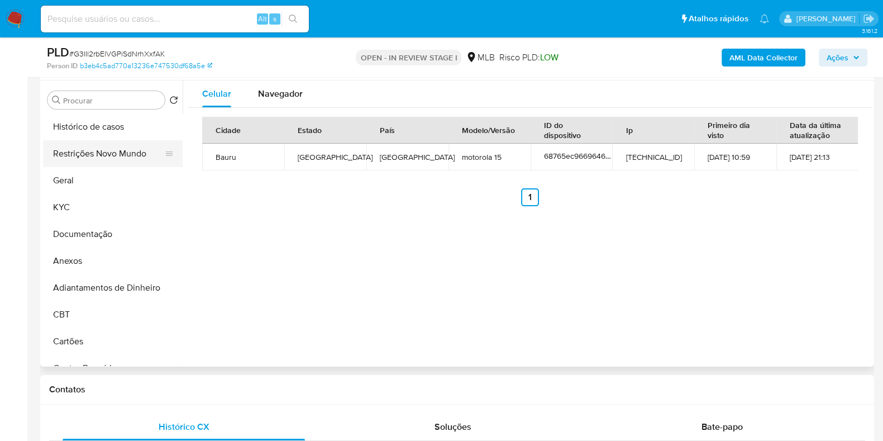
click at [108, 155] on button "Restrições Novo Mundo" at bounding box center [108, 153] width 131 height 27
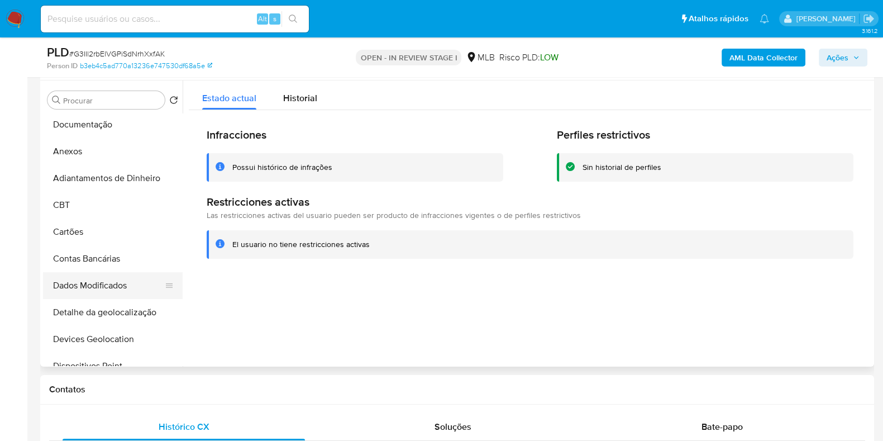
scroll to position [209, 0]
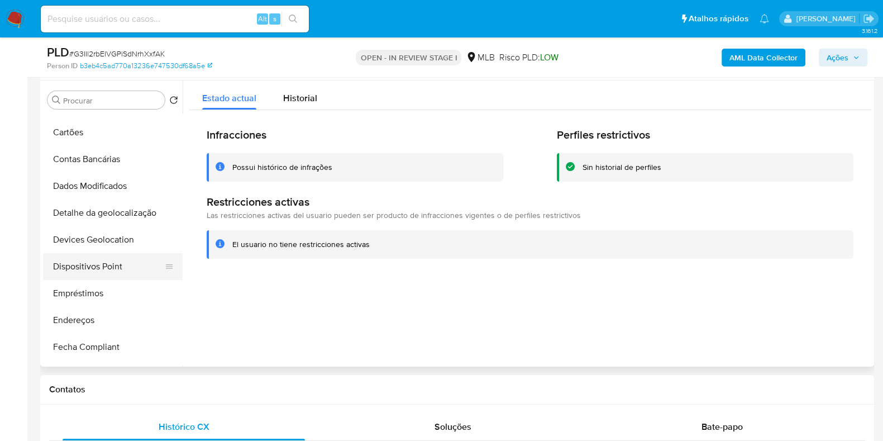
click at [102, 260] on button "Dispositivos Point" at bounding box center [108, 266] width 131 height 27
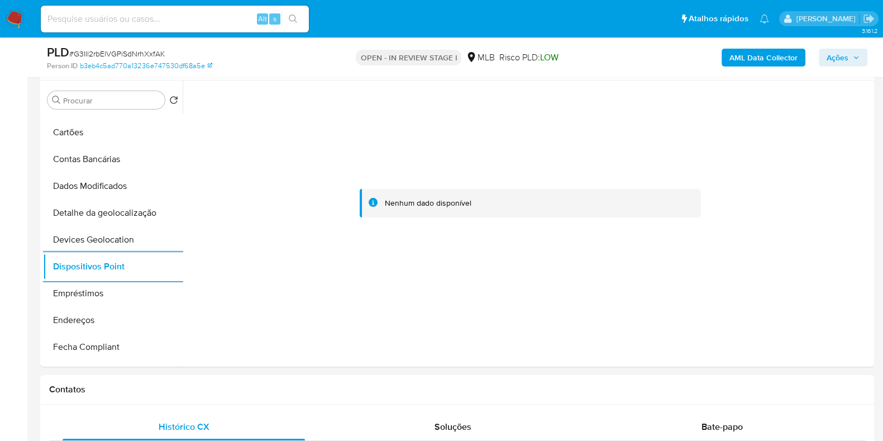
click at [767, 63] on b "AML Data Collector" at bounding box center [763, 58] width 68 height 18
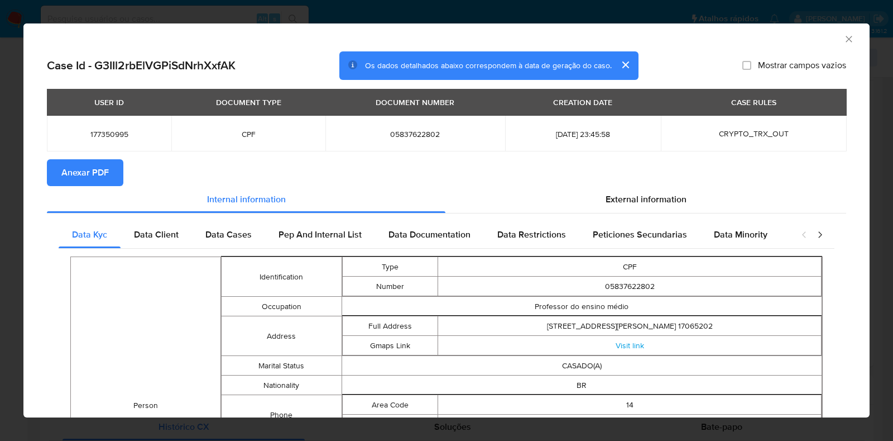
click at [70, 171] on span "Anexar PDF" at bounding box center [84, 172] width 47 height 25
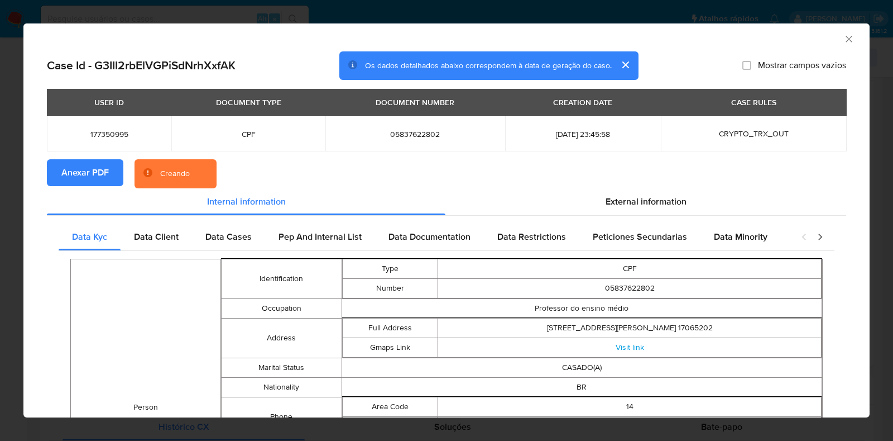
click at [0, 189] on div "AML Data Collector Case Id - G3IIl2rbElVGPiSdNrhXxfAK Os dados detalhados abaix…" at bounding box center [446, 220] width 893 height 441
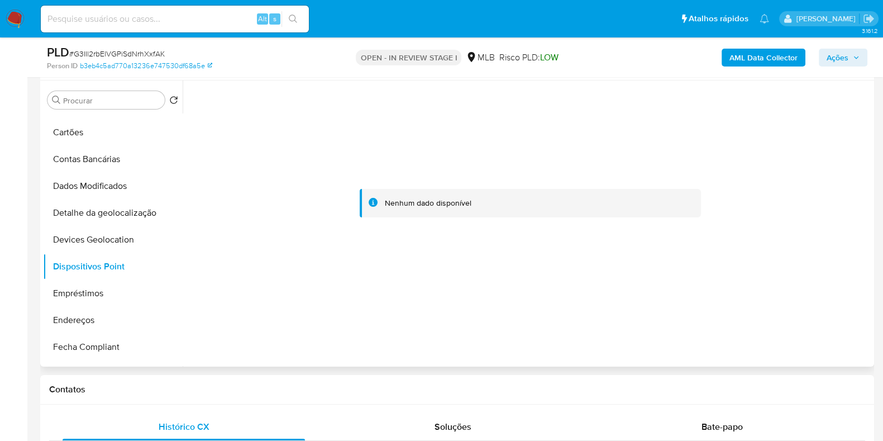
scroll to position [0, 0]
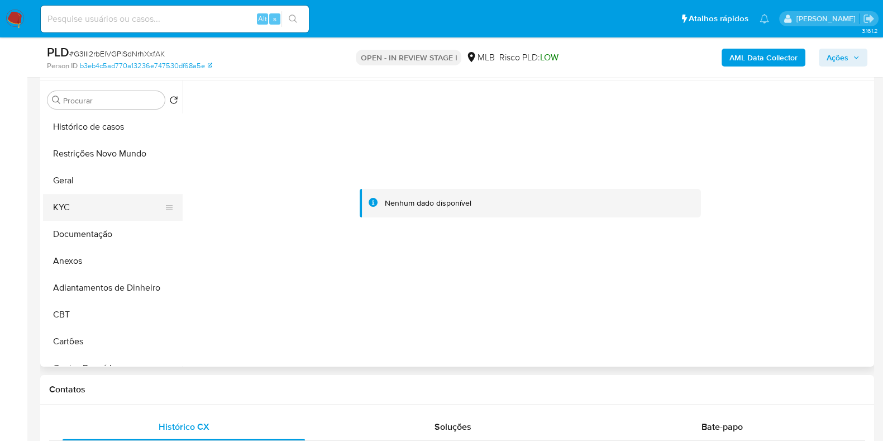
click at [94, 213] on button "KYC" at bounding box center [108, 207] width 131 height 27
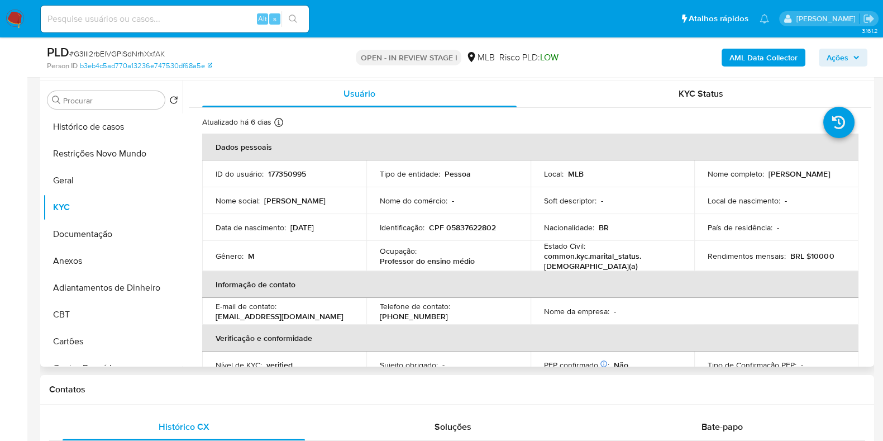
drag, startPoint x: 812, startPoint y: 180, endPoint x: 695, endPoint y: 181, distance: 116.7
click at [695, 181] on td "Nome completo : Gilberto Camaforte Martins" at bounding box center [776, 173] width 164 height 27
copy p "Gilberto Camaforte Martins"
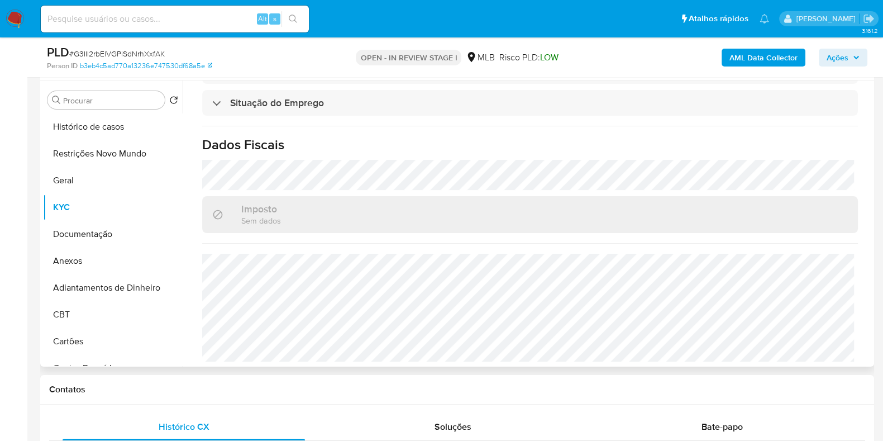
scroll to position [485, 0]
click at [96, 265] on button "Anexos" at bounding box center [108, 260] width 131 height 27
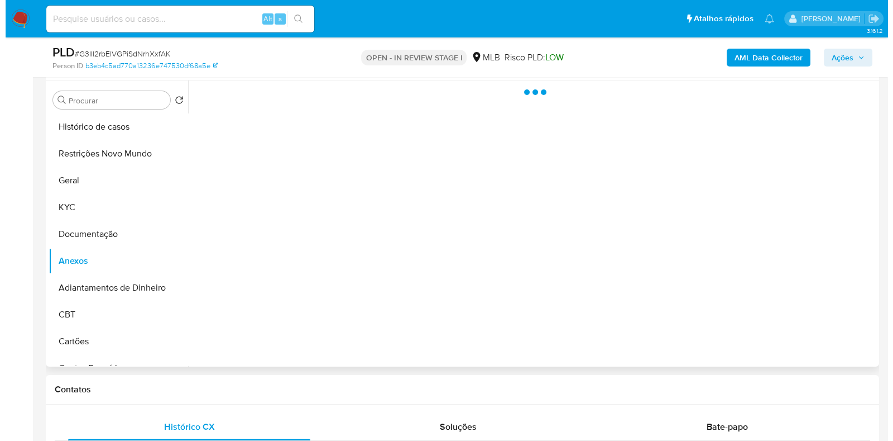
scroll to position [0, 0]
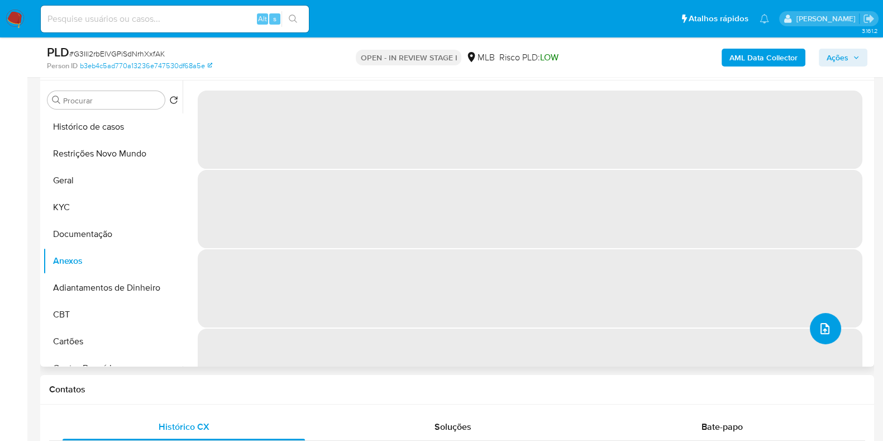
click at [828, 328] on button "upload-file" at bounding box center [825, 328] width 31 height 31
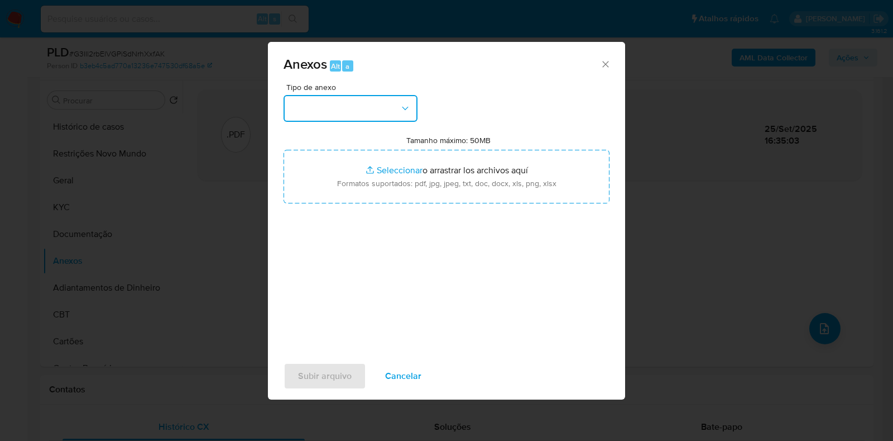
click at [366, 107] on button "button" at bounding box center [351, 108] width 134 height 27
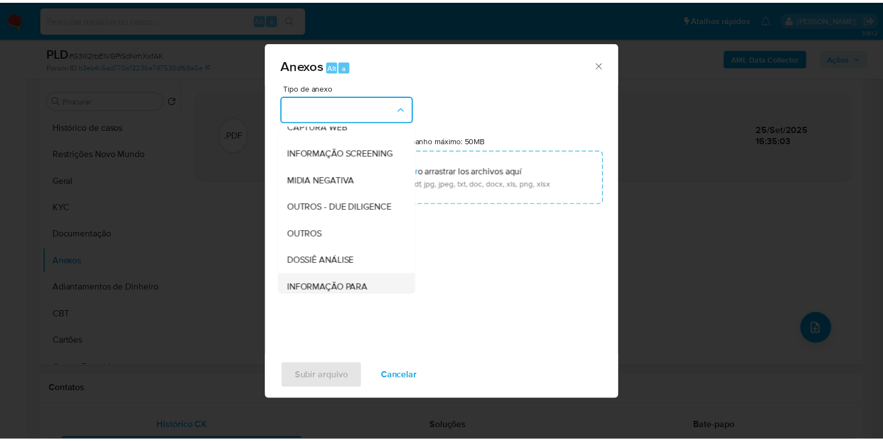
scroll to position [172, 0]
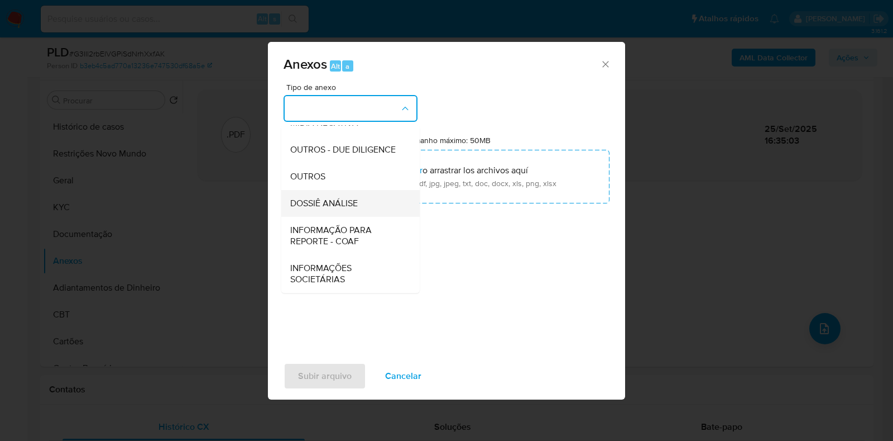
click at [341, 204] on span "DOSSIÊ ANÁLISE" at bounding box center [324, 203] width 68 height 11
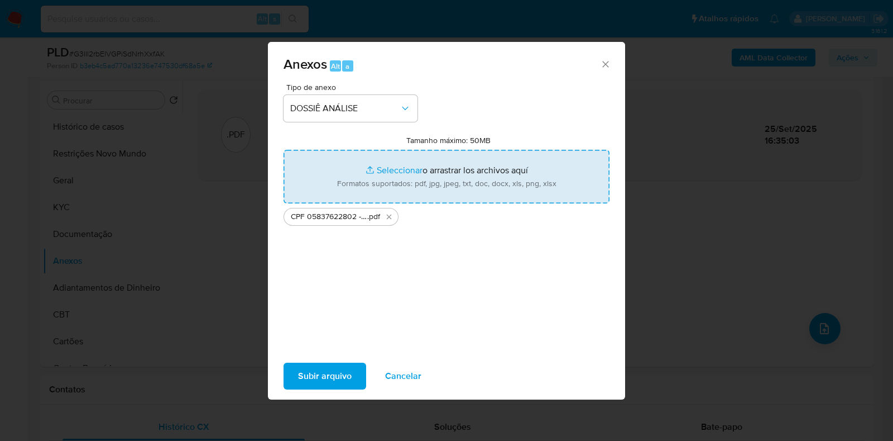
type input "C:\fakepath\Mulan 177350995_2025_09_25_09_19_49.xlsx"
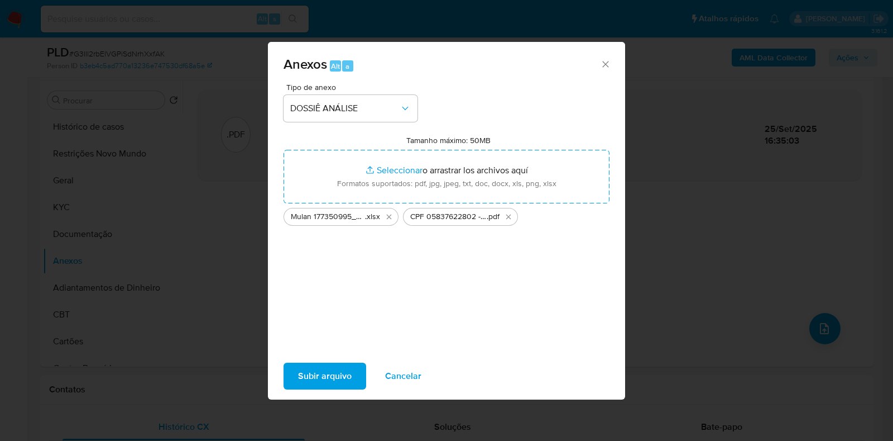
click at [327, 383] on span "Subir arquivo" at bounding box center [325, 376] width 54 height 25
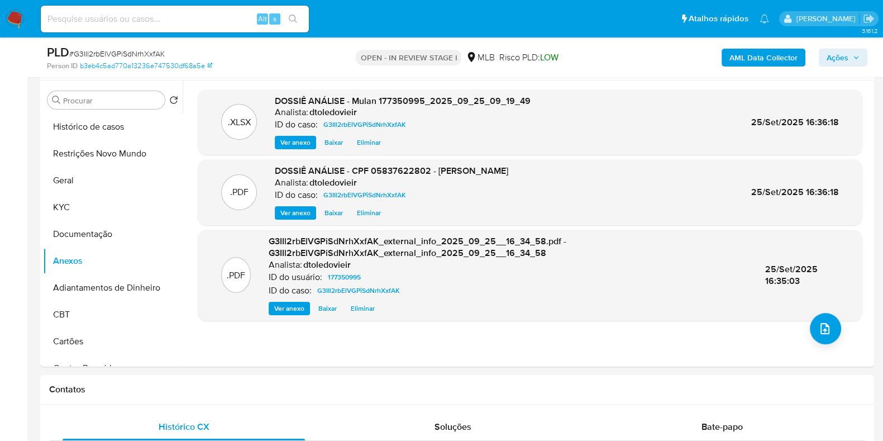
click at [834, 56] on span "Ações" at bounding box center [837, 58] width 22 height 18
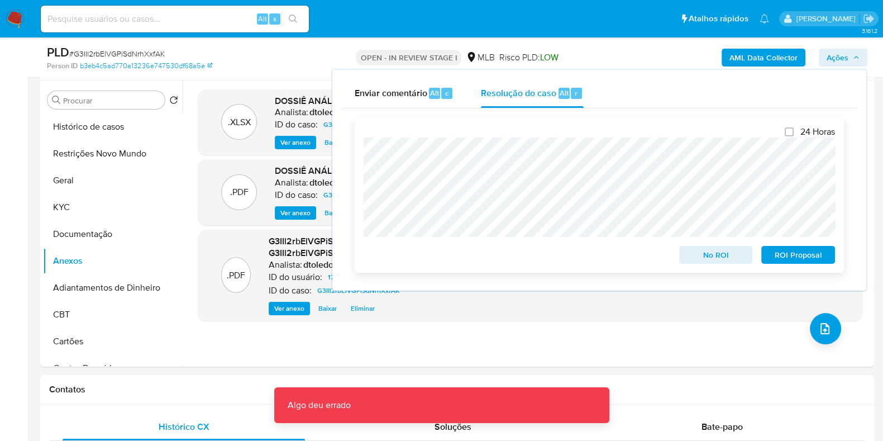
click at [698, 257] on span "No ROI" at bounding box center [716, 255] width 58 height 16
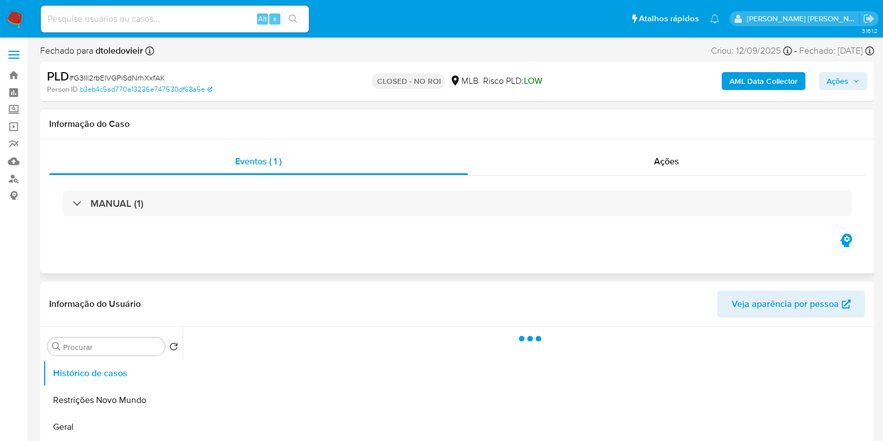
select select "10"
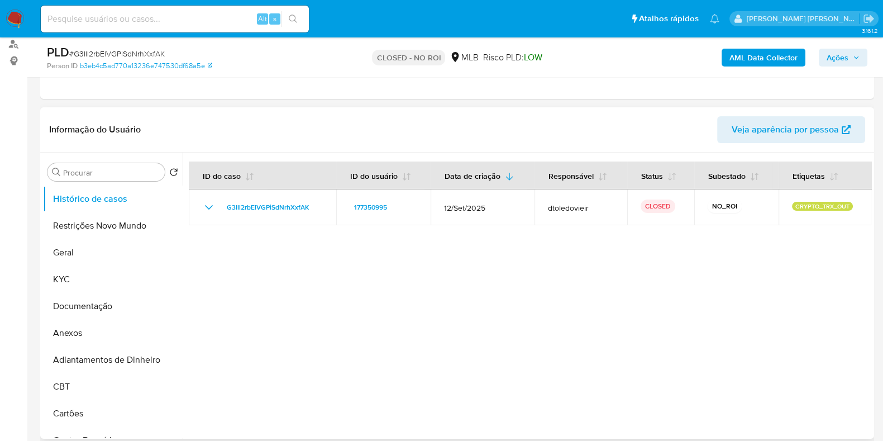
scroll to position [139, 0]
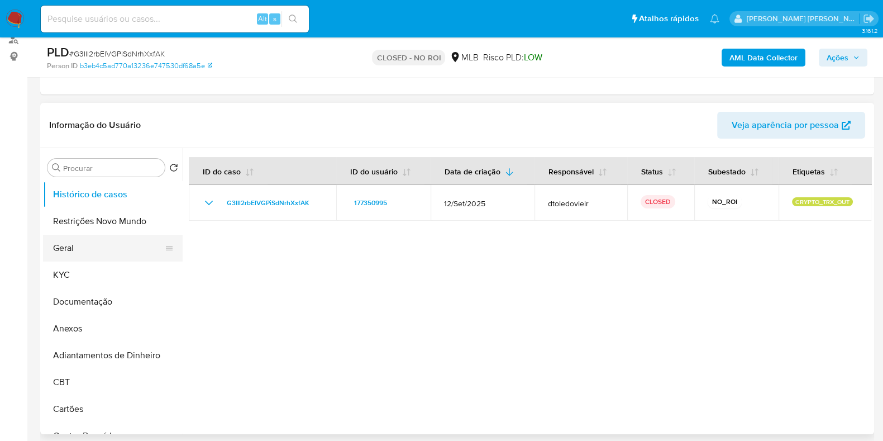
click at [95, 244] on button "Geral" at bounding box center [108, 248] width 131 height 27
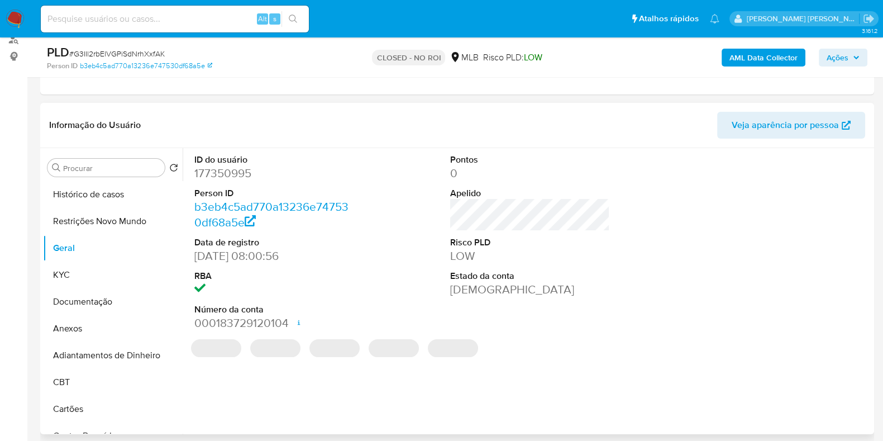
click at [218, 176] on dd "177350995" at bounding box center [274, 173] width 160 height 16
copy dd "177350995"
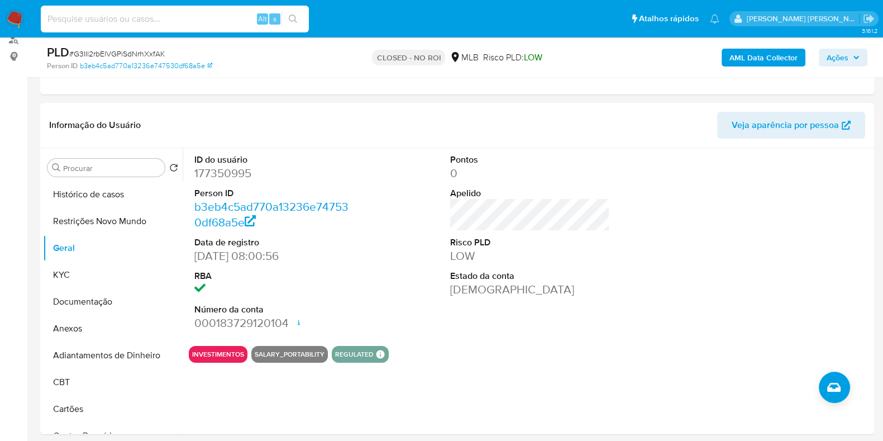
click at [232, 18] on input at bounding box center [175, 19] width 268 height 15
paste input "41408715"
type input "41408715"
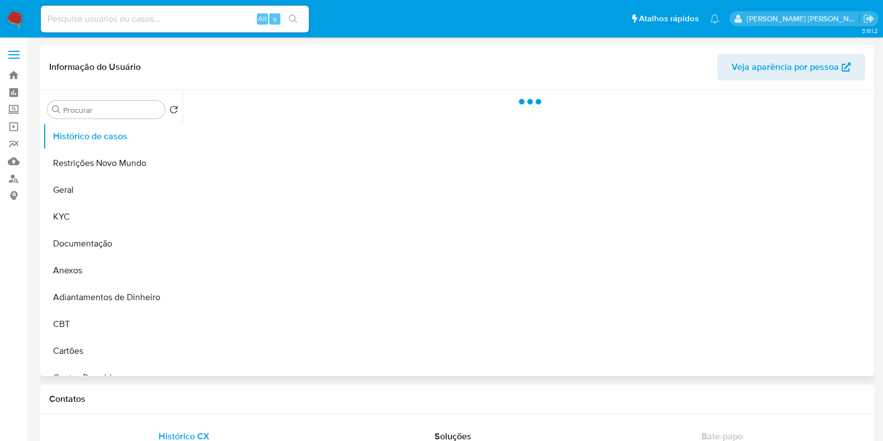
select select "10"
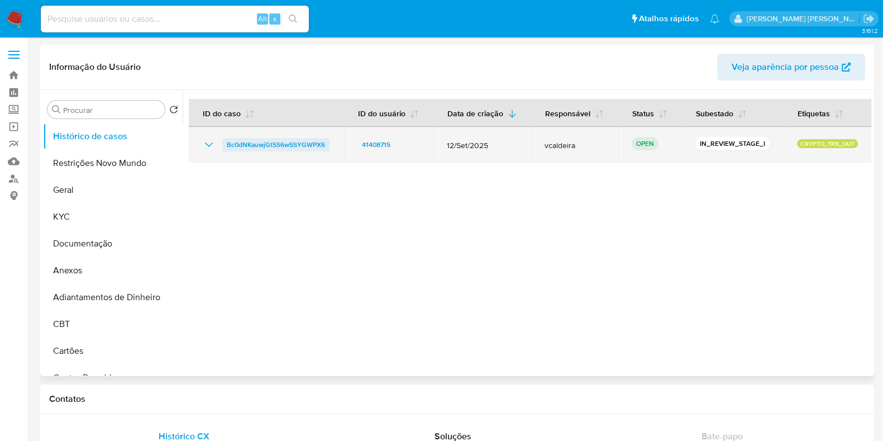
click at [264, 147] on span "Bc0dNKauwjGtSS6wSSYGWPX6" at bounding box center [276, 144] width 98 height 13
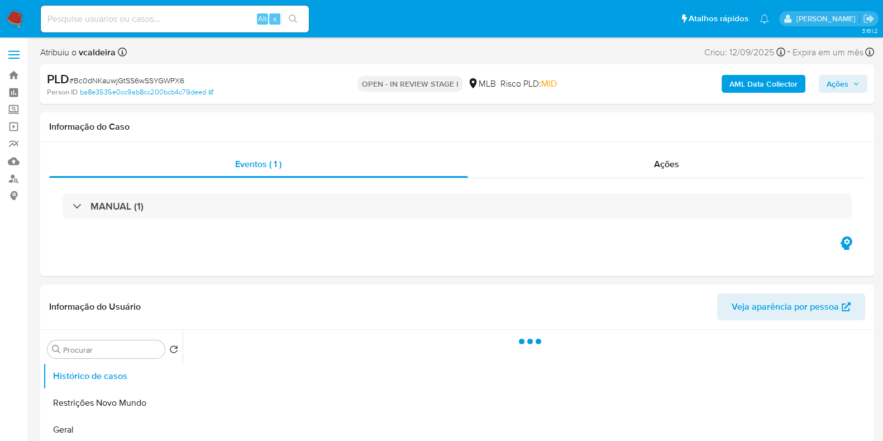
select select "10"
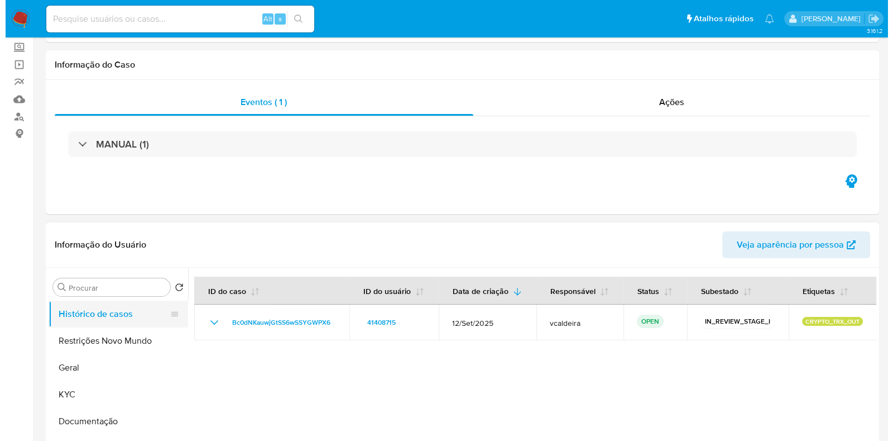
scroll to position [139, 0]
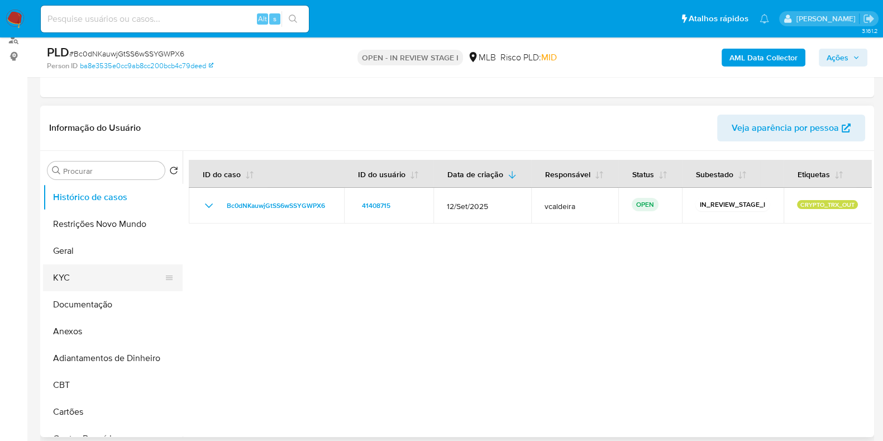
click at [91, 280] on button "KYC" at bounding box center [108, 277] width 131 height 27
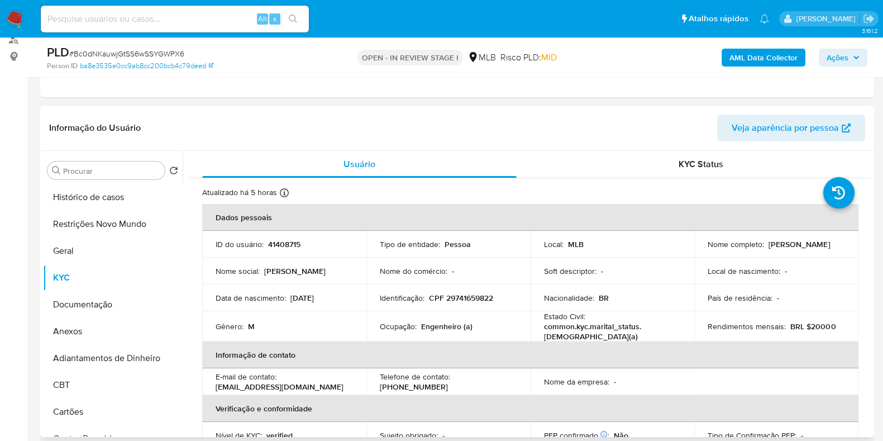
click at [438, 322] on p "Engenheiro (a)" at bounding box center [446, 326] width 51 height 10
copy p "Engenheiro"
click at [80, 294] on button "Documentação" at bounding box center [108, 304] width 131 height 27
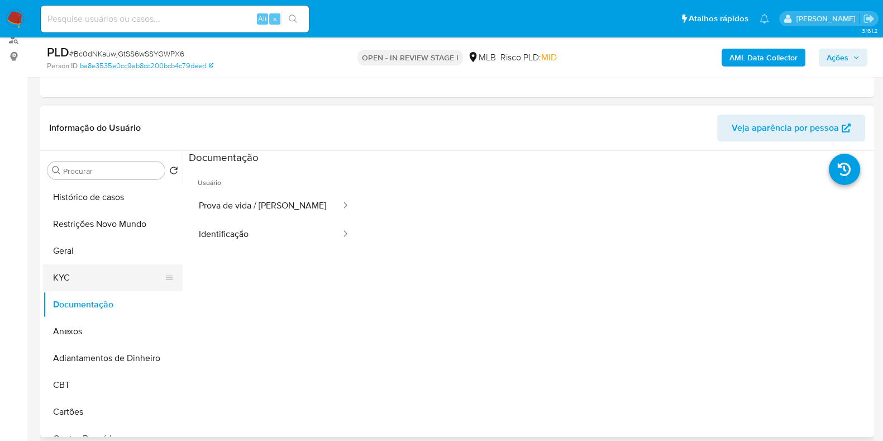
click at [102, 270] on button "KYC" at bounding box center [108, 277] width 131 height 27
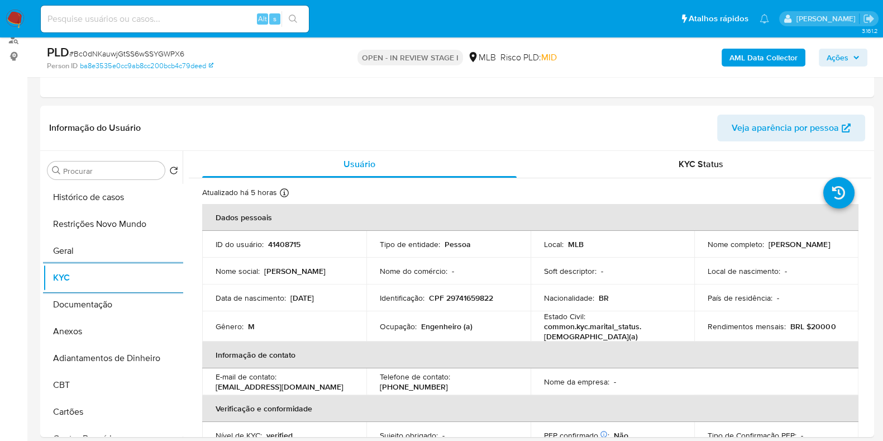
click at [780, 56] on b "AML Data Collector" at bounding box center [763, 58] width 68 height 18
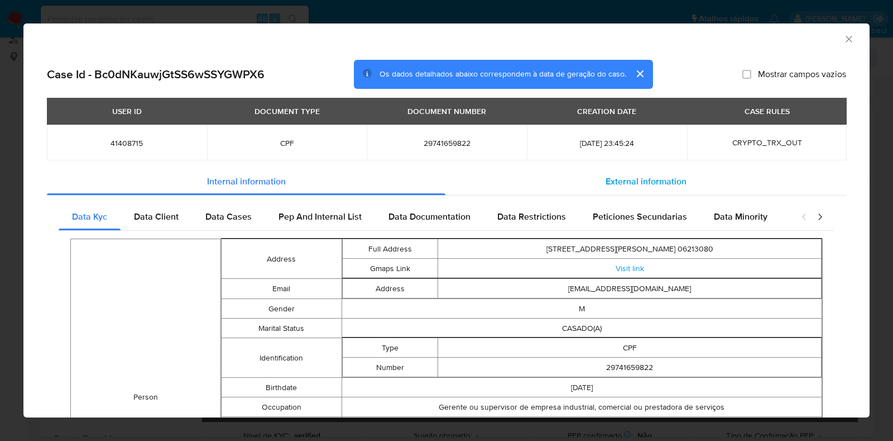
click at [657, 178] on span "External information" at bounding box center [646, 181] width 81 height 13
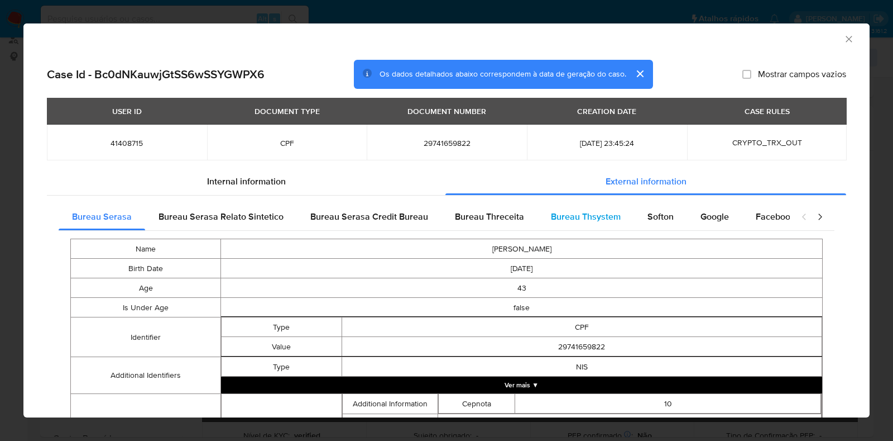
drag, startPoint x: 572, startPoint y: 205, endPoint x: 573, endPoint y: 222, distance: 16.2
click at [572, 207] on div "Bureau Thsystem" at bounding box center [586, 216] width 97 height 27
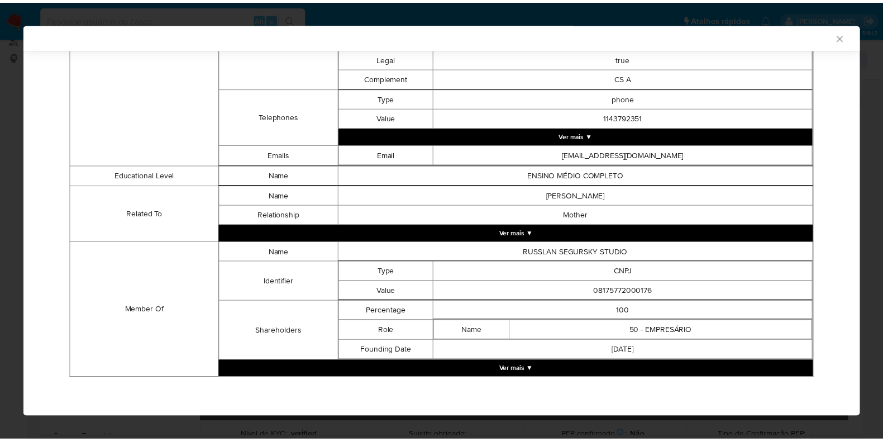
scroll to position [563, 0]
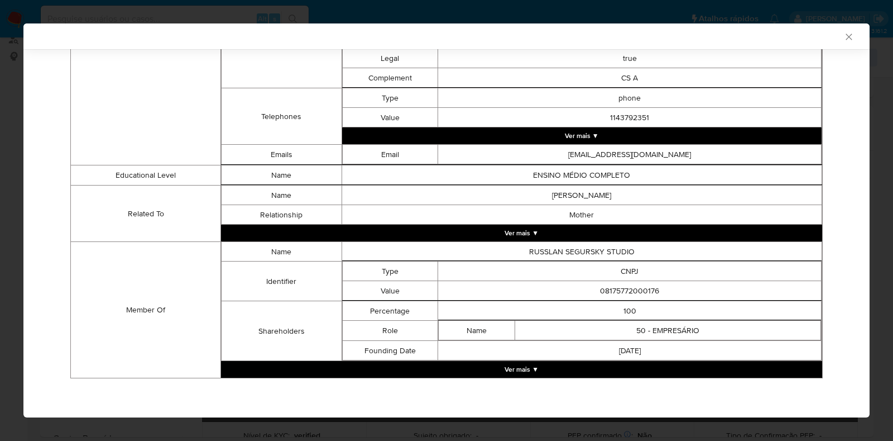
click at [639, 283] on td "08175772000176" at bounding box center [630, 291] width 384 height 20
click at [628, 286] on td "08175772000176" at bounding box center [630, 291] width 384 height 20
copy td "08175772000176"
click at [4, 170] on div "AML Data Collector Case Id - Bc0dNKauwjGtSS6wSSYGWPX6 Os dados detalhados abaix…" at bounding box center [446, 220] width 893 height 441
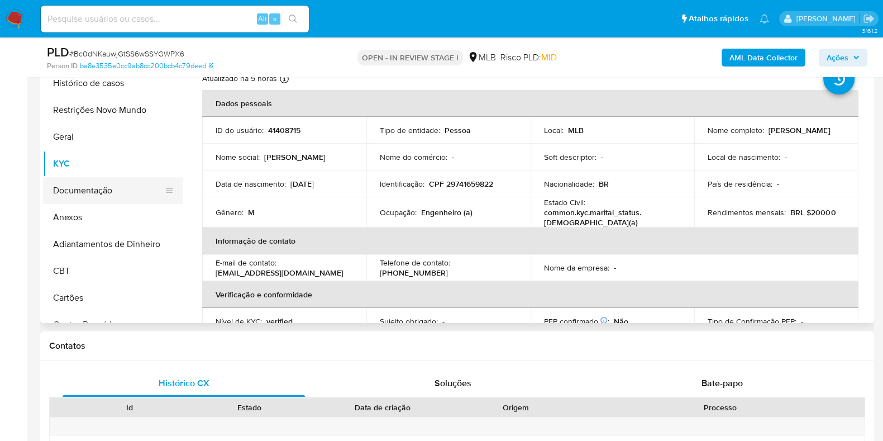
scroll to position [279, 0]
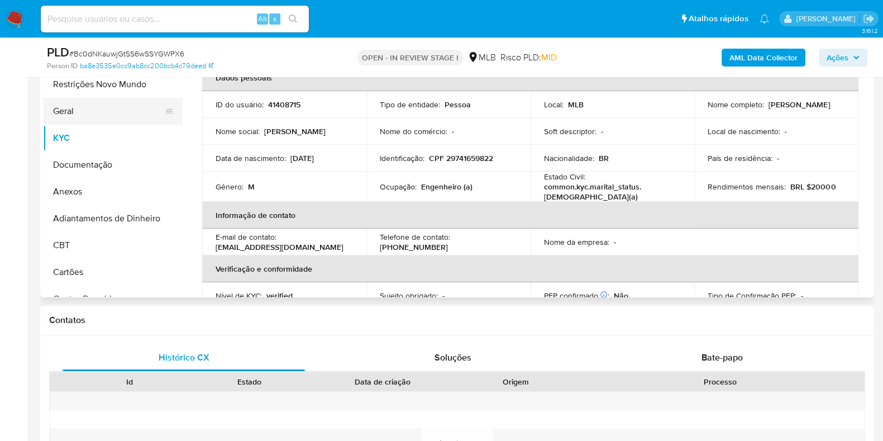
click at [106, 119] on button "Geral" at bounding box center [108, 111] width 131 height 27
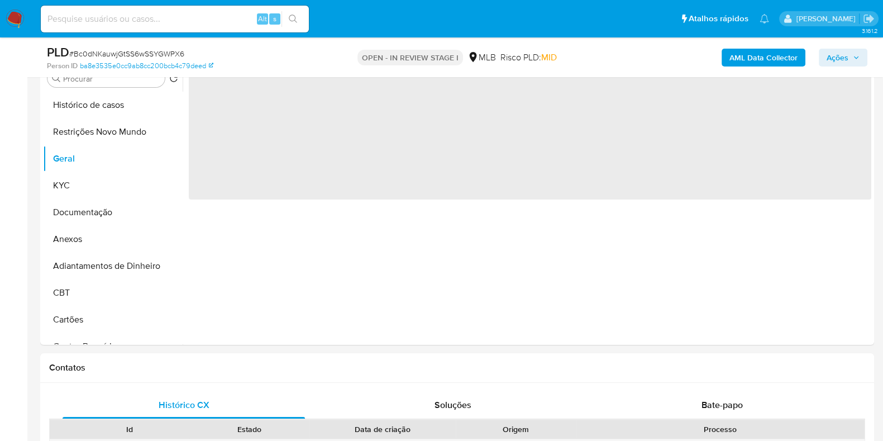
scroll to position [209, 0]
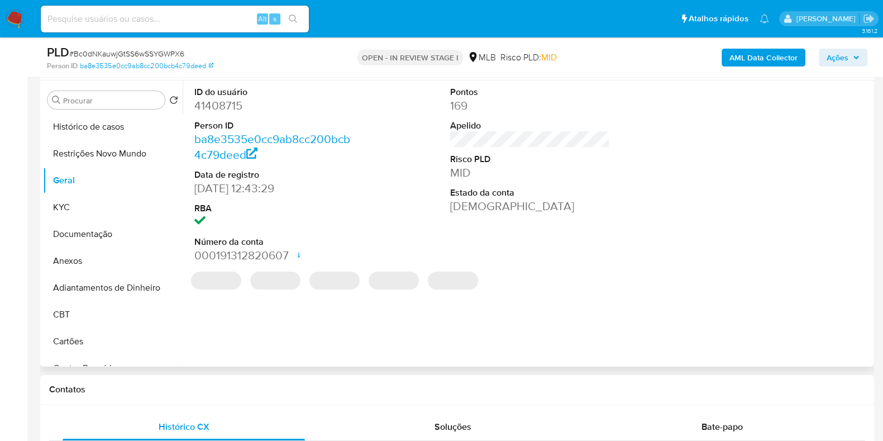
click at [219, 104] on dd "41408715" at bounding box center [274, 106] width 160 height 16
copy dd "41408715"
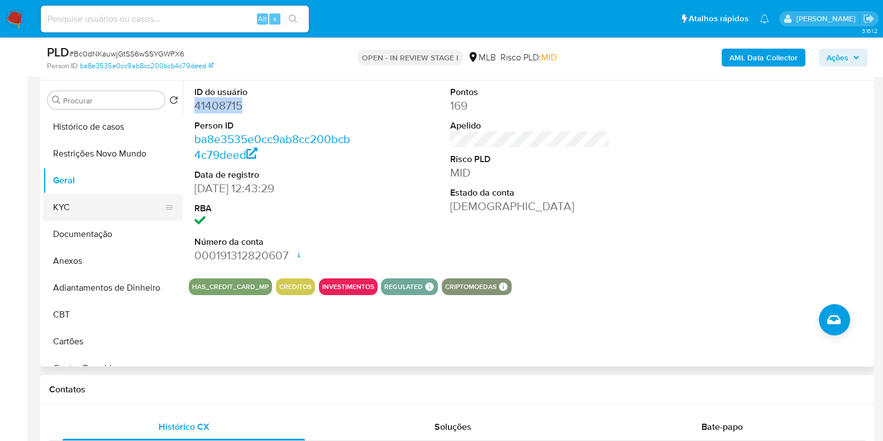
click at [75, 207] on button "KYC" at bounding box center [108, 207] width 131 height 27
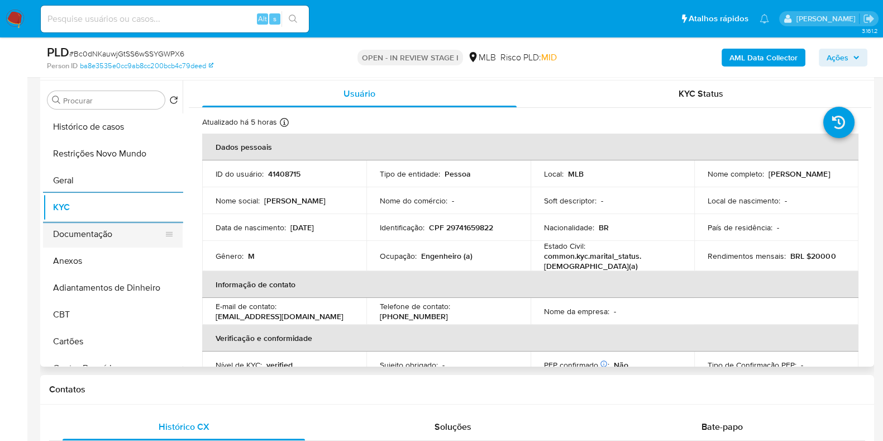
click at [110, 241] on button "Documentação" at bounding box center [108, 234] width 131 height 27
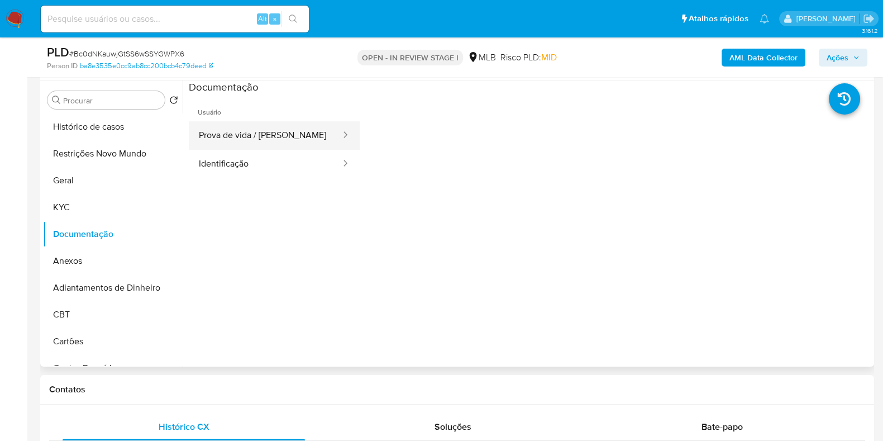
click at [289, 146] on button "Prova de vida / [PERSON_NAME]" at bounding box center [265, 135] width 153 height 28
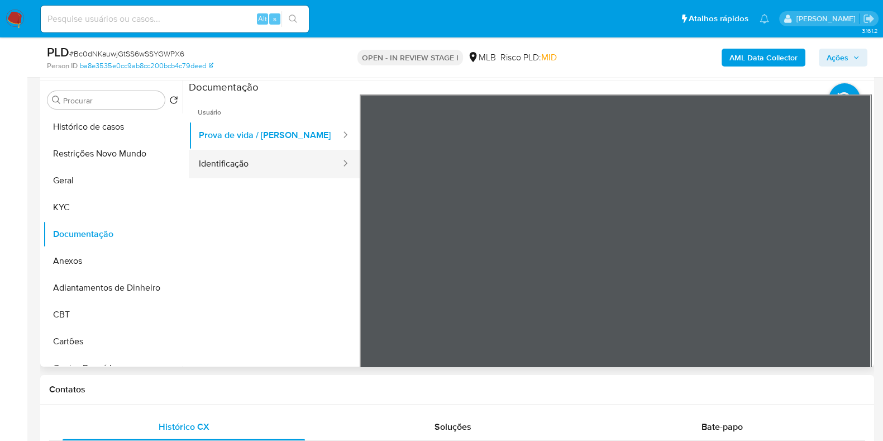
click at [286, 166] on button "Identificação" at bounding box center [265, 164] width 153 height 28
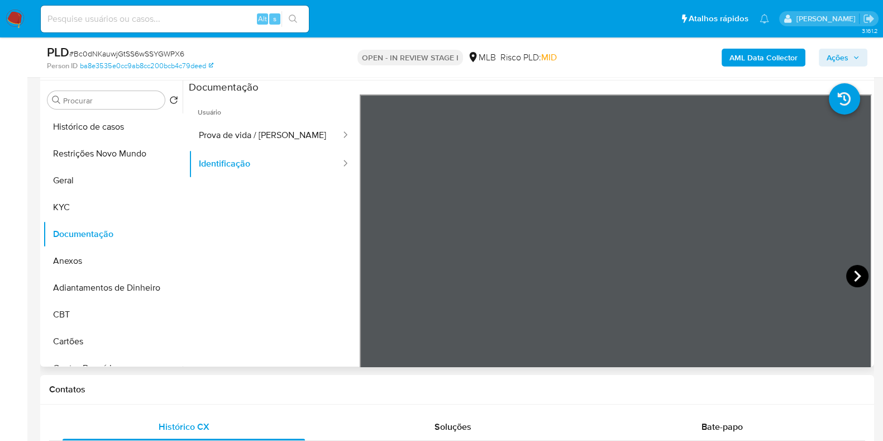
click at [849, 270] on icon at bounding box center [857, 276] width 22 height 22
click at [90, 208] on button "KYC" at bounding box center [108, 207] width 131 height 27
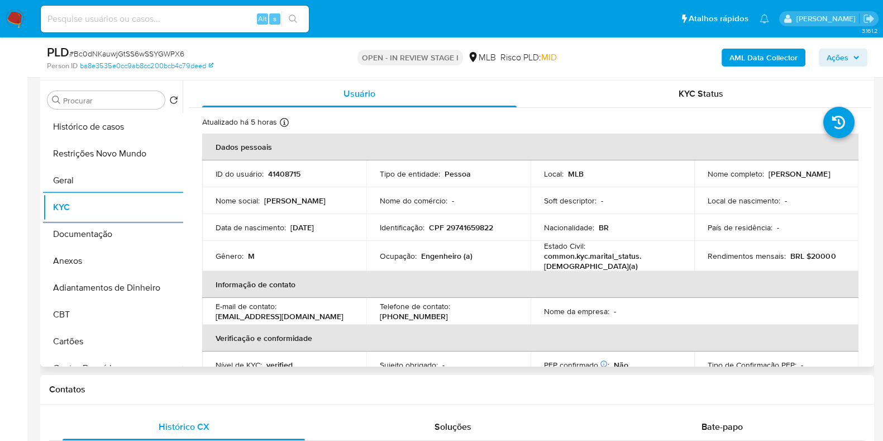
click at [297, 172] on p "41408715" at bounding box center [284, 174] width 32 height 10
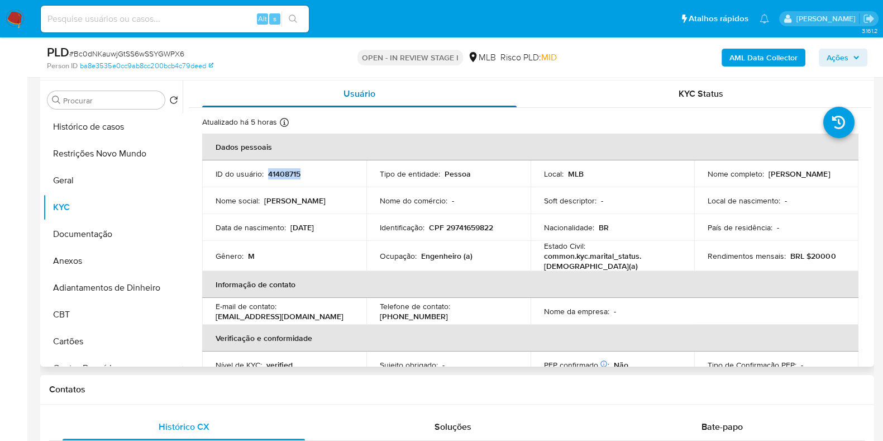
copy p "41408715"
click at [856, 54] on icon "button" at bounding box center [856, 57] width 7 height 7
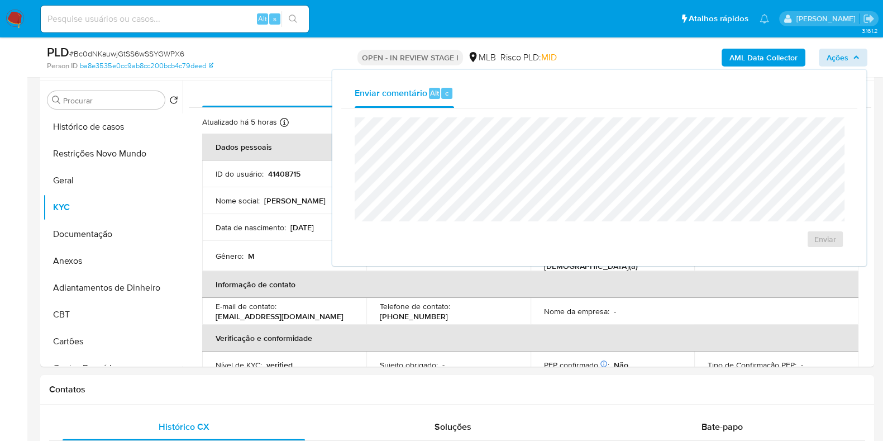
click at [295, 64] on div "Person ID ba8e3535e0cc9ab8cc200bcb4c79deed" at bounding box center [182, 66] width 270 height 10
click at [95, 130] on button "Histórico de casos" at bounding box center [108, 126] width 131 height 27
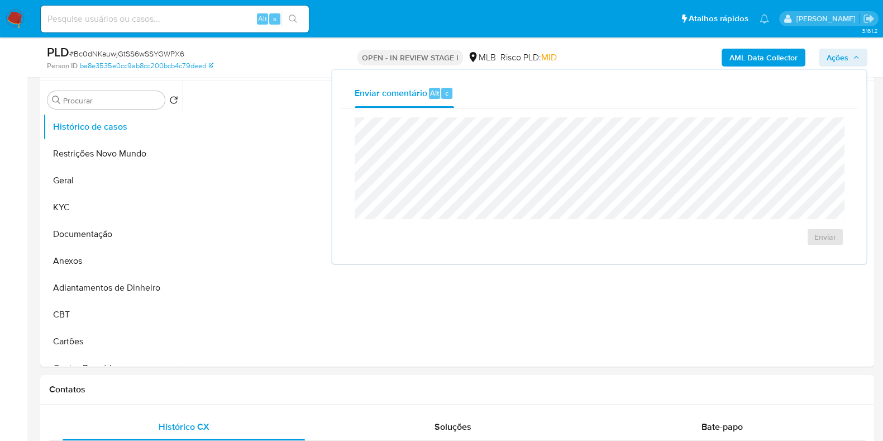
click at [844, 58] on span "Ações" at bounding box center [837, 58] width 22 height 18
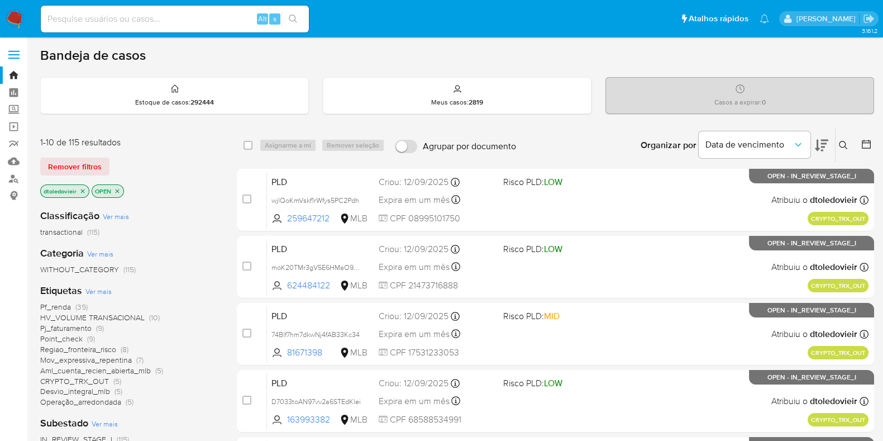
click at [189, 22] on input at bounding box center [175, 19] width 268 height 15
paste input "1896314184"
type input "1896314184"
click at [302, 18] on button "search-icon" at bounding box center [292, 19] width 23 height 16
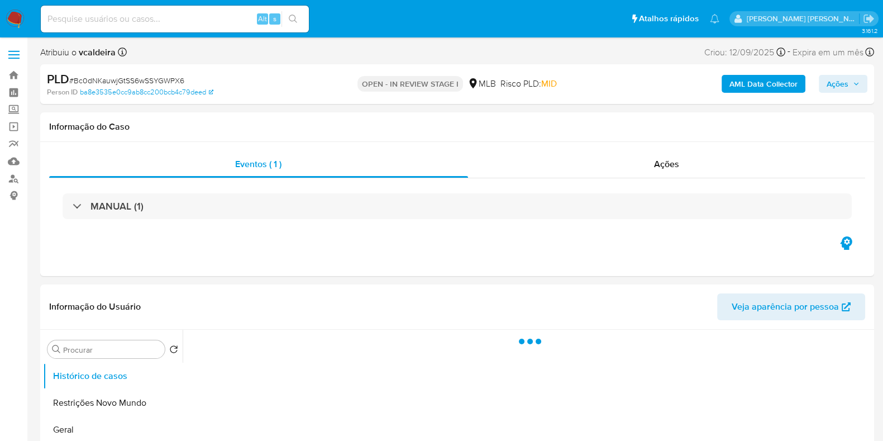
select select "10"
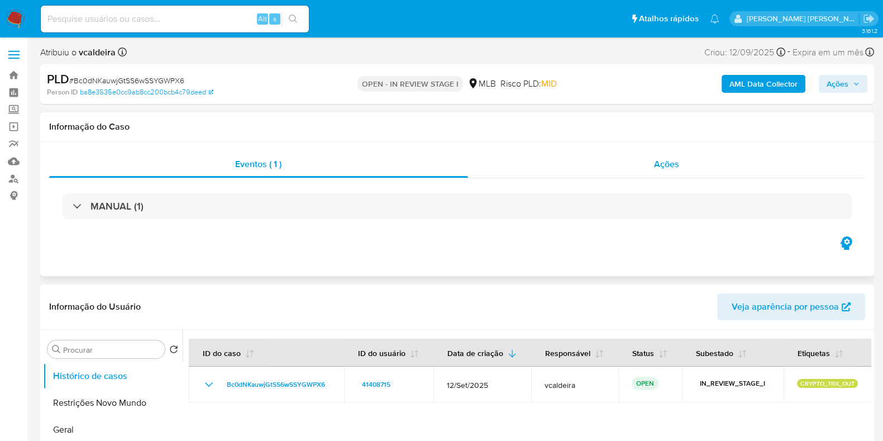
click at [643, 158] on div "Ações" at bounding box center [667, 164] width 398 height 27
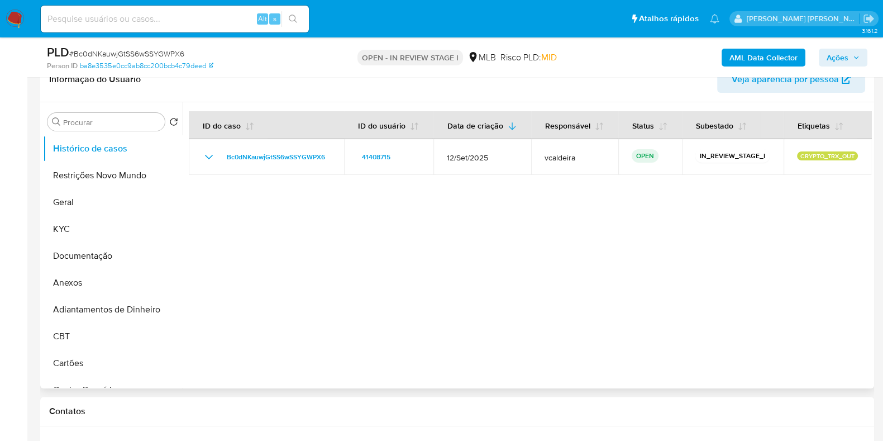
scroll to position [279, 0]
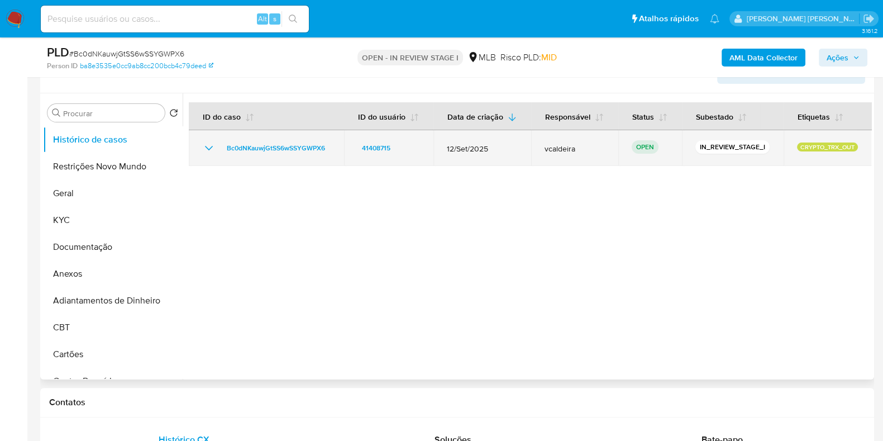
drag, startPoint x: 332, startPoint y: 152, endPoint x: 212, endPoint y: 149, distance: 120.1
click at [212, 149] on td "Bc0dNKauwjGtSS6wSSYGWPX6" at bounding box center [266, 148] width 155 height 36
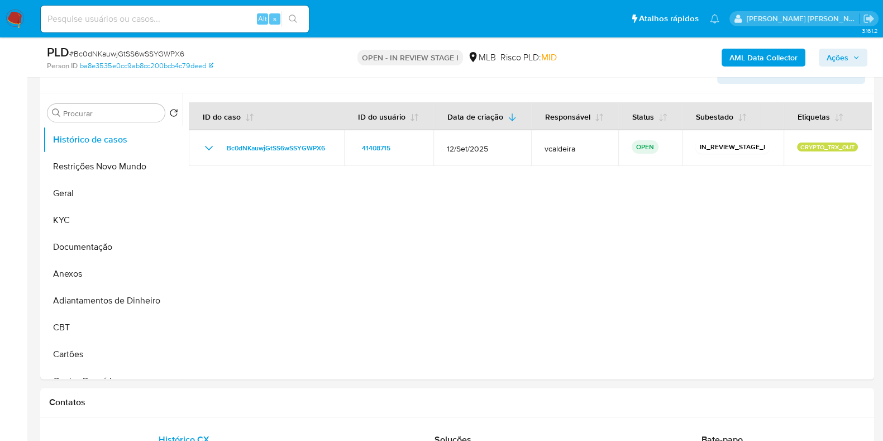
click at [20, 15] on img at bounding box center [15, 18] width 19 height 19
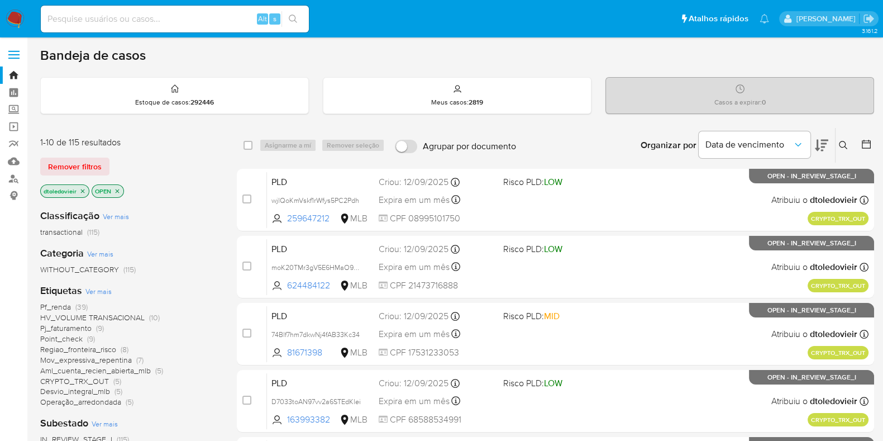
click at [846, 144] on icon at bounding box center [843, 145] width 9 height 9
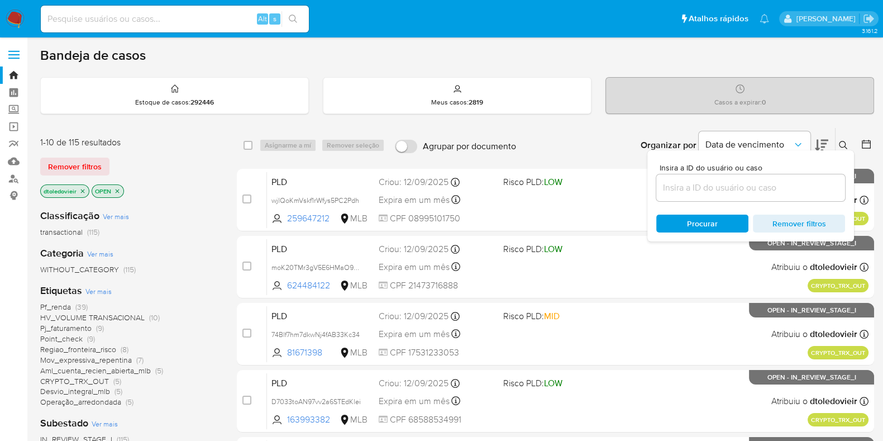
click at [81, 192] on icon "close-filter" at bounding box center [82, 191] width 7 height 7
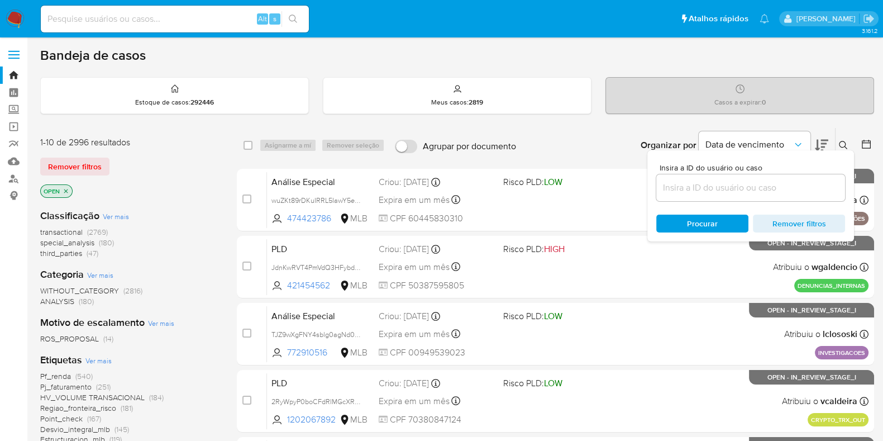
click at [743, 184] on input at bounding box center [750, 187] width 189 height 15
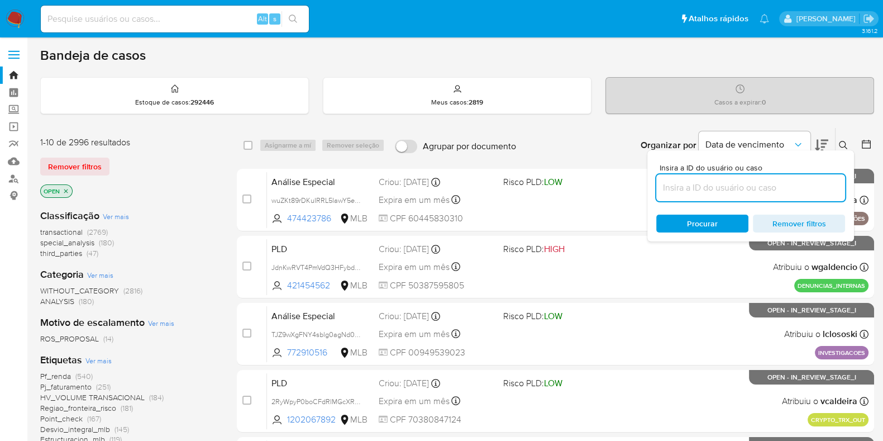
paste input "Bc0dNKauwjGtSS6wSSYGWPX6"
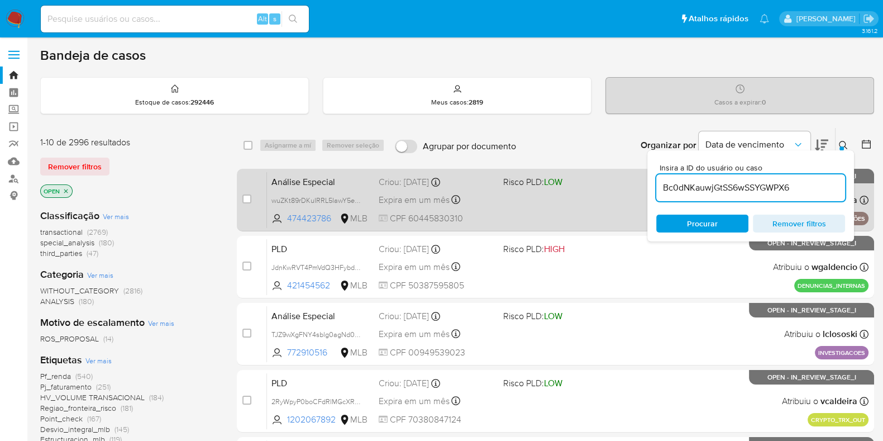
type input "Bc0dNKauwjGtSS6wSSYGWPX6"
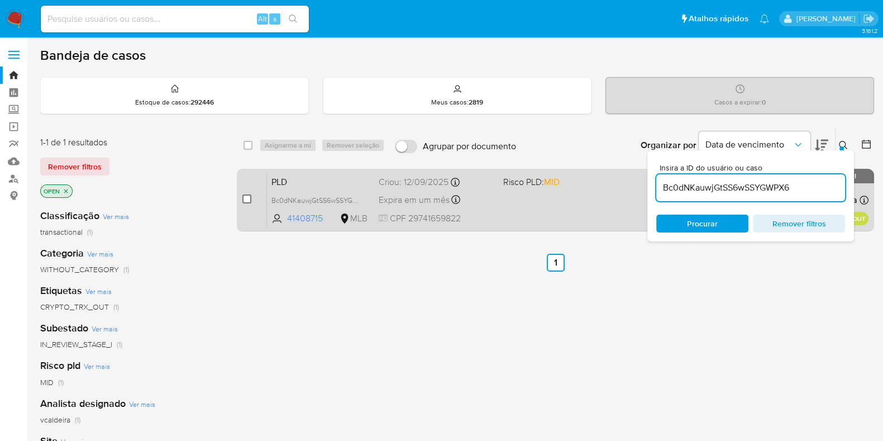
click at [243, 194] on input "checkbox" at bounding box center [246, 198] width 9 height 9
checkbox input "true"
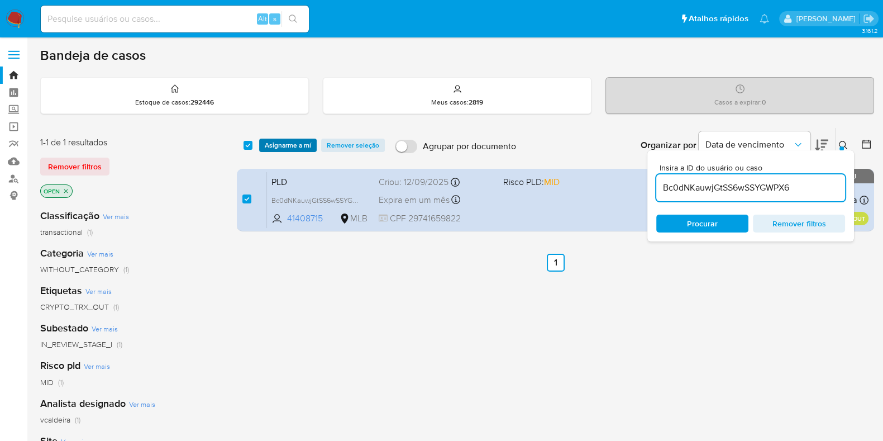
click at [280, 145] on span "Asignarme a mí" at bounding box center [288, 145] width 46 height 11
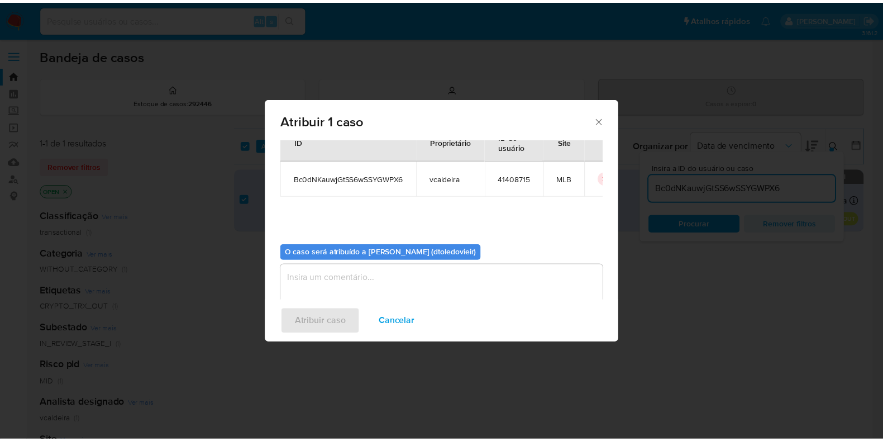
scroll to position [58, 0]
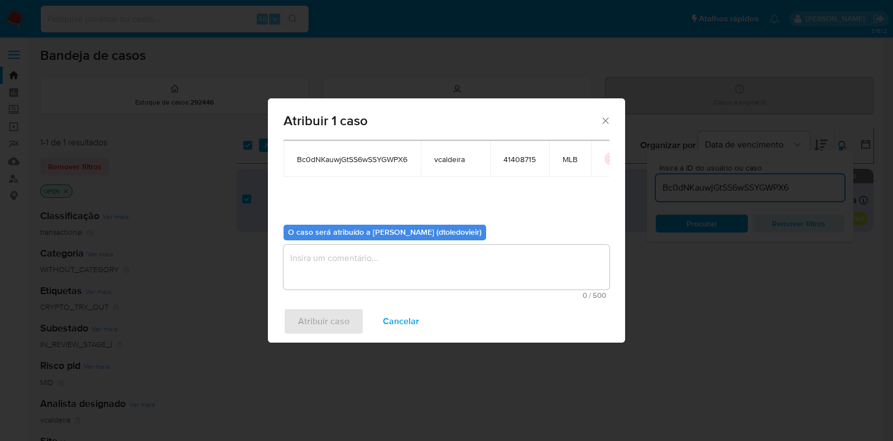
click at [337, 267] on textarea "assign-modal" at bounding box center [447, 267] width 326 height 45
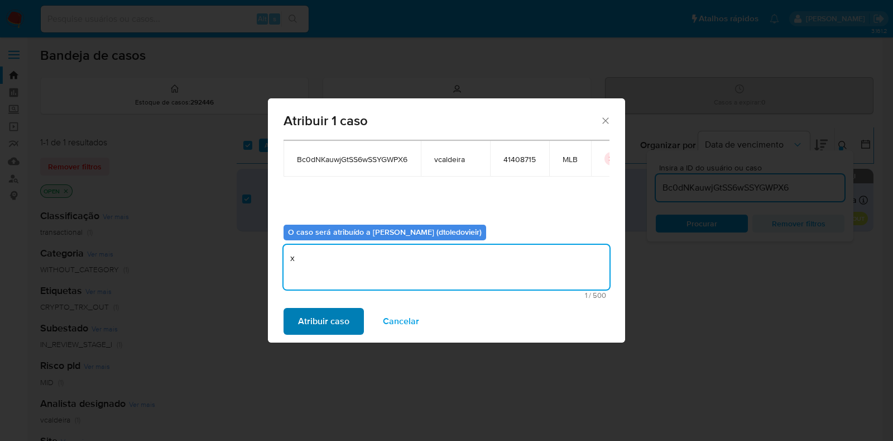
type textarea "x"
click at [310, 314] on span "Atribuir caso" at bounding box center [323, 321] width 51 height 25
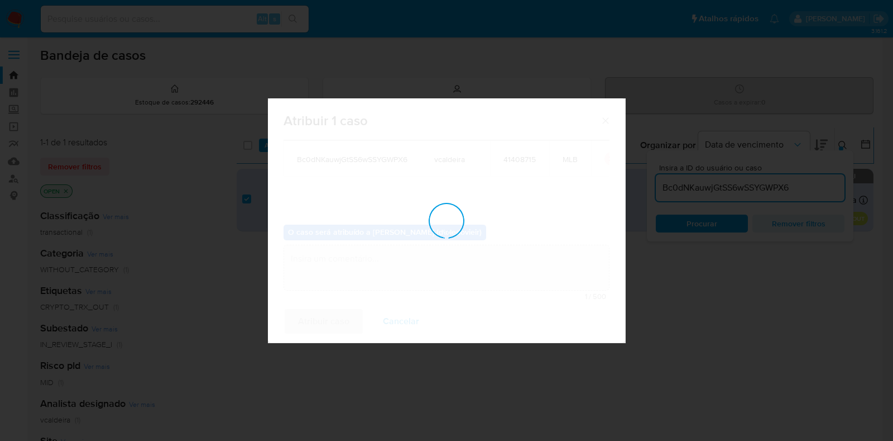
checkbox input "false"
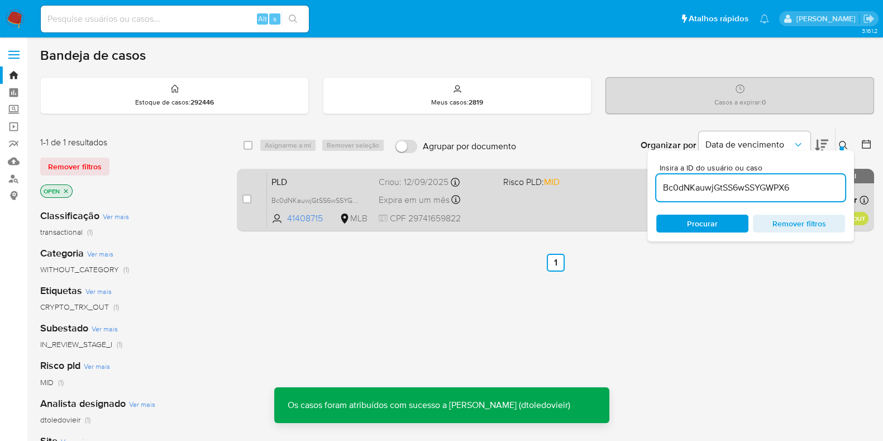
click at [529, 210] on div "PLD Bc0dNKauwjGtSS6wSSYGWPX6 41408715 MLB Risco PLD: MID Criou: 12/09/2025 Crio…" at bounding box center [567, 199] width 601 height 56
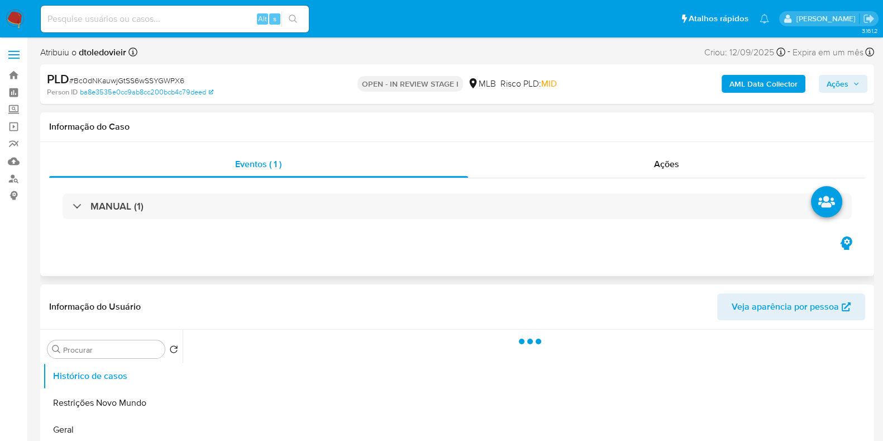
select select "10"
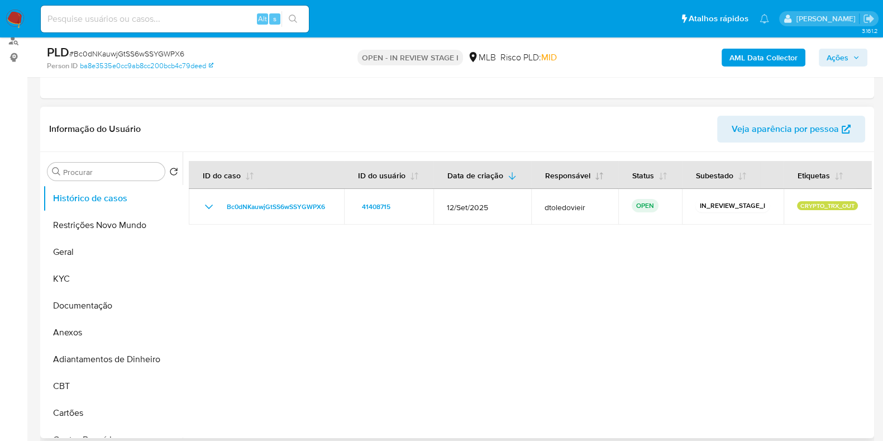
scroll to position [139, 0]
click at [843, 60] on span "Ações" at bounding box center [837, 58] width 22 height 18
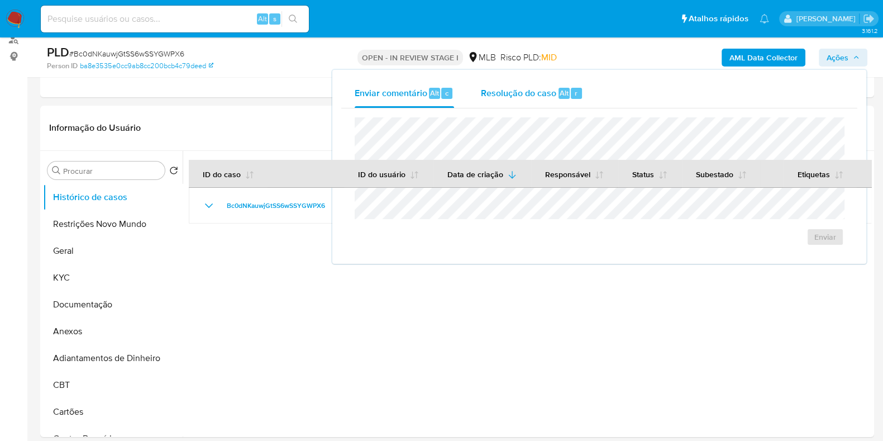
click at [524, 92] on span "Resolução do caso" at bounding box center [518, 92] width 75 height 13
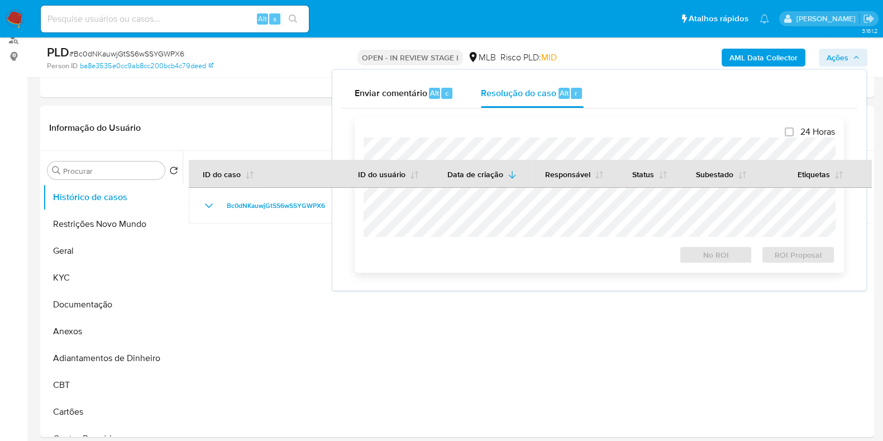
click at [471, 128] on div "24 Horas No ROI ROI Proposal" at bounding box center [599, 194] width 489 height 155
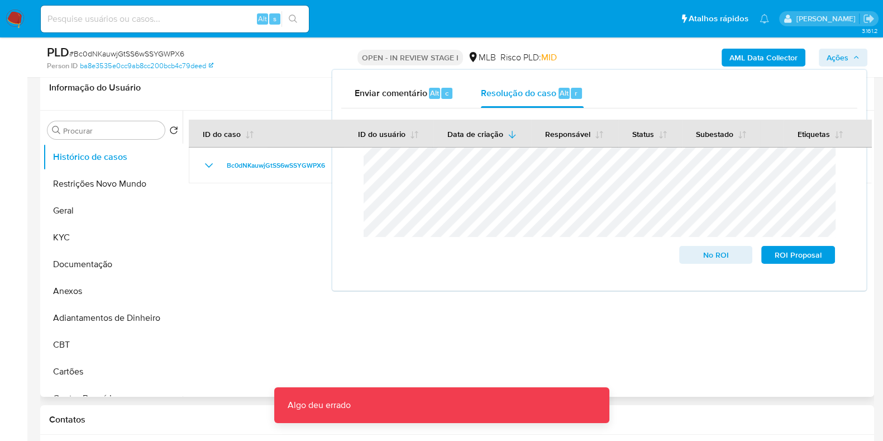
scroll to position [209, 0]
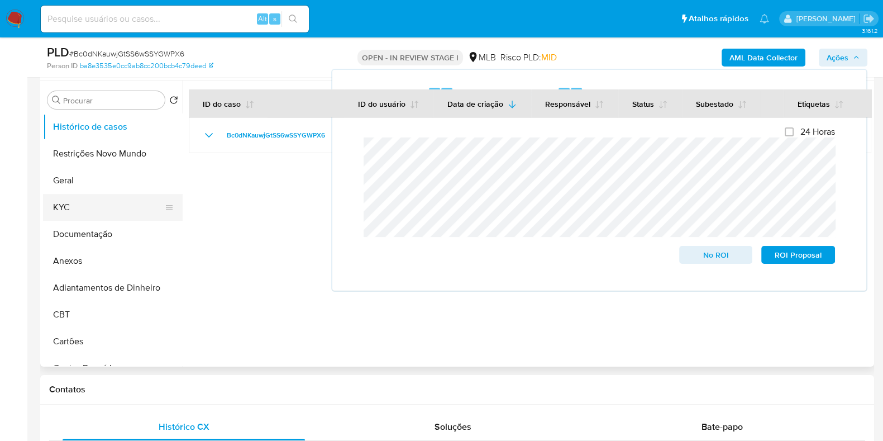
click at [64, 208] on button "KYC" at bounding box center [108, 207] width 131 height 27
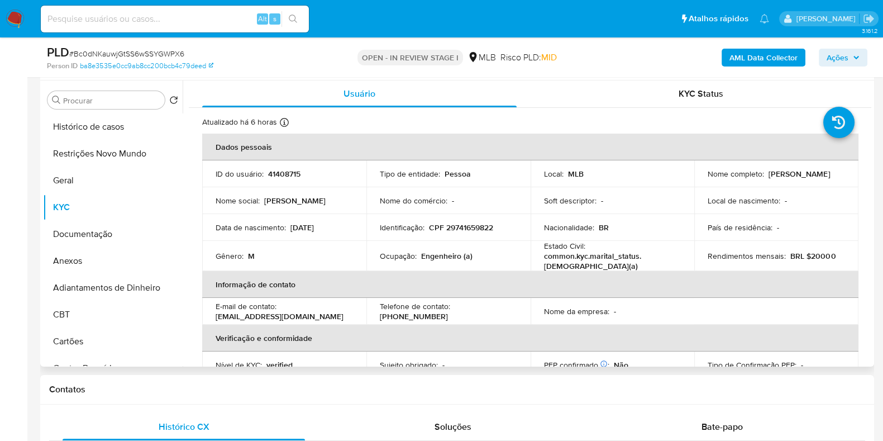
drag, startPoint x: 826, startPoint y: 174, endPoint x: 767, endPoint y: 179, distance: 60.0
click at [767, 179] on div "Nome completo : Ruslan Segursky" at bounding box center [775, 174] width 137 height 10
copy p "Ruslan Segursky"
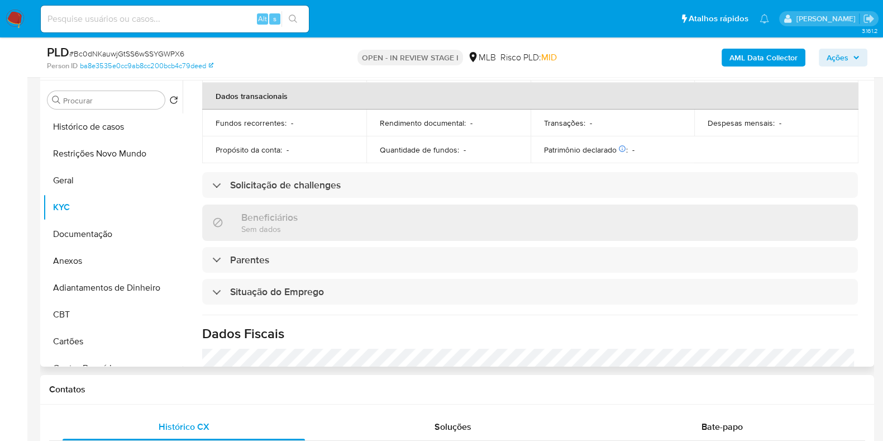
scroll to position [0, 0]
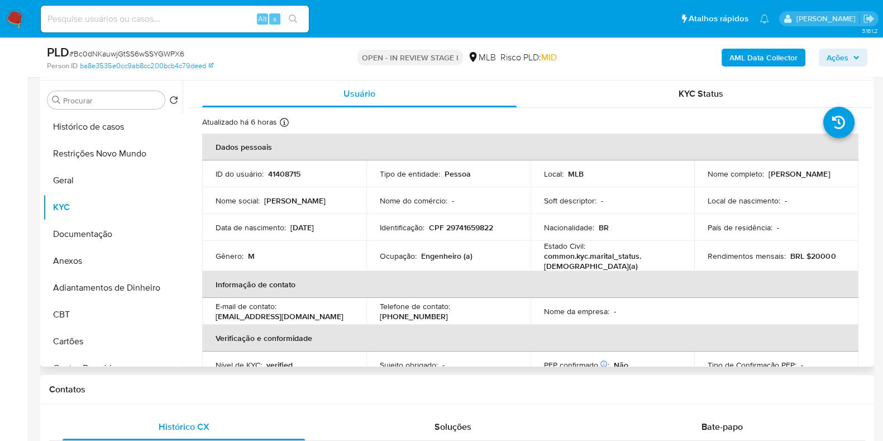
click at [466, 228] on p "CPF 29741659822" at bounding box center [461, 227] width 64 height 10
copy p "29741659822"
click at [105, 149] on button "Restrições Novo Mundo" at bounding box center [108, 153] width 131 height 27
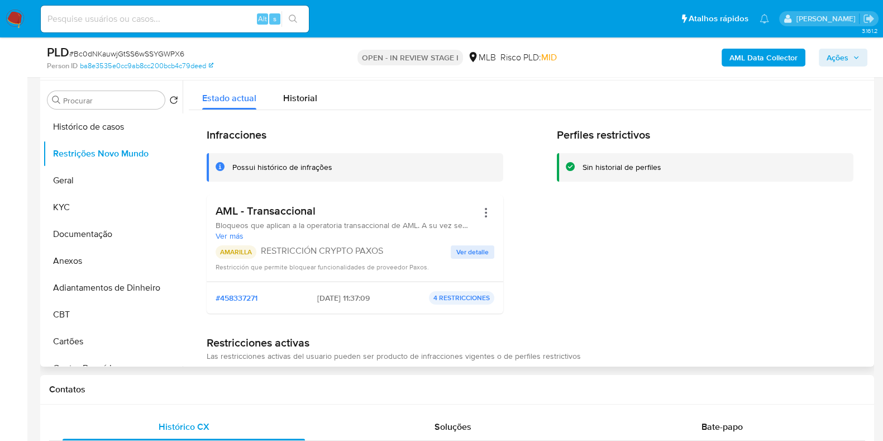
drag, startPoint x: 286, startPoint y: 209, endPoint x: 209, endPoint y: 209, distance: 76.5
click at [209, 209] on div "AML - Transaccional Bloqueos que aplican a la operatoria transaccional de AML. …" at bounding box center [355, 238] width 297 height 87
click at [100, 225] on button "Documentação" at bounding box center [108, 234] width 131 height 27
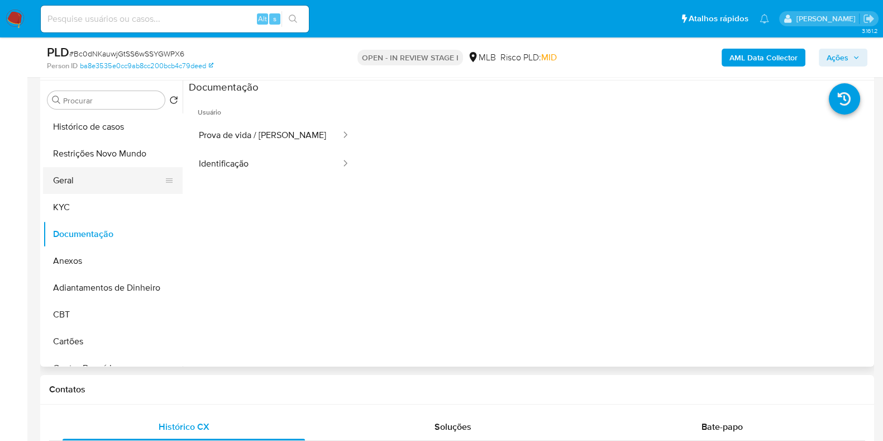
click at [85, 180] on button "Geral" at bounding box center [108, 180] width 131 height 27
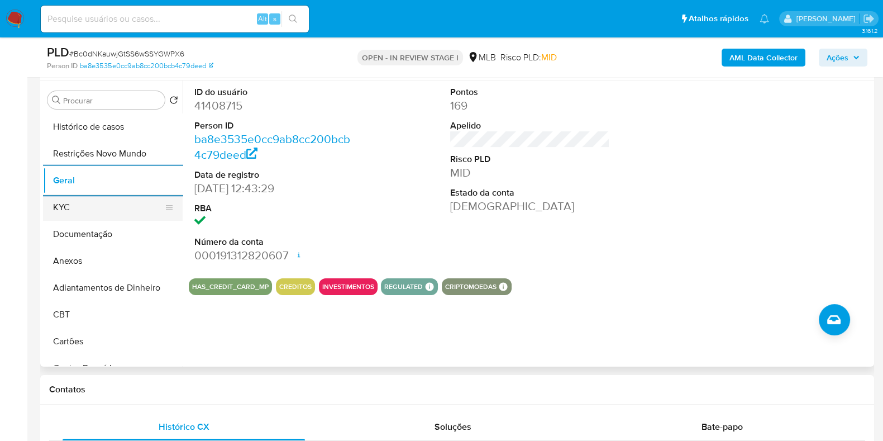
click at [57, 217] on button "KYC" at bounding box center [108, 207] width 131 height 27
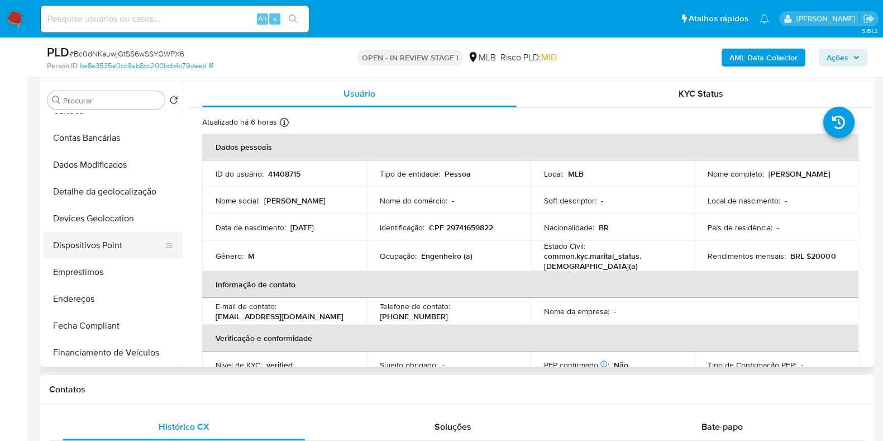
scroll to position [279, 0]
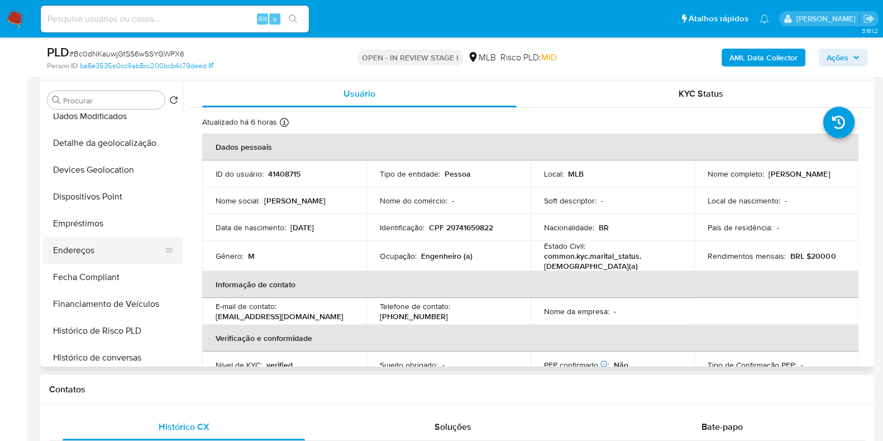
click at [91, 259] on button "Endereços" at bounding box center [108, 250] width 131 height 27
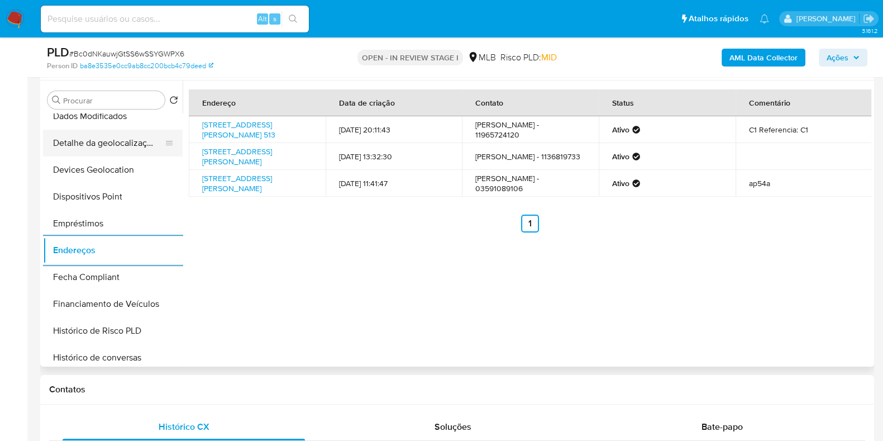
click at [106, 146] on button "Detalhe da geolocalização" at bounding box center [108, 143] width 131 height 27
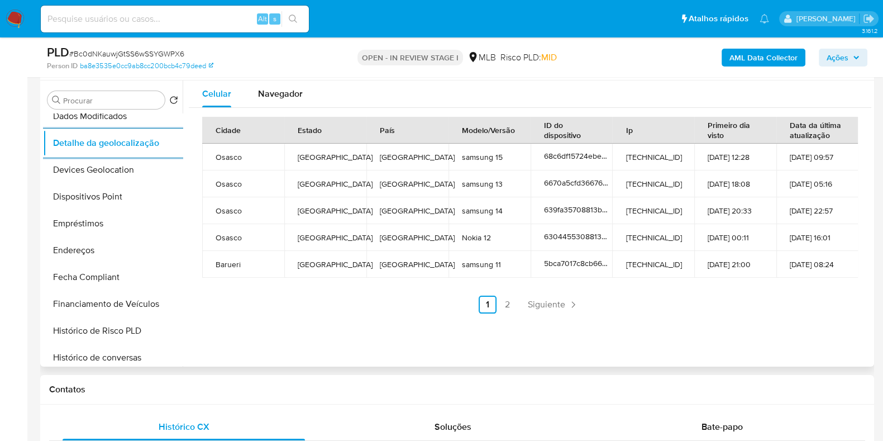
scroll to position [0, 0]
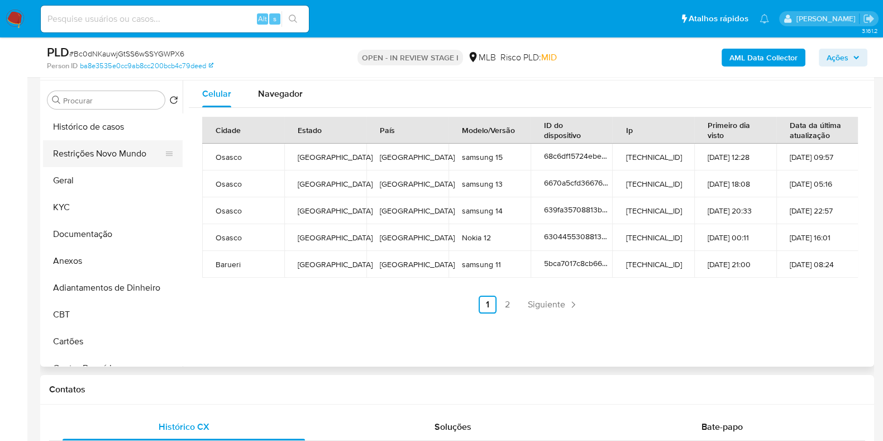
click at [114, 149] on button "Restrições Novo Mundo" at bounding box center [108, 153] width 131 height 27
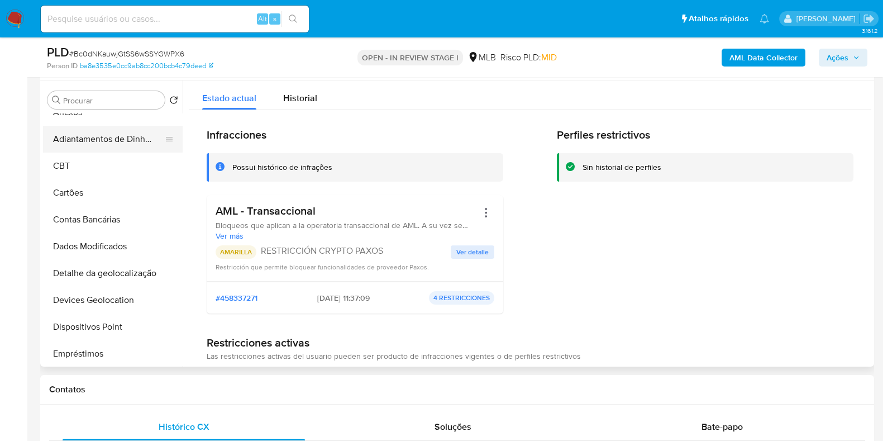
scroll to position [209, 0]
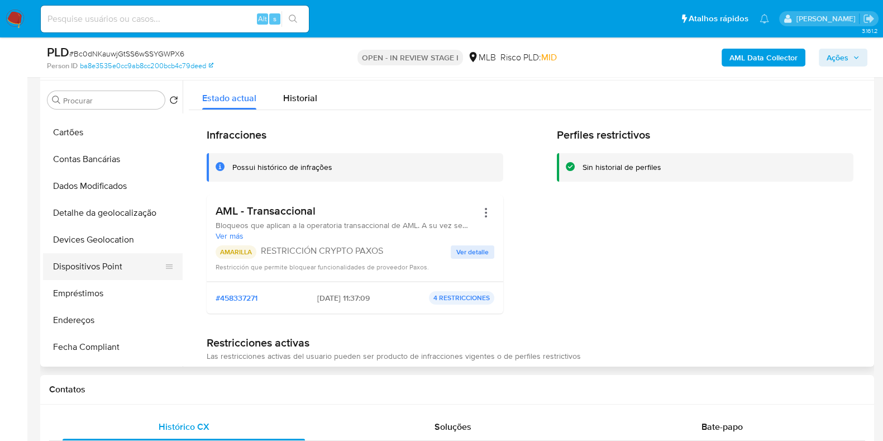
click at [101, 264] on button "Dispositivos Point" at bounding box center [108, 266] width 131 height 27
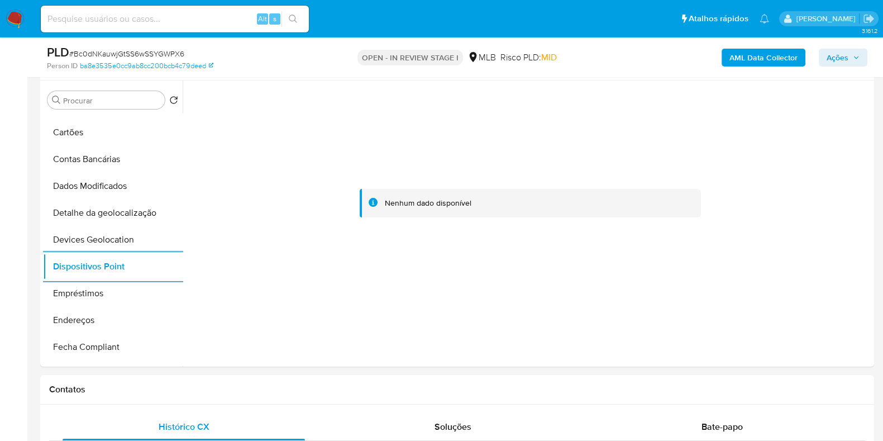
click at [758, 54] on b "AML Data Collector" at bounding box center [763, 58] width 68 height 18
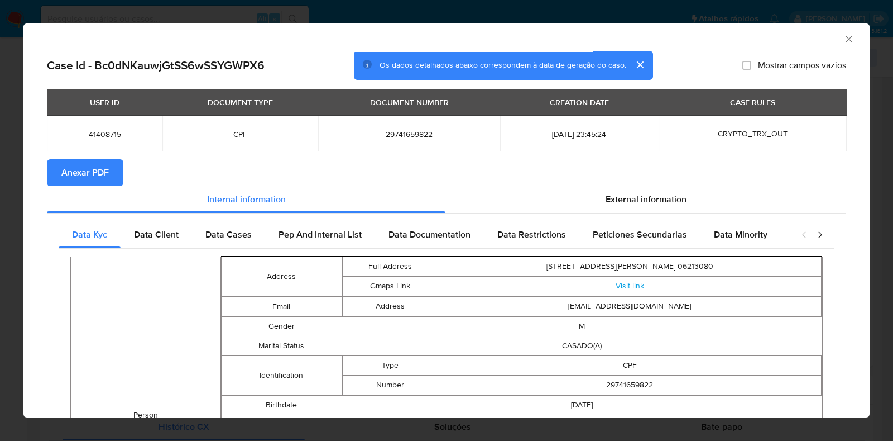
drag, startPoint x: 93, startPoint y: 172, endPoint x: 51, endPoint y: 185, distance: 44.0
click at [93, 172] on span "Anexar PDF" at bounding box center [84, 172] width 47 height 25
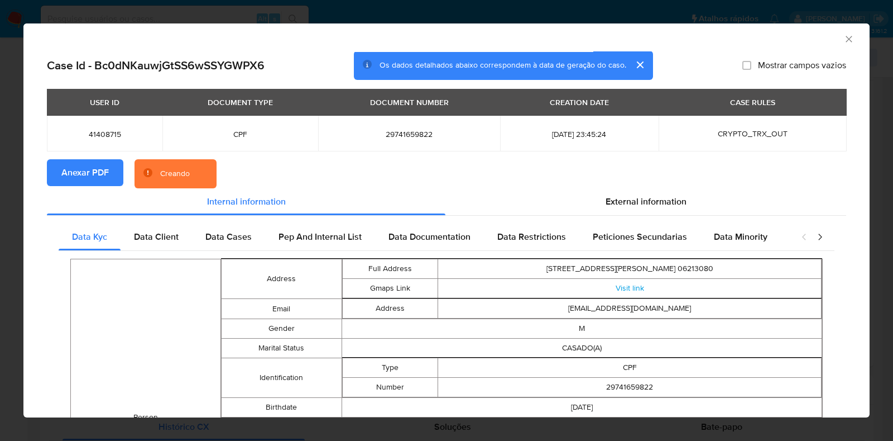
click at [0, 208] on div "AML Data Collector Case Id - Bc0dNKauwjGtSS6wSSYGWPX6 Os dados detalhados abaix…" at bounding box center [446, 220] width 893 height 441
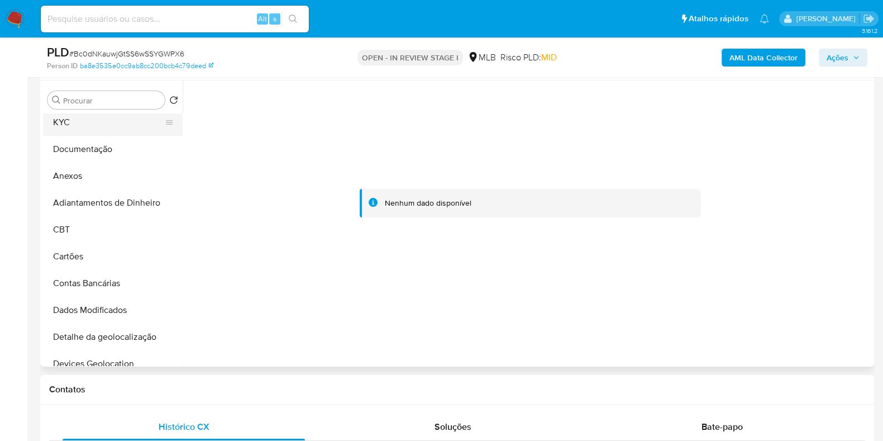
scroll to position [0, 0]
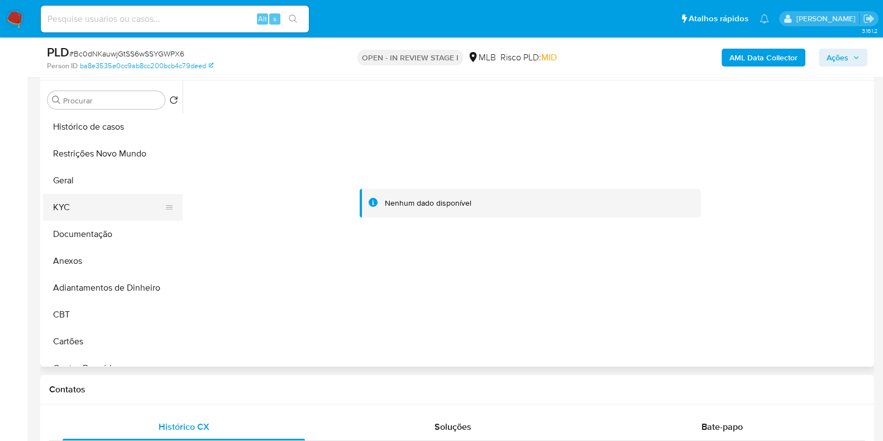
click at [101, 209] on button "KYC" at bounding box center [108, 207] width 131 height 27
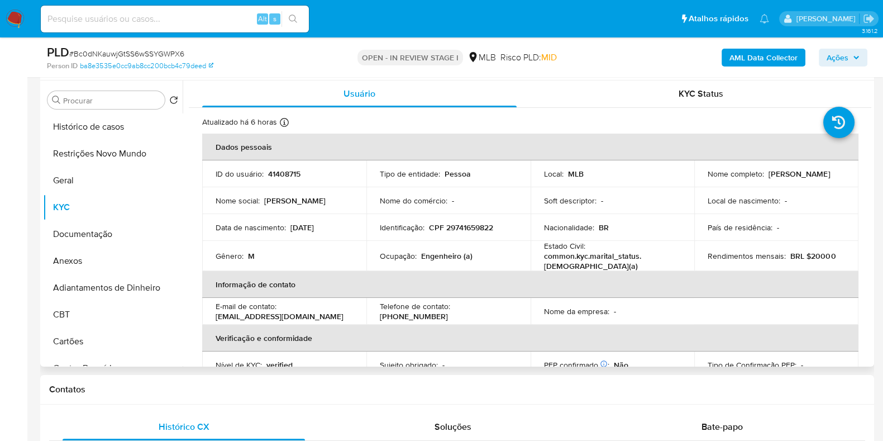
drag, startPoint x: 816, startPoint y: 174, endPoint x: 766, endPoint y: 174, distance: 50.3
click at [766, 174] on div "Nome completo : Ruslan Segursky" at bounding box center [775, 174] width 137 height 10
copy p "Ruslan Segursky"
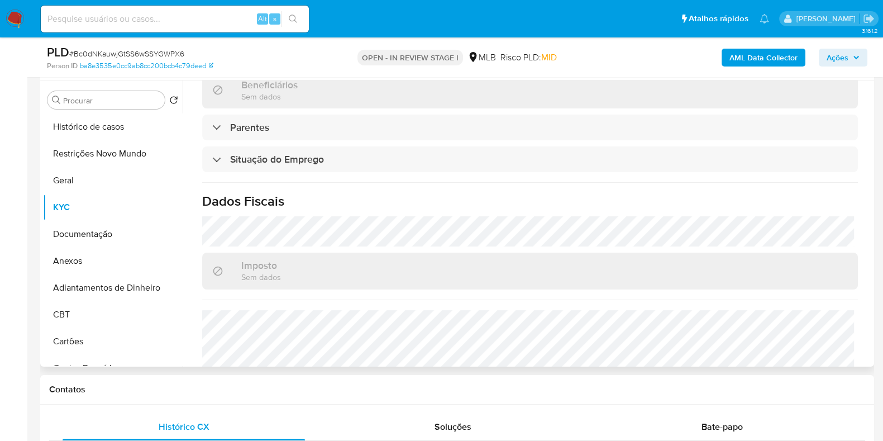
scroll to position [485, 0]
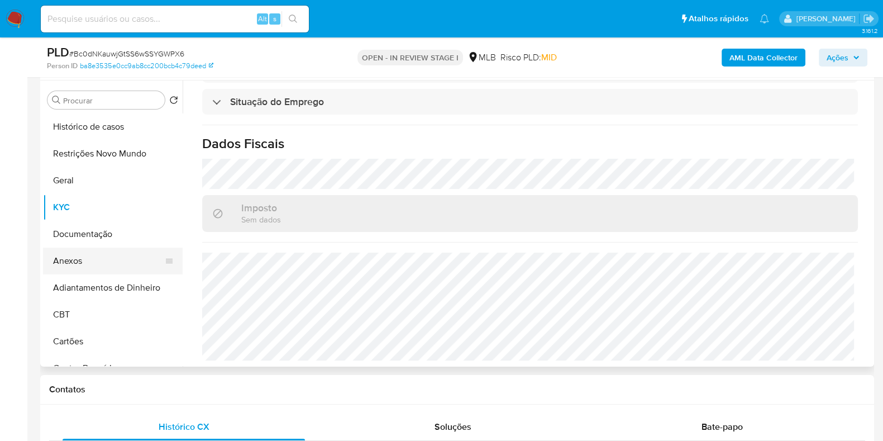
click at [103, 262] on button "Anexos" at bounding box center [108, 260] width 131 height 27
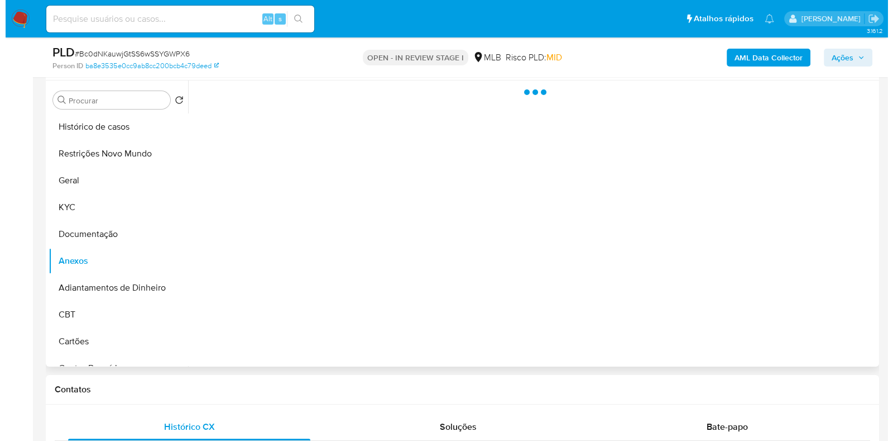
scroll to position [0, 0]
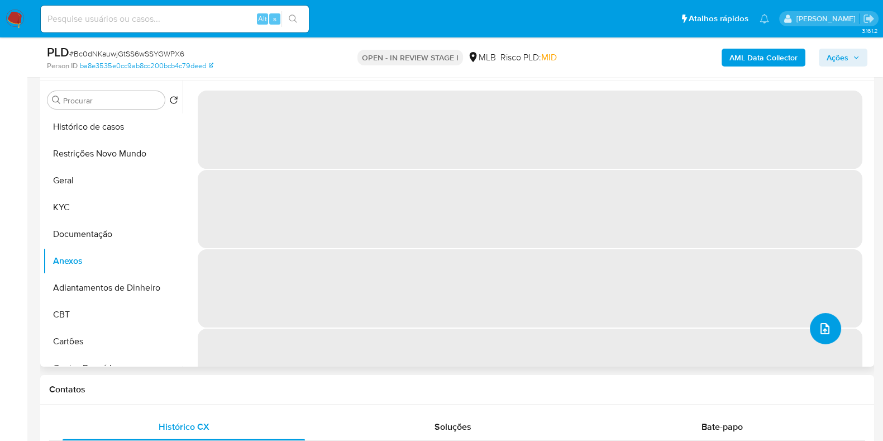
click at [824, 328] on icon "upload-file" at bounding box center [824, 328] width 9 height 11
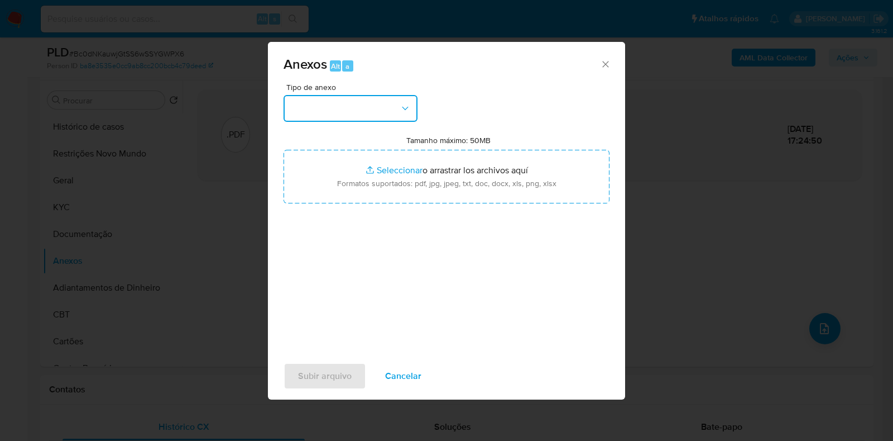
drag, startPoint x: 325, startPoint y: 103, endPoint x: 330, endPoint y: 107, distance: 6.7
click at [327, 105] on button "button" at bounding box center [351, 108] width 134 height 27
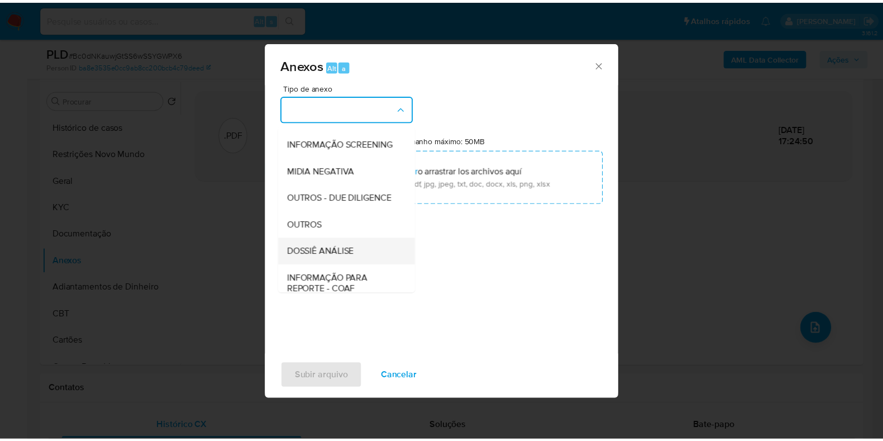
scroll to position [172, 0]
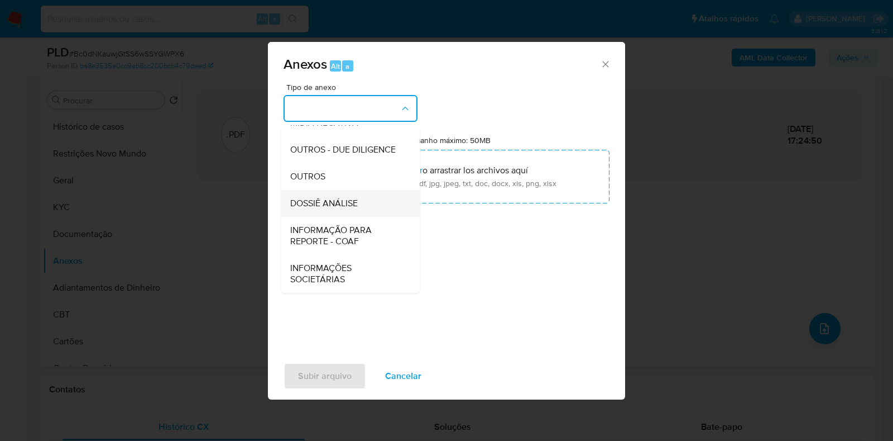
click at [340, 202] on span "DOSSIÊ ANÁLISE" at bounding box center [324, 203] width 68 height 11
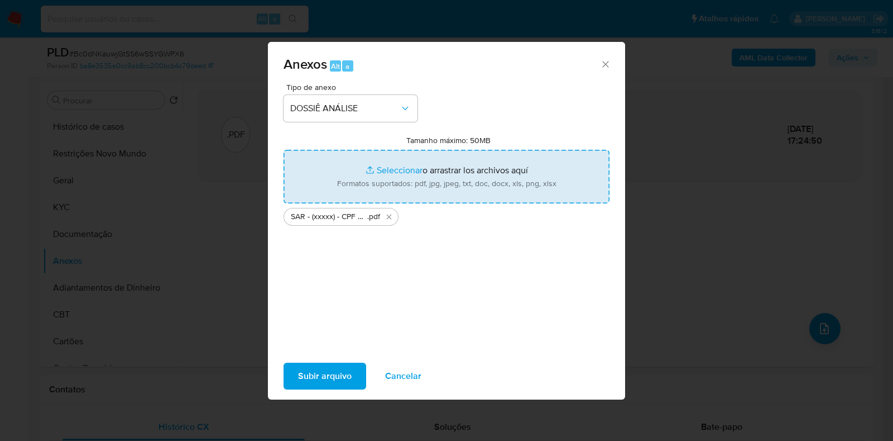
type input "C:\fakepath\Mulan 41408715_2025_09_25_09_20_06.xlsx"
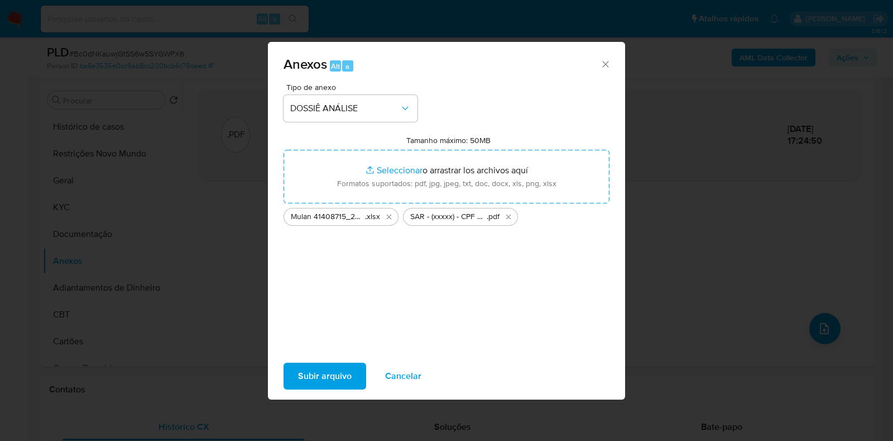
click at [336, 383] on span "Subir arquivo" at bounding box center [325, 376] width 54 height 25
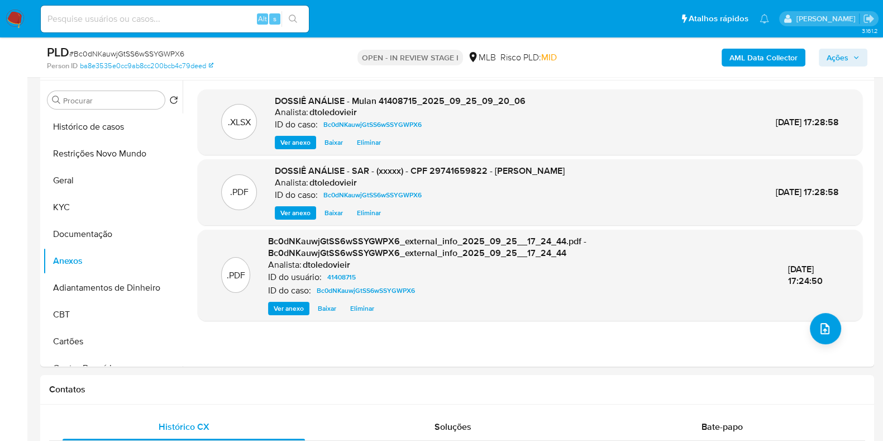
click at [843, 59] on span "Ações" at bounding box center [837, 58] width 22 height 18
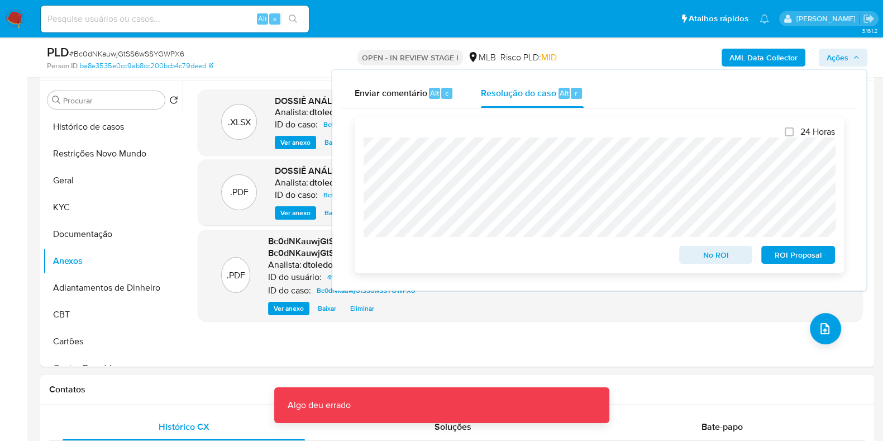
click at [806, 254] on span "ROI Proposal" at bounding box center [798, 255] width 58 height 16
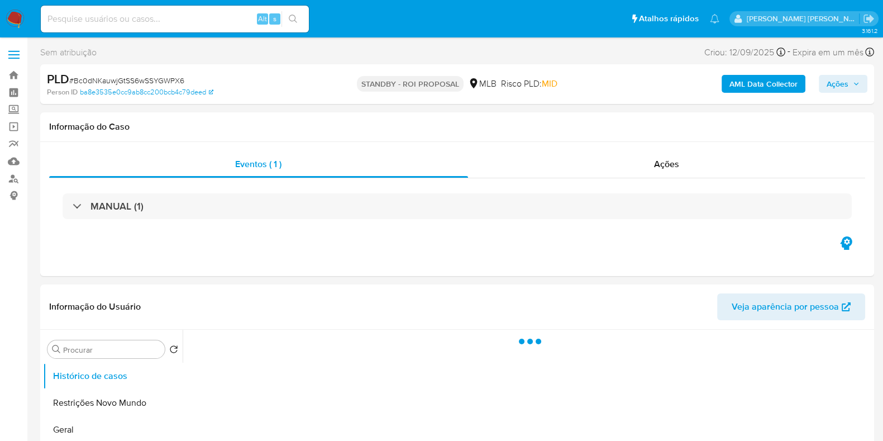
select select "10"
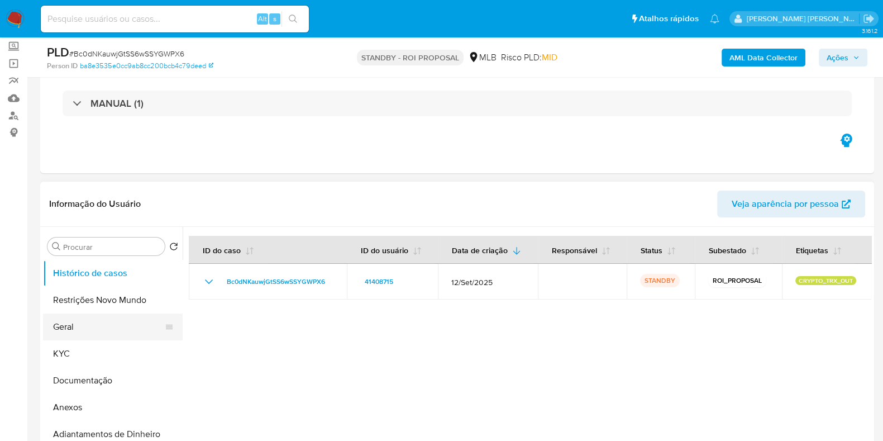
scroll to position [139, 0]
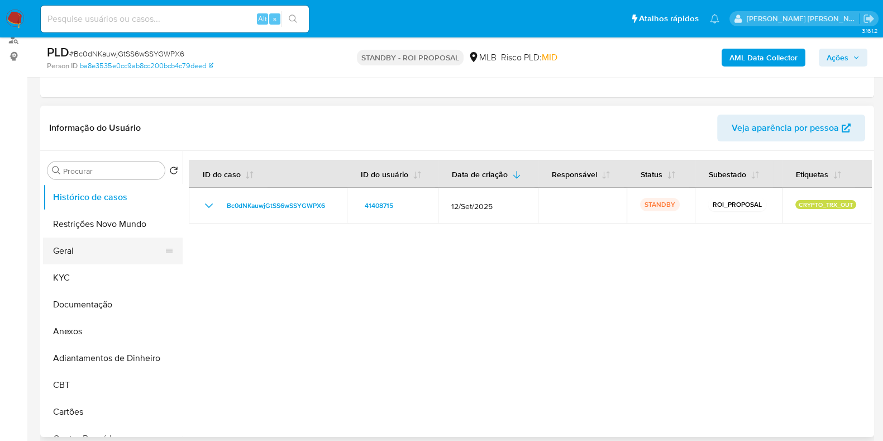
click at [84, 262] on button "Geral" at bounding box center [108, 250] width 131 height 27
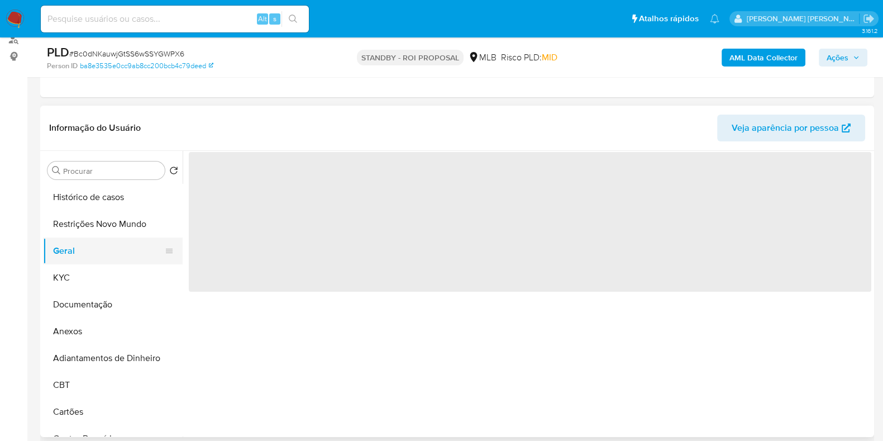
click at [94, 252] on button "Geral" at bounding box center [108, 250] width 131 height 27
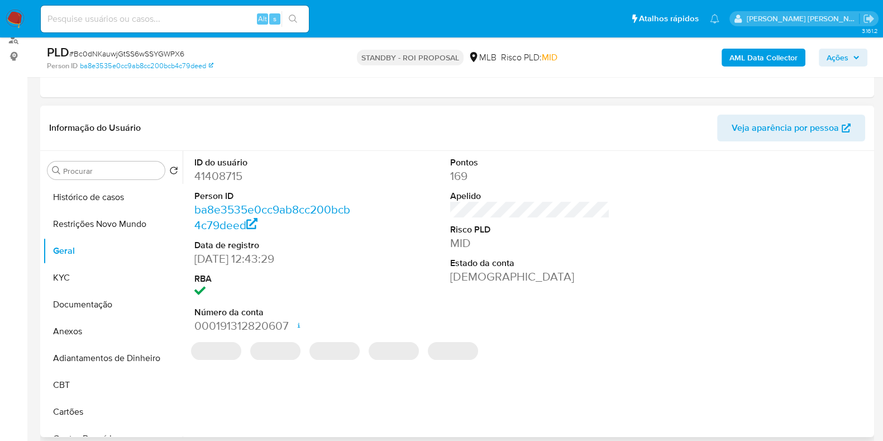
click at [217, 175] on dd "41408715" at bounding box center [274, 176] width 160 height 16
copy dd "41408715"
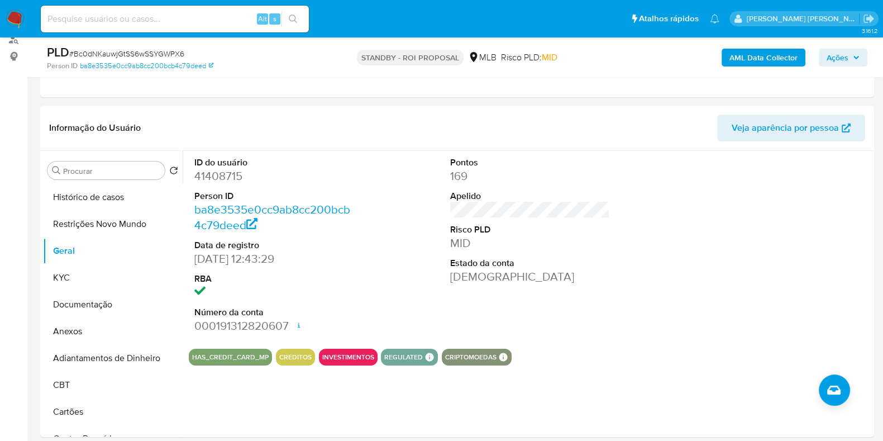
click at [185, 22] on input at bounding box center [175, 19] width 268 height 15
paste input "259647212"
type input "259647212"
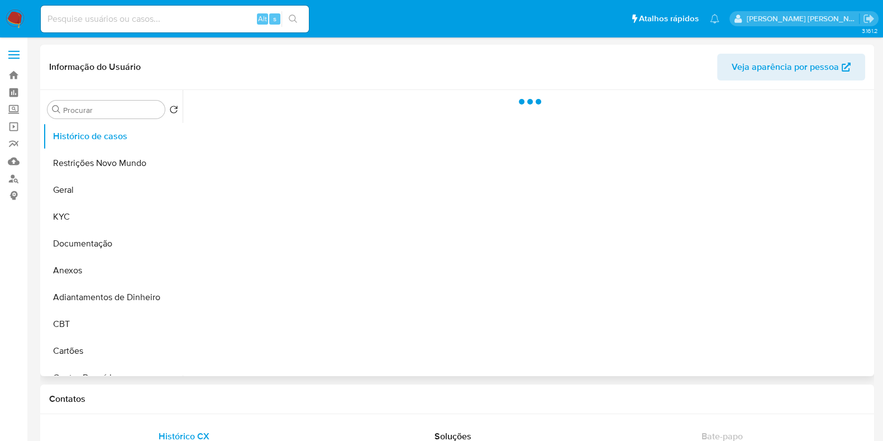
select select "10"
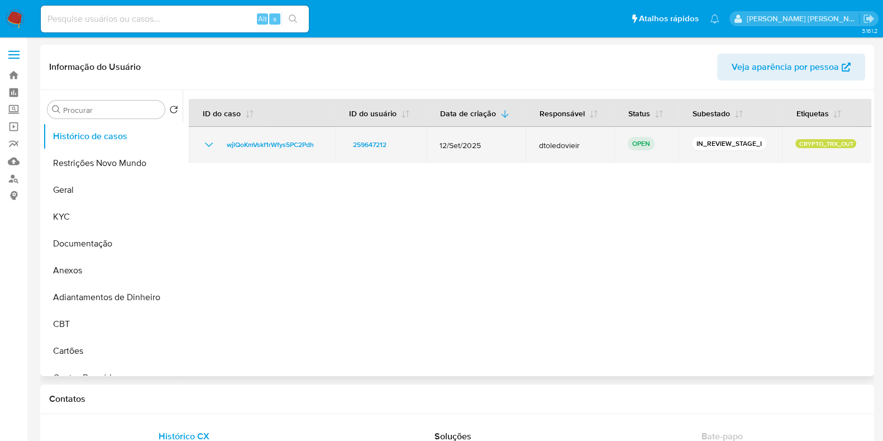
click at [261, 135] on td "wjlQoKmVskf1rWfys5PC2Pdh" at bounding box center [262, 145] width 146 height 36
click at [256, 145] on span "wjlQoKmVskf1rWfys5PC2Pdh" at bounding box center [270, 144] width 87 height 13
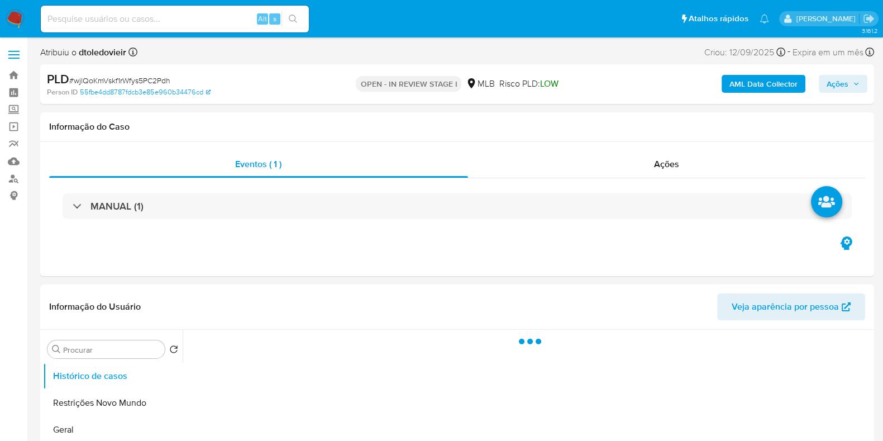
select select "10"
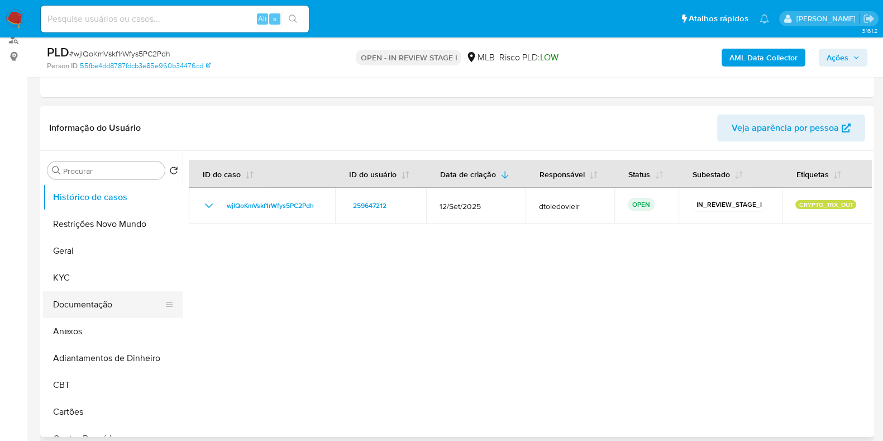
scroll to position [139, 0]
click at [98, 289] on button "KYC" at bounding box center [108, 277] width 131 height 27
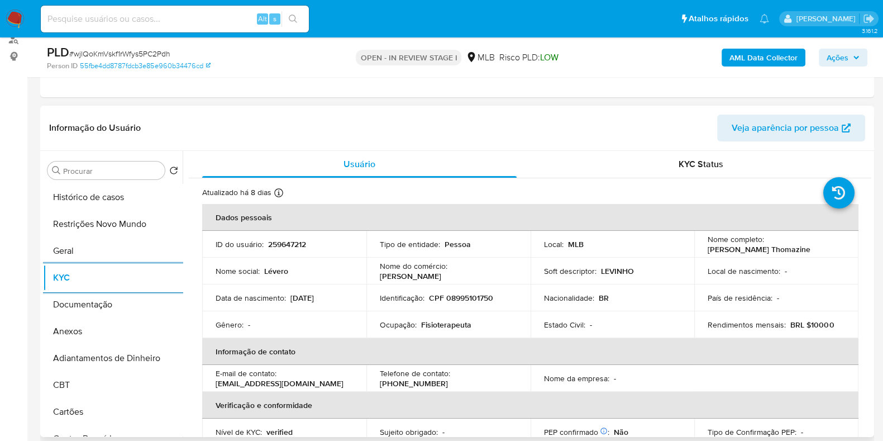
click at [439, 322] on p "Fisioterapeuta" at bounding box center [446, 324] width 50 height 10
copy p "Fisioterapeuta"
click at [76, 310] on button "Documentação" at bounding box center [108, 304] width 131 height 27
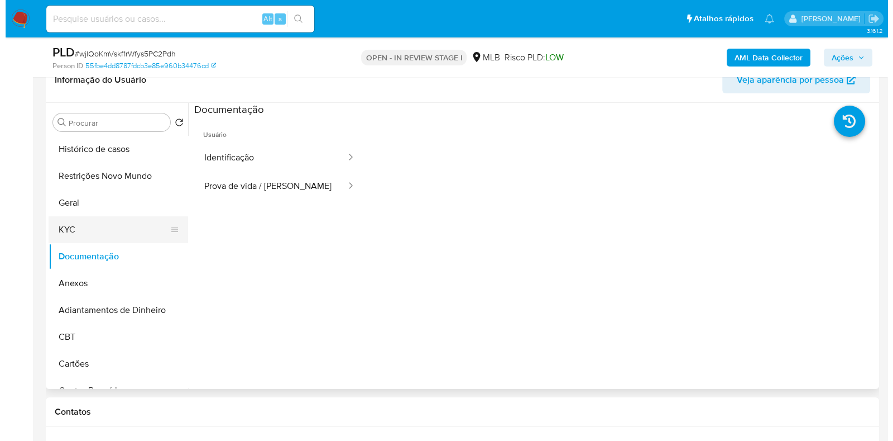
scroll to position [209, 0]
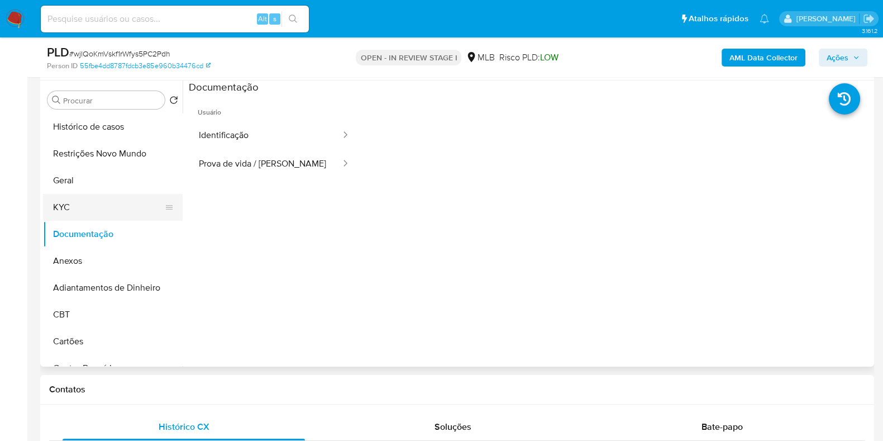
click at [87, 219] on button "KYC" at bounding box center [108, 207] width 131 height 27
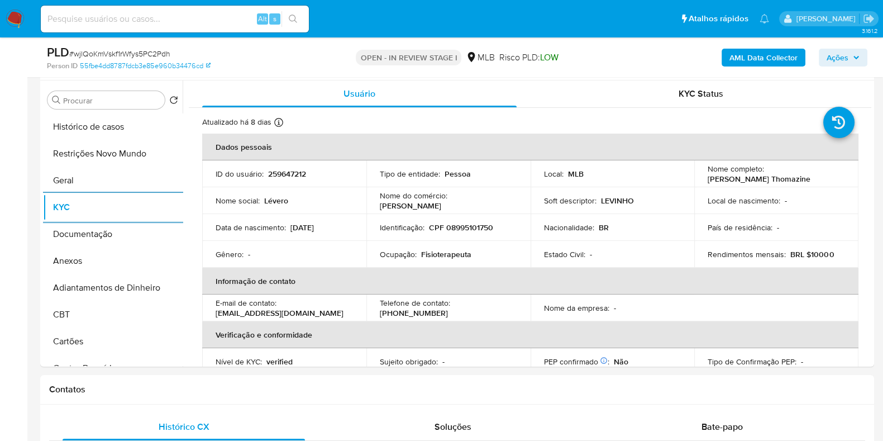
click at [768, 57] on b "AML Data Collector" at bounding box center [763, 58] width 68 height 18
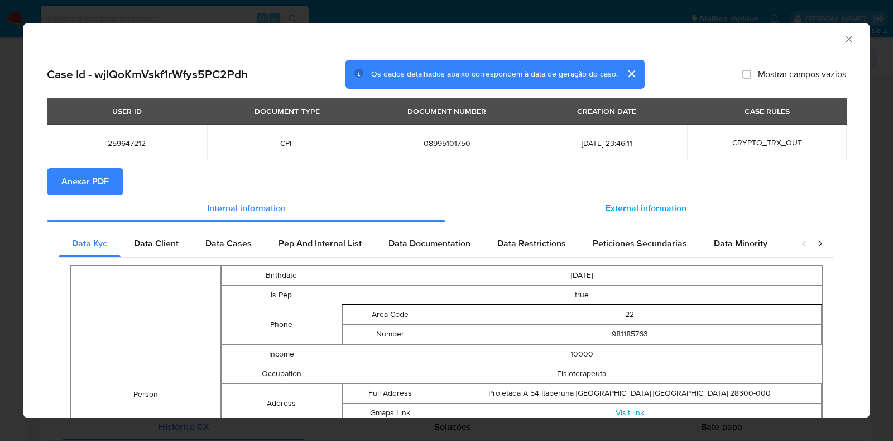
click at [620, 208] on span "External information" at bounding box center [646, 208] width 81 height 13
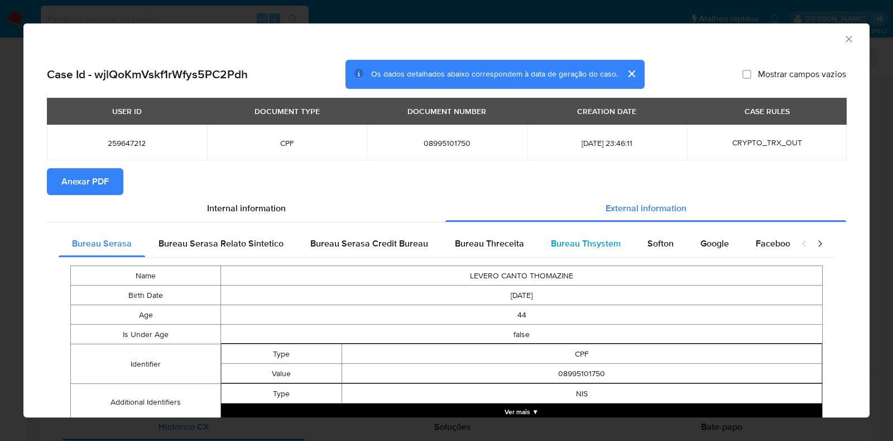
click at [553, 238] on span "Bureau Thsystem" at bounding box center [586, 243] width 70 height 13
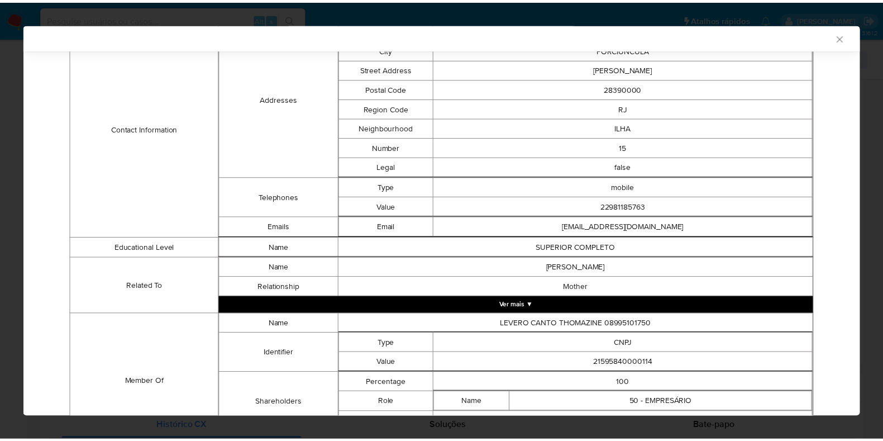
scroll to position [554, 0]
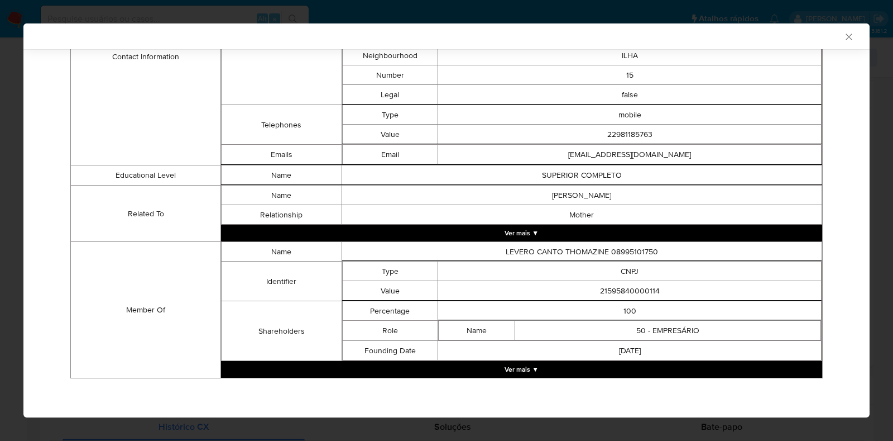
click at [625, 289] on td "21595840000114" at bounding box center [630, 291] width 384 height 20
copy td "21595840000114"
click at [7, 222] on div "AML Data Collector Case Id - wjlQoKmVskf1rWfys5PC2Pdh Os dados detalhados abaix…" at bounding box center [446, 220] width 893 height 441
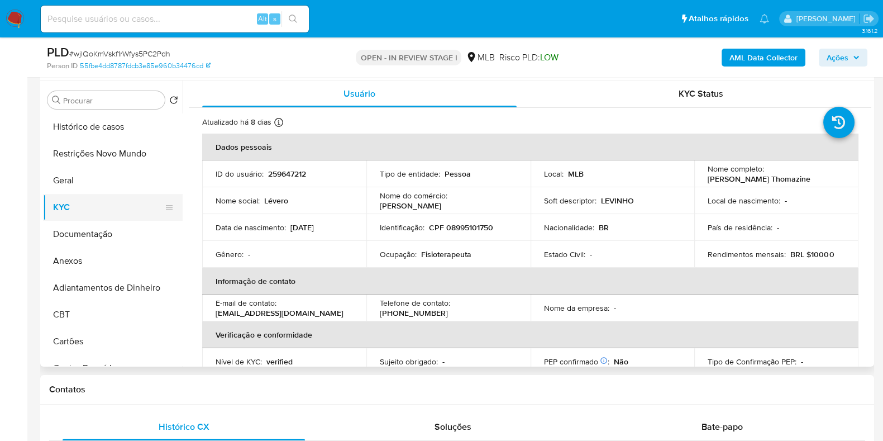
click at [102, 208] on button "KYC" at bounding box center [108, 207] width 131 height 27
click at [117, 183] on button "Geral" at bounding box center [108, 180] width 131 height 27
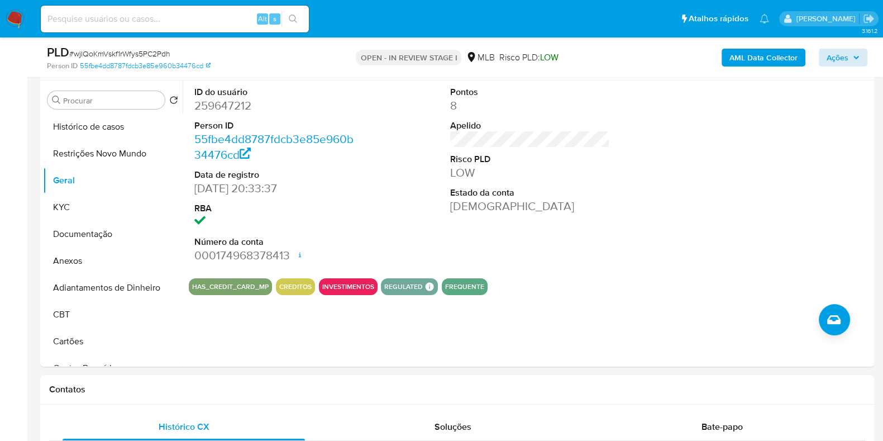
click at [827, 51] on div "AML Data Collector Ações" at bounding box center [732, 57] width 270 height 26
click at [831, 57] on span "Ações" at bounding box center [837, 58] width 22 height 18
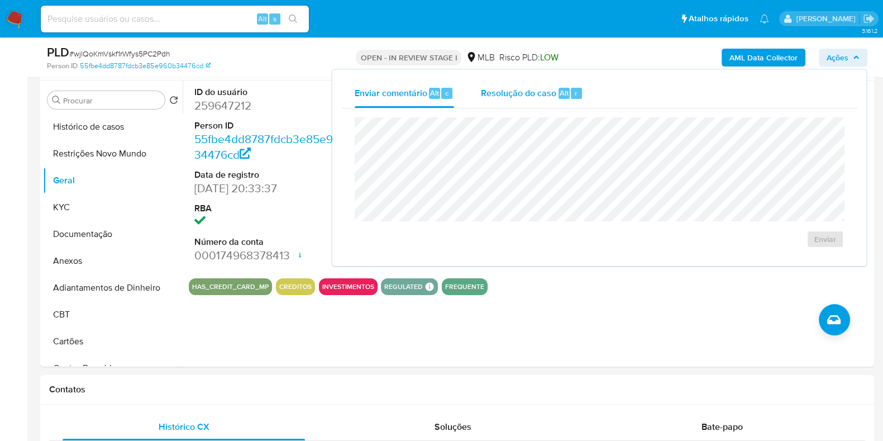
click at [562, 85] on div "Resolução do caso Alt r" at bounding box center [532, 93] width 102 height 29
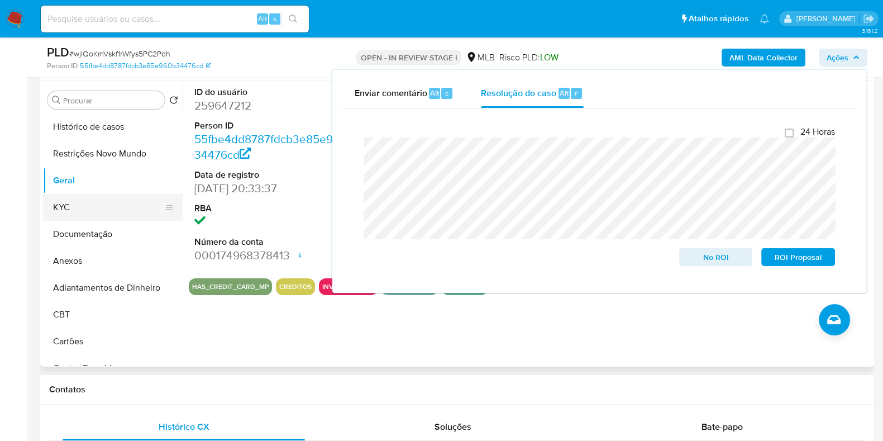
click at [101, 200] on button "KYC" at bounding box center [108, 207] width 131 height 27
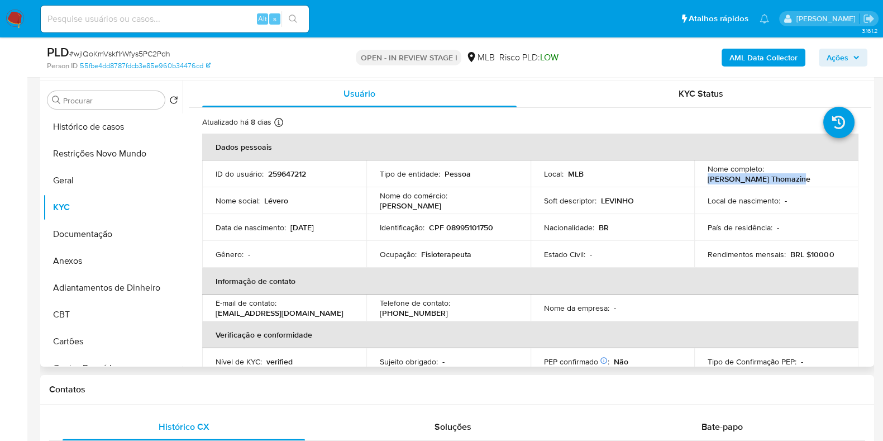
drag, startPoint x: 798, startPoint y: 178, endPoint x: 699, endPoint y: 178, distance: 99.4
click at [699, 178] on td "Nome completo : Levero Canto Thomazine" at bounding box center [776, 173] width 164 height 27
copy p "[PERSON_NAME] [PERSON_NAME]"
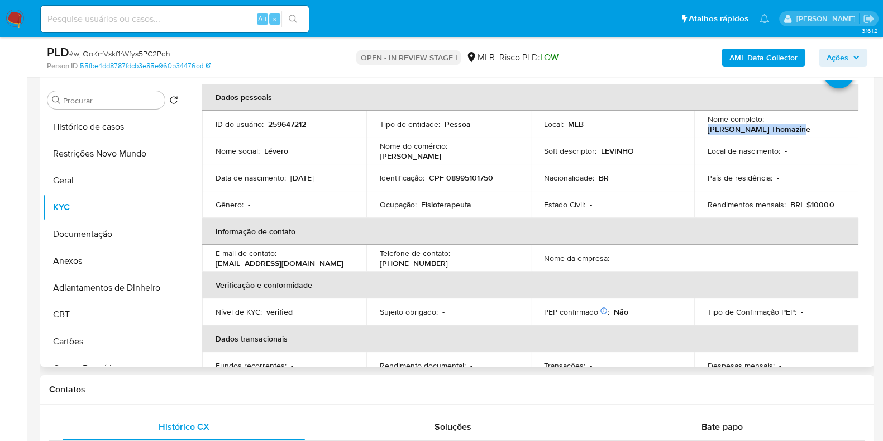
scroll to position [0, 0]
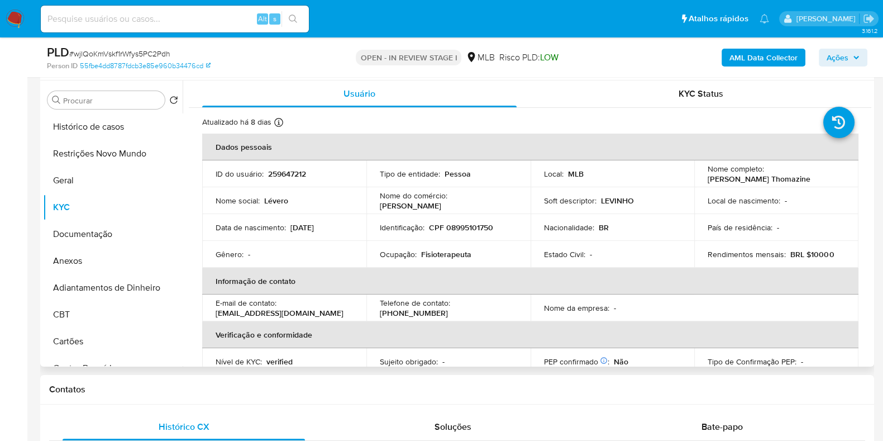
click at [472, 230] on p "CPF 08995101750" at bounding box center [461, 227] width 64 height 10
copy p "08995101750"
click at [108, 151] on button "Restrições Novo Mundo" at bounding box center [108, 153] width 131 height 27
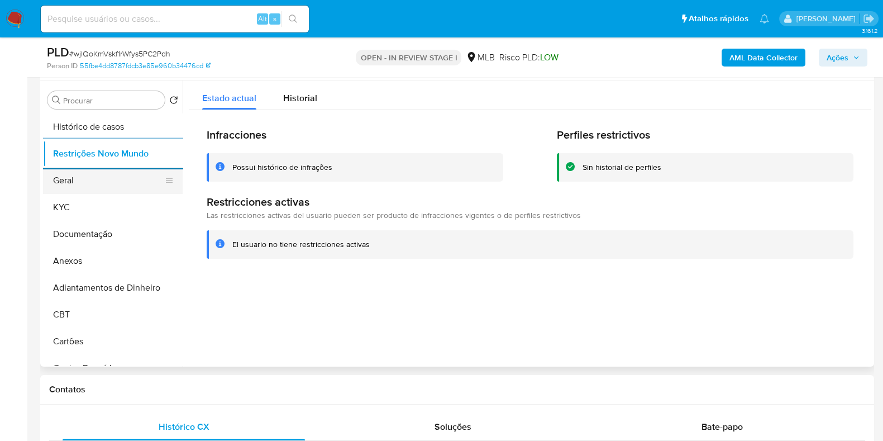
click at [75, 185] on button "Geral" at bounding box center [108, 180] width 131 height 27
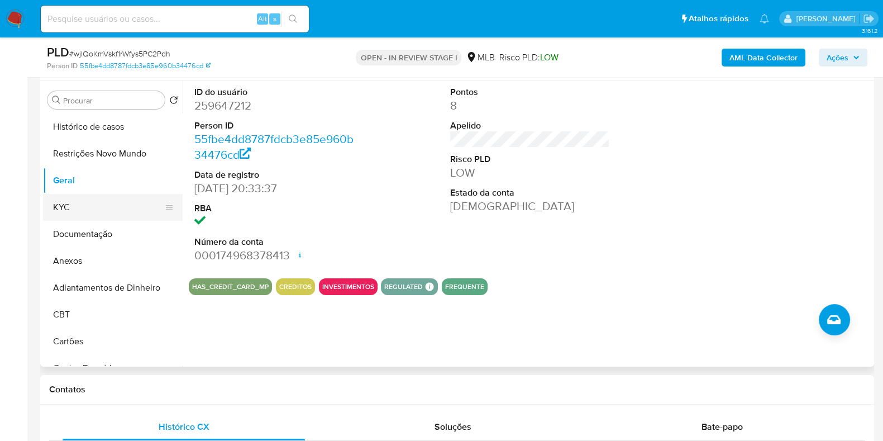
click at [95, 201] on button "KYC" at bounding box center [108, 207] width 131 height 27
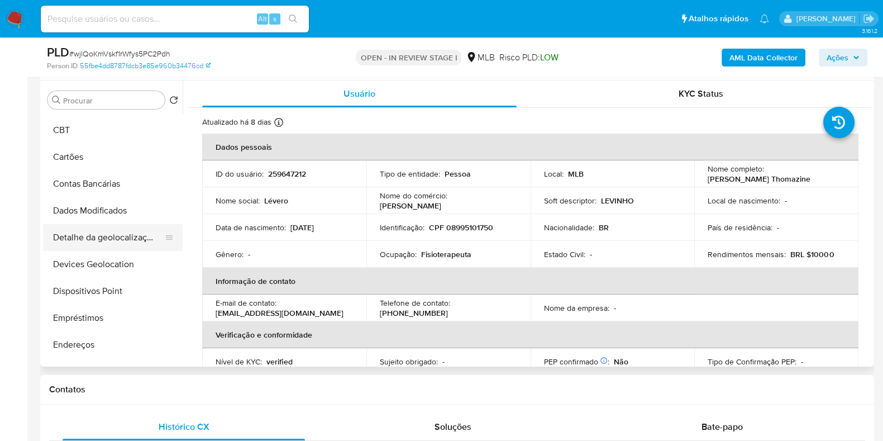
scroll to position [209, 0]
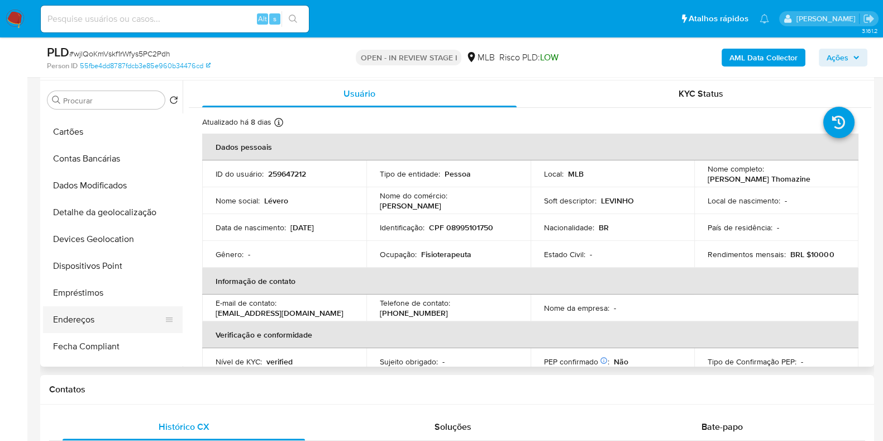
drag, startPoint x: 76, startPoint y: 313, endPoint x: 138, endPoint y: 320, distance: 62.3
click at [76, 314] on button "Endereços" at bounding box center [108, 319] width 131 height 27
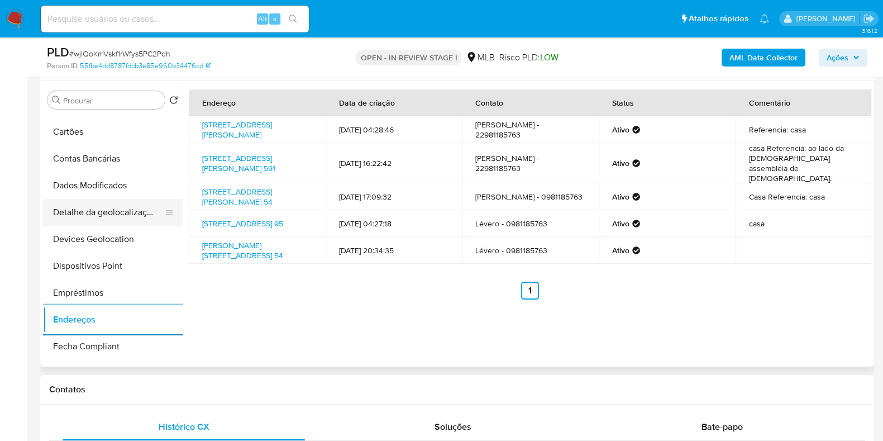
click at [98, 211] on button "Detalhe da geolocalização" at bounding box center [108, 212] width 131 height 27
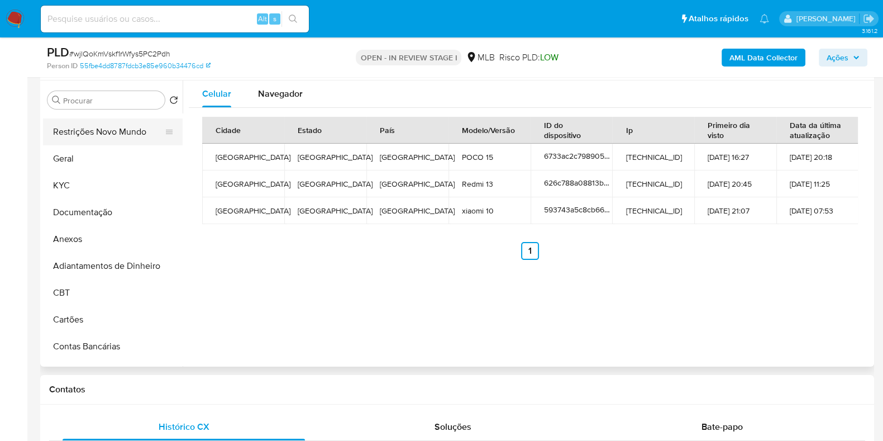
scroll to position [0, 0]
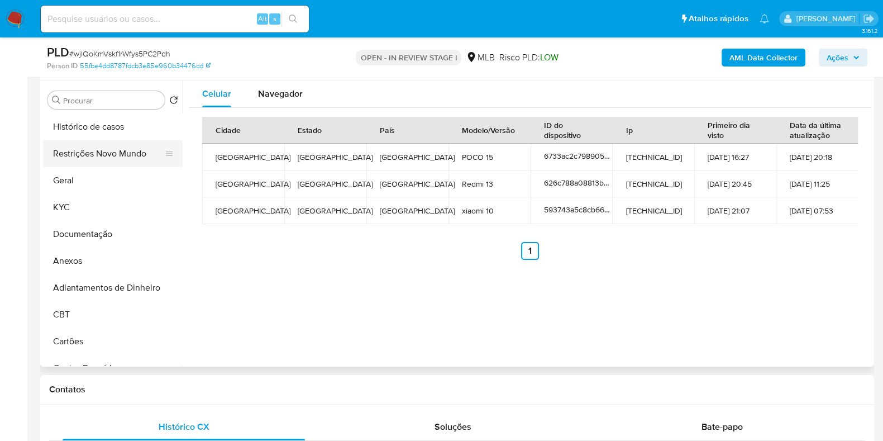
click at [107, 149] on button "Restrições Novo Mundo" at bounding box center [108, 153] width 131 height 27
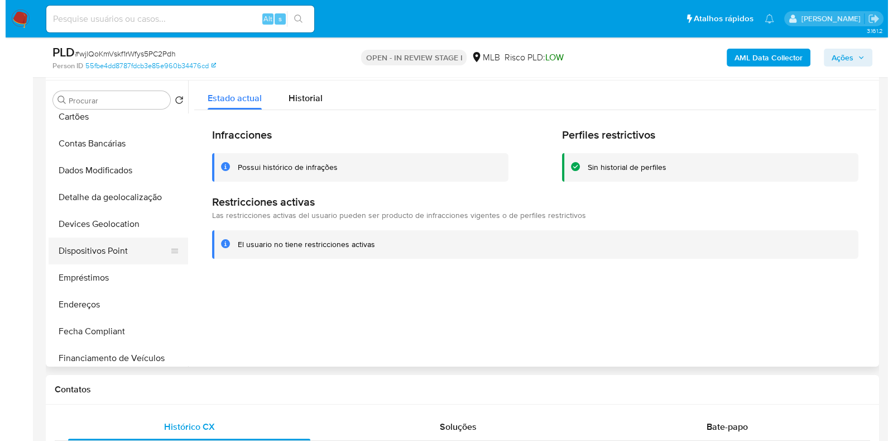
scroll to position [279, 0]
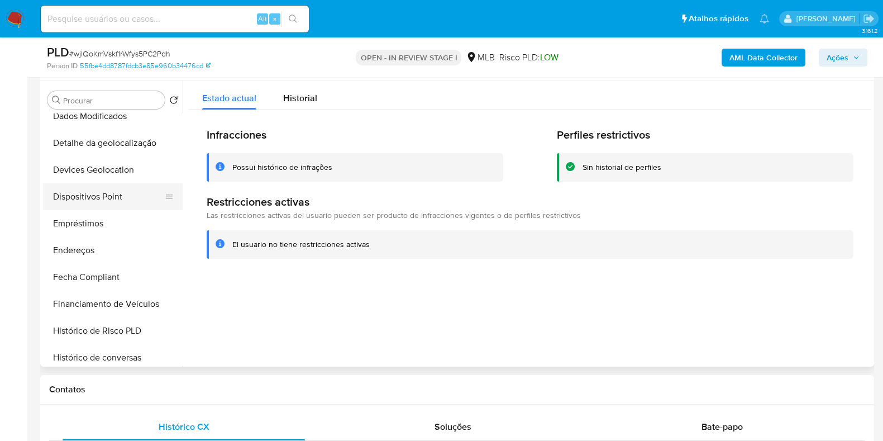
click at [117, 193] on button "Dispositivos Point" at bounding box center [108, 196] width 131 height 27
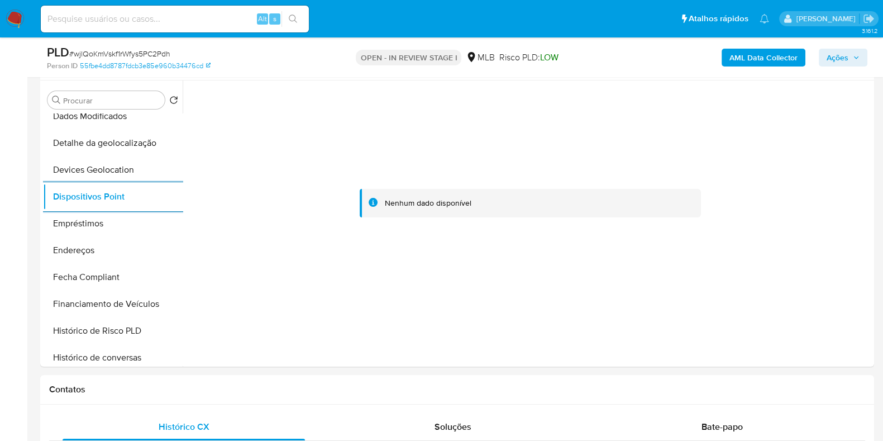
click at [740, 63] on b "AML Data Collector" at bounding box center [763, 58] width 68 height 18
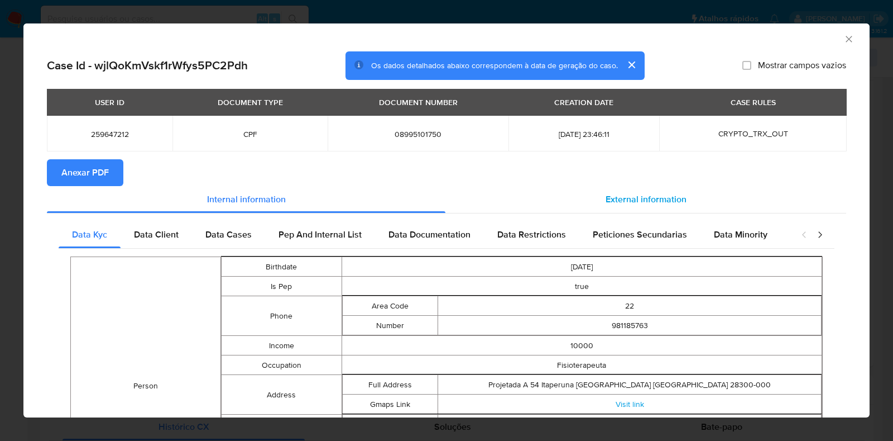
click at [676, 207] on div "External information" at bounding box center [646, 199] width 401 height 27
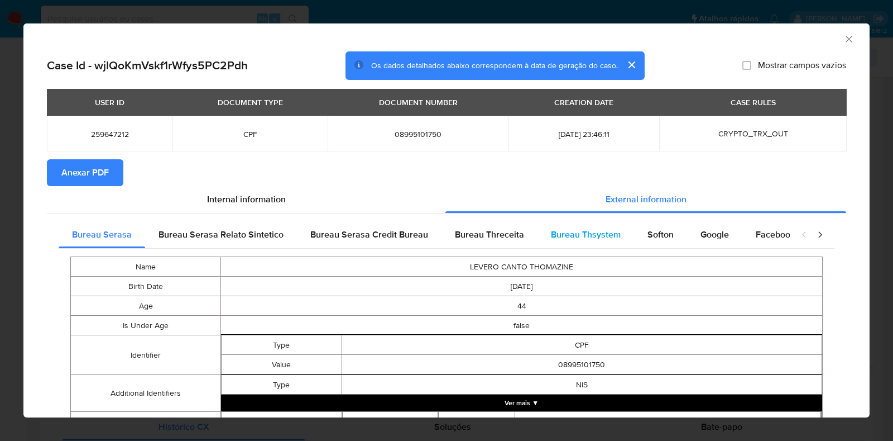
click at [577, 241] on span "Bureau Thsystem" at bounding box center [586, 234] width 70 height 13
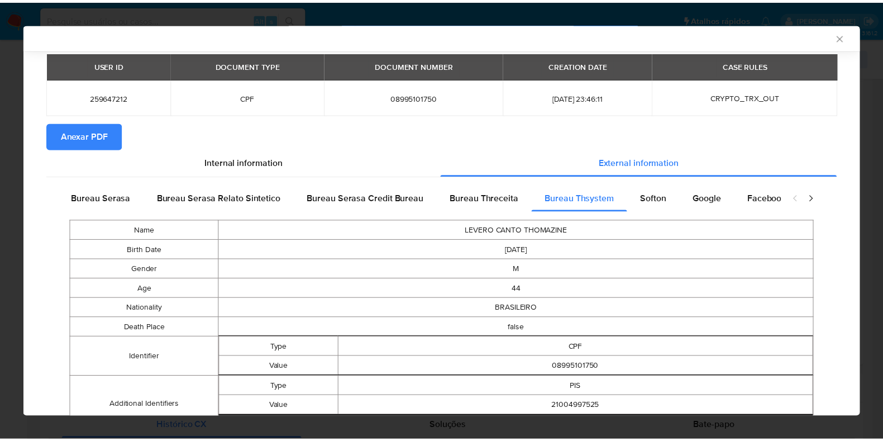
scroll to position [0, 0]
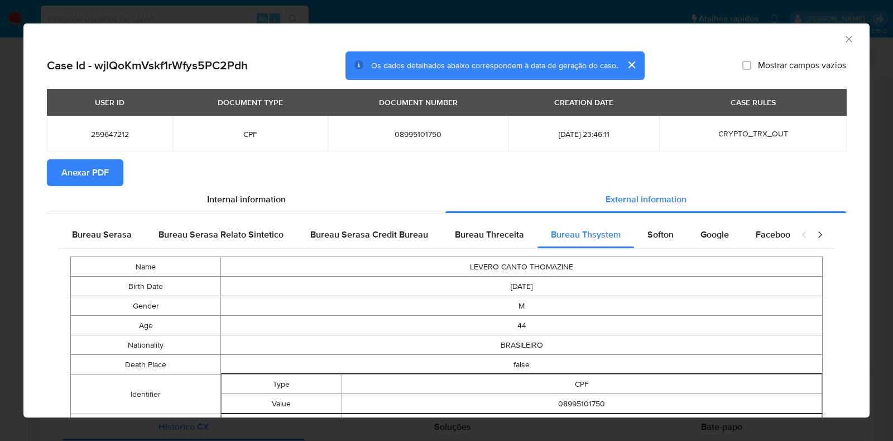
click at [93, 169] on span "Anexar PDF" at bounding box center [84, 172] width 47 height 25
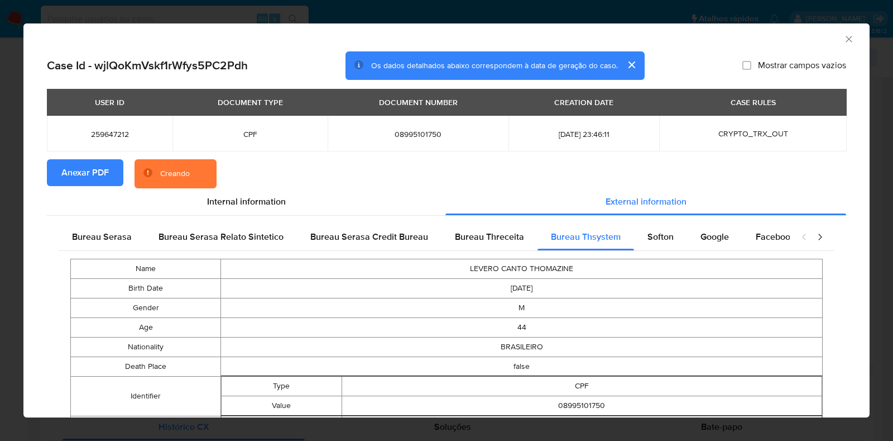
click at [6, 184] on div "AML Data Collector Case Id - wjlQoKmVskf1rWfys5PC2Pdh Os dados detalhados abaix…" at bounding box center [446, 220] width 893 height 441
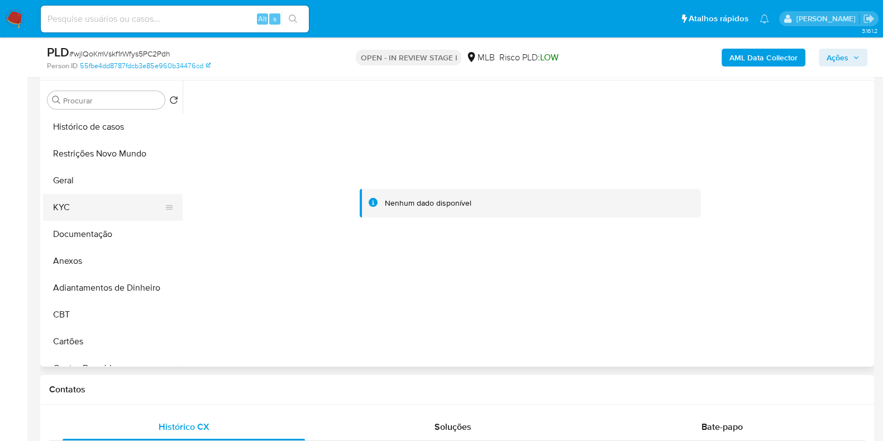
click at [85, 201] on button "KYC" at bounding box center [108, 207] width 131 height 27
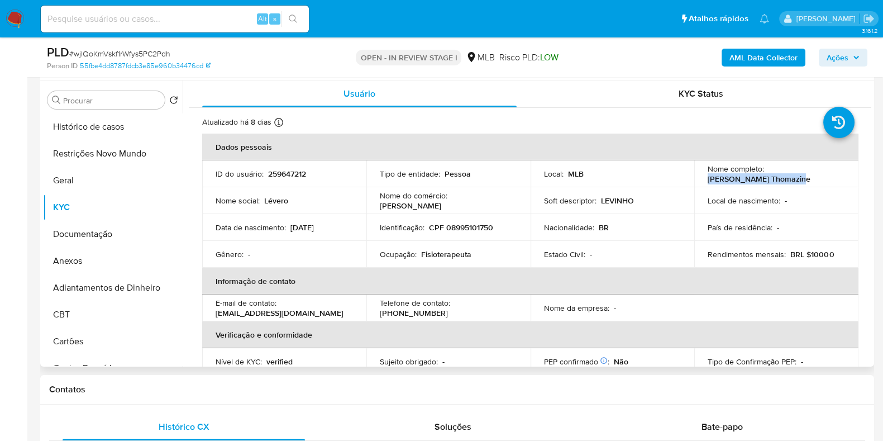
drag, startPoint x: 793, startPoint y: 178, endPoint x: 702, endPoint y: 180, distance: 90.5
click at [702, 180] on td "Nome completo : Levero Canto Thomazine" at bounding box center [776, 173] width 164 height 27
copy p "[PERSON_NAME] [PERSON_NAME]"
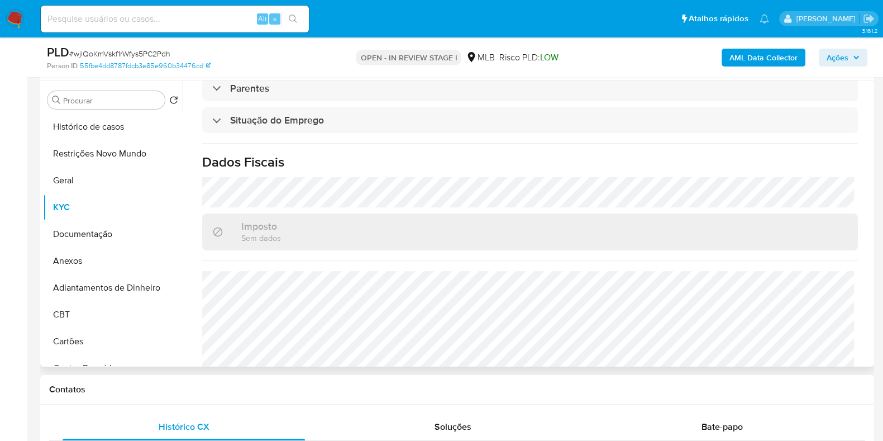
scroll to position [485, 0]
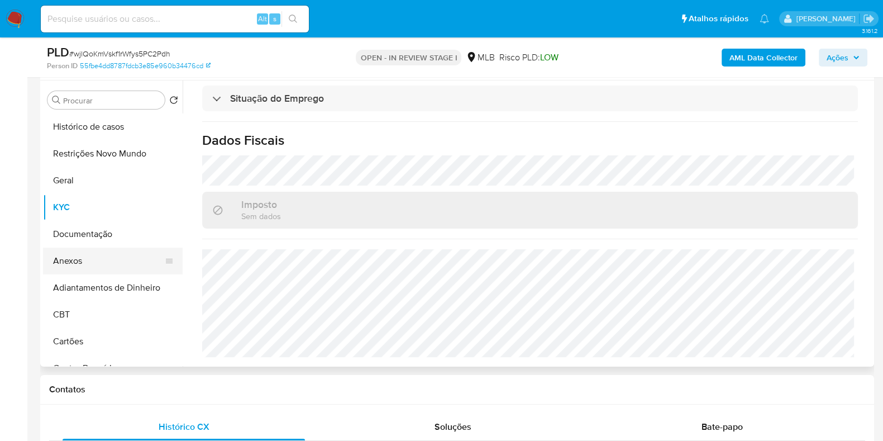
click at [92, 259] on button "Anexos" at bounding box center [108, 260] width 131 height 27
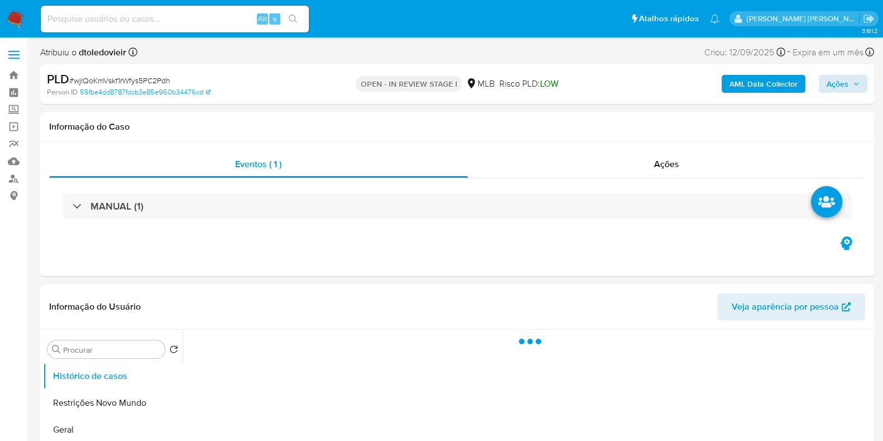
select select "10"
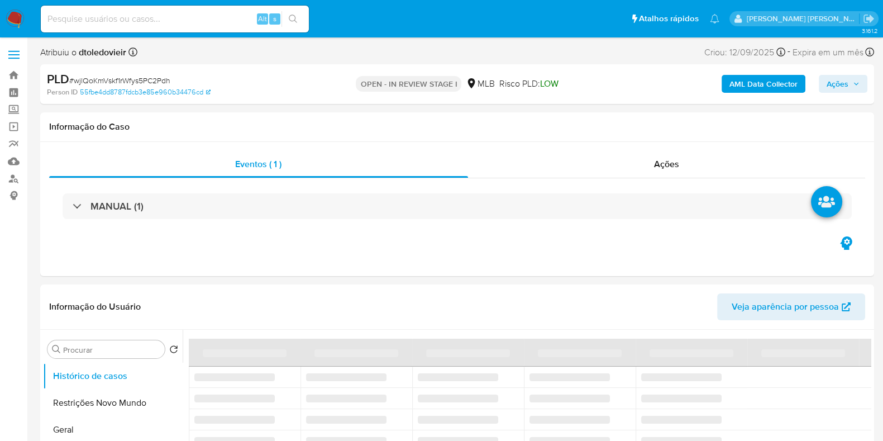
click at [837, 85] on span "Ações" at bounding box center [837, 84] width 22 height 18
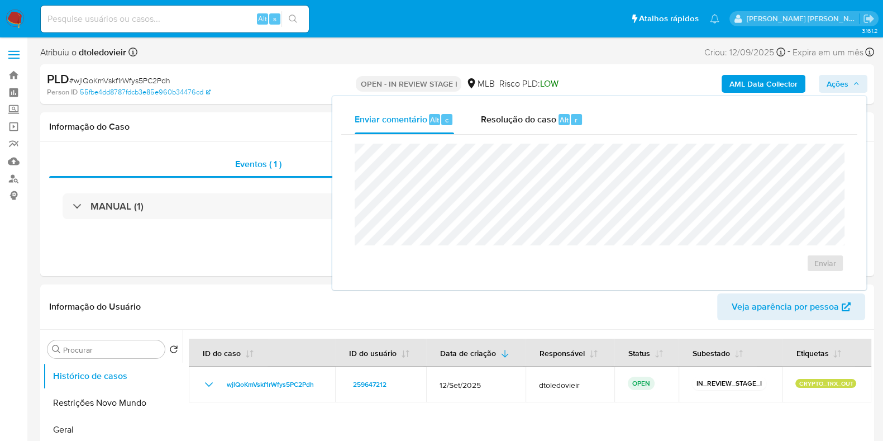
drag, startPoint x: 539, startPoint y: 121, endPoint x: 530, endPoint y: 140, distance: 20.8
click at [538, 121] on span "Resolução do caso" at bounding box center [518, 119] width 75 height 13
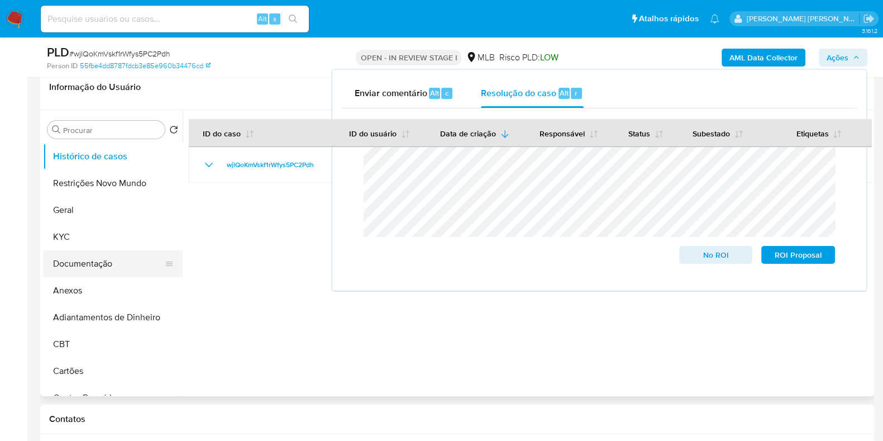
scroll to position [209, 0]
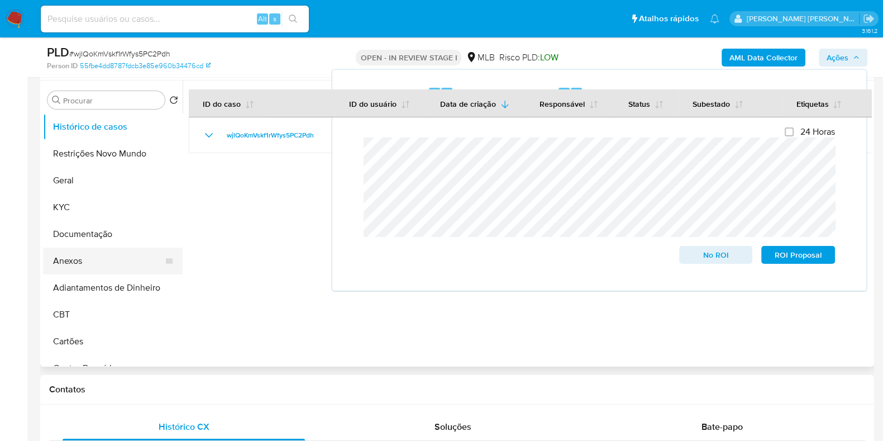
click at [75, 259] on button "Anexos" at bounding box center [108, 260] width 131 height 27
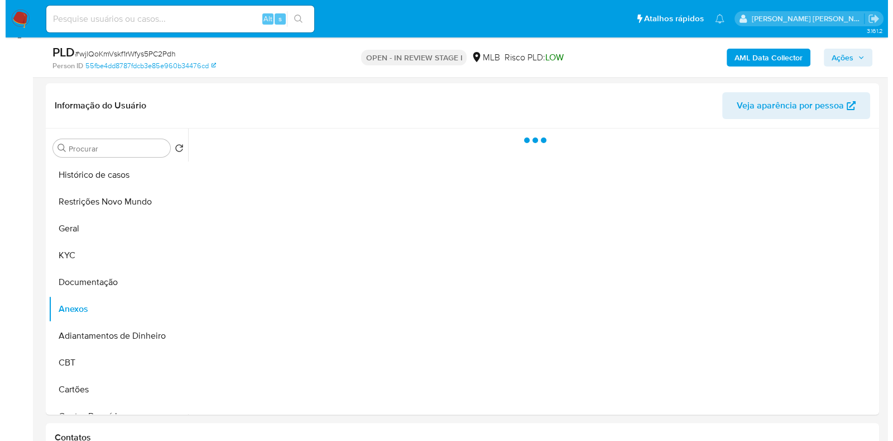
scroll to position [139, 0]
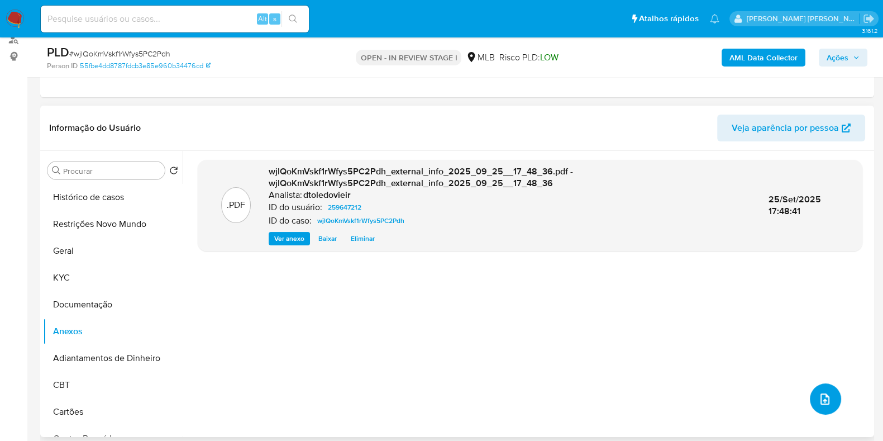
click at [821, 392] on icon "upload-file" at bounding box center [824, 398] width 13 height 13
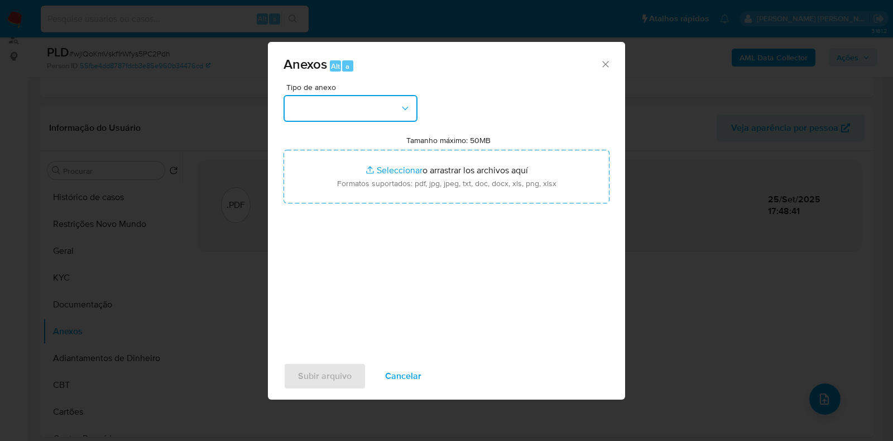
click at [383, 104] on button "button" at bounding box center [351, 108] width 134 height 27
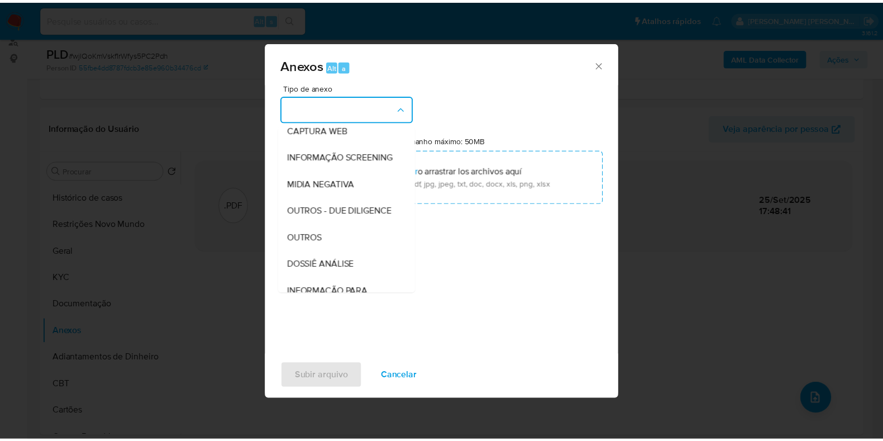
scroll to position [172, 0]
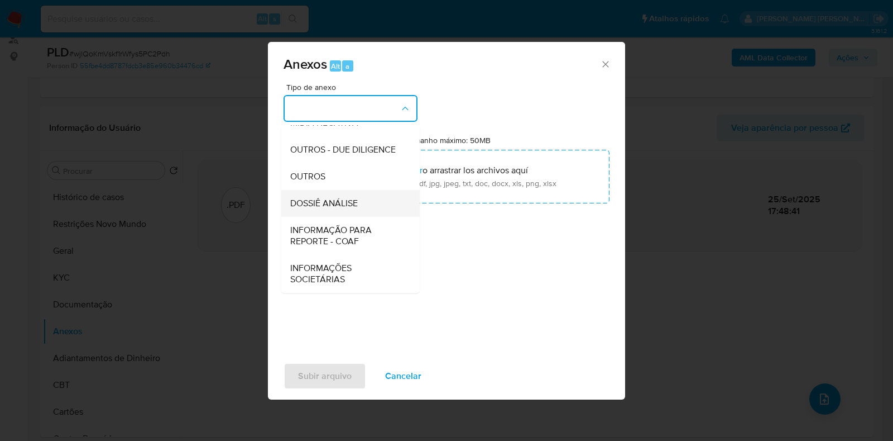
click at [339, 213] on div "DOSSIÊ ANÁLISE" at bounding box center [347, 203] width 114 height 27
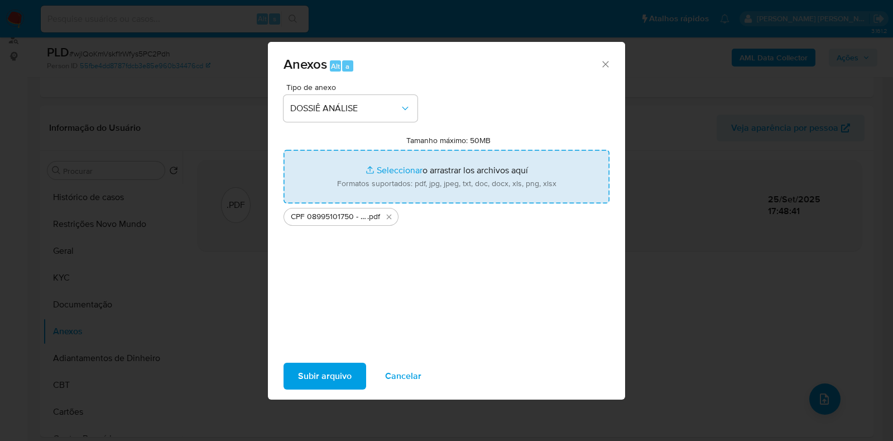
type input "C:\fakepath\Mulan 259647212_2025_09_25_09_19_49.xlsx"
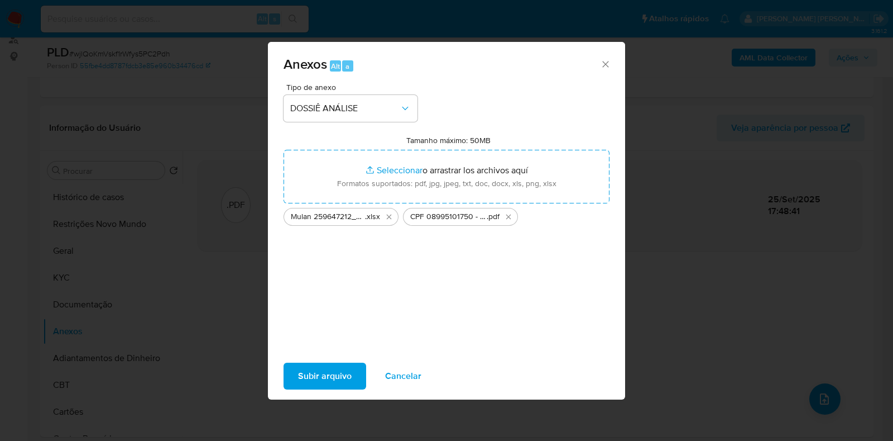
click at [324, 375] on span "Subir arquivo" at bounding box center [325, 376] width 54 height 25
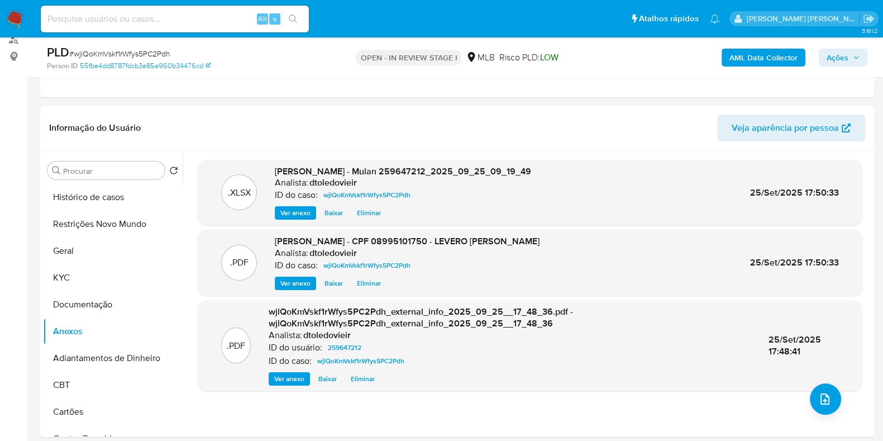
drag, startPoint x: 855, startPoint y: 61, endPoint x: 845, endPoint y: 63, distance: 10.7
click at [856, 61] on span "Ações" at bounding box center [842, 58] width 33 height 16
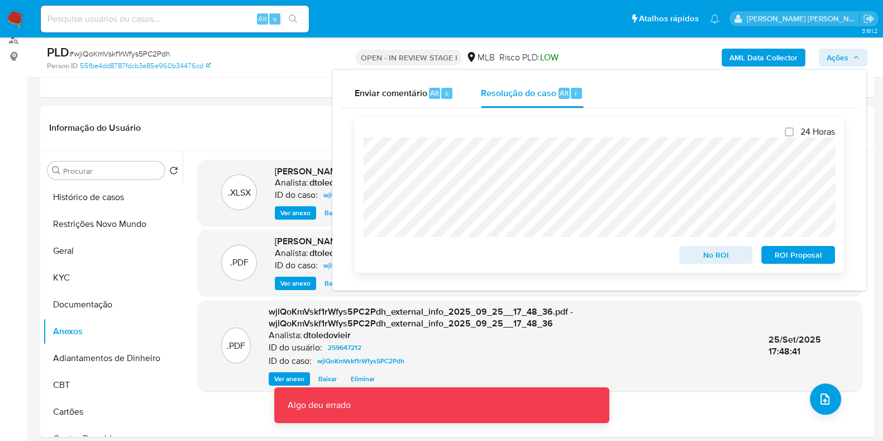
click at [710, 253] on span "No ROI" at bounding box center [716, 255] width 58 height 16
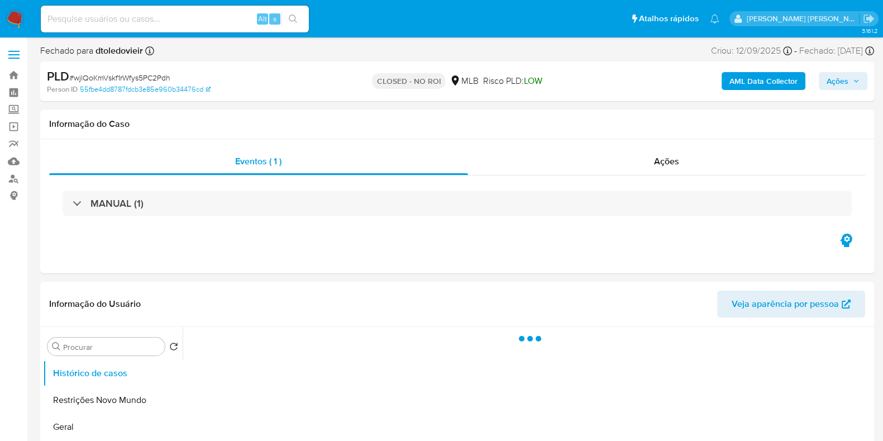
select select "10"
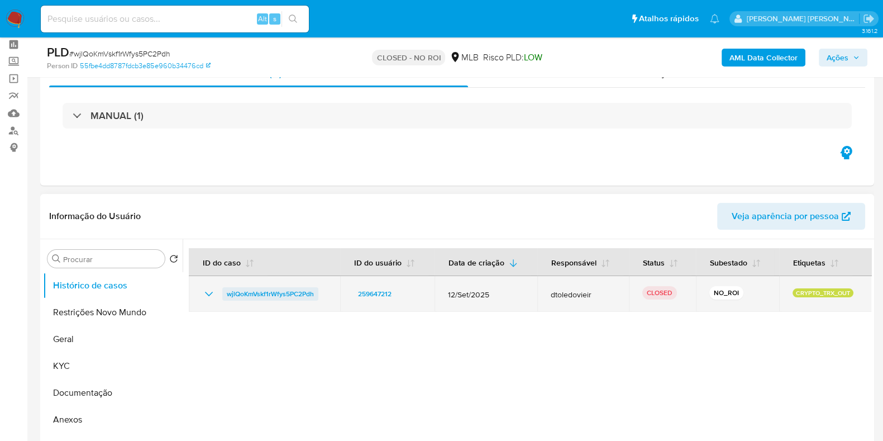
scroll to position [69, 0]
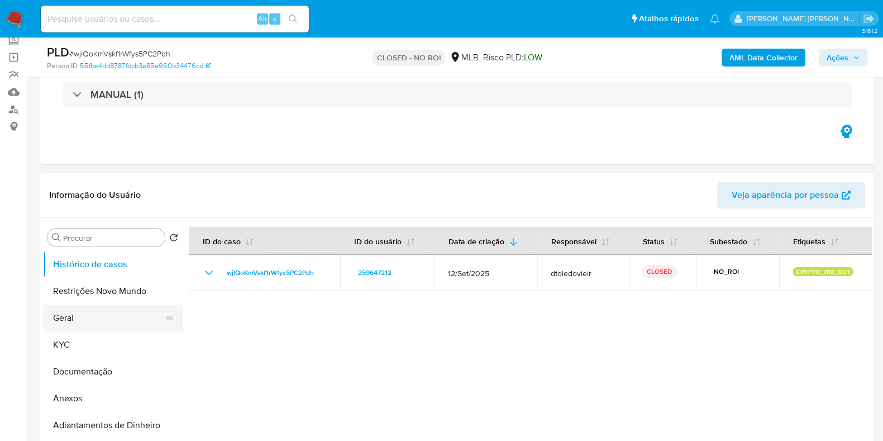
click at [94, 316] on button "Geral" at bounding box center [108, 317] width 131 height 27
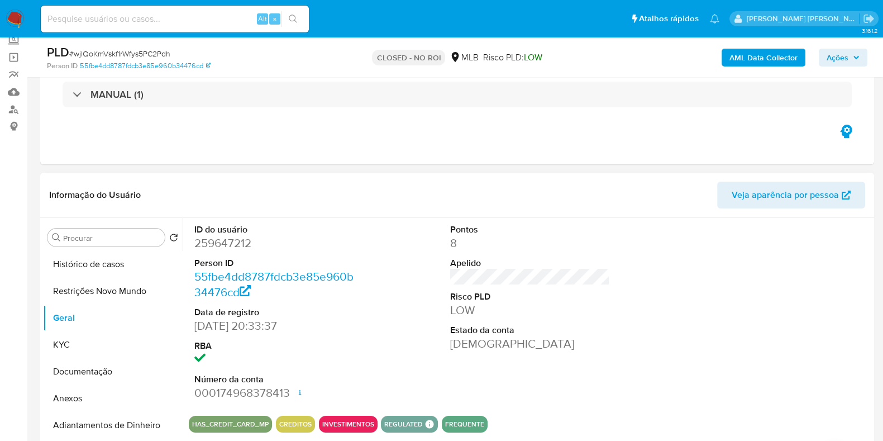
click at [221, 238] on dd "259647212" at bounding box center [274, 243] width 160 height 16
copy dd "259647212"
click at [150, 18] on input at bounding box center [175, 19] width 268 height 15
paste input "163993382"
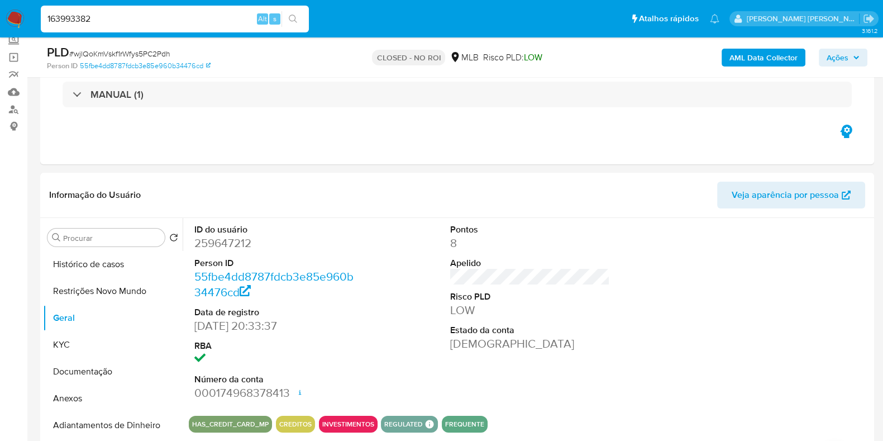
type input "163993382"
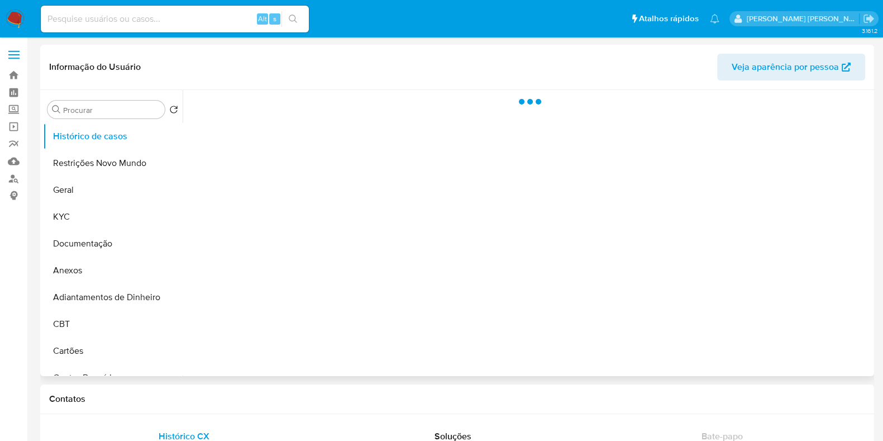
select select "10"
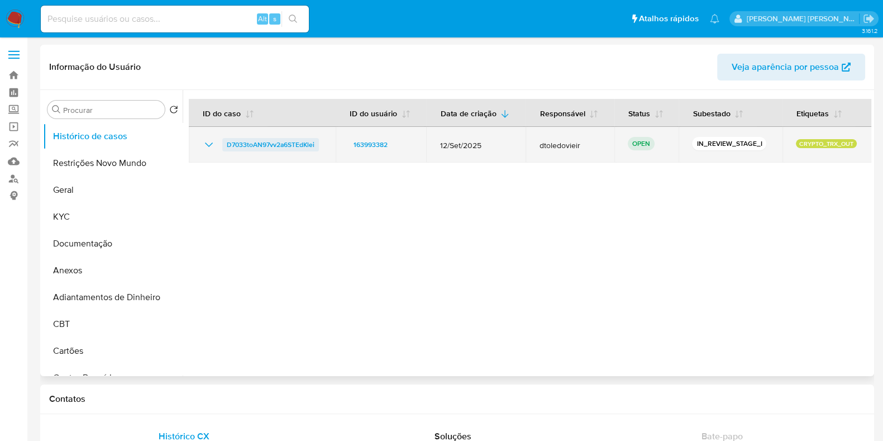
click at [245, 146] on span "D7033toAN97vv2a6STEdKlei" at bounding box center [271, 144] width 88 height 13
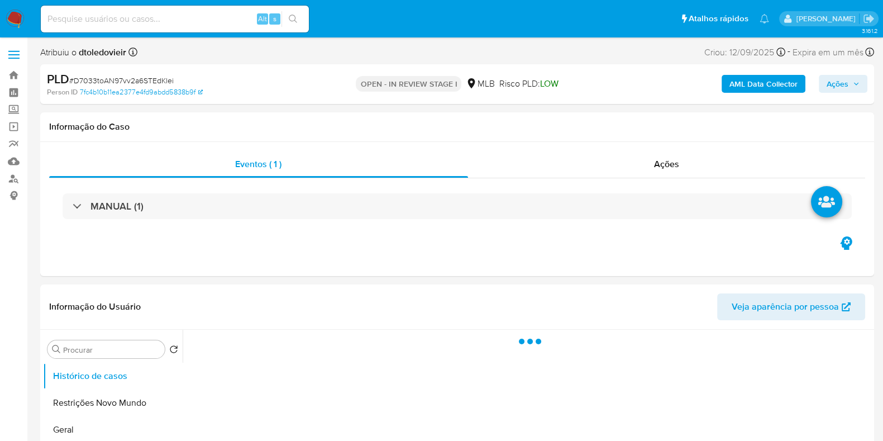
select select "10"
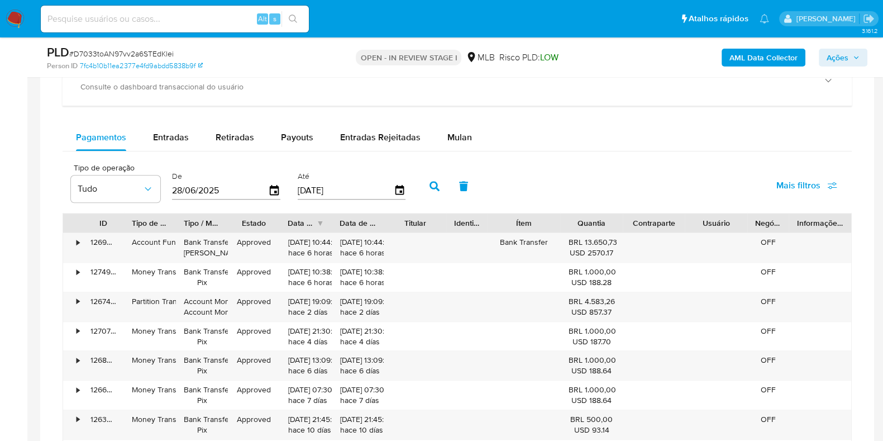
scroll to position [838, 0]
click at [462, 119] on div "Balance Consulte o balance do usuário Dashboard transaccional Consulte o dashbo…" at bounding box center [457, 279] width 789 height 554
click at [465, 138] on span "Mulan" at bounding box center [459, 136] width 25 height 13
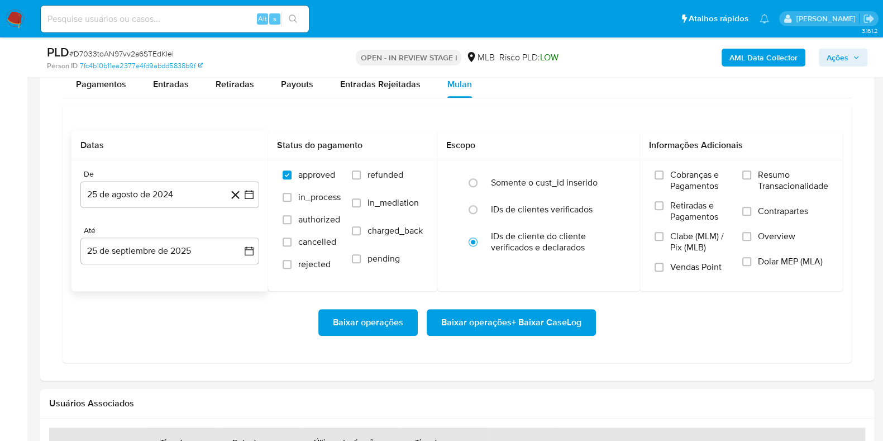
scroll to position [977, 0]
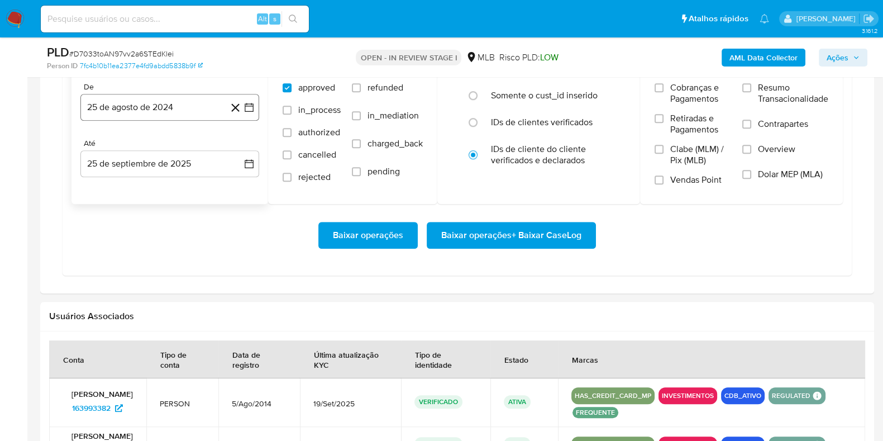
click at [179, 103] on button "25 de agosto de 2024" at bounding box center [169, 107] width 179 height 27
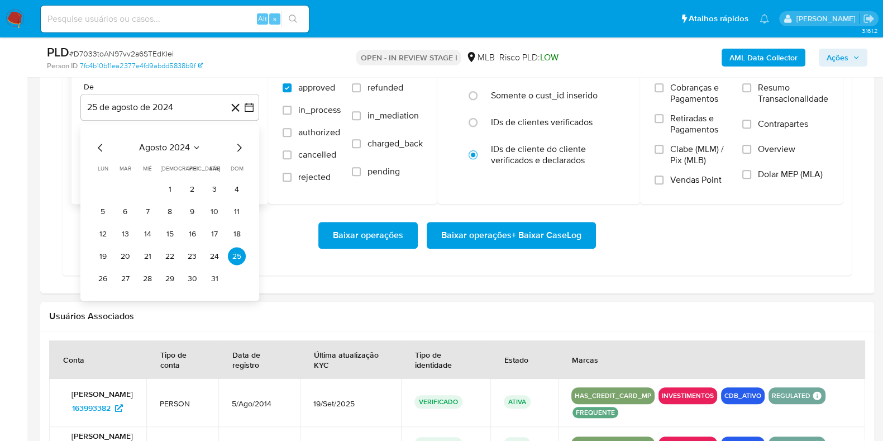
click at [242, 145] on div "agosto 2024 agosto 2024 lun lunes mar martes mié miércoles jue jueves vie viern…" at bounding box center [169, 212] width 179 height 176
click at [241, 146] on icon "Mes siguiente" at bounding box center [239, 148] width 4 height 8
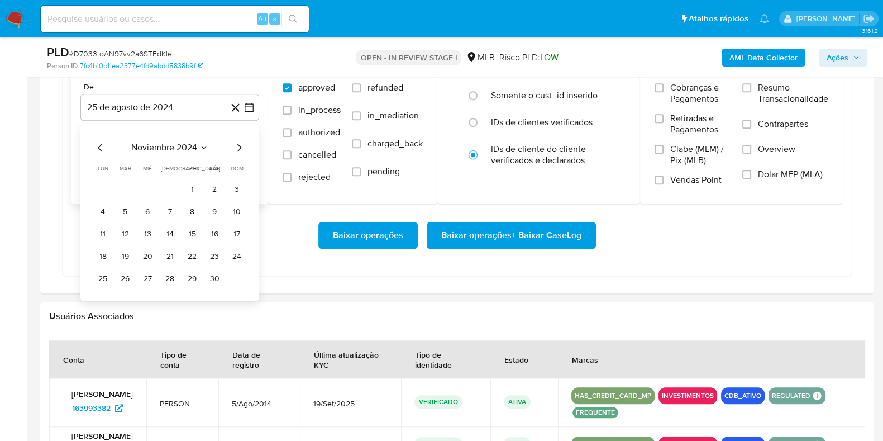
click at [241, 146] on icon "Mes siguiente" at bounding box center [239, 148] width 4 height 8
click at [103, 148] on icon "Mes anterior" at bounding box center [100, 147] width 13 height 13
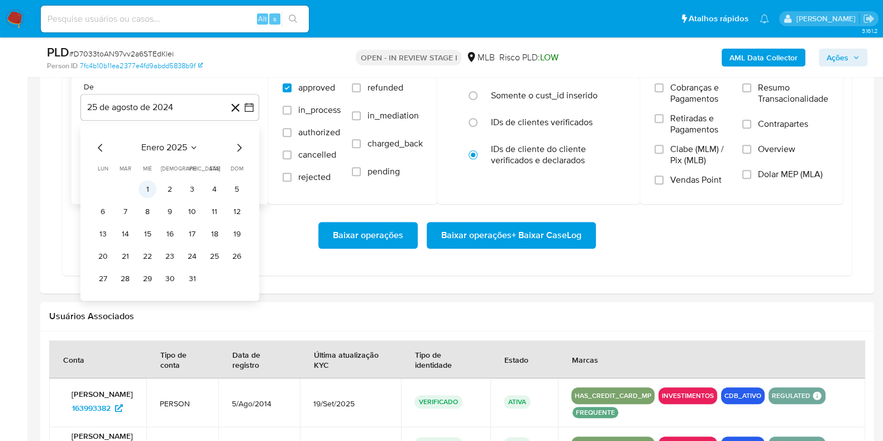
click at [149, 185] on button "1" at bounding box center [147, 189] width 18 height 18
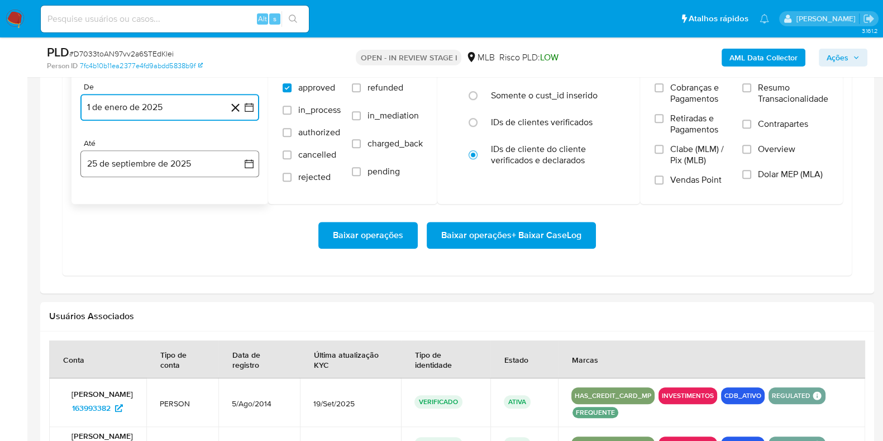
click at [159, 162] on button "25 de septiembre de 2025" at bounding box center [169, 163] width 179 height 27
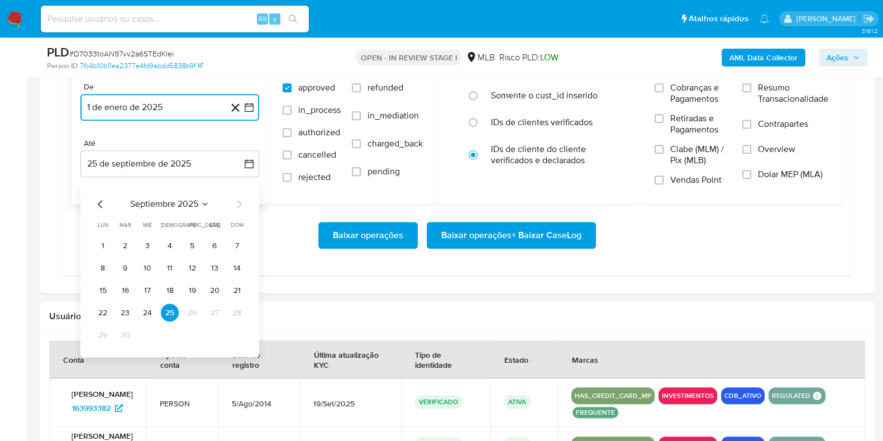
click at [98, 204] on icon "Mes anterior" at bounding box center [100, 203] width 13 height 13
click at [174, 336] on button "31" at bounding box center [170, 335] width 18 height 18
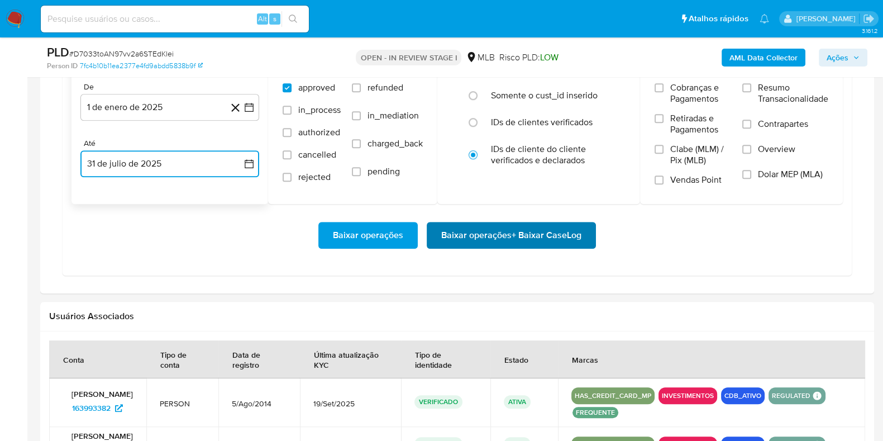
click at [467, 237] on span "Baixar operações + Baixar CaseLog" at bounding box center [511, 235] width 140 height 25
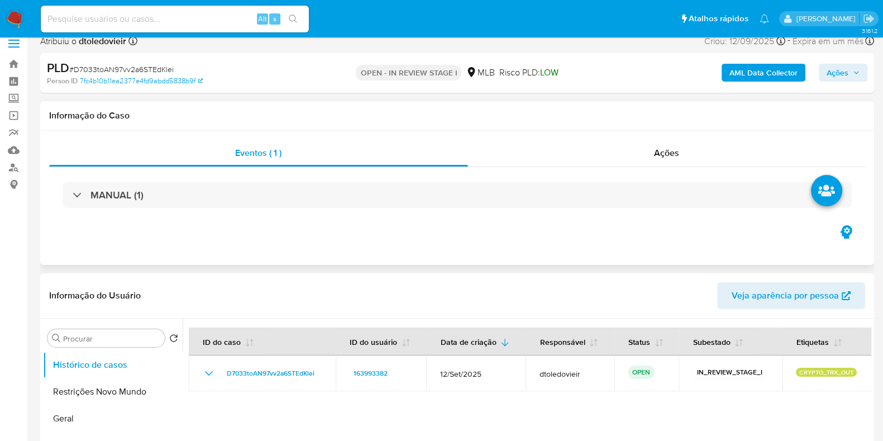
scroll to position [209, 0]
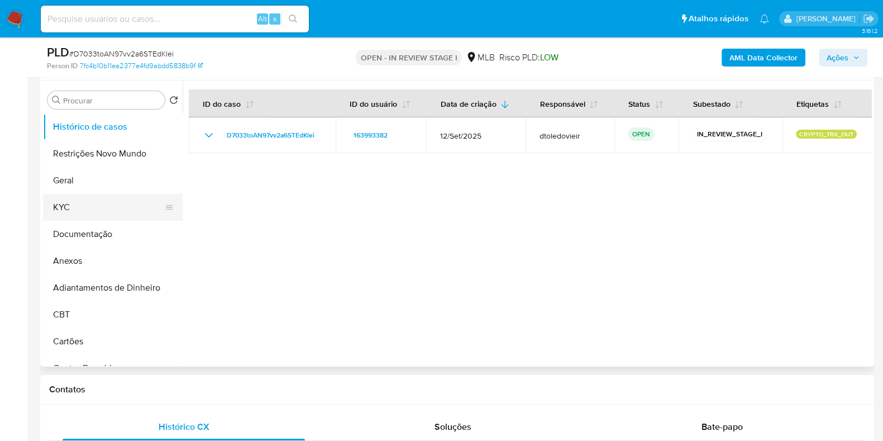
drag, startPoint x: 86, startPoint y: 181, endPoint x: 77, endPoint y: 207, distance: 27.7
click at [84, 183] on button "Geral" at bounding box center [113, 180] width 140 height 27
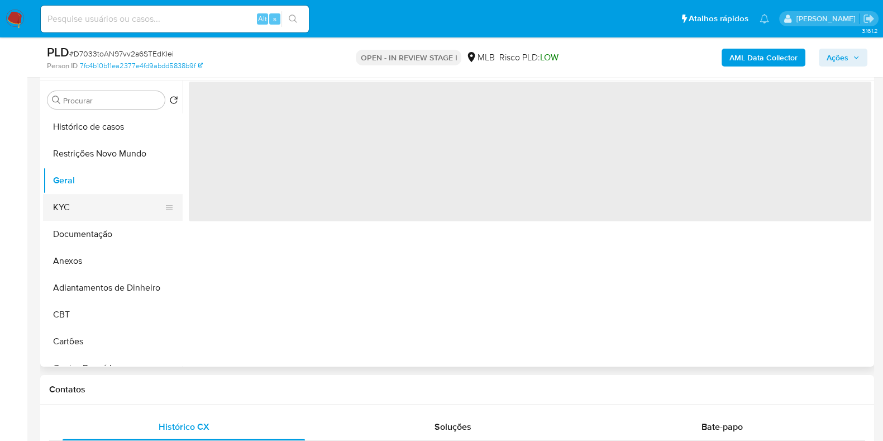
click at [77, 208] on button "KYC" at bounding box center [108, 207] width 131 height 27
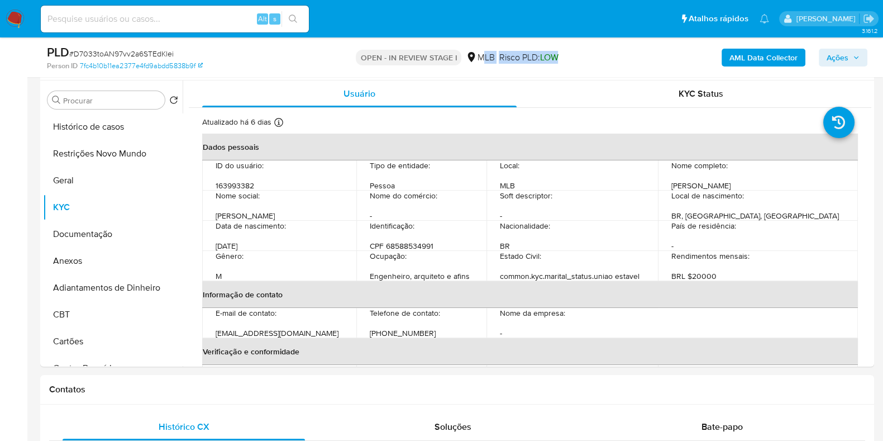
drag, startPoint x: 567, startPoint y: 59, endPoint x: 480, endPoint y: 61, distance: 87.2
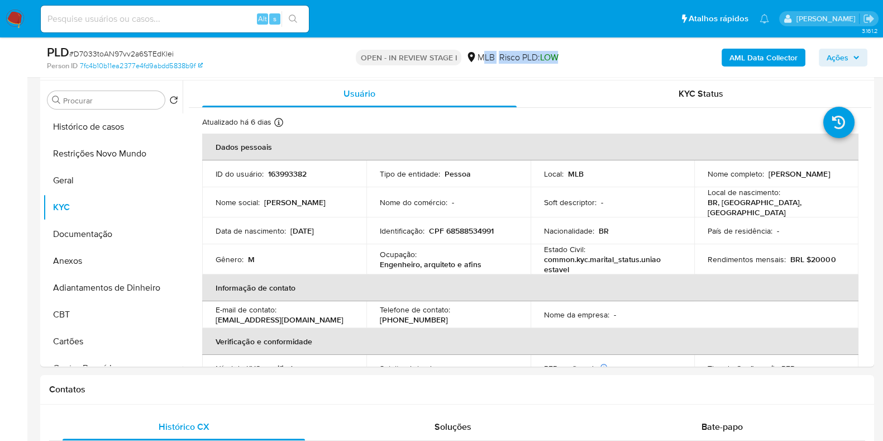
click at [479, 62] on div "OPEN - IN REVIEW STAGE I MLB Risco PLD: LOW" at bounding box center [457, 57] width 270 height 26
click at [572, 54] on div "OPEN - IN REVIEW STAGE I MLB Risco PLD: LOW" at bounding box center [457, 57] width 270 height 26
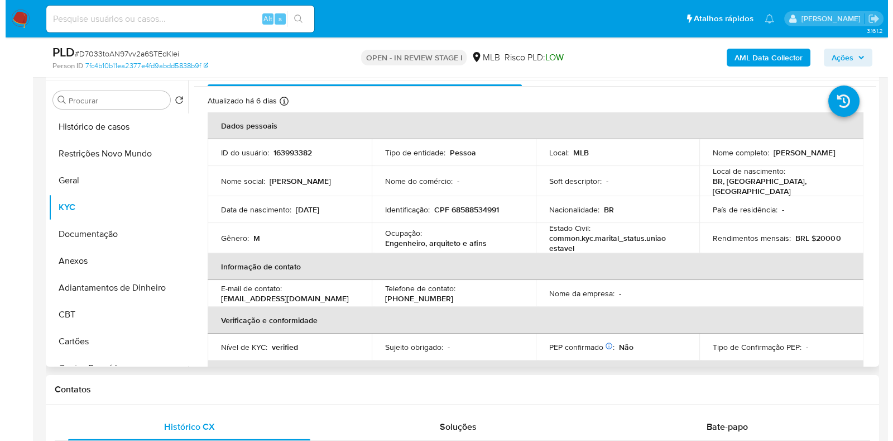
scroll to position [0, 0]
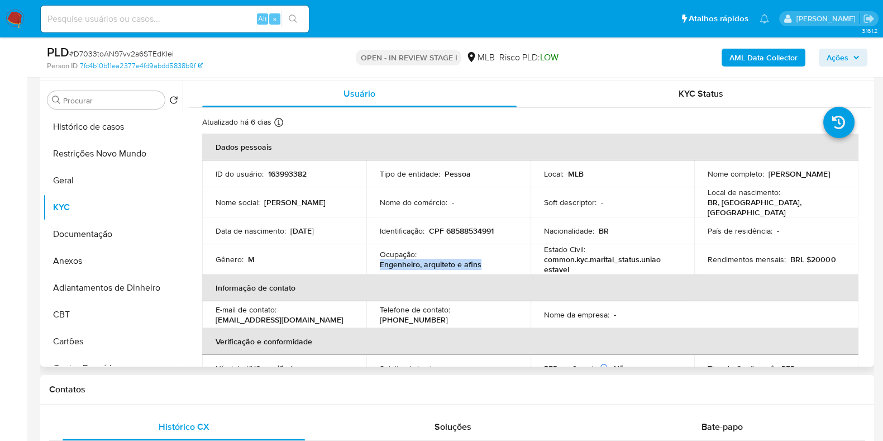
drag, startPoint x: 479, startPoint y: 260, endPoint x: 380, endPoint y: 264, distance: 99.5
click at [380, 264] on div "Ocupação : Engenheiro, arquiteto e afins" at bounding box center [448, 259] width 137 height 20
copy p "Engenheiro, arquiteto e afins"
click at [78, 235] on button "Documentação" at bounding box center [108, 234] width 131 height 27
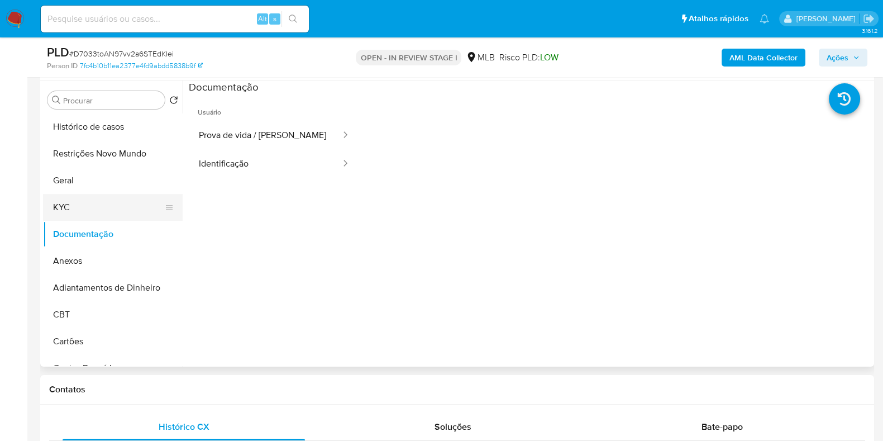
click at [89, 201] on button "KYC" at bounding box center [108, 207] width 131 height 27
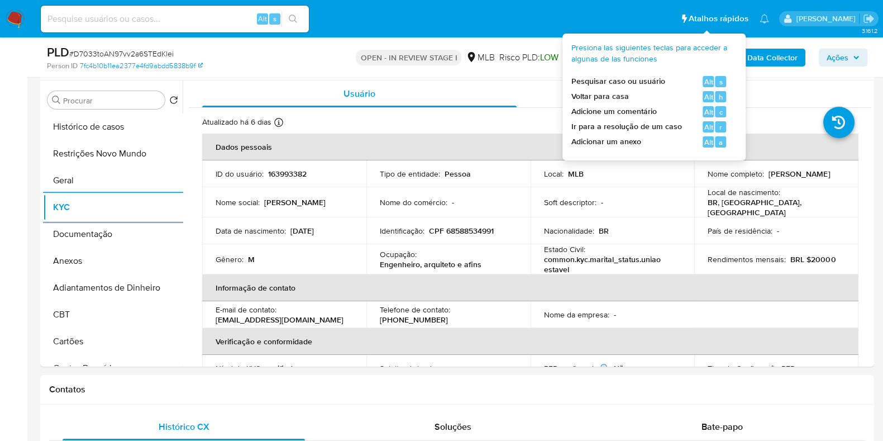
click at [735, 50] on div "Presiona las siguientes teclas para acceder a algunas de las funciones Pesquisa…" at bounding box center [653, 94] width 165 height 105
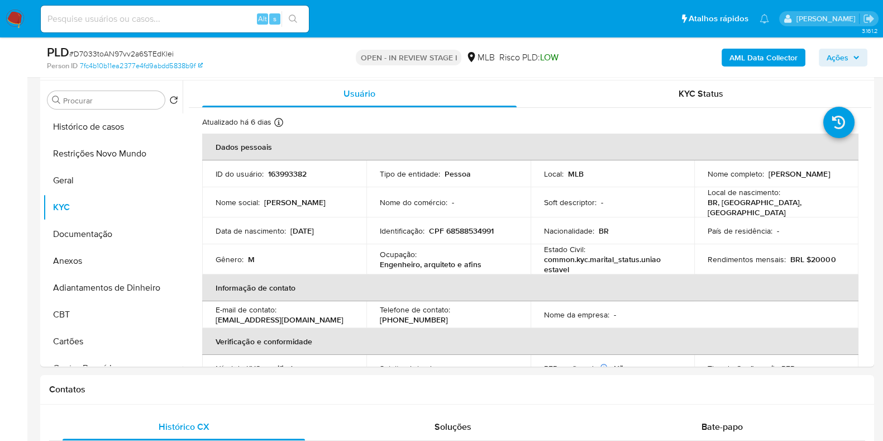
click at [750, 57] on b "AML Data Collector" at bounding box center [763, 58] width 68 height 18
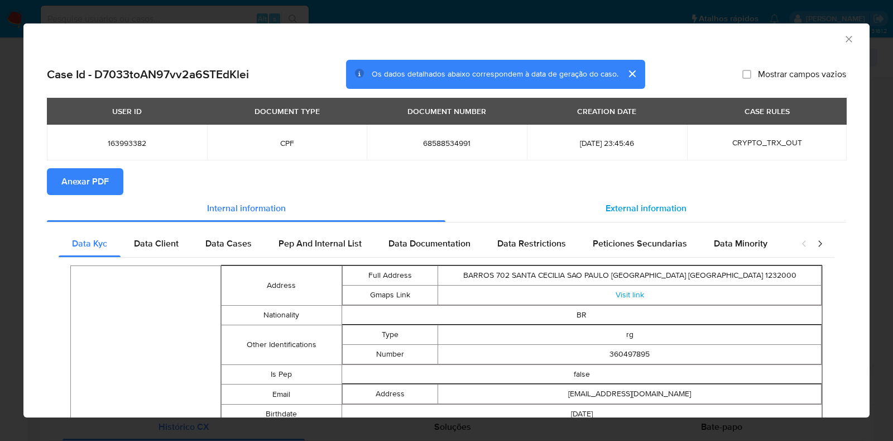
click at [624, 205] on span "External information" at bounding box center [646, 208] width 81 height 13
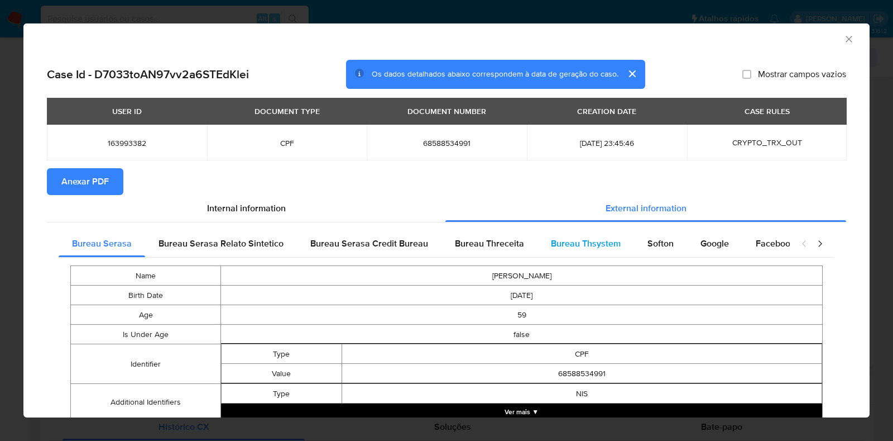
click at [553, 236] on div "Bureau Thsystem" at bounding box center [586, 243] width 97 height 27
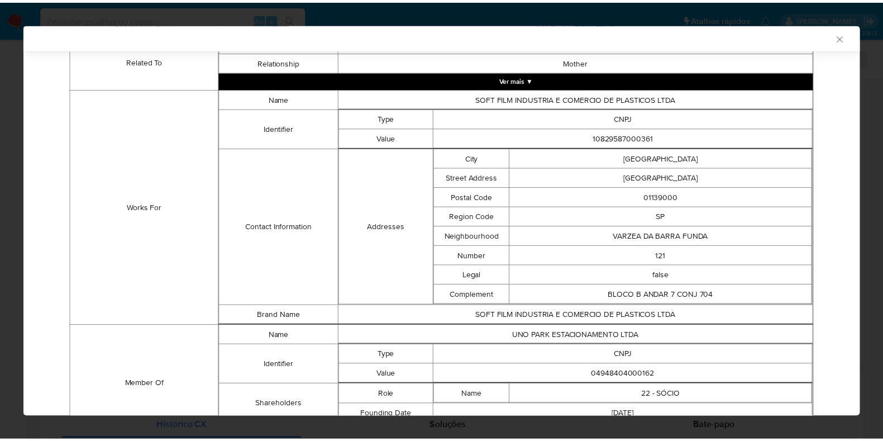
scroll to position [830, 0]
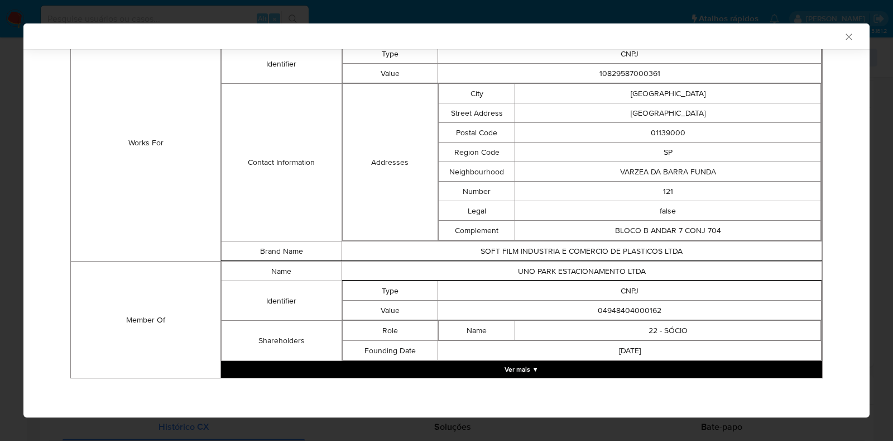
click at [620, 300] on td "04948404000162" at bounding box center [630, 310] width 384 height 20
copy td "04948404000162"
click at [0, 205] on div "AML Data Collector Case Id - D7033toAN97vv2a6STEdKlei Os dados detalhados abaix…" at bounding box center [446, 220] width 893 height 441
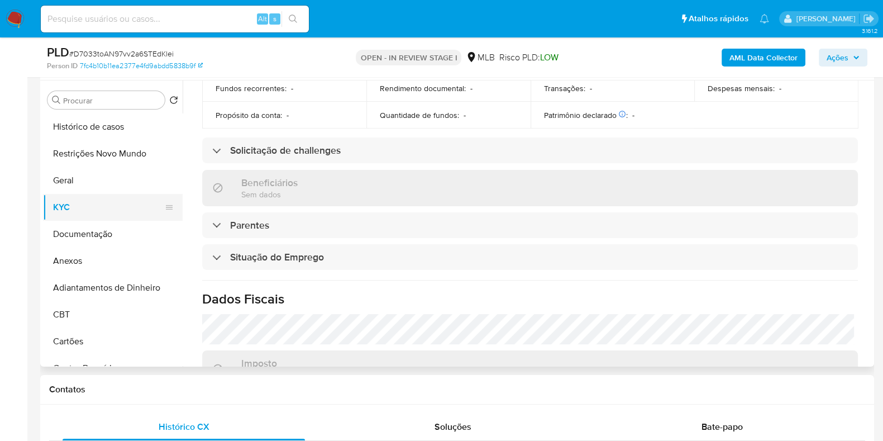
scroll to position [209, 0]
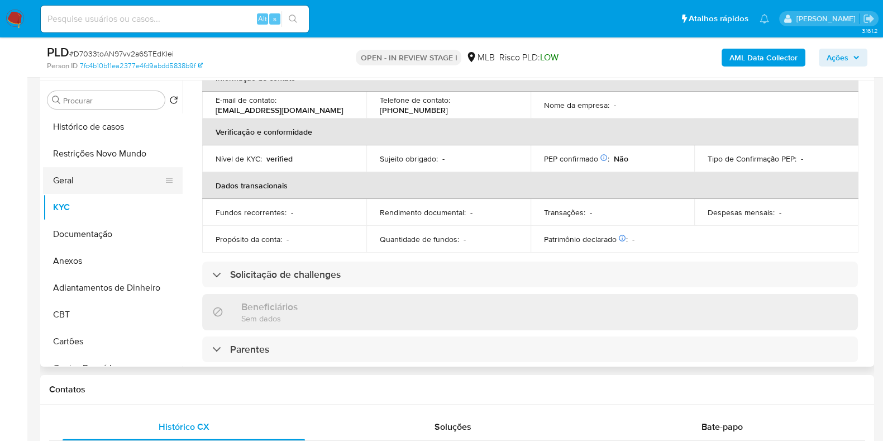
click at [75, 180] on button "Geral" at bounding box center [108, 180] width 131 height 27
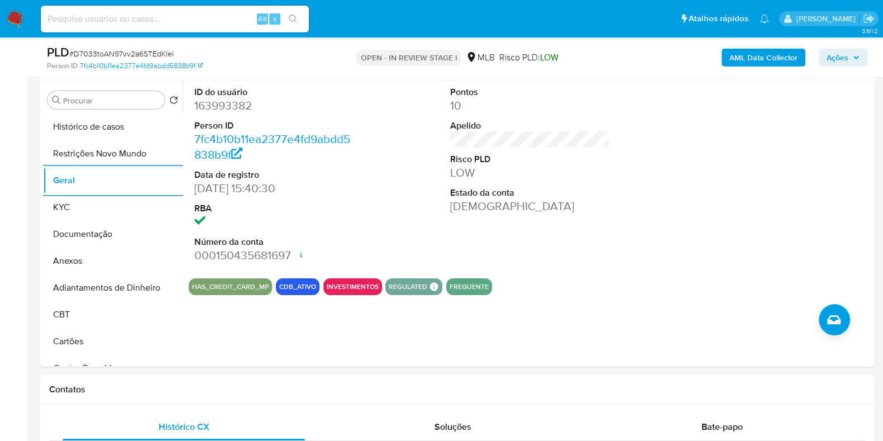
click at [843, 59] on span "Ações" at bounding box center [837, 58] width 22 height 18
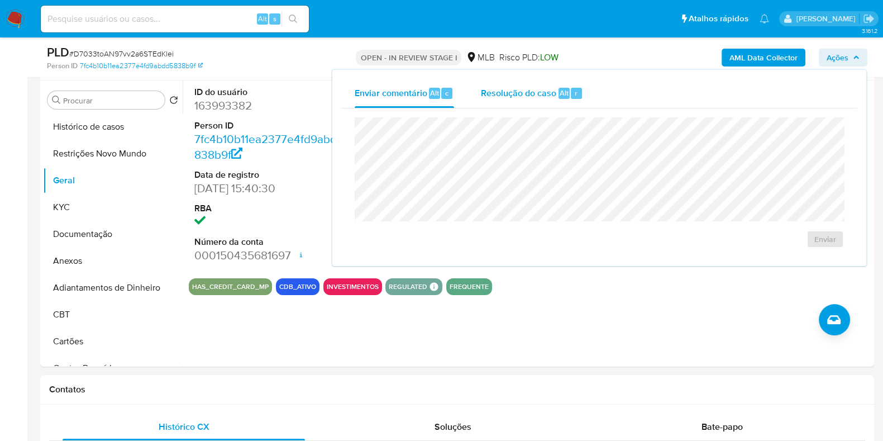
click at [547, 99] on div "Resolução do caso Alt r" at bounding box center [532, 93] width 102 height 29
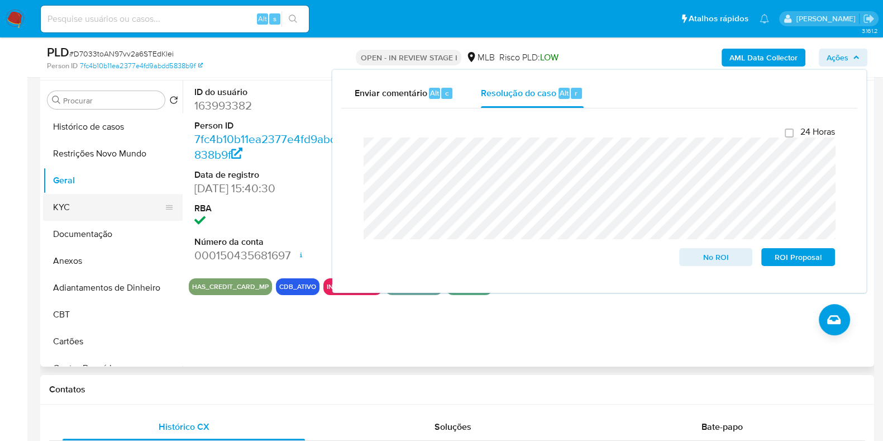
click at [88, 197] on button "KYC" at bounding box center [108, 207] width 131 height 27
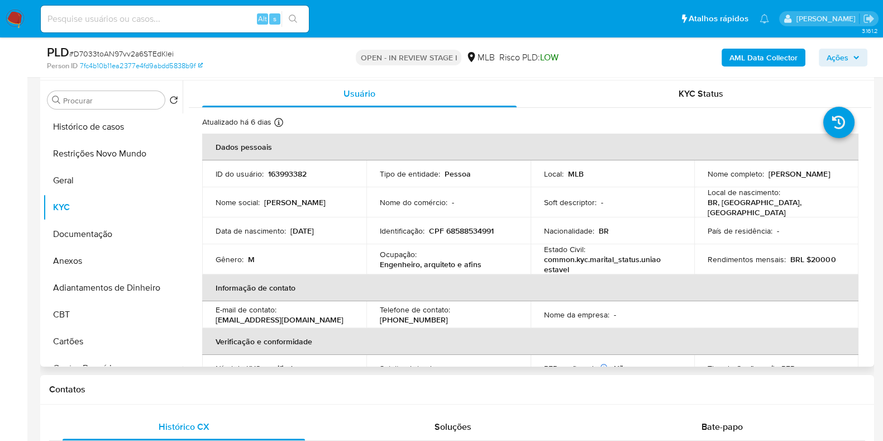
drag, startPoint x: 838, startPoint y: 178, endPoint x: 765, endPoint y: 176, distance: 72.6
click at [765, 176] on div "Nome completo : Alexandre Leon Teig" at bounding box center [775, 174] width 137 height 10
click at [470, 232] on p "CPF 68588534991" at bounding box center [461, 231] width 65 height 10
click at [470, 231] on p "CPF 68588534991" at bounding box center [461, 231] width 65 height 10
copy p "68588534991"
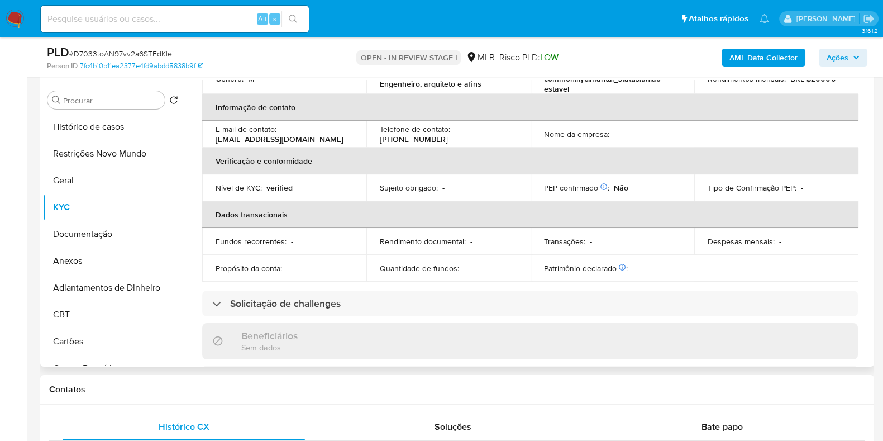
scroll to position [488, 0]
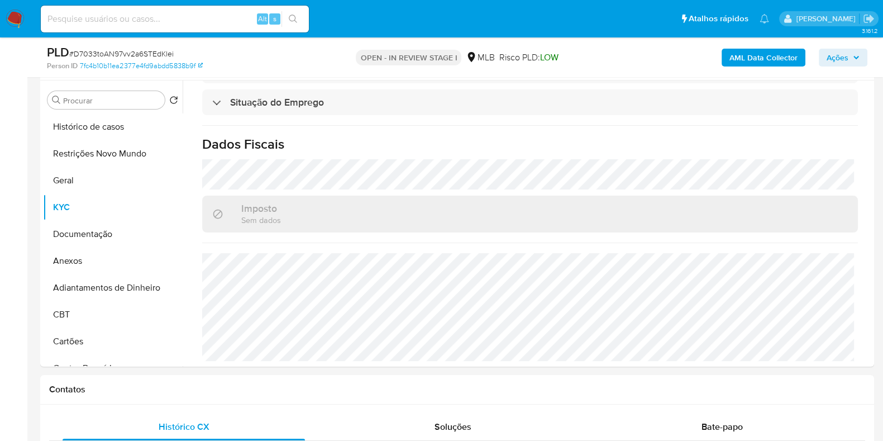
copy p "68588534991"
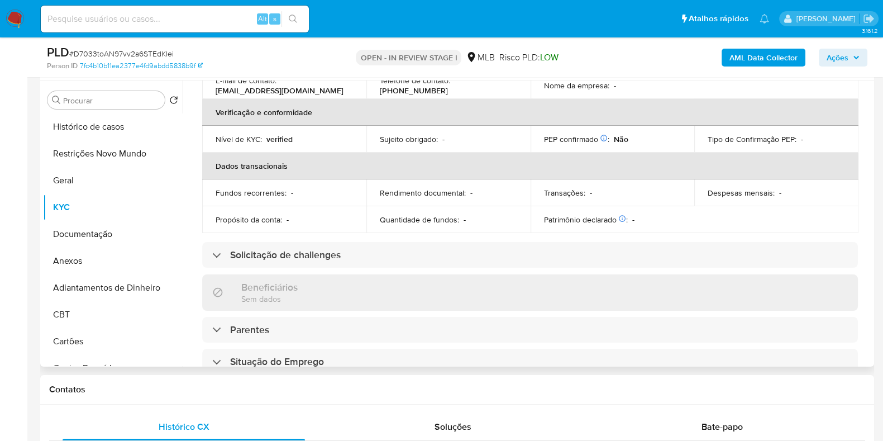
scroll to position [0, 0]
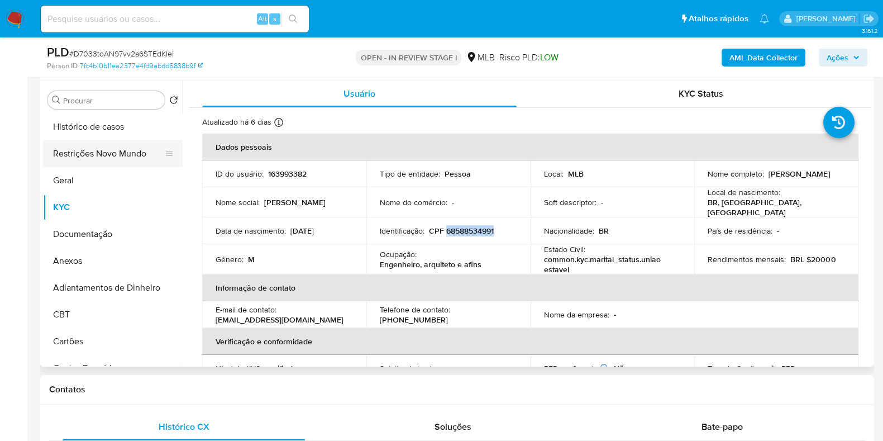
click at [102, 149] on button "Restrições Novo Mundo" at bounding box center [108, 153] width 131 height 27
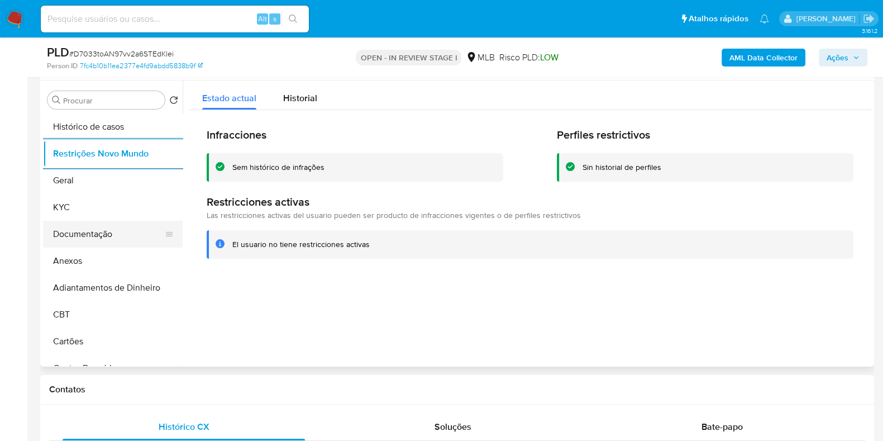
click at [95, 233] on button "Documentação" at bounding box center [108, 234] width 131 height 27
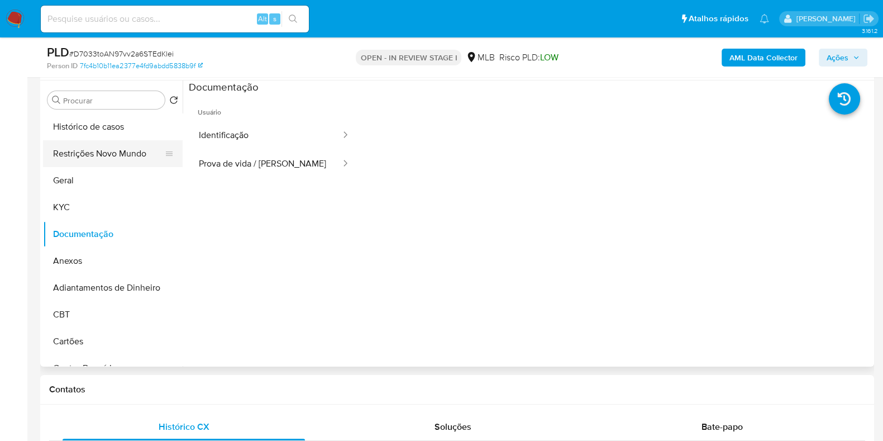
click at [122, 149] on button "Restrições Novo Mundo" at bounding box center [108, 153] width 131 height 27
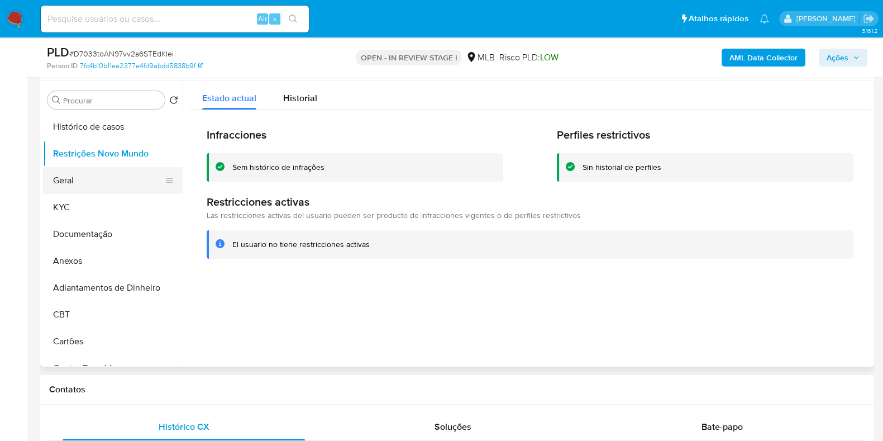
click at [56, 183] on button "Geral" at bounding box center [108, 180] width 131 height 27
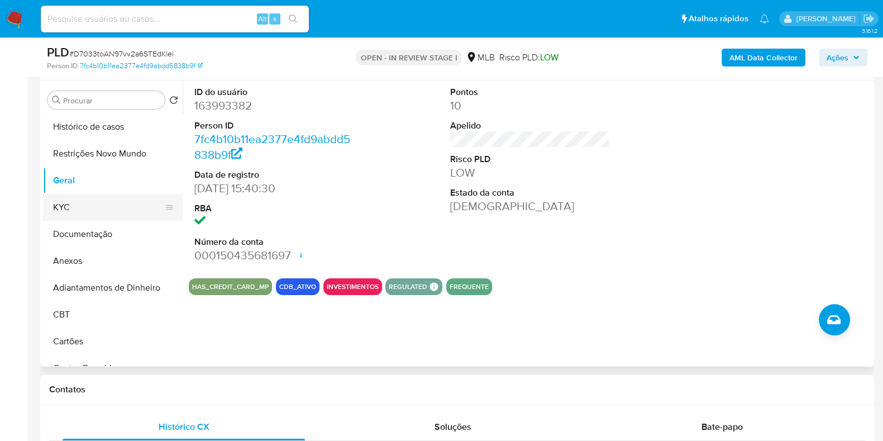
click at [70, 205] on button "KYC" at bounding box center [108, 207] width 131 height 27
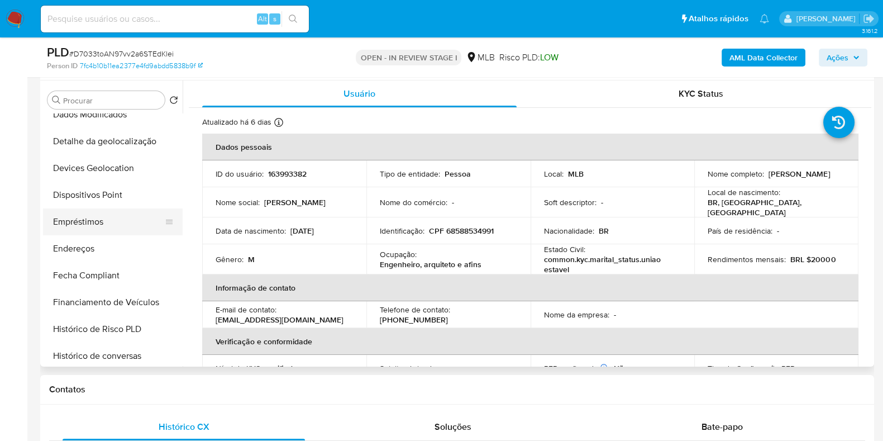
scroll to position [279, 0]
click at [98, 242] on button "Endereços" at bounding box center [108, 250] width 131 height 27
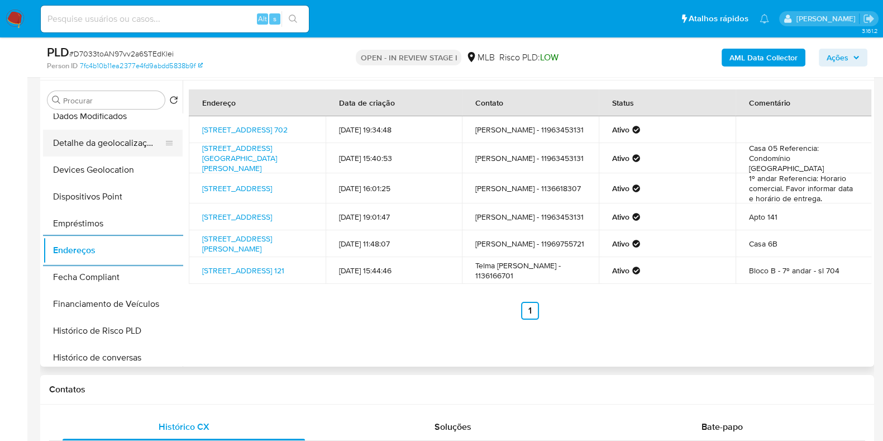
drag, startPoint x: 118, startPoint y: 145, endPoint x: 129, endPoint y: 147, distance: 11.5
click at [118, 145] on button "Detalhe da geolocalização" at bounding box center [108, 143] width 131 height 27
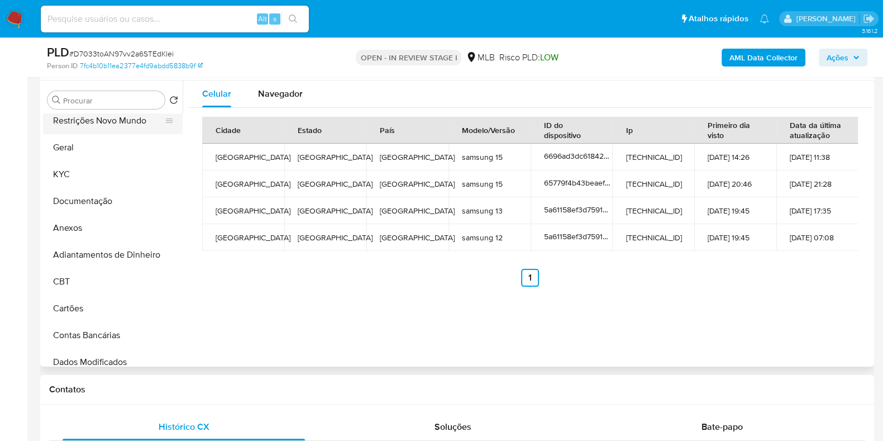
scroll to position [0, 0]
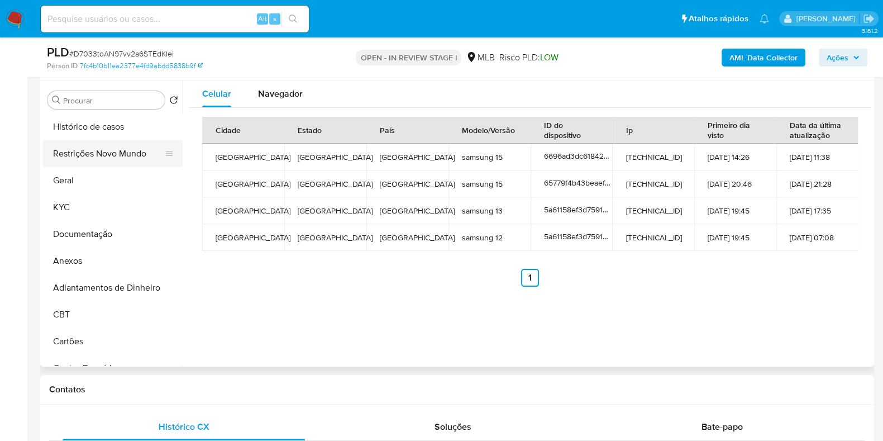
click at [124, 146] on button "Restrições Novo Mundo" at bounding box center [108, 153] width 131 height 27
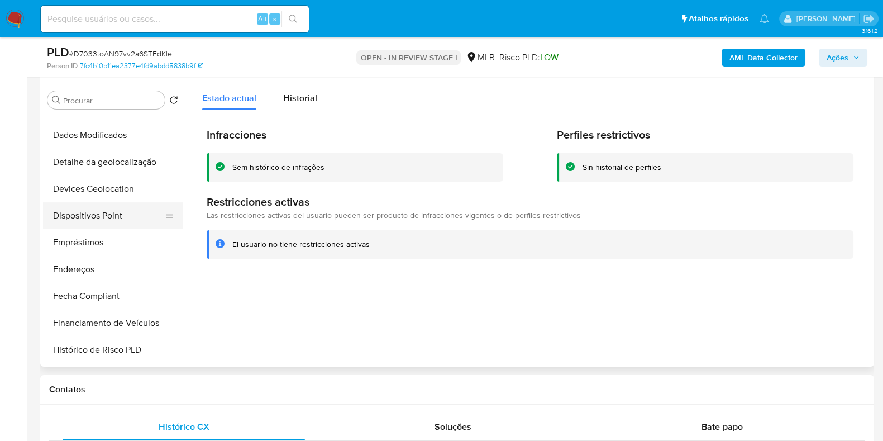
scroll to position [279, 0]
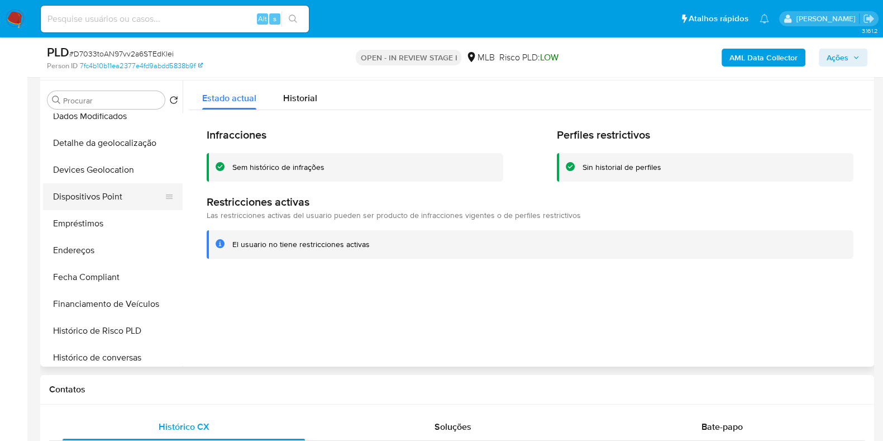
click at [112, 199] on button "Dispositivos Point" at bounding box center [108, 196] width 131 height 27
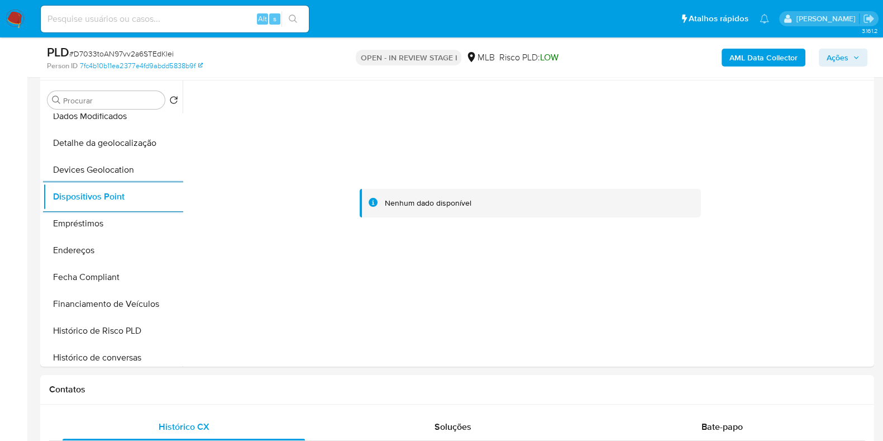
click at [763, 54] on b "AML Data Collector" at bounding box center [763, 58] width 68 height 18
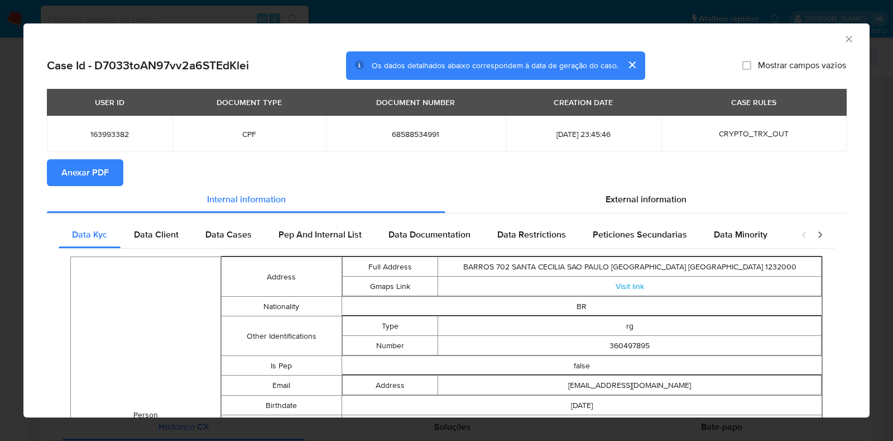
click at [109, 174] on button "Anexar PDF" at bounding box center [85, 172] width 77 height 27
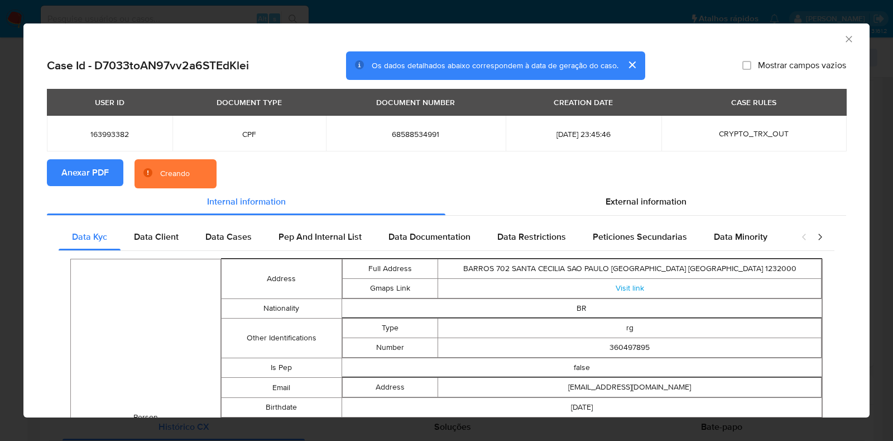
click at [0, 213] on div "AML Data Collector Case Id - D7033toAN97vv2a6STEdKlei Os dados detalhados abaix…" at bounding box center [446, 220] width 893 height 441
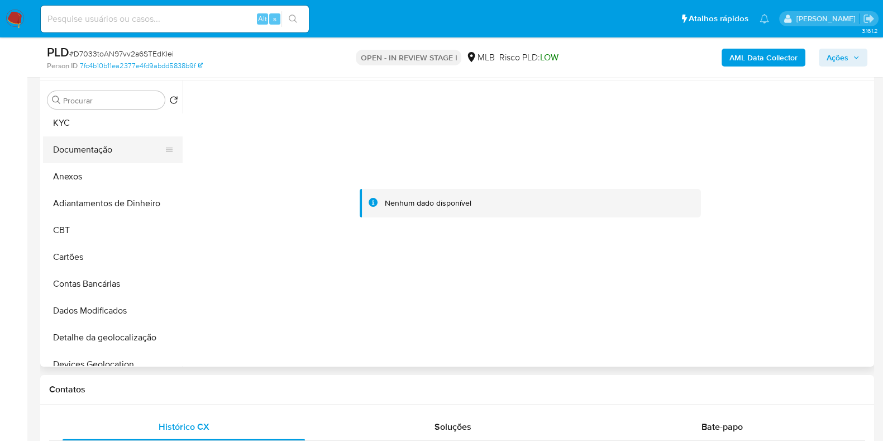
scroll to position [0, 0]
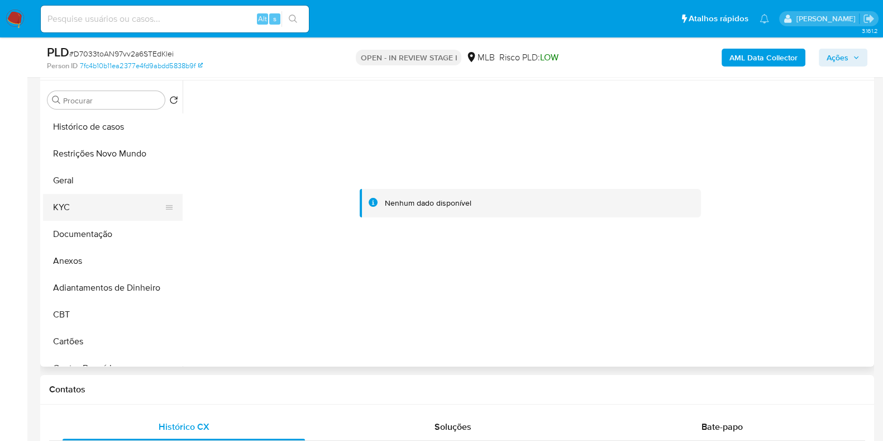
click at [104, 208] on button "KYC" at bounding box center [108, 207] width 131 height 27
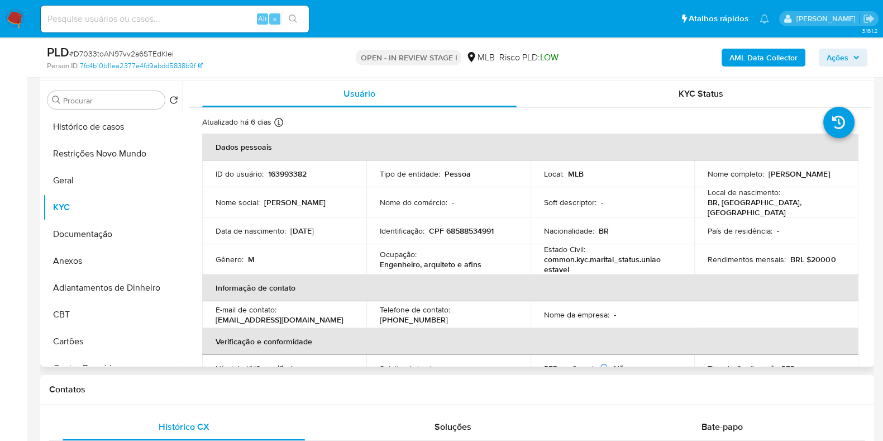
drag, startPoint x: 835, startPoint y: 174, endPoint x: 766, endPoint y: 175, distance: 69.2
click at [768, 175] on p "Alexandre Leon Teig" at bounding box center [798, 174] width 61 height 10
copy p "Alexandre Leon Teig"
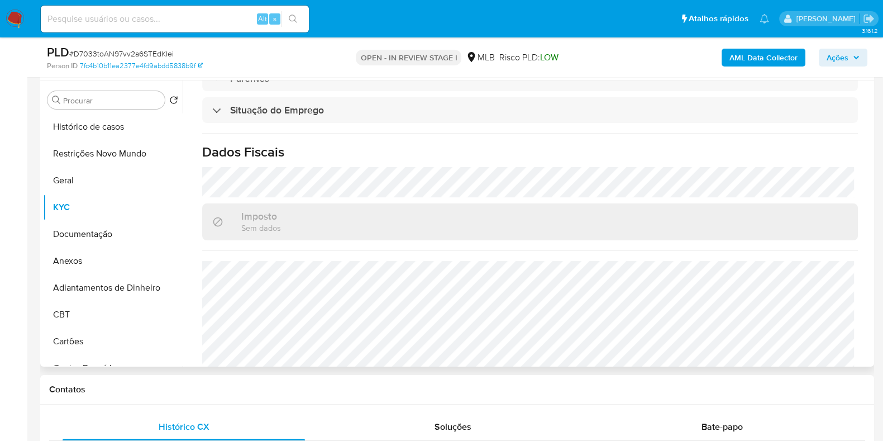
scroll to position [488, 0]
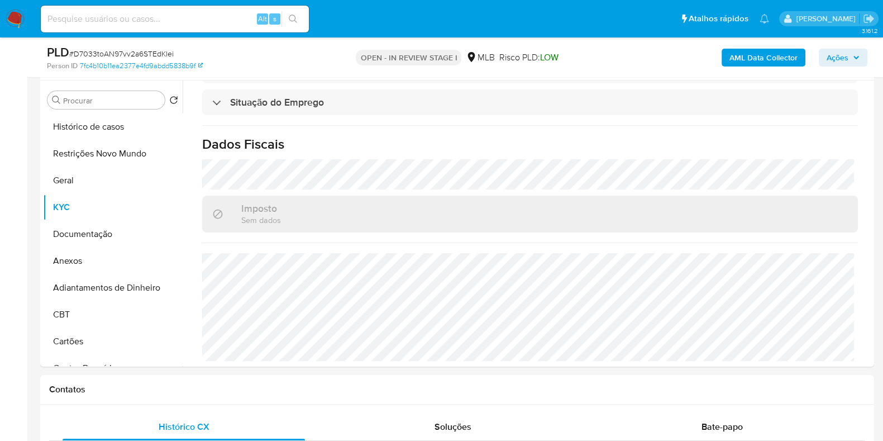
click at [853, 55] on icon "button" at bounding box center [856, 57] width 7 height 7
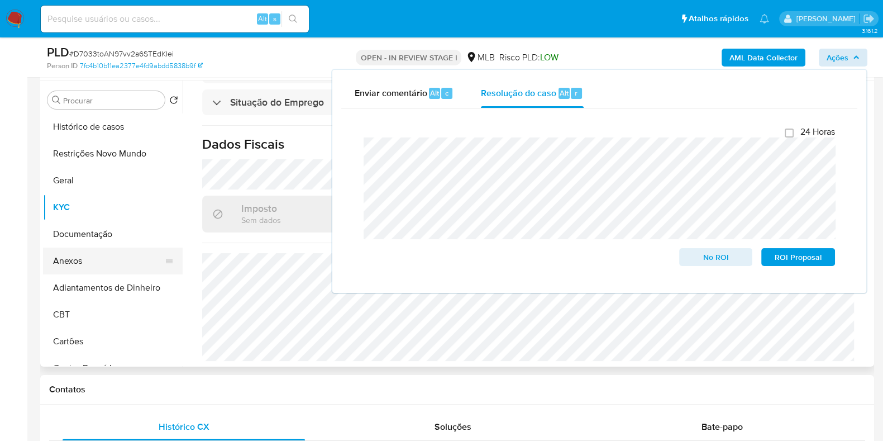
click at [96, 262] on button "Anexos" at bounding box center [108, 260] width 131 height 27
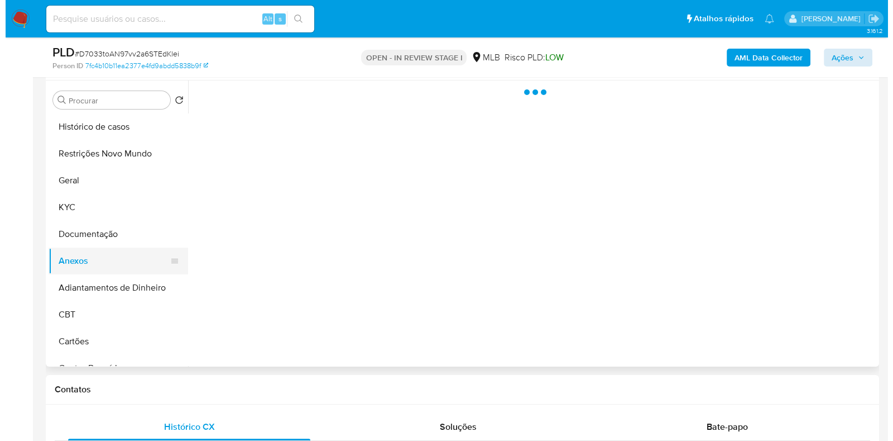
scroll to position [0, 0]
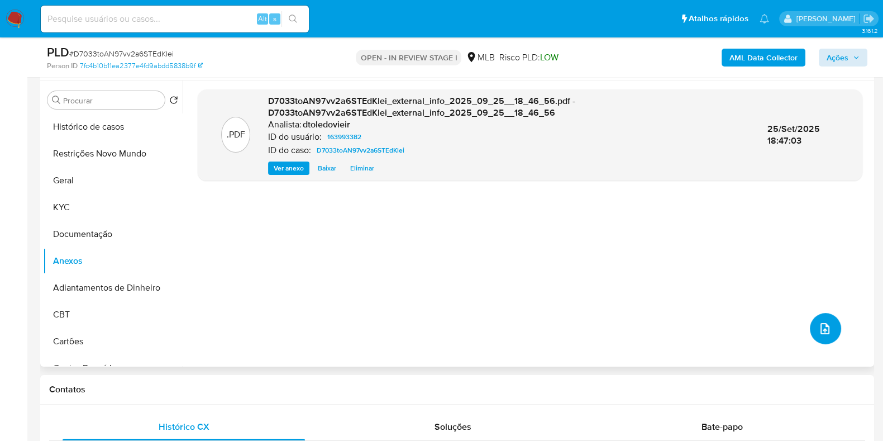
click at [821, 328] on icon "upload-file" at bounding box center [824, 328] width 13 height 13
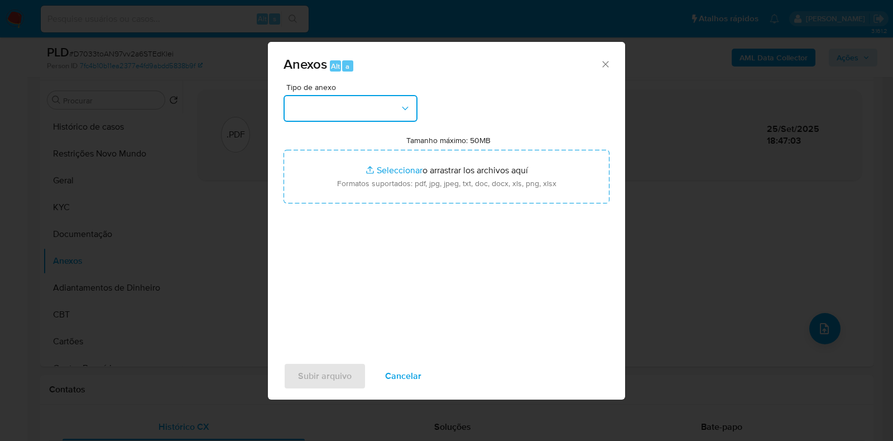
click at [375, 107] on button "button" at bounding box center [351, 108] width 134 height 27
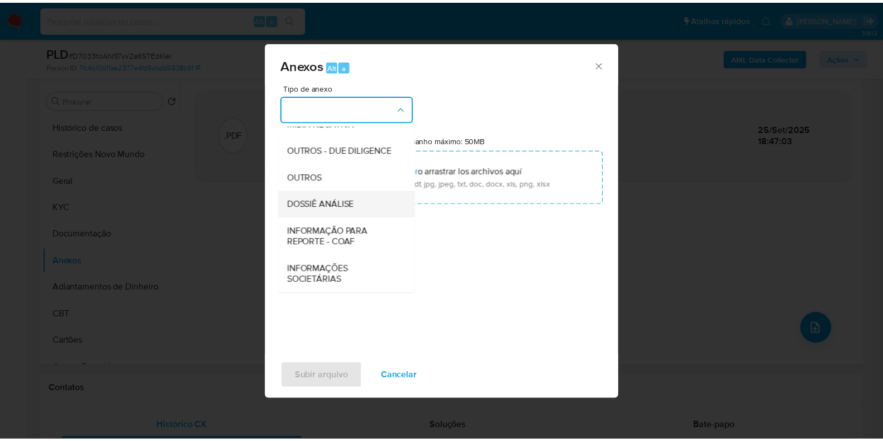
scroll to position [172, 0]
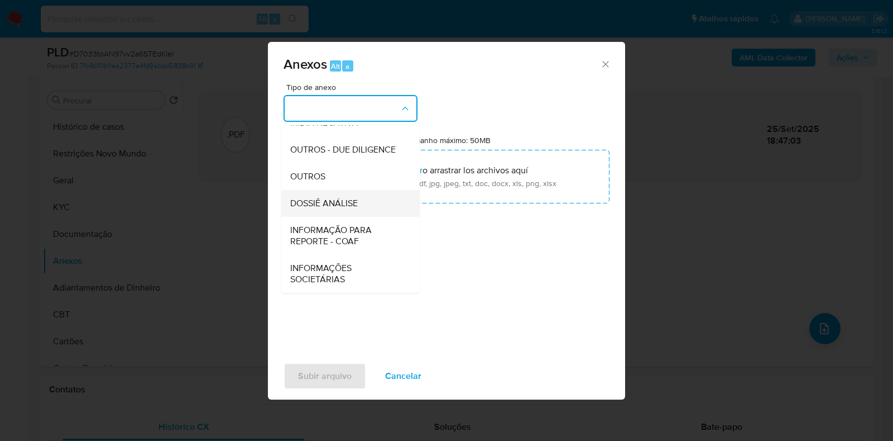
click at [339, 199] on span "DOSSIÊ ANÁLISE" at bounding box center [324, 203] width 68 height 11
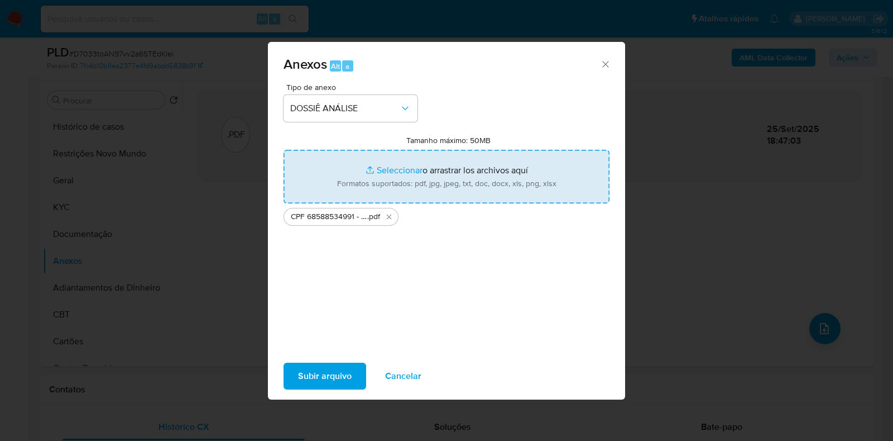
type input "C:\fakepath\Mulan 163993382_2025_09_25_09_20_05.xlsx"
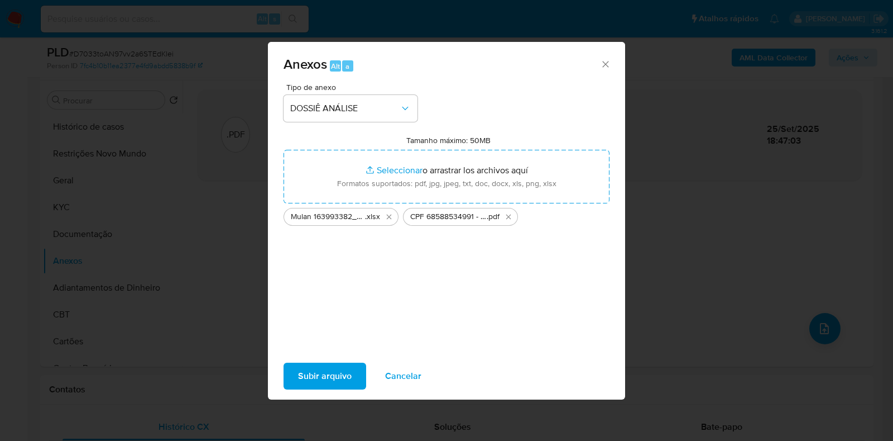
click at [319, 370] on span "Subir arquivo" at bounding box center [325, 376] width 54 height 25
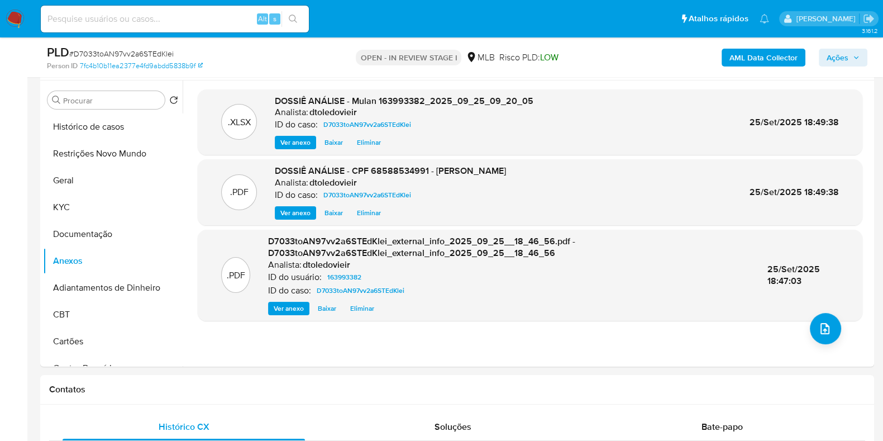
click at [858, 50] on span "Ações" at bounding box center [842, 58] width 33 height 16
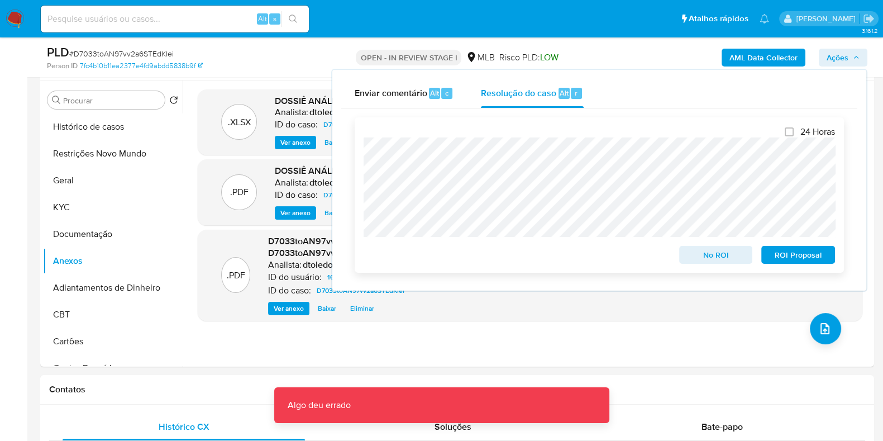
click at [701, 256] on span "No ROI" at bounding box center [716, 255] width 58 height 16
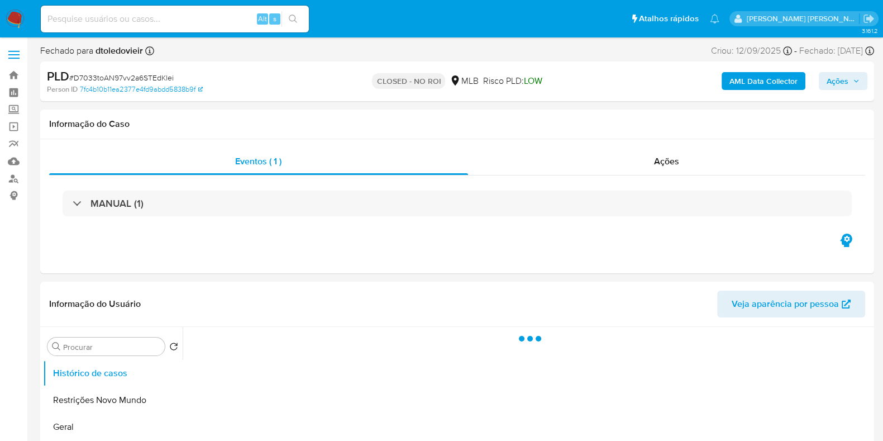
select select "10"
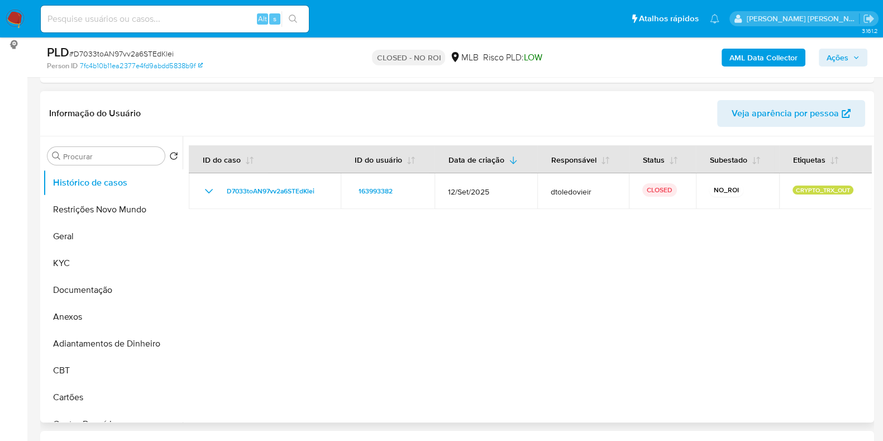
scroll to position [209, 0]
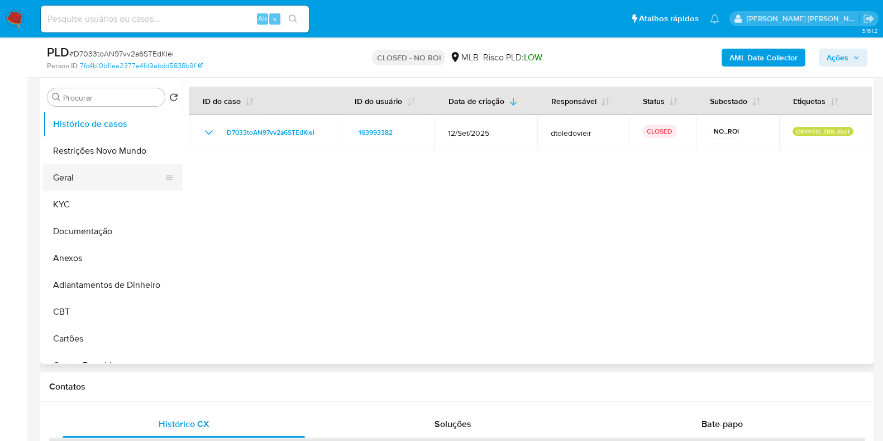
click at [95, 180] on button "Geral" at bounding box center [108, 177] width 131 height 27
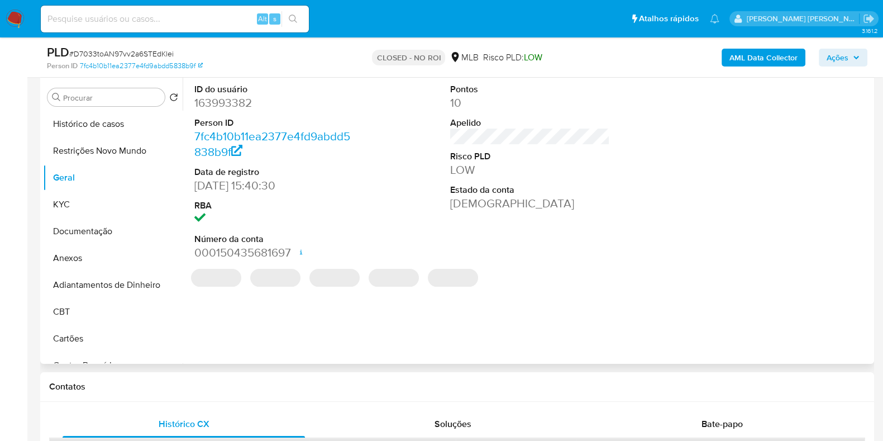
click at [246, 107] on dd "163993382" at bounding box center [274, 103] width 160 height 16
copy dd "163993382"
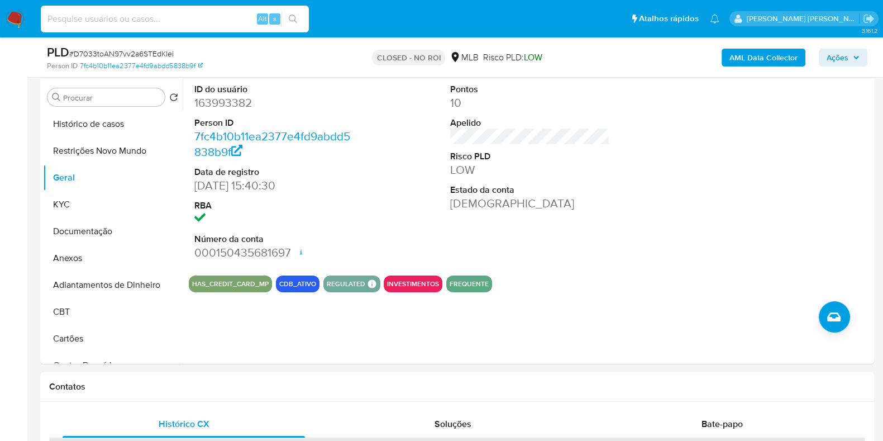
click at [198, 20] on input at bounding box center [175, 19] width 268 height 15
paste input "624484122"
type input "624484122"
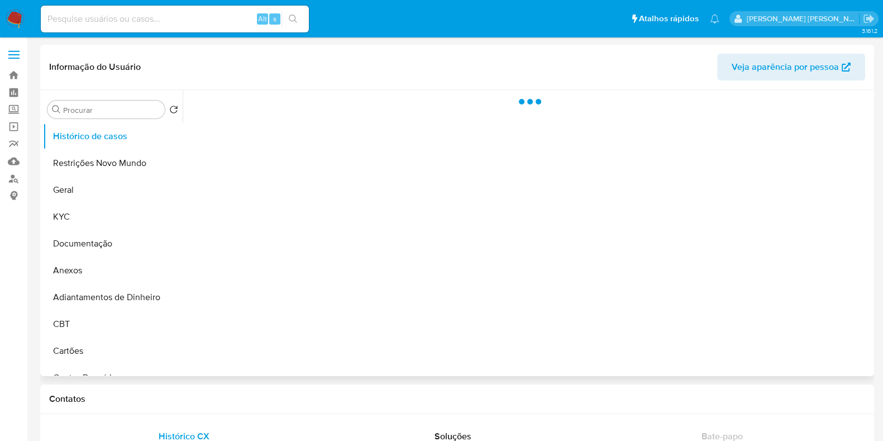
select select "10"
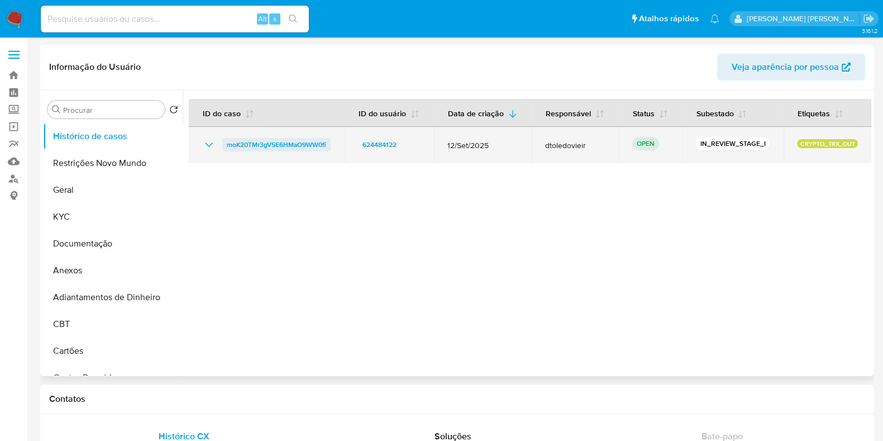
click at [298, 142] on span "moK20TMr3gV5E6HMaO9WW0fi" at bounding box center [276, 144] width 99 height 13
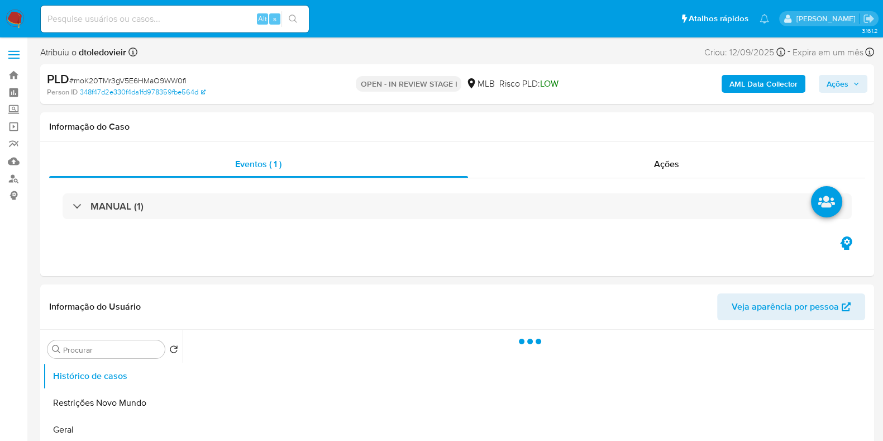
select select "10"
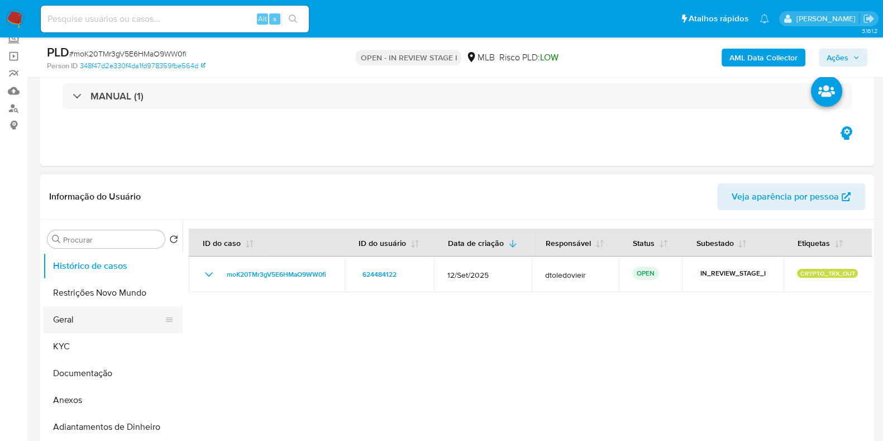
scroll to position [139, 0]
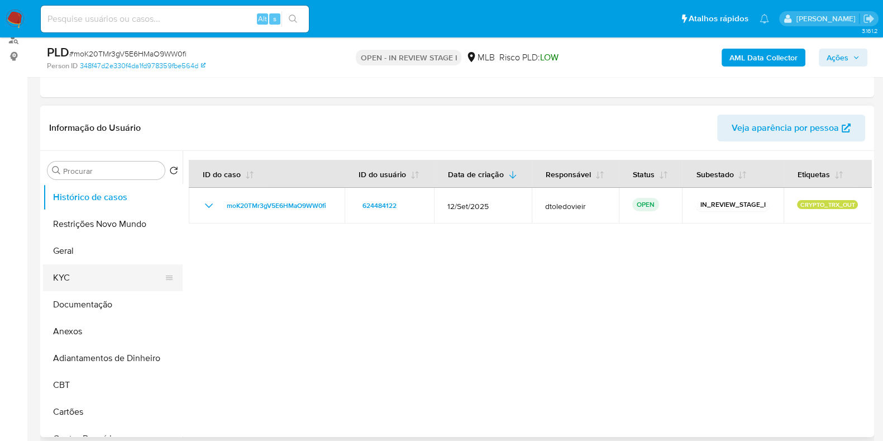
click at [75, 285] on button "KYC" at bounding box center [108, 277] width 131 height 27
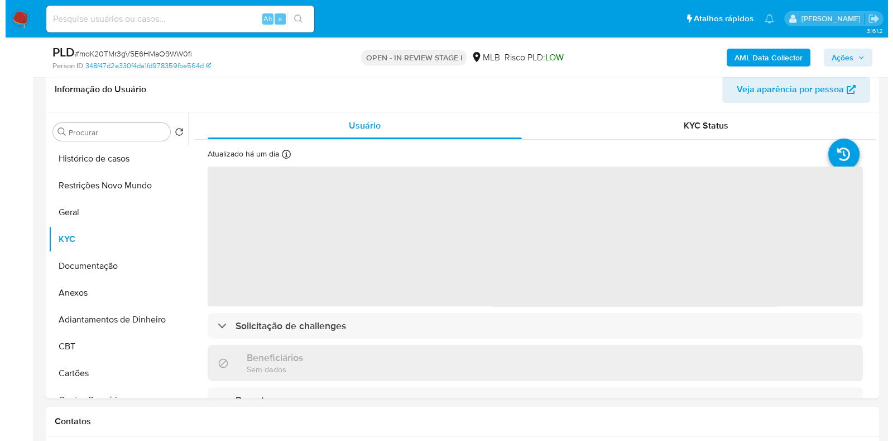
scroll to position [209, 0]
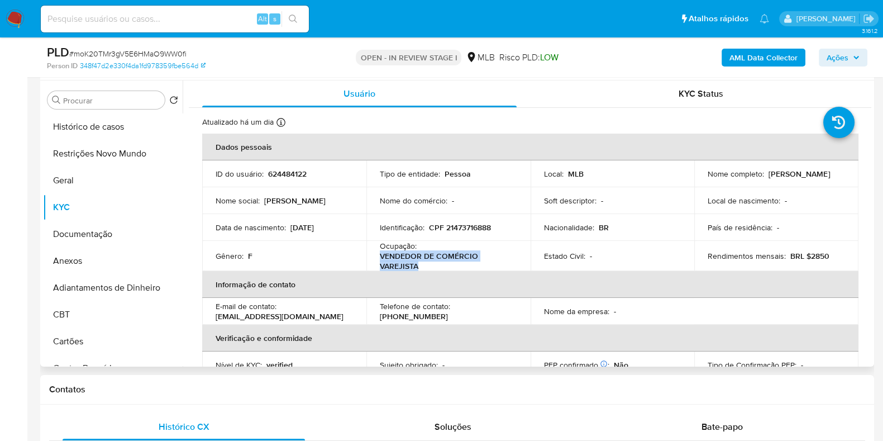
drag, startPoint x: 434, startPoint y: 265, endPoint x: 379, endPoint y: 256, distance: 56.1
click at [380, 256] on p "VENDEDOR DE COMÉRCIO VAREJISTA" at bounding box center [446, 261] width 133 height 20
copy p "VENDEDOR DE COMÉRCIO VAREJISTA"
click at [90, 237] on button "Documentação" at bounding box center [108, 234] width 131 height 27
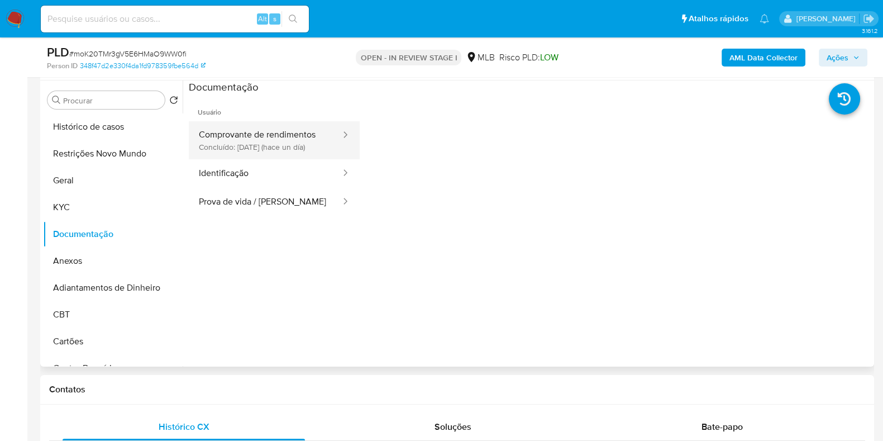
click at [240, 156] on button "Comprovante de rendimentos Concluído: [DATE] (hace un día)" at bounding box center [265, 140] width 153 height 38
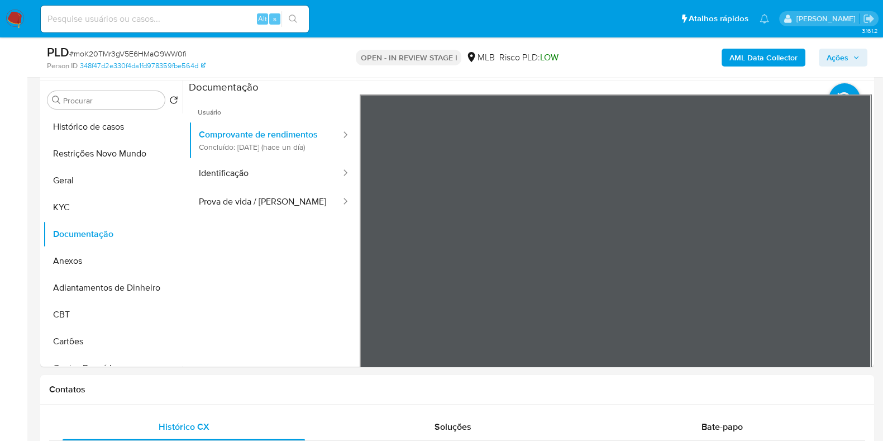
click at [754, 59] on b "AML Data Collector" at bounding box center [763, 58] width 68 height 18
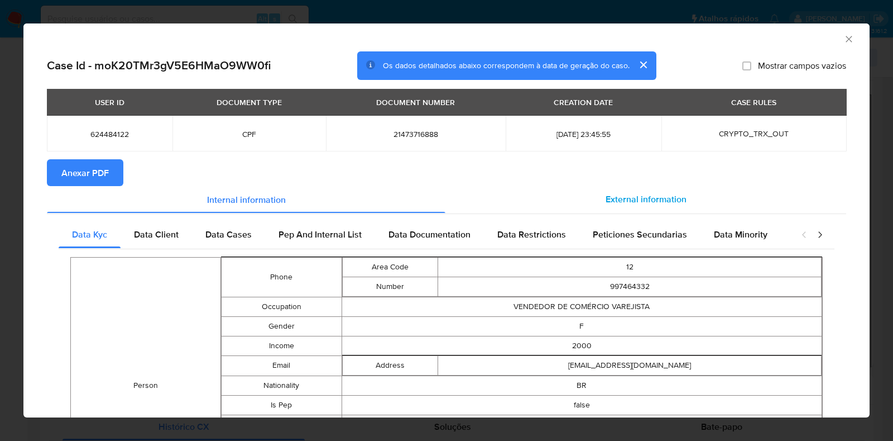
drag, startPoint x: 637, startPoint y: 177, endPoint x: 622, endPoint y: 194, distance: 22.2
click at [637, 178] on section "Anexar PDF" at bounding box center [447, 172] width 800 height 27
click at [622, 194] on span "External information" at bounding box center [646, 199] width 81 height 13
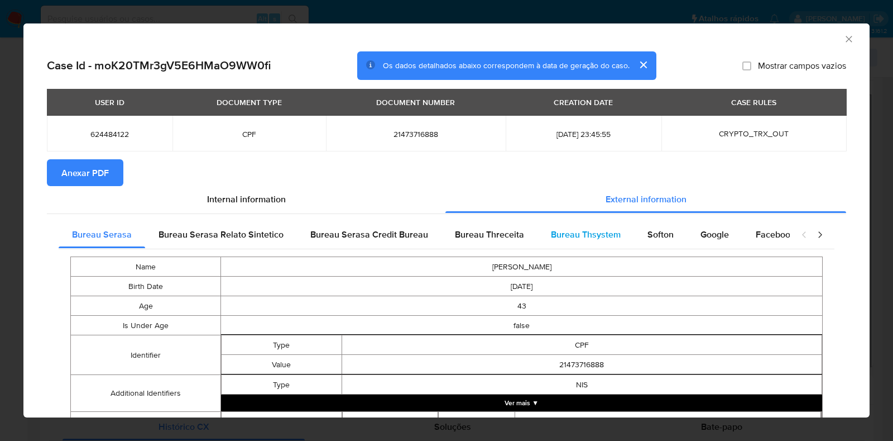
click at [554, 242] on div "Bureau Thsystem" at bounding box center [586, 234] width 97 height 27
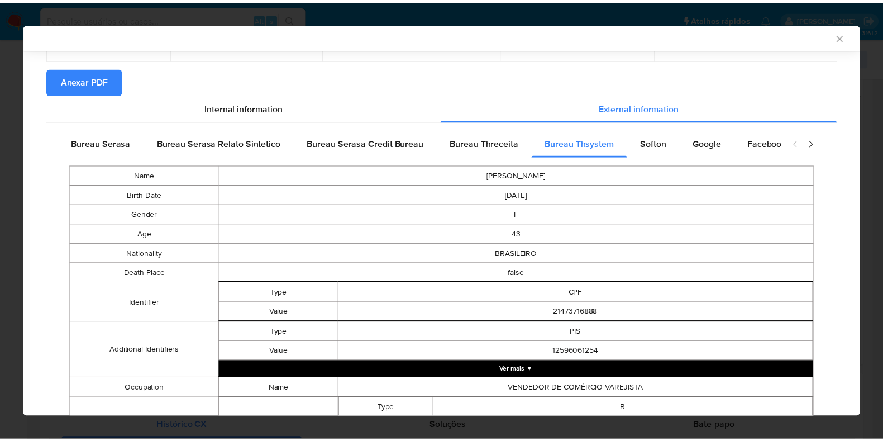
scroll to position [42, 0]
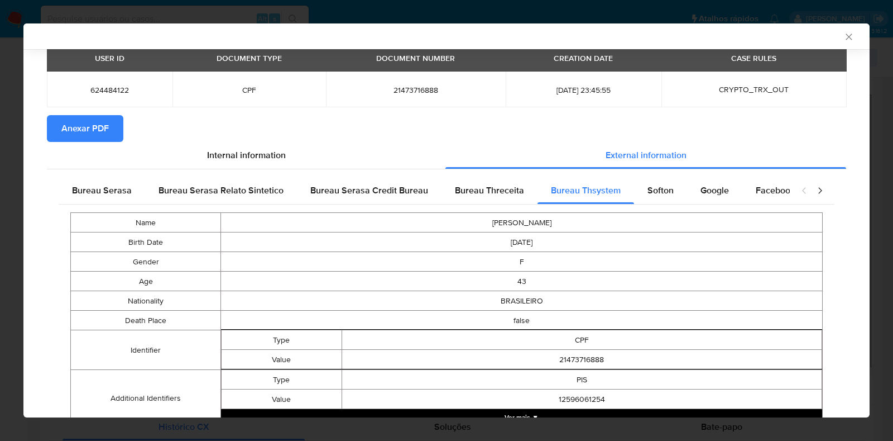
click at [0, 171] on div "AML Data Collector Case Id - moK20TMr3gV5E6HMaO9WW0fi Os dados detalhados abaix…" at bounding box center [446, 220] width 893 height 441
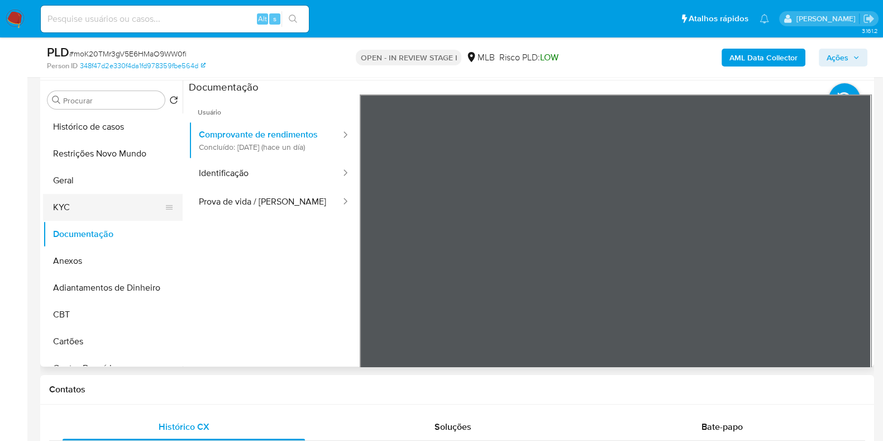
click at [108, 201] on button "KYC" at bounding box center [108, 207] width 131 height 27
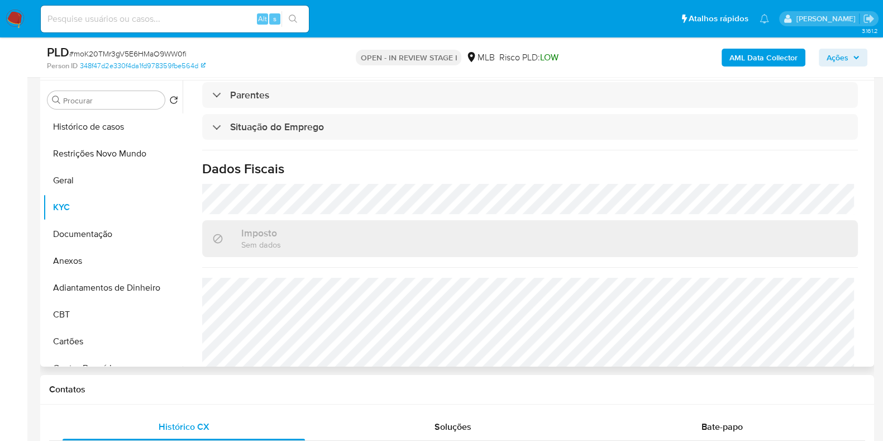
scroll to position [488, 0]
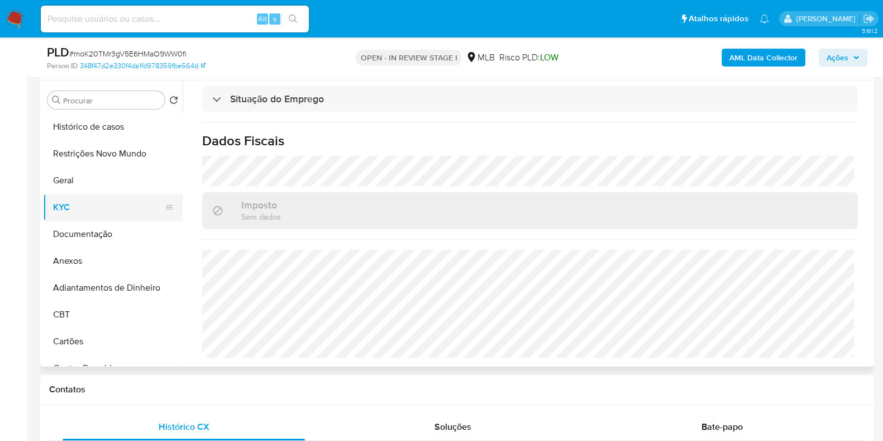
click at [90, 217] on button "KYC" at bounding box center [108, 207] width 131 height 27
click at [89, 230] on button "Documentação" at bounding box center [108, 234] width 131 height 27
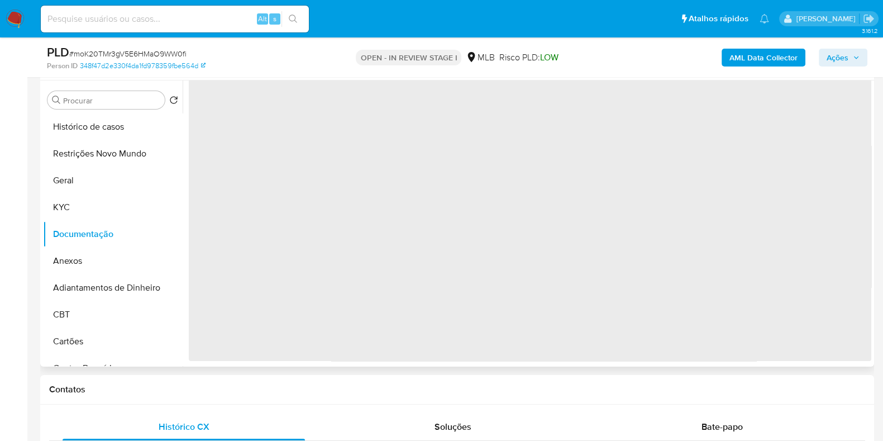
scroll to position [0, 0]
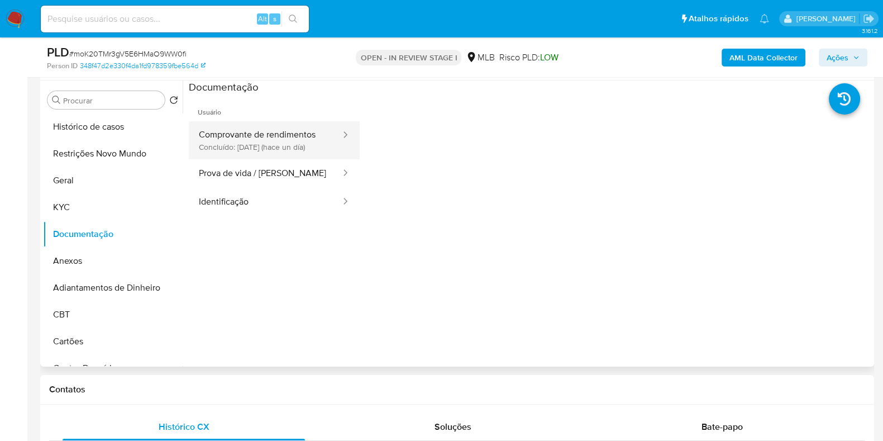
click at [289, 135] on button "Comprovante de rendimentos Concluído: [DATE] (hace un día)" at bounding box center [265, 140] width 153 height 38
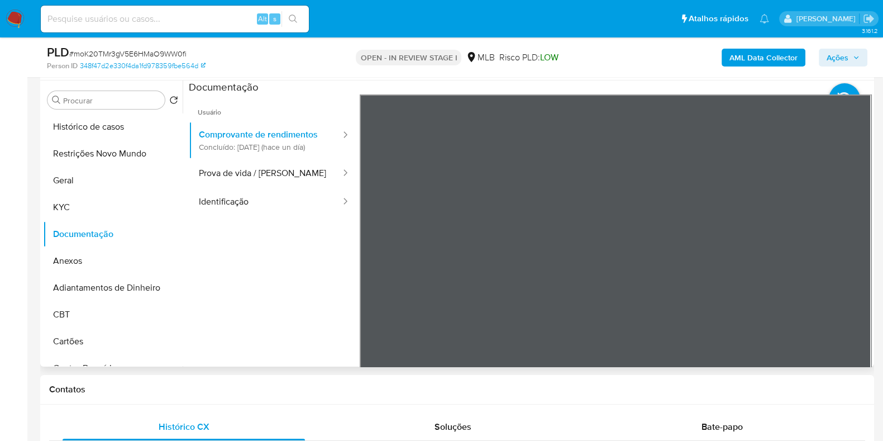
scroll to position [69, 0]
click at [243, 198] on div "Usuário Comprovante de rendimentos Concluído: [DATE] (hace un día) Prova de vid…" at bounding box center [530, 272] width 682 height 357
click at [90, 205] on button "KYC" at bounding box center [108, 207] width 131 height 27
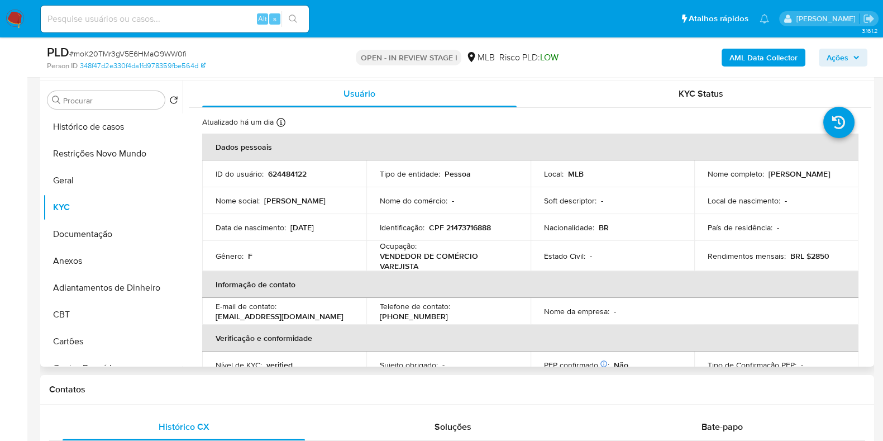
drag, startPoint x: 800, startPoint y: 176, endPoint x: 702, endPoint y: 179, distance: 97.8
click at [702, 179] on td "Nome completo : [PERSON_NAME]" at bounding box center [776, 173] width 164 height 27
copy p "[PERSON_NAME]"
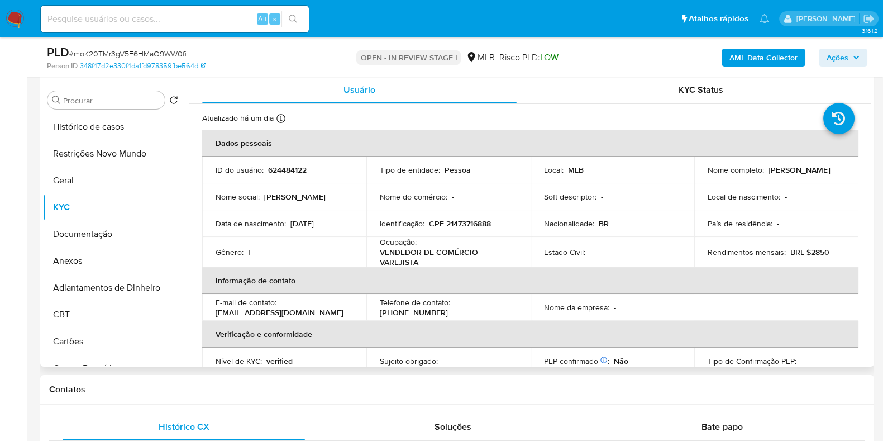
scroll to position [0, 0]
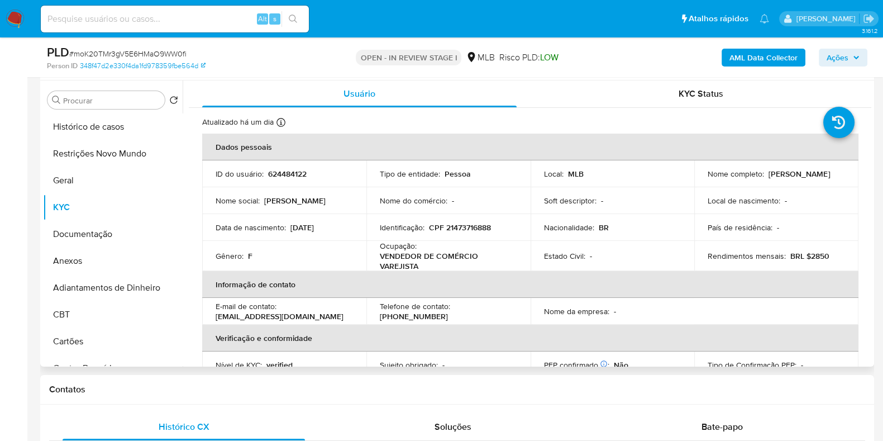
click at [469, 226] on p "CPF 21473716888" at bounding box center [460, 227] width 62 height 10
copy p "21473716888"
click at [106, 164] on button "Restrições Novo Mundo" at bounding box center [108, 153] width 131 height 27
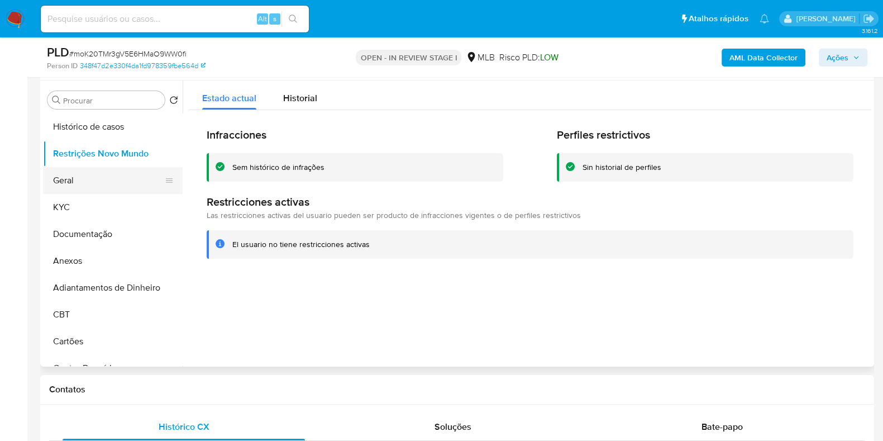
click at [81, 175] on button "Geral" at bounding box center [108, 180] width 131 height 27
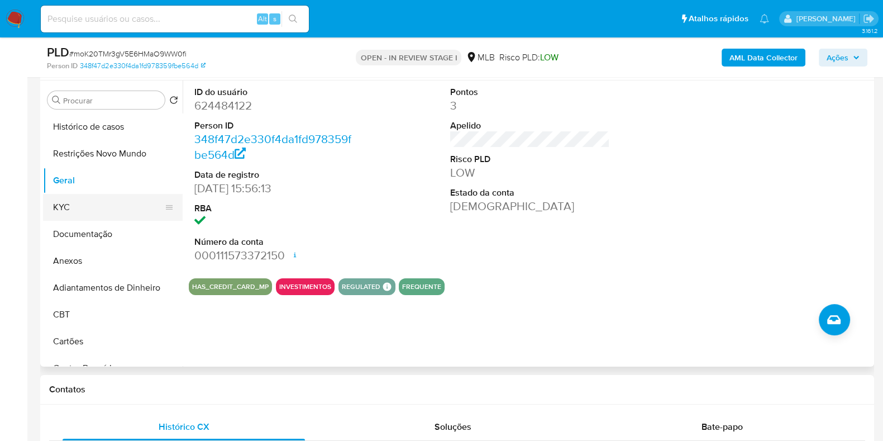
click at [69, 213] on button "KYC" at bounding box center [108, 207] width 131 height 27
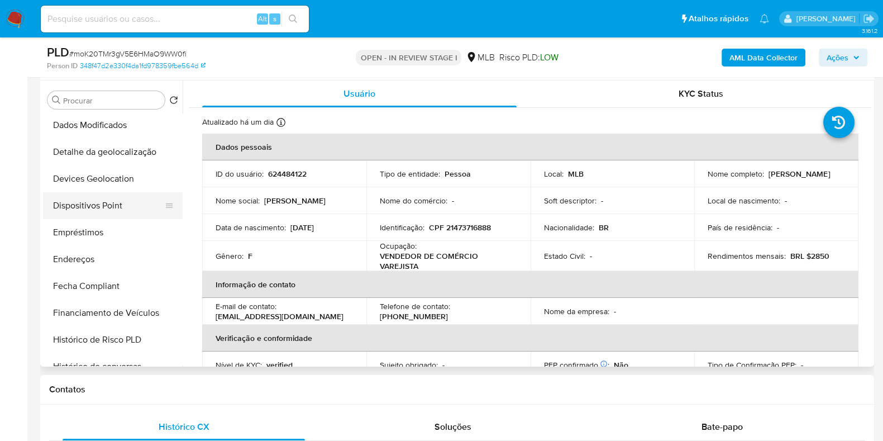
scroll to position [279, 0]
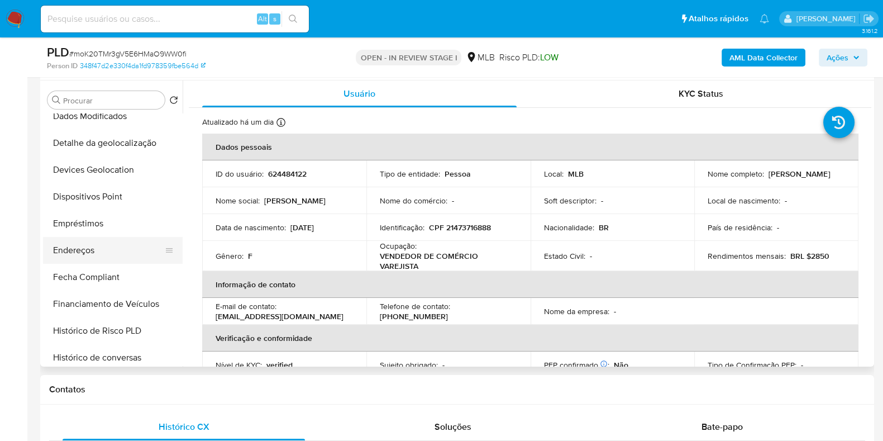
click at [81, 251] on button "Endereços" at bounding box center [108, 250] width 131 height 27
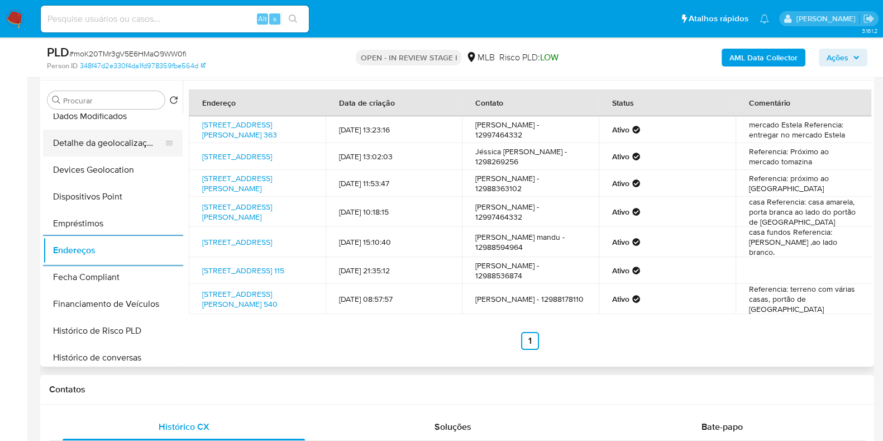
click at [126, 151] on button "Detalhe da geolocalização" at bounding box center [108, 143] width 131 height 27
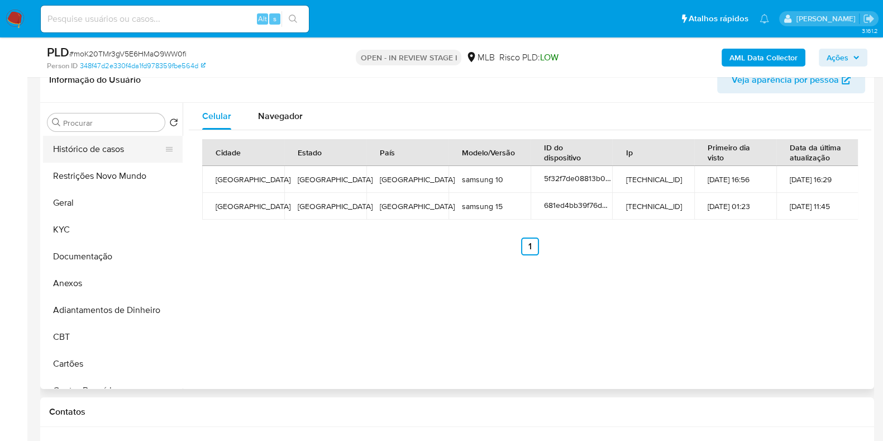
scroll to position [209, 0]
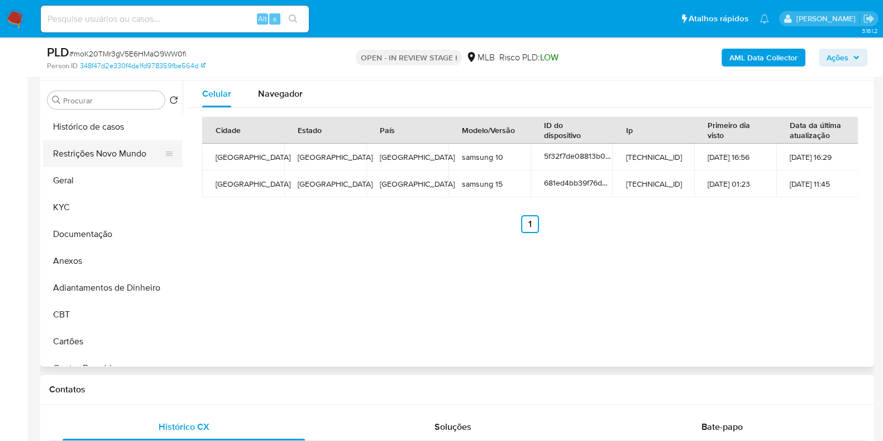
click at [106, 155] on button "Restrições Novo Mundo" at bounding box center [108, 153] width 131 height 27
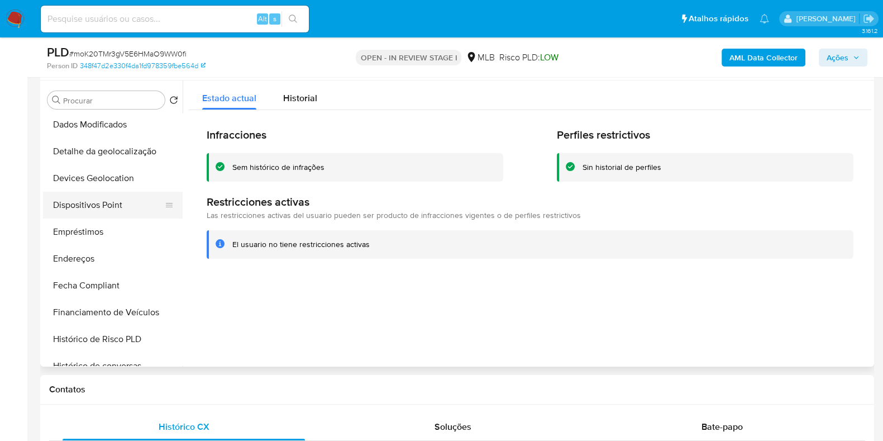
scroll to position [279, 0]
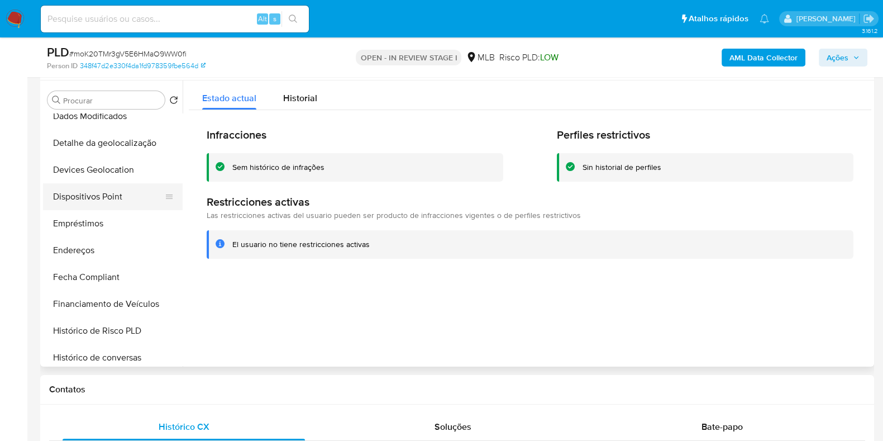
click at [118, 200] on button "Dispositivos Point" at bounding box center [108, 196] width 131 height 27
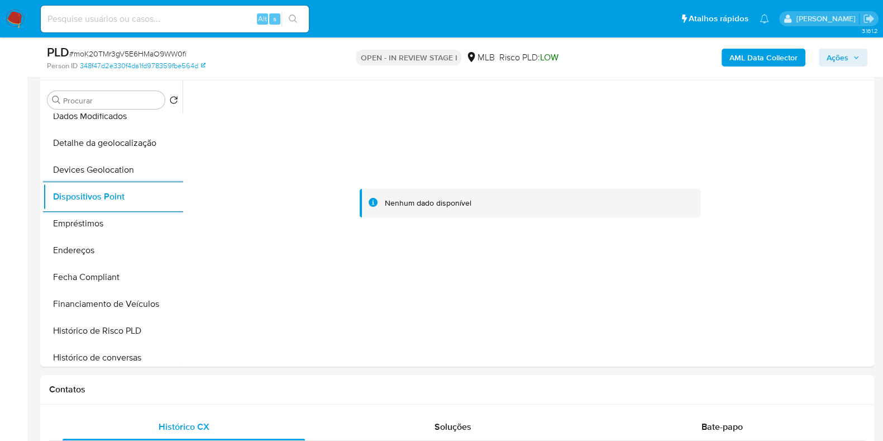
click at [757, 63] on b "AML Data Collector" at bounding box center [763, 58] width 68 height 18
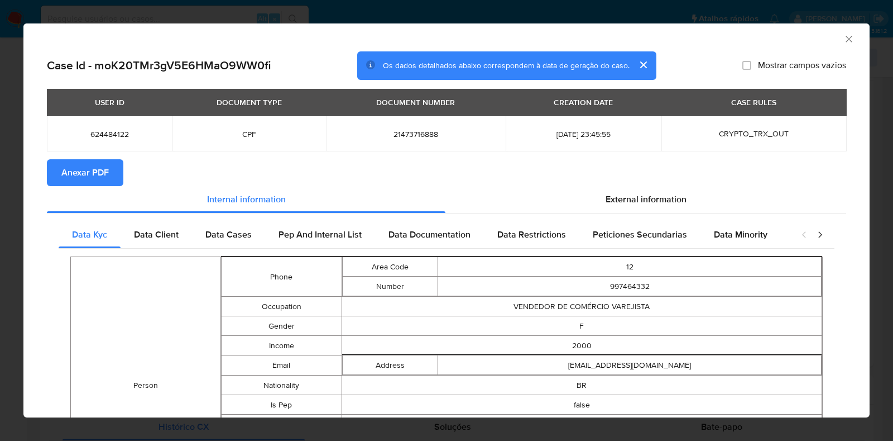
click at [95, 171] on span "Anexar PDF" at bounding box center [84, 172] width 47 height 25
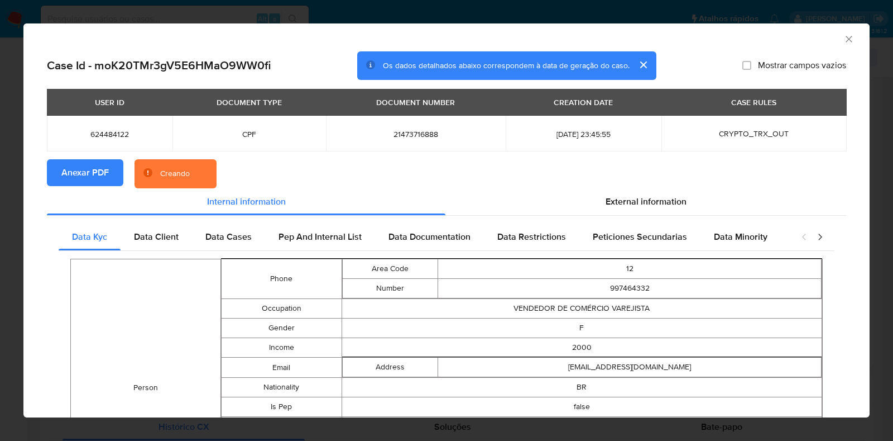
click at [0, 203] on div "AML Data Collector Case Id - moK20TMr3gV5E6HMaO9WW0fi Os dados detalhados abaix…" at bounding box center [446, 220] width 893 height 441
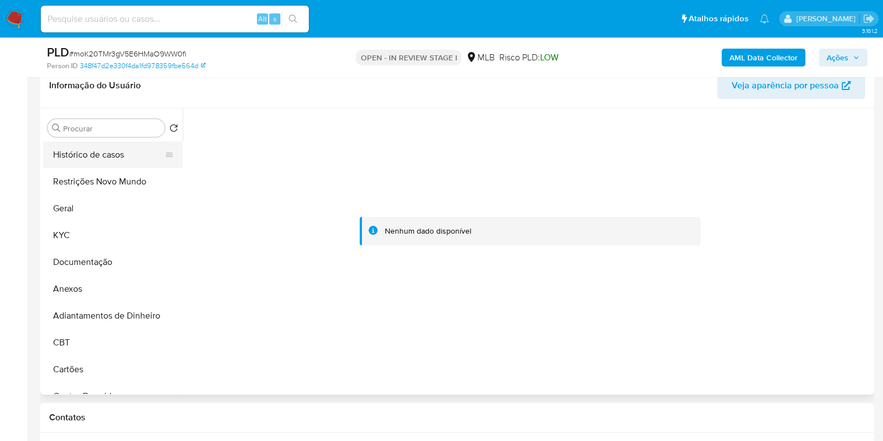
scroll to position [139, 0]
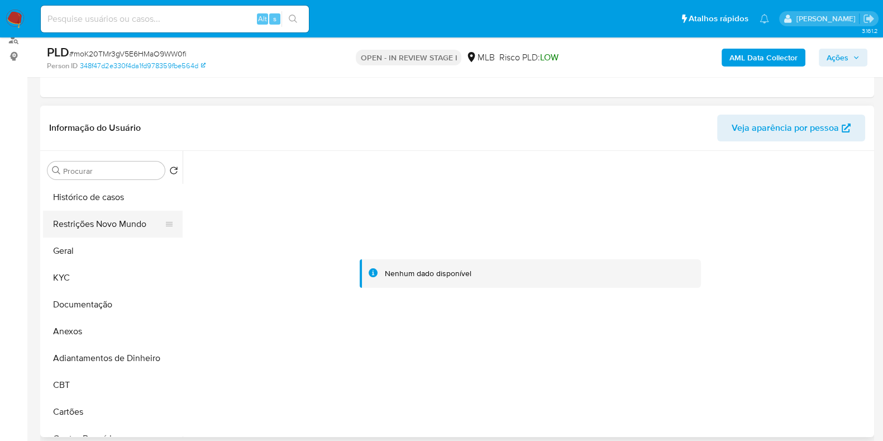
click at [79, 207] on button "Histórico de casos" at bounding box center [113, 197] width 140 height 27
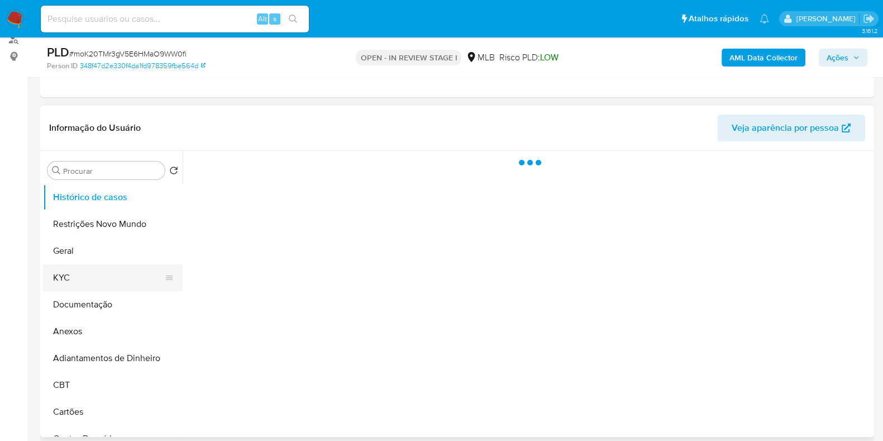
click at [78, 276] on button "KYC" at bounding box center [108, 277] width 131 height 27
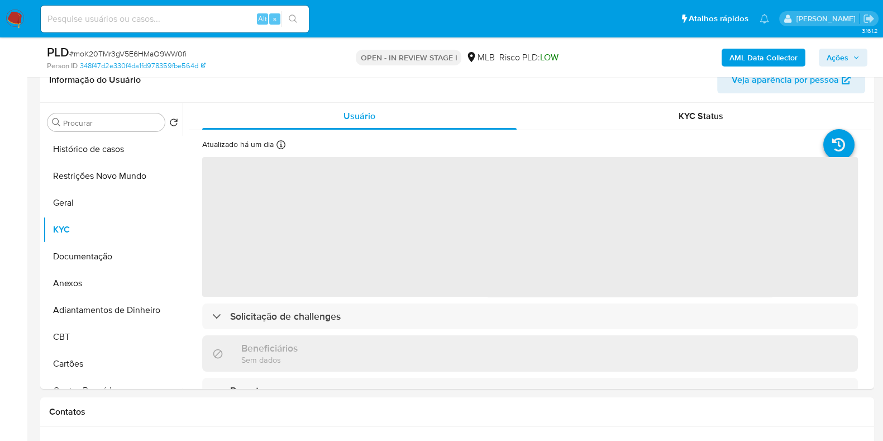
scroll to position [209, 0]
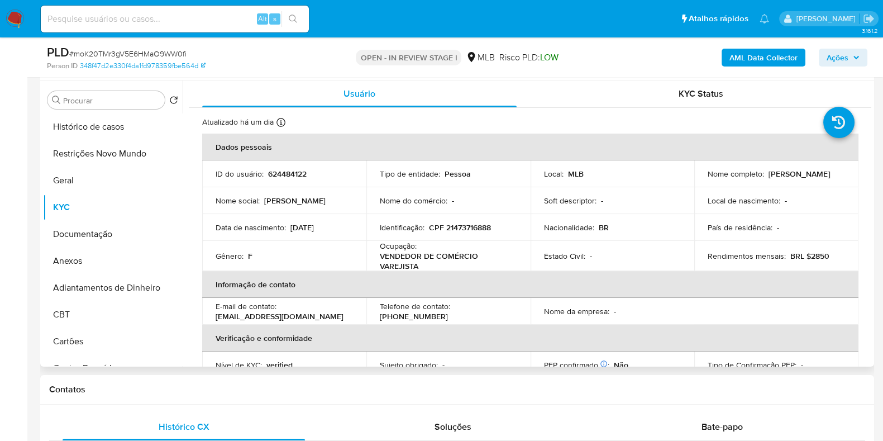
drag, startPoint x: 758, startPoint y: 180, endPoint x: 700, endPoint y: 180, distance: 58.1
click at [700, 180] on td "Nome completo : Erika Cristina da Penha" at bounding box center [776, 173] width 164 height 27
copy p "Erika Cristina da Penha"
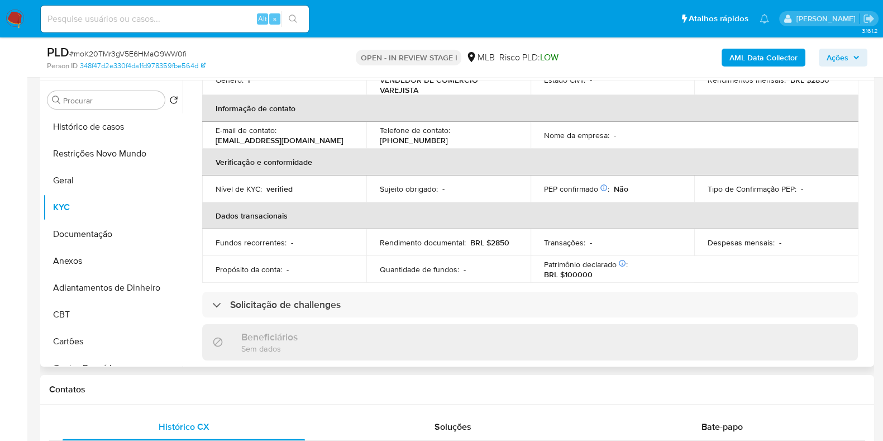
scroll to position [488, 0]
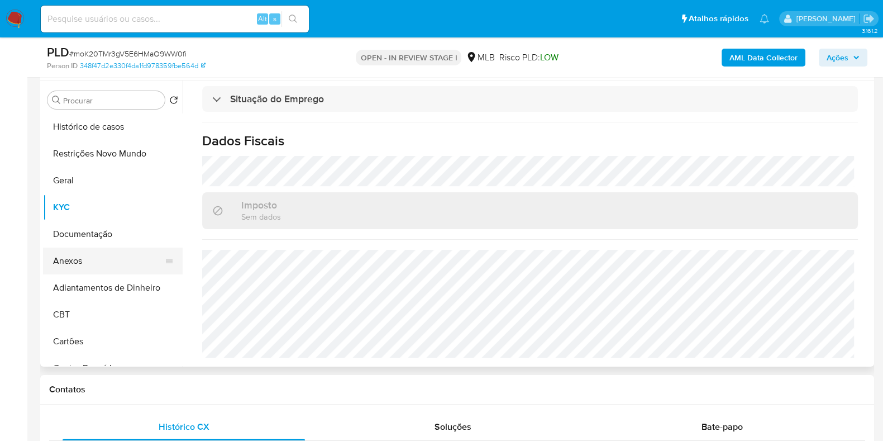
click at [89, 263] on button "Anexos" at bounding box center [108, 260] width 131 height 27
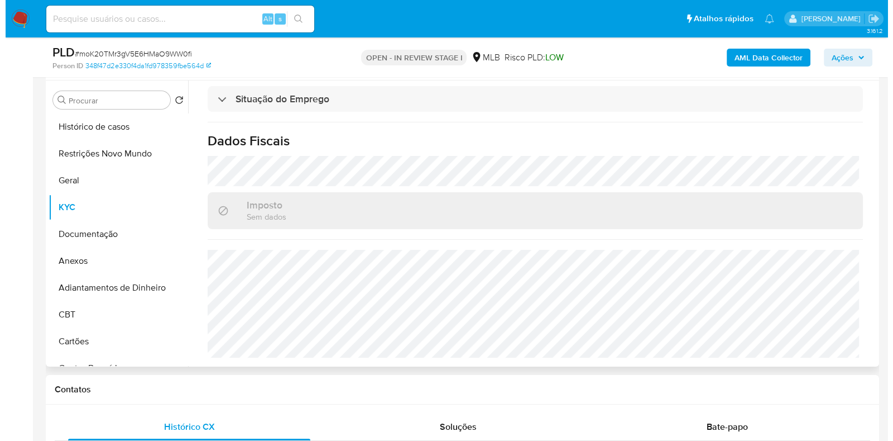
scroll to position [0, 0]
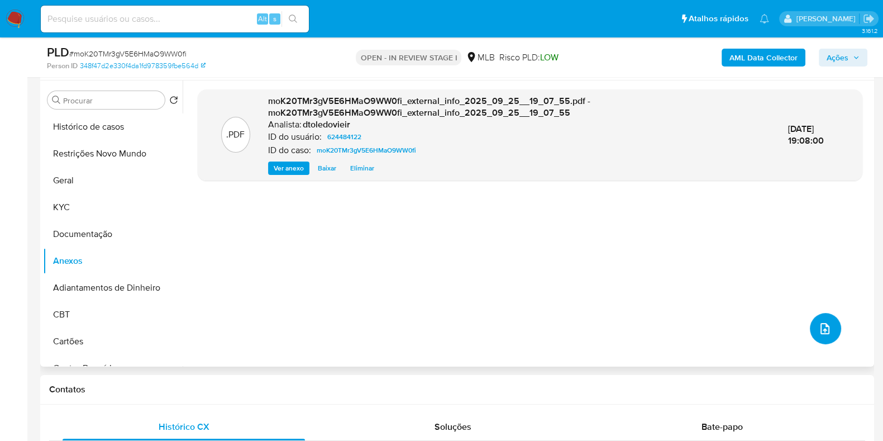
click at [819, 332] on icon "upload-file" at bounding box center [824, 328] width 13 height 13
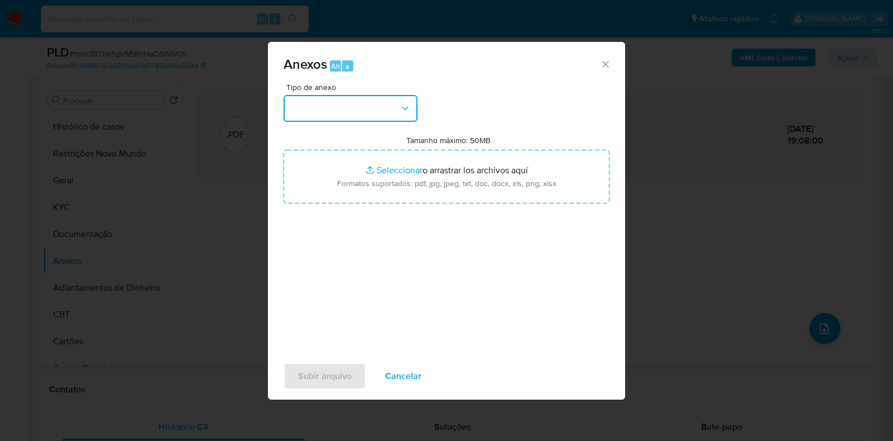
click at [322, 106] on button "button" at bounding box center [351, 108] width 134 height 27
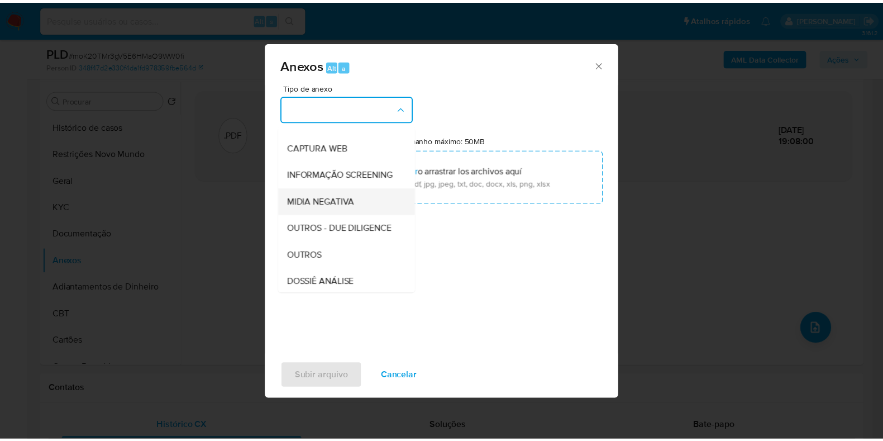
scroll to position [172, 0]
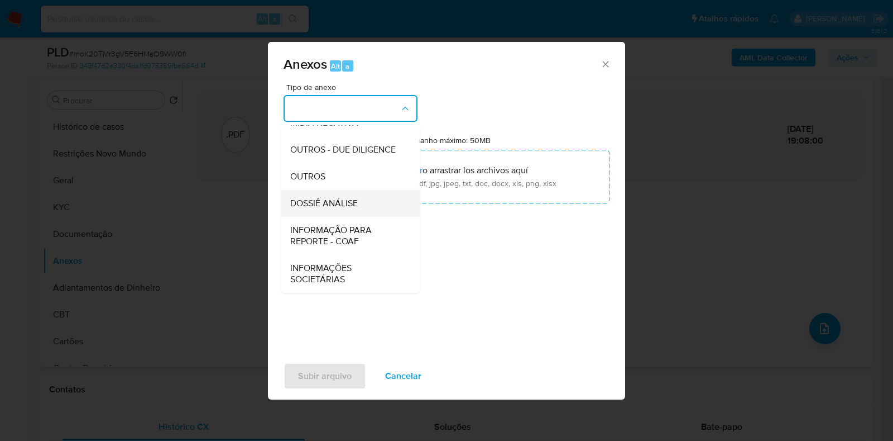
click at [333, 211] on div "DOSSIÊ ANÁLISE" at bounding box center [347, 203] width 114 height 27
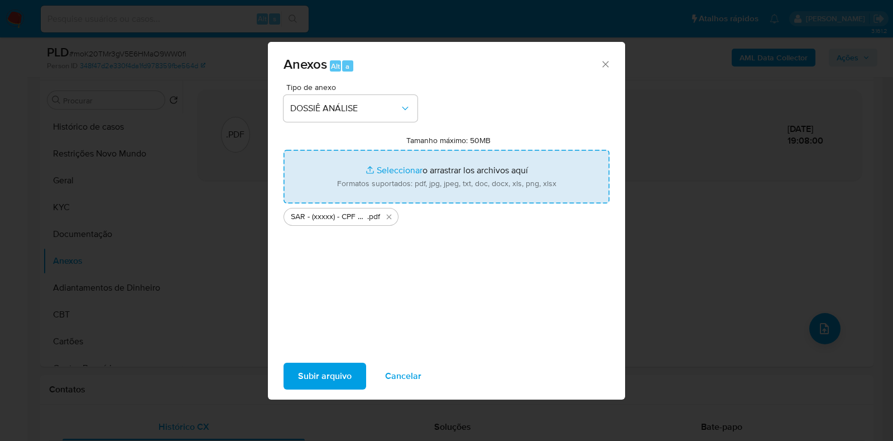
type input "C:\fakepath\Mulan 624484122_2025_09_25_09_19_32.xlsx"
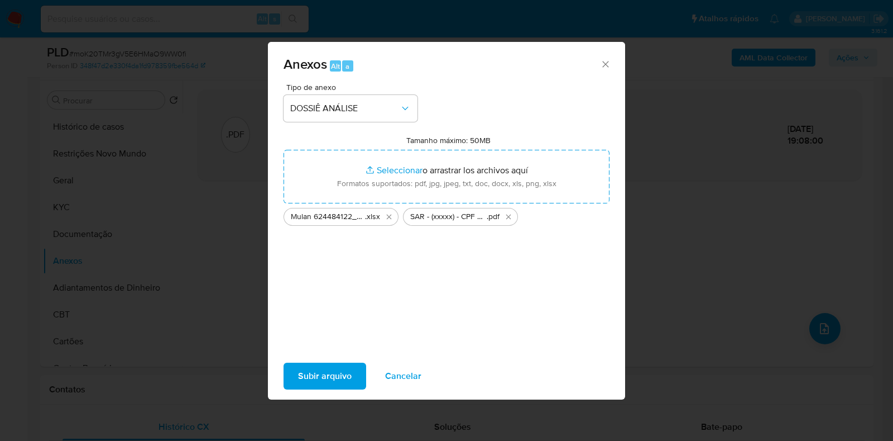
click at [332, 361] on div "Subir arquivo Cancelar" at bounding box center [446, 376] width 357 height 42
click at [327, 373] on span "Subir arquivo" at bounding box center [325, 376] width 54 height 25
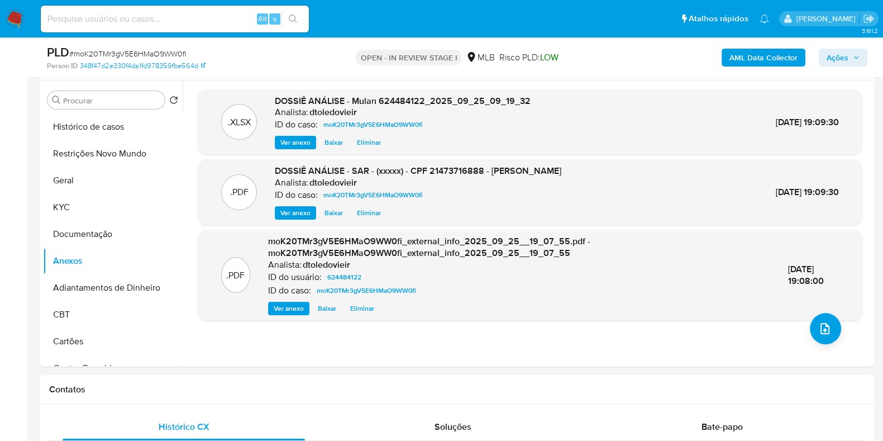
click at [843, 64] on span "Ações" at bounding box center [837, 58] width 22 height 18
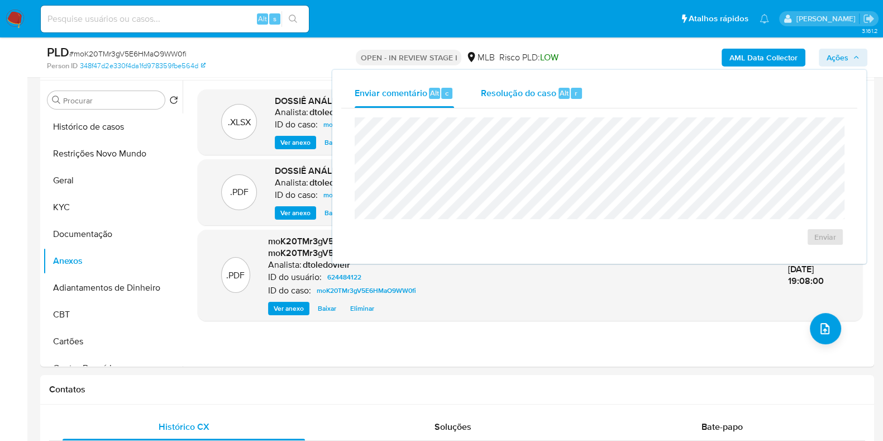
click at [547, 88] on span "Resolução do caso" at bounding box center [518, 92] width 75 height 13
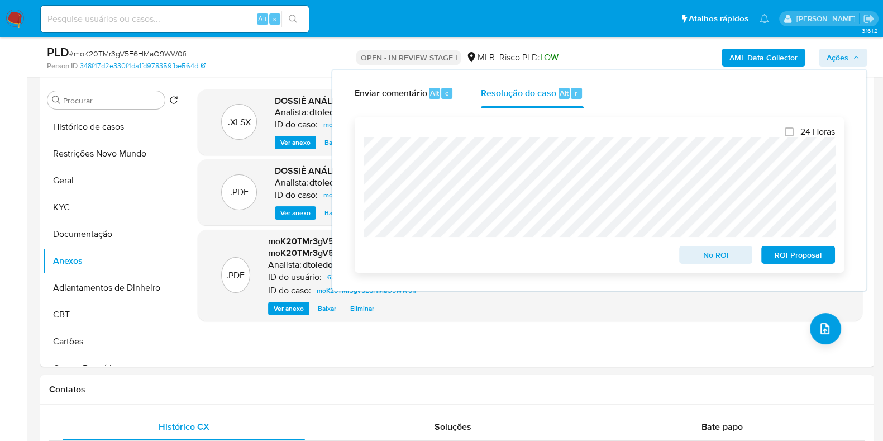
click at [785, 255] on span "ROI Proposal" at bounding box center [798, 255] width 58 height 16
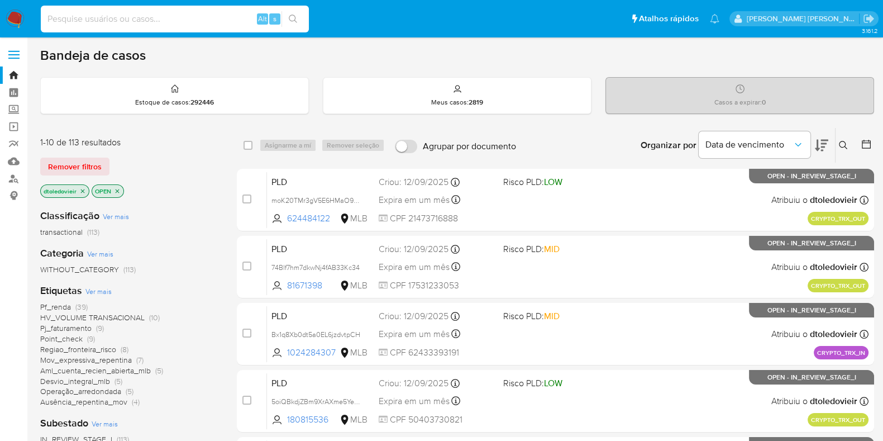
click at [101, 23] on input at bounding box center [175, 19] width 268 height 15
paste input "78215465"
type input "78215465"
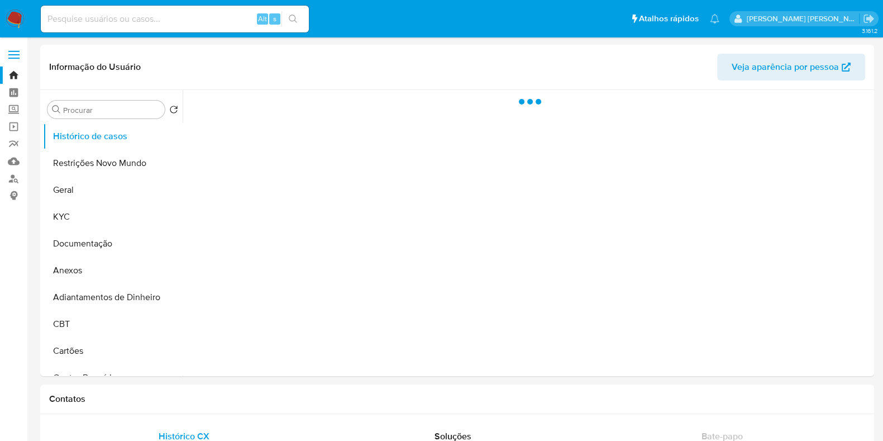
select select "10"
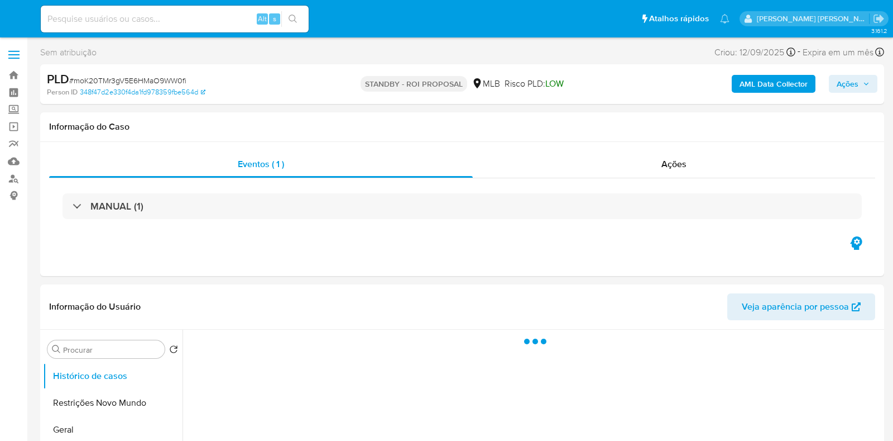
select select "10"
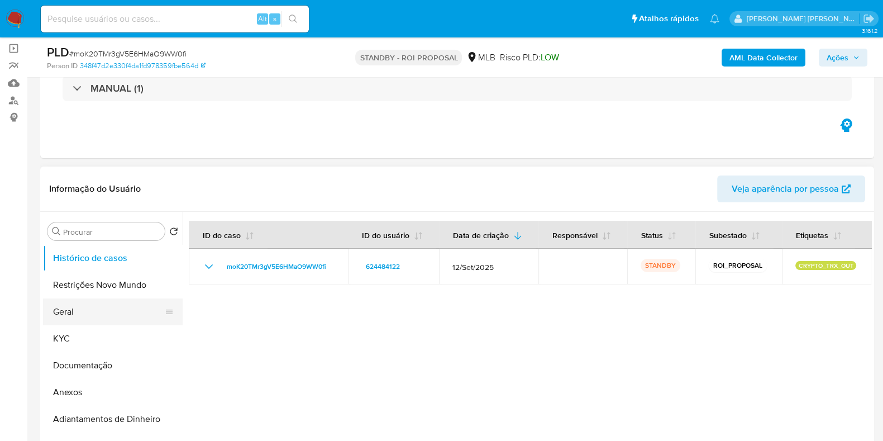
scroll to position [139, 0]
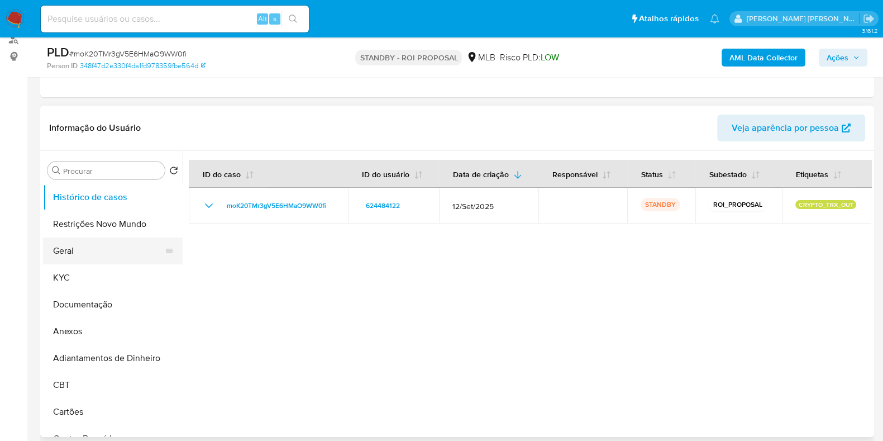
click at [98, 249] on button "Geral" at bounding box center [108, 250] width 131 height 27
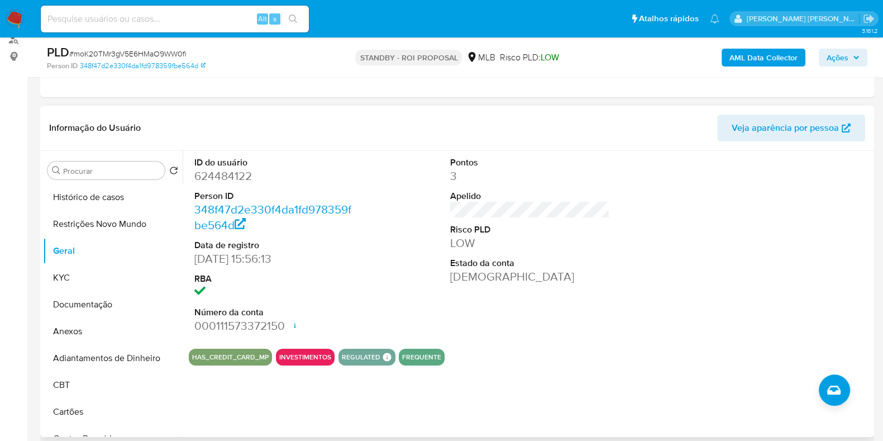
click at [222, 171] on dd "624484122" at bounding box center [274, 176] width 160 height 16
copy dd "624484122"
click at [210, 23] on input at bounding box center [175, 19] width 268 height 15
paste input "180815536"
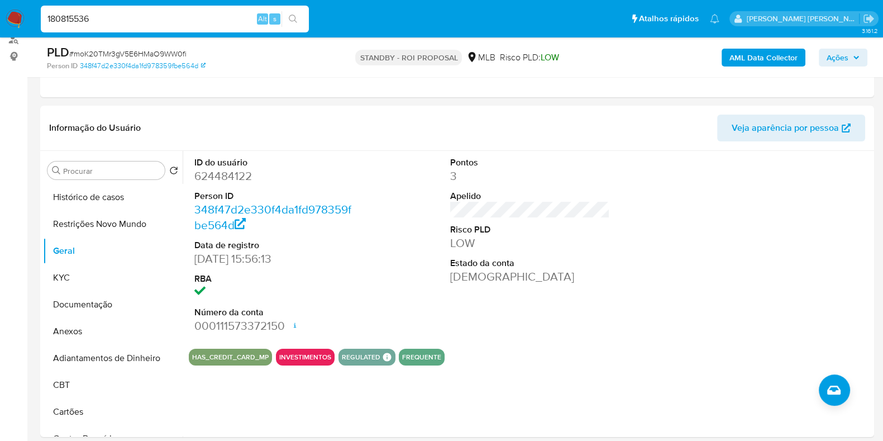
type input "180815536"
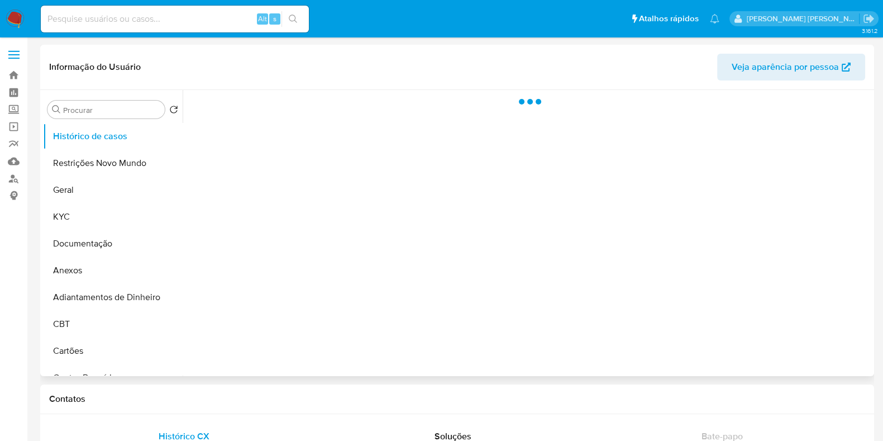
select select "10"
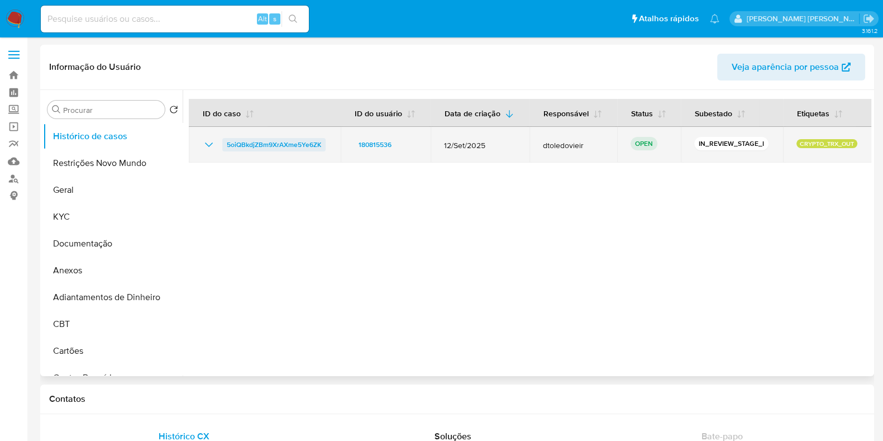
click at [295, 145] on span "5oiQBkdjZBm9XrAXme5Ye6ZK" at bounding box center [274, 144] width 94 height 13
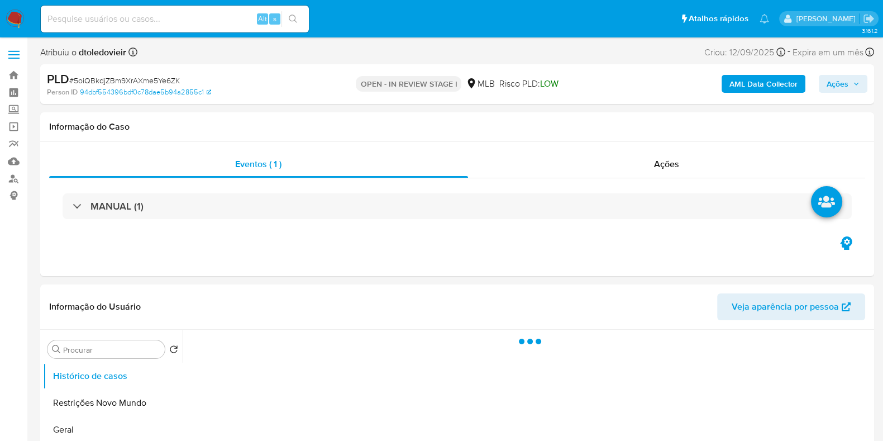
select select "10"
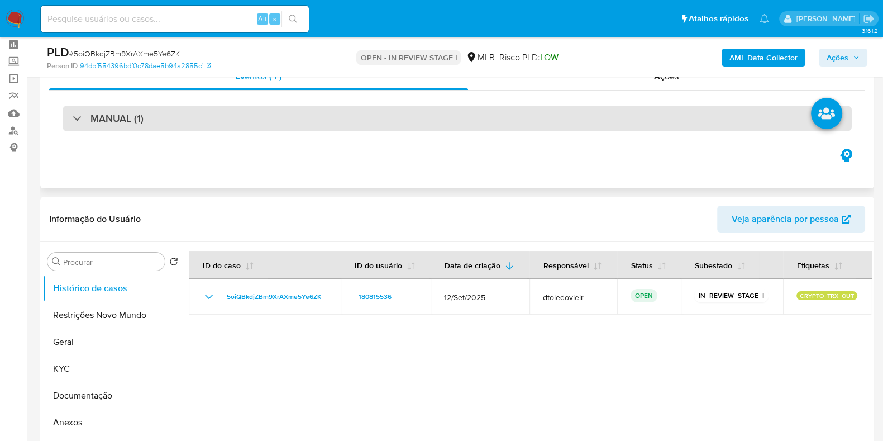
scroll to position [69, 0]
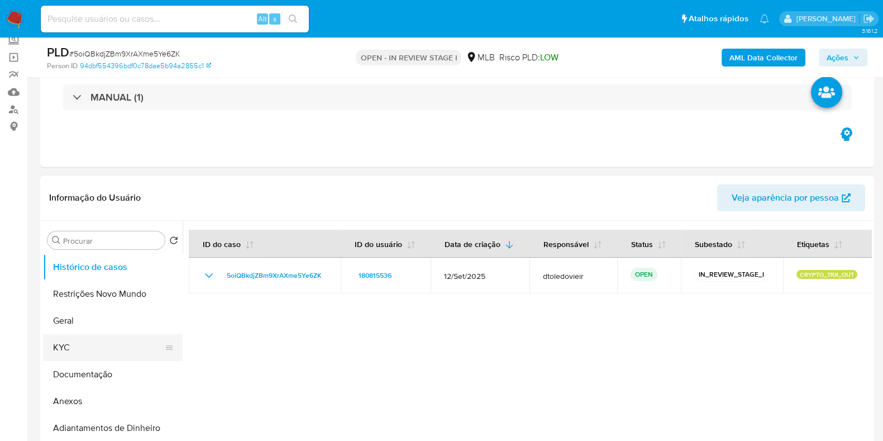
click at [73, 342] on button "KYC" at bounding box center [108, 347] width 131 height 27
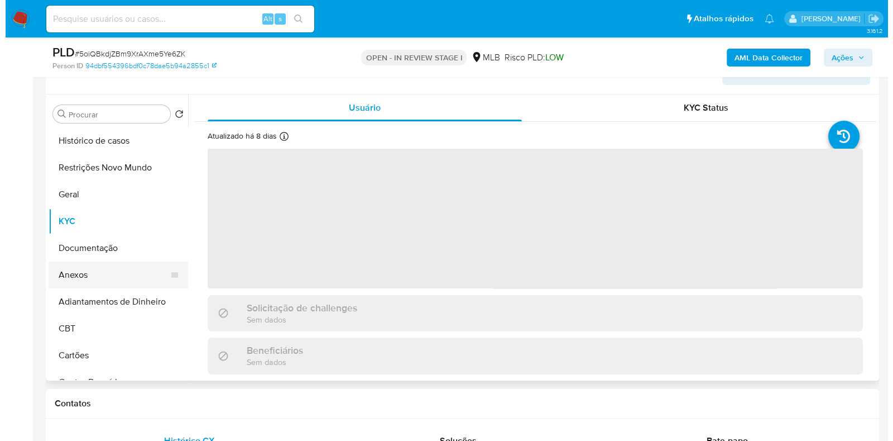
scroll to position [209, 0]
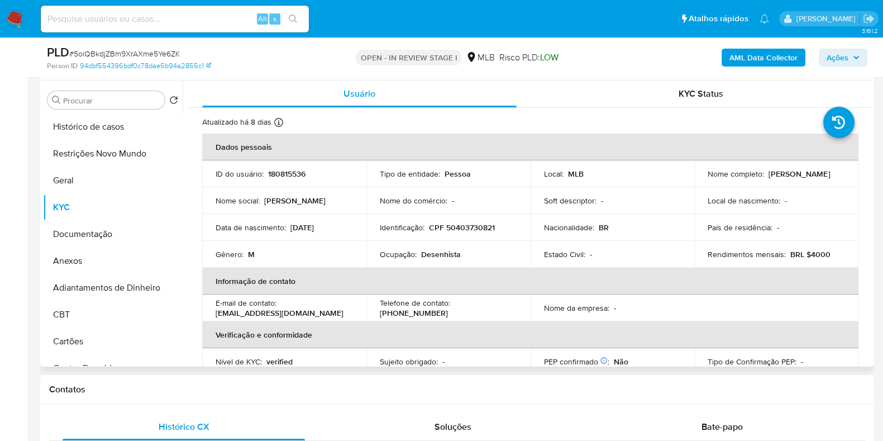
click at [438, 252] on p "Desenhista" at bounding box center [441, 254] width 40 height 10
copy p "Desenhista"
click at [99, 221] on button "Documentação" at bounding box center [108, 234] width 131 height 27
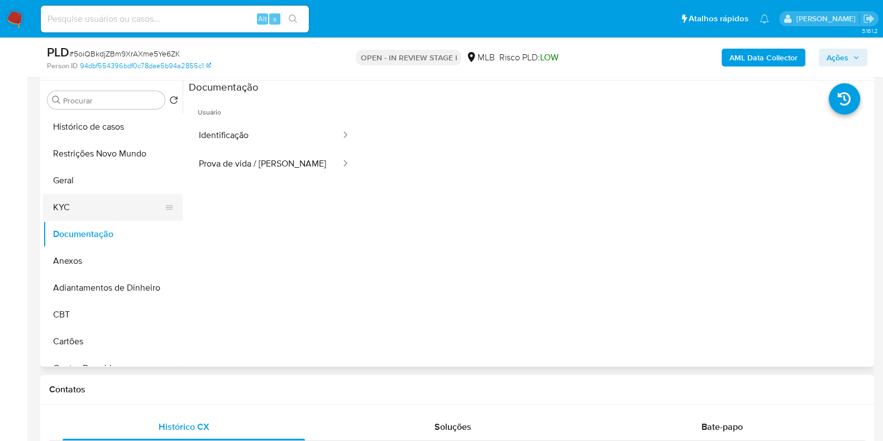
click at [109, 207] on button "KYC" at bounding box center [108, 207] width 131 height 27
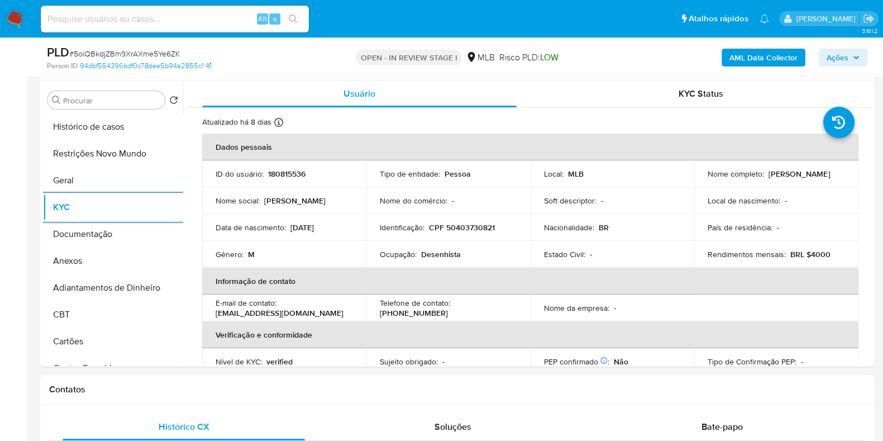
click at [772, 47] on div "AML Data Collector Ações" at bounding box center [732, 57] width 270 height 26
click at [766, 55] on b "AML Data Collector" at bounding box center [763, 58] width 68 height 18
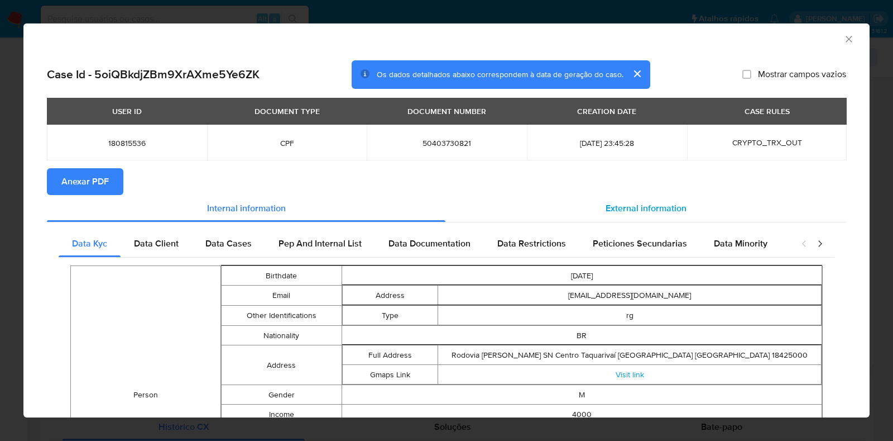
click at [622, 206] on span "External information" at bounding box center [646, 208] width 81 height 13
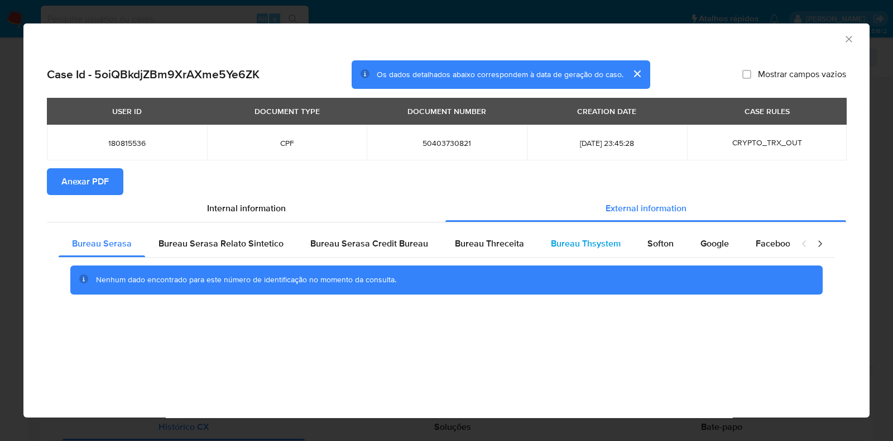
click at [586, 250] on div "Bureau Thsystem" at bounding box center [586, 243] width 97 height 27
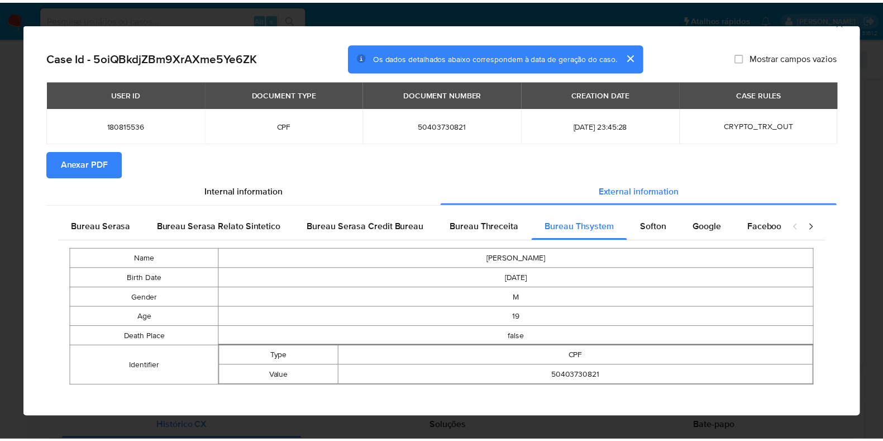
scroll to position [25, 0]
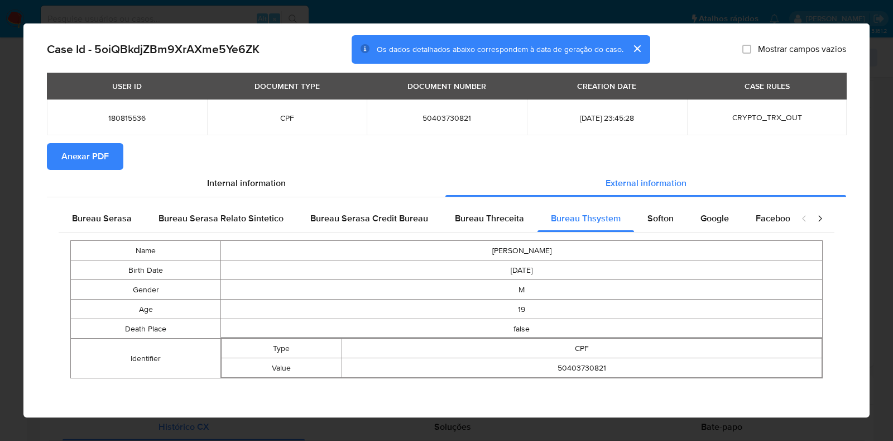
drag, startPoint x: 458, startPoint y: 123, endPoint x: 452, endPoint y: 116, distance: 9.5
click at [458, 121] on td "50403730821" at bounding box center [447, 117] width 160 height 36
click at [452, 116] on span "50403730821" at bounding box center [446, 118] width 133 height 10
copy span "50403730821"
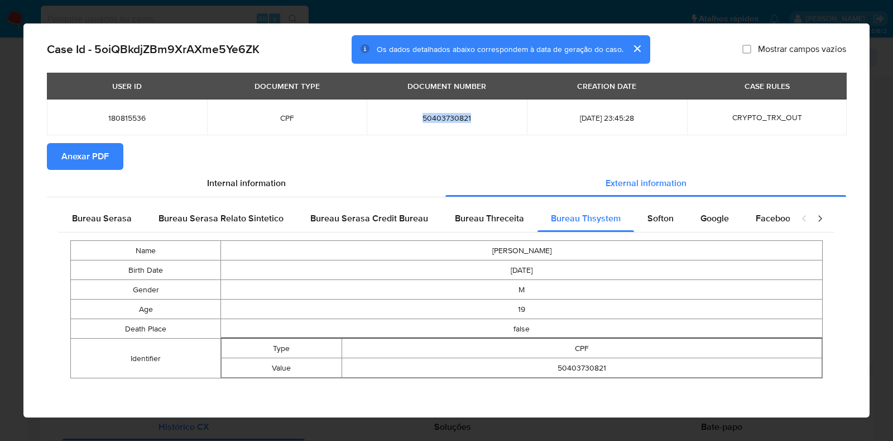
click at [875, 52] on div "AML Data Collector Case Id - 5oiQBkdjZBm9XrAXme5Ye6ZK Os dados detalhados abaix…" at bounding box center [446, 220] width 893 height 441
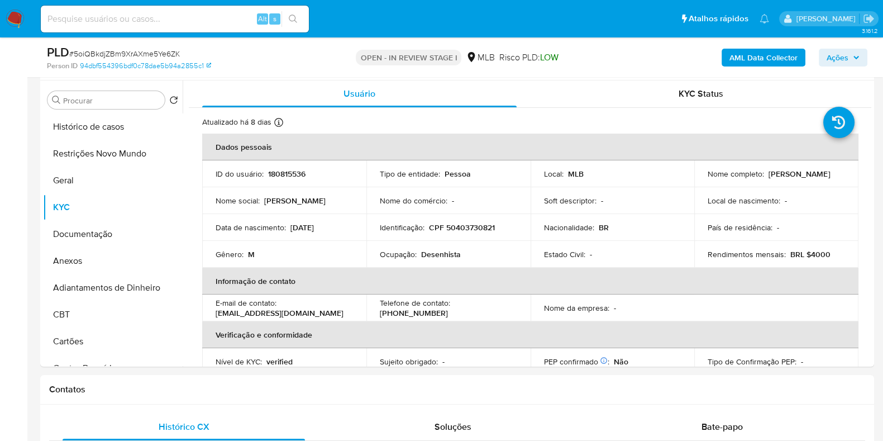
click at [839, 57] on span "Ações" at bounding box center [837, 58] width 22 height 18
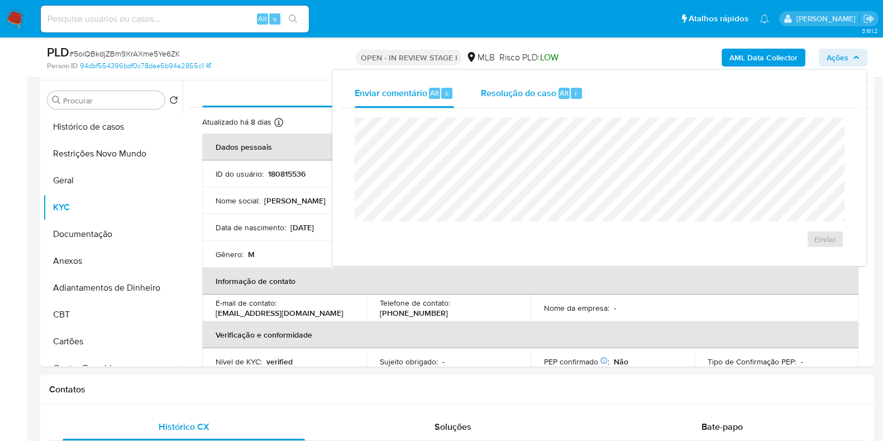
click at [549, 94] on span "Resolução do caso" at bounding box center [518, 92] width 75 height 13
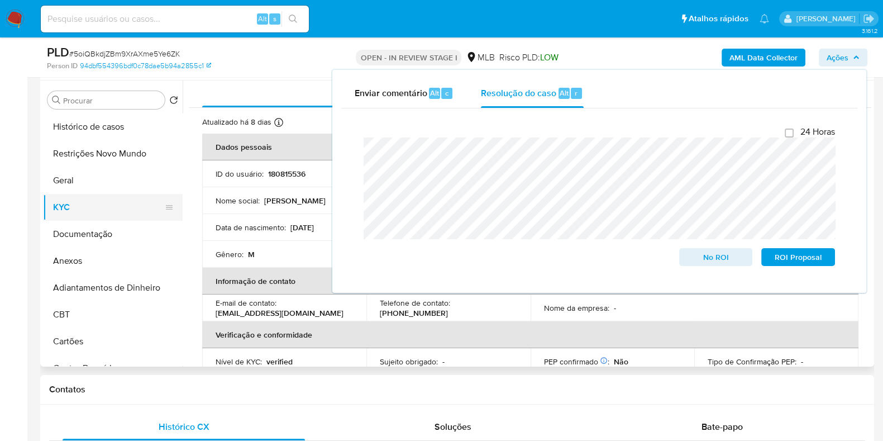
click at [94, 208] on button "KYC" at bounding box center [108, 207] width 131 height 27
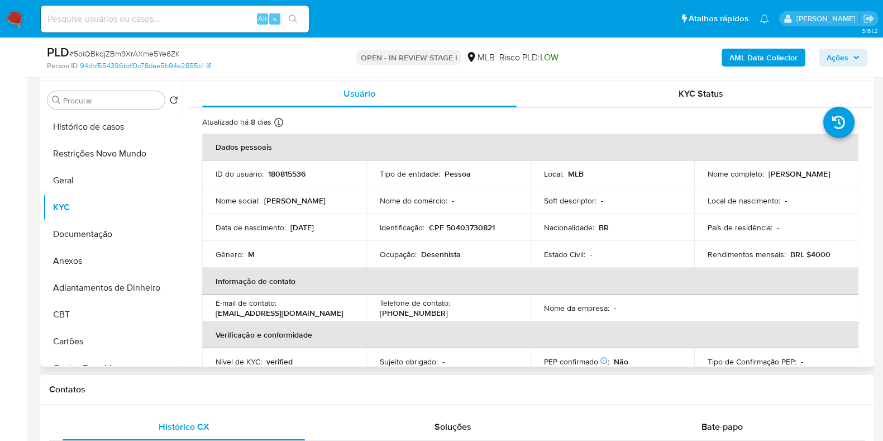
drag, startPoint x: 828, startPoint y: 178, endPoint x: 699, endPoint y: 178, distance: 129.0
click at [699, 178] on td "Nome completo : Pedro Henrique de Lima Oliveira" at bounding box center [776, 173] width 164 height 27
copy p "[PERSON_NAME] [PERSON_NAME]"
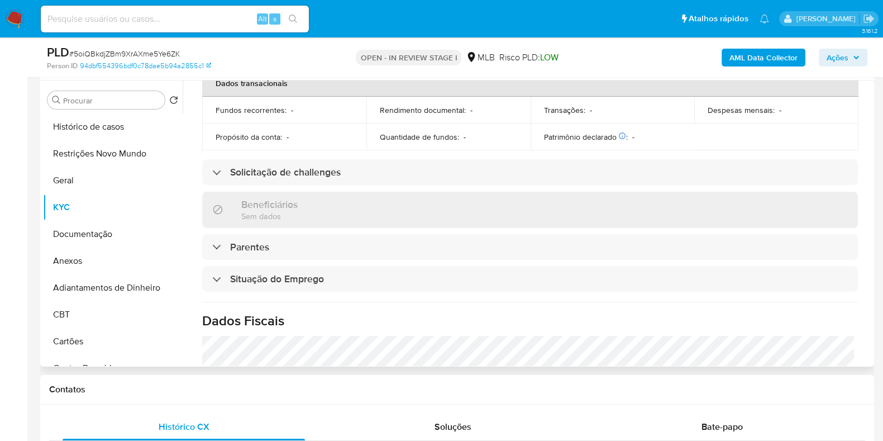
scroll to position [0, 0]
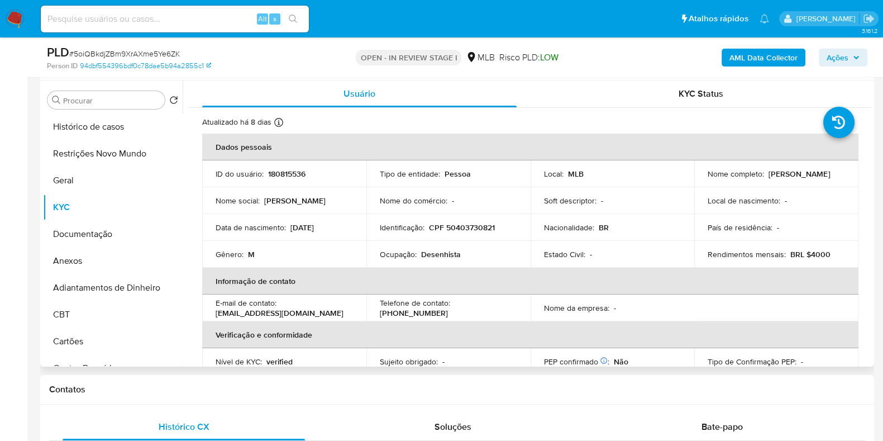
click at [461, 231] on p "CPF 50403730821" at bounding box center [462, 227] width 66 height 10
click at [463, 231] on p "CPF 50403730821" at bounding box center [462, 227] width 66 height 10
click at [466, 227] on p "CPF 50403730821" at bounding box center [462, 227] width 66 height 10
copy p "50403730821"
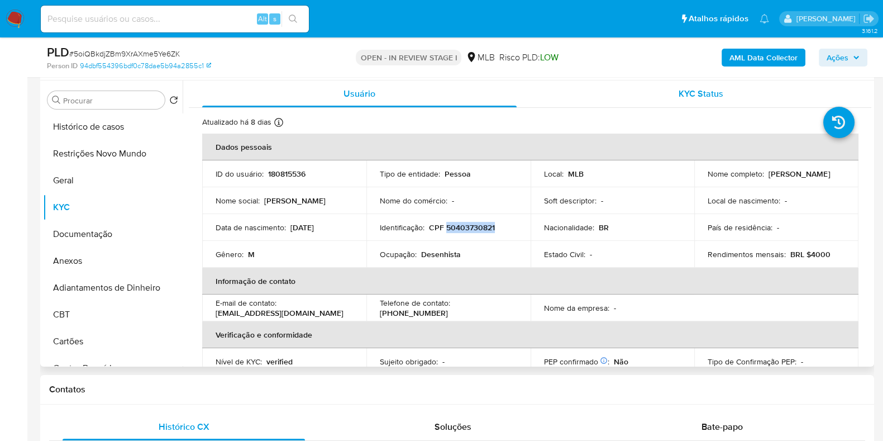
copy p "50403730821"
click at [106, 151] on button "Restrições Novo Mundo" at bounding box center [108, 153] width 131 height 27
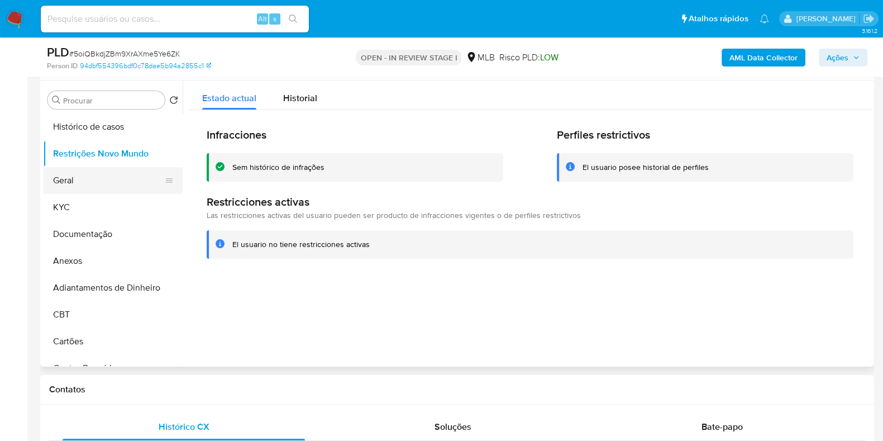
click at [62, 177] on button "Geral" at bounding box center [108, 180] width 131 height 27
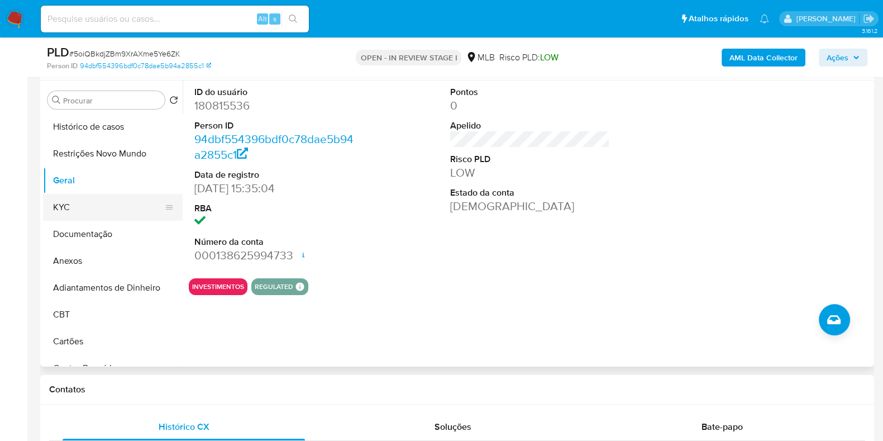
click at [104, 217] on button "KYC" at bounding box center [108, 207] width 131 height 27
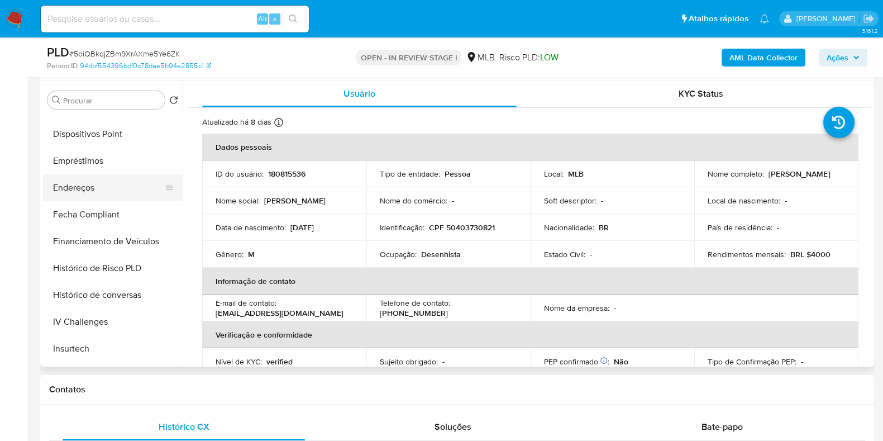
scroll to position [279, 0]
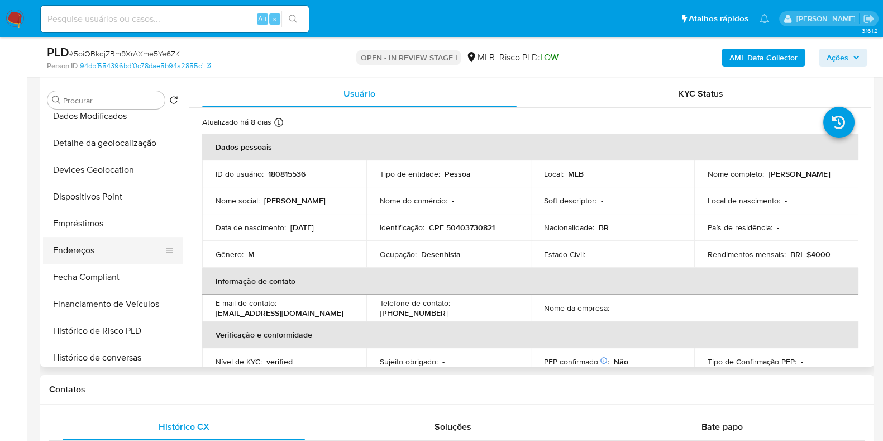
click at [102, 258] on button "Endereços" at bounding box center [108, 250] width 131 height 27
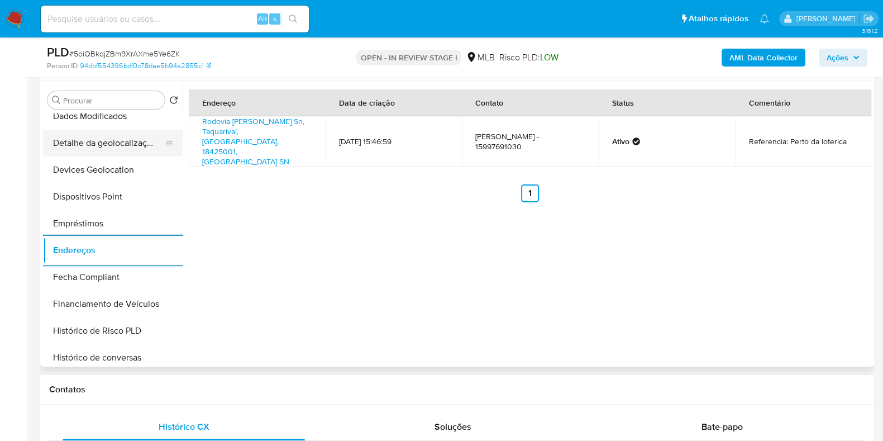
click at [117, 147] on button "Detalhe da geolocalização" at bounding box center [108, 143] width 131 height 27
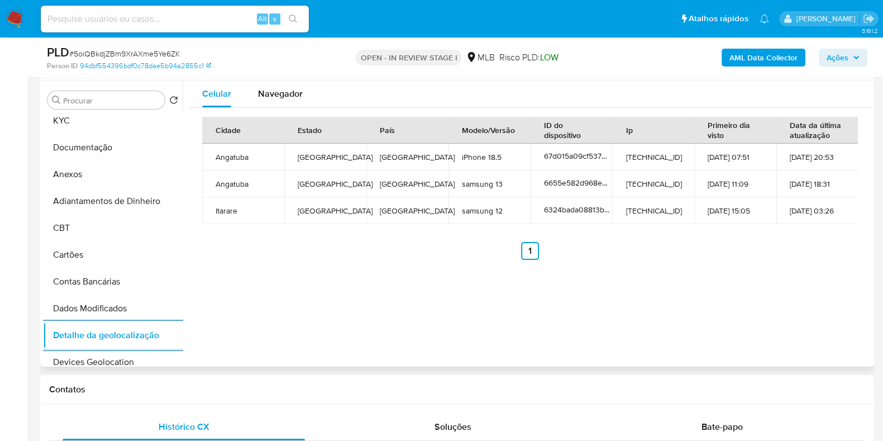
scroll to position [0, 0]
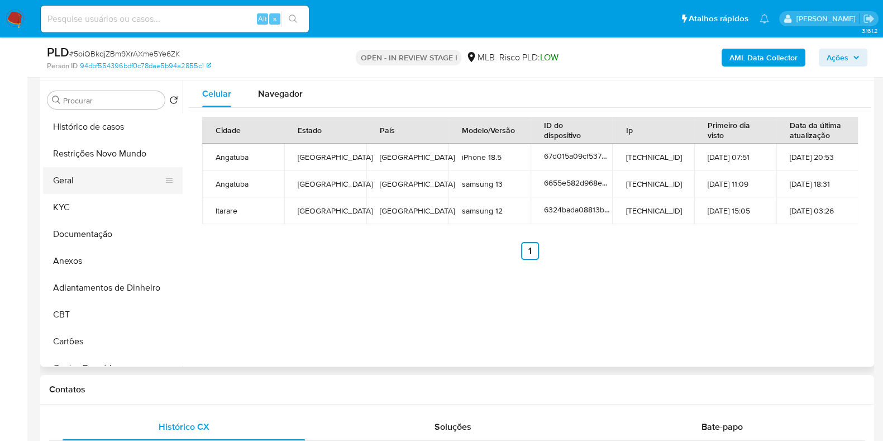
click at [109, 169] on button "Geral" at bounding box center [108, 180] width 131 height 27
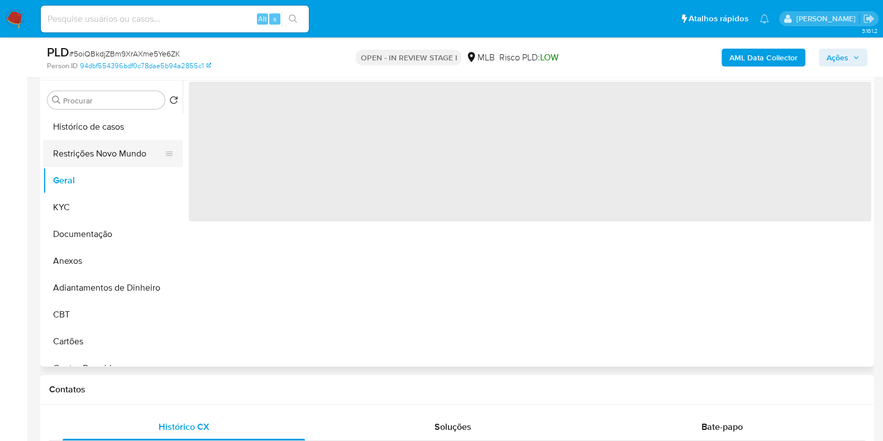
click at [119, 154] on button "Restrições Novo Mundo" at bounding box center [108, 153] width 131 height 27
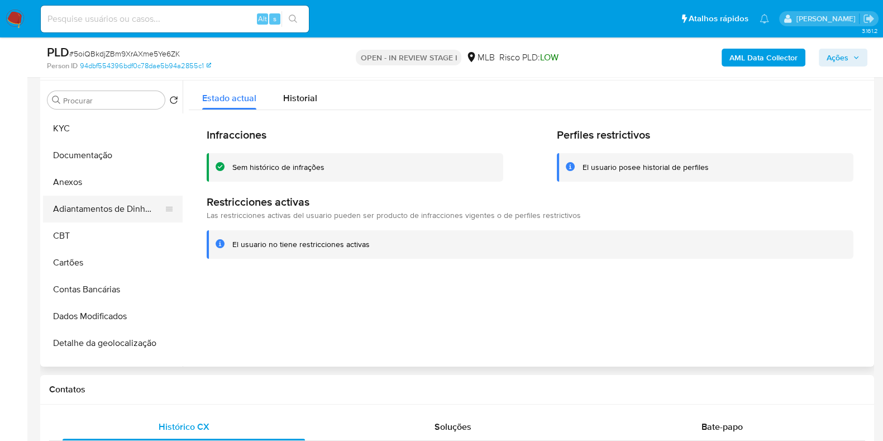
scroll to position [208, 0]
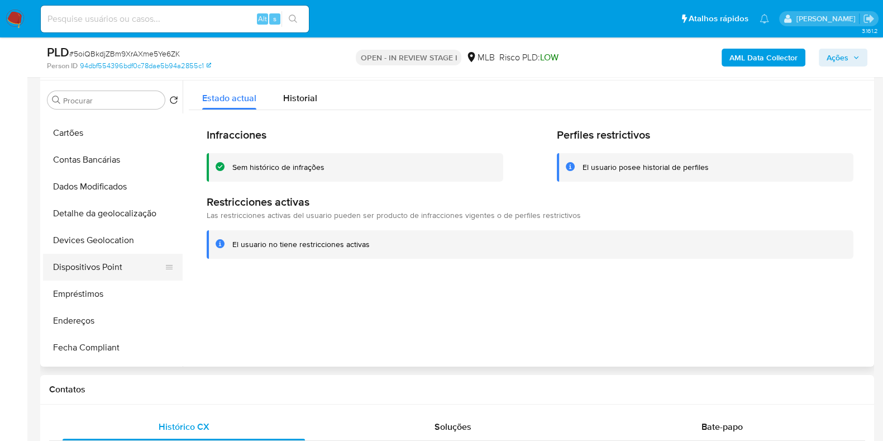
click at [95, 270] on button "Dispositivos Point" at bounding box center [108, 267] width 131 height 27
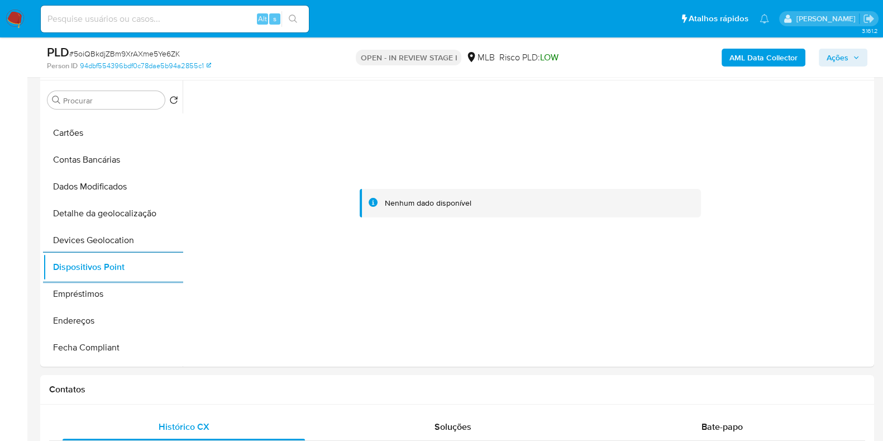
click at [743, 57] on b "AML Data Collector" at bounding box center [763, 58] width 68 height 18
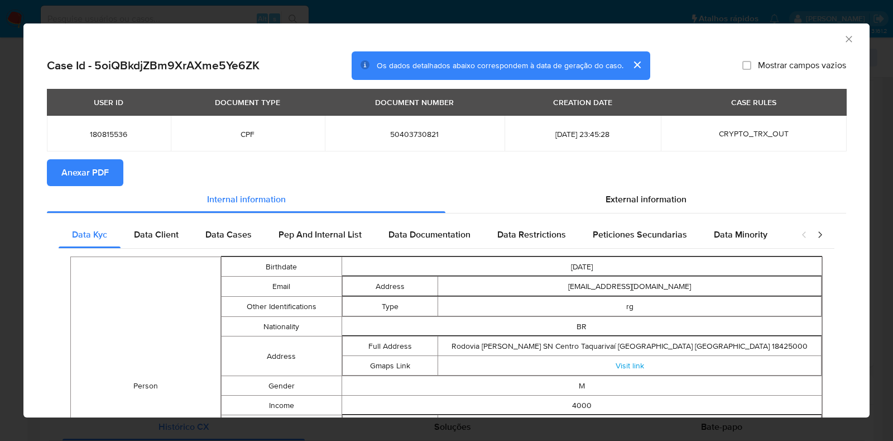
click at [105, 182] on span "Anexar PDF" at bounding box center [84, 172] width 47 height 25
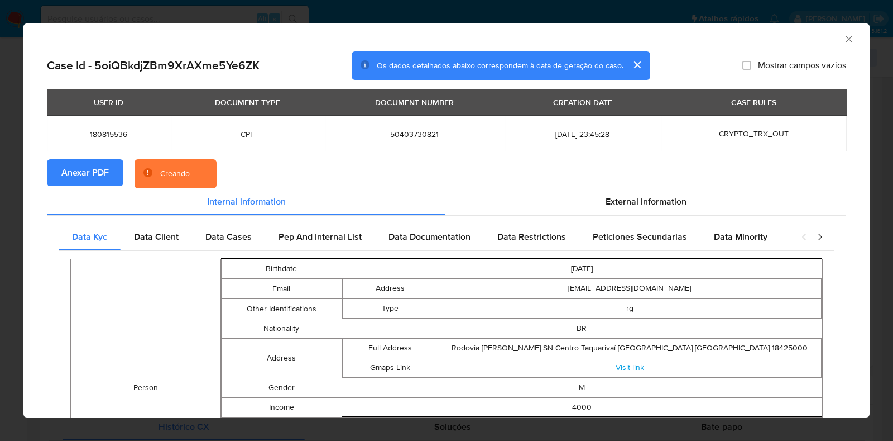
click at [0, 190] on div "AML Data Collector Case Id - 5oiQBkdjZBm9XrAXme5Ye6ZK Os dados detalhados abaix…" at bounding box center [446, 220] width 893 height 441
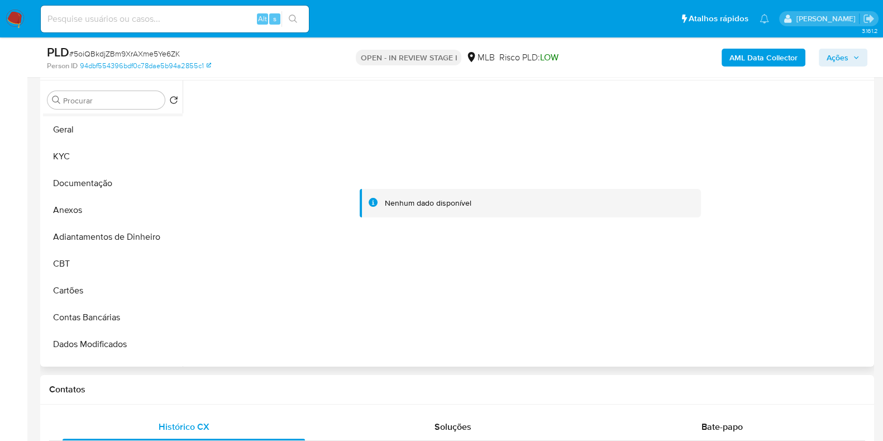
scroll to position [0, 0]
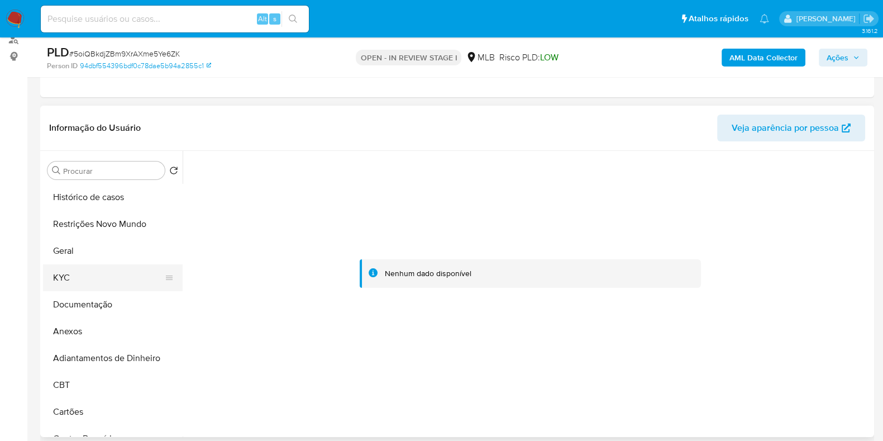
click at [83, 280] on button "KYC" at bounding box center [108, 277] width 131 height 27
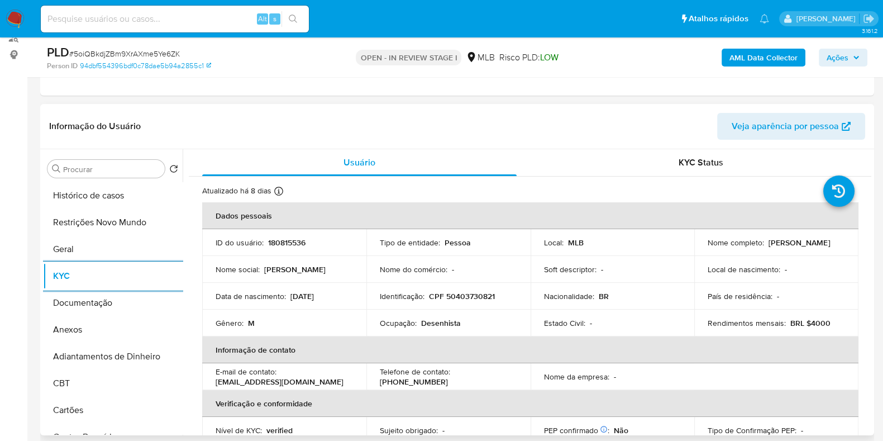
scroll to position [139, 0]
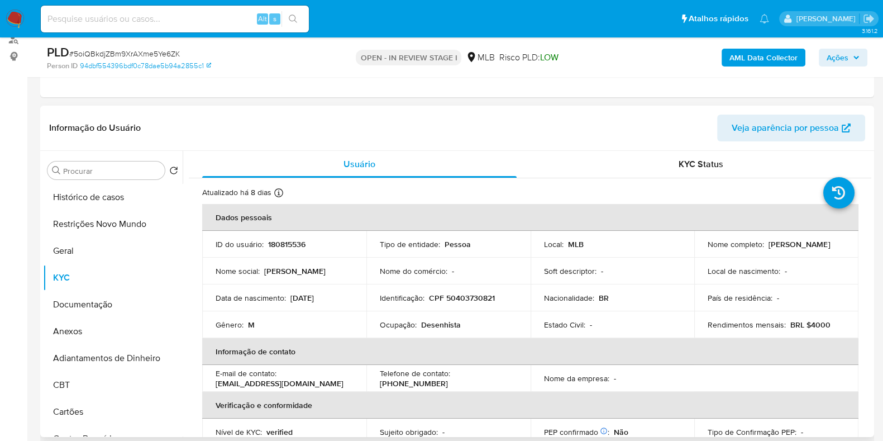
drag, startPoint x: 829, startPoint y: 250, endPoint x: 680, endPoint y: 250, distance: 148.5
click at [680, 250] on tr "ID do usuário : 180815536 Tipo de entidade : Pessoa Local : MLB Nome completo :…" at bounding box center [530, 244] width 656 height 27
click at [768, 249] on p "[PERSON_NAME] [PERSON_NAME]" at bounding box center [798, 244] width 61 height 10
drag, startPoint x: 705, startPoint y: 251, endPoint x: 824, endPoint y: 245, distance: 119.1
click at [824, 248] on div "Nome completo : Pedro Henrique de Lima Oliveira" at bounding box center [775, 244] width 137 height 10
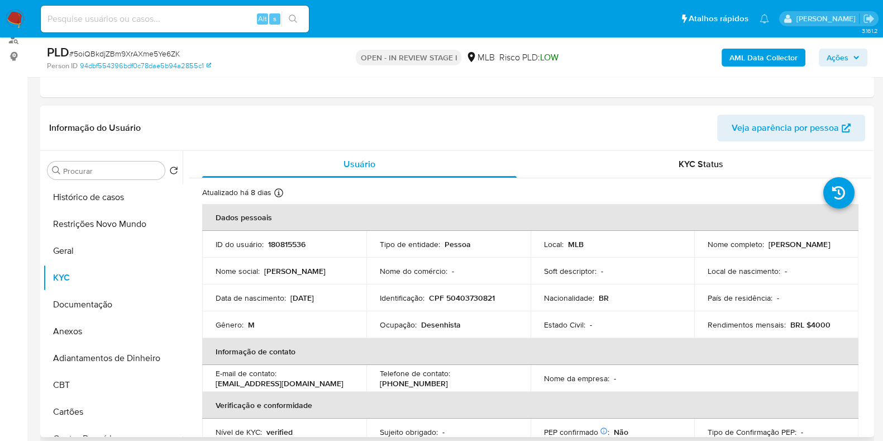
copy p "[PERSON_NAME] [PERSON_NAME]"
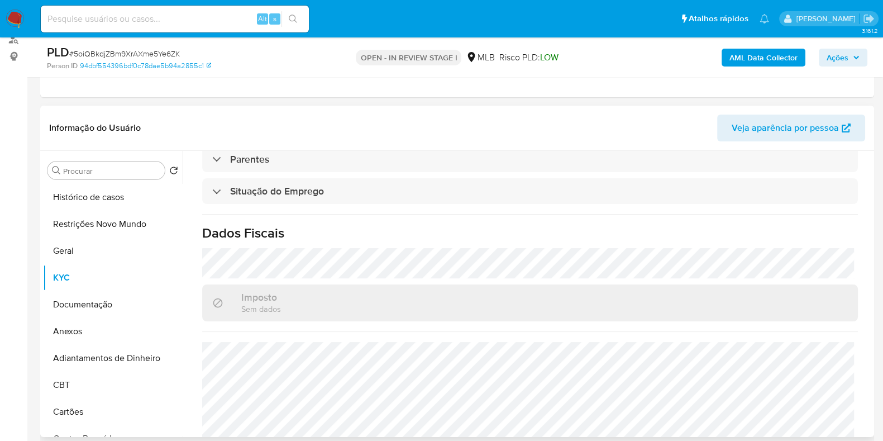
scroll to position [485, 0]
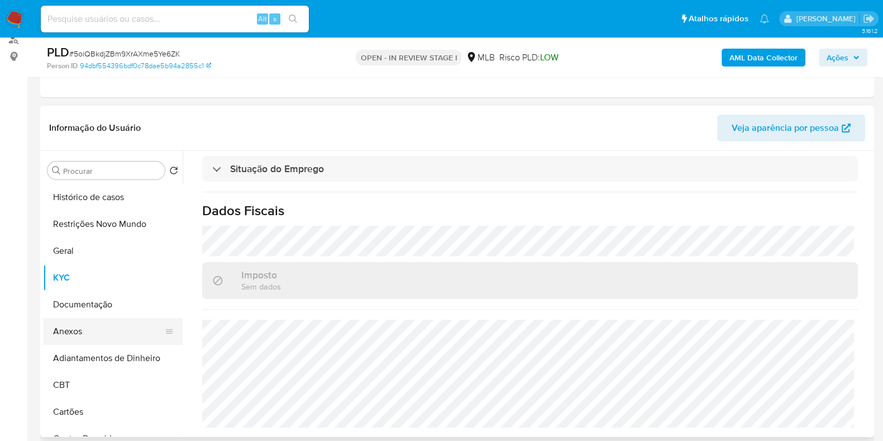
drag, startPoint x: 84, startPoint y: 335, endPoint x: 112, endPoint y: 332, distance: 28.1
click at [84, 335] on button "Anexos" at bounding box center [108, 331] width 131 height 27
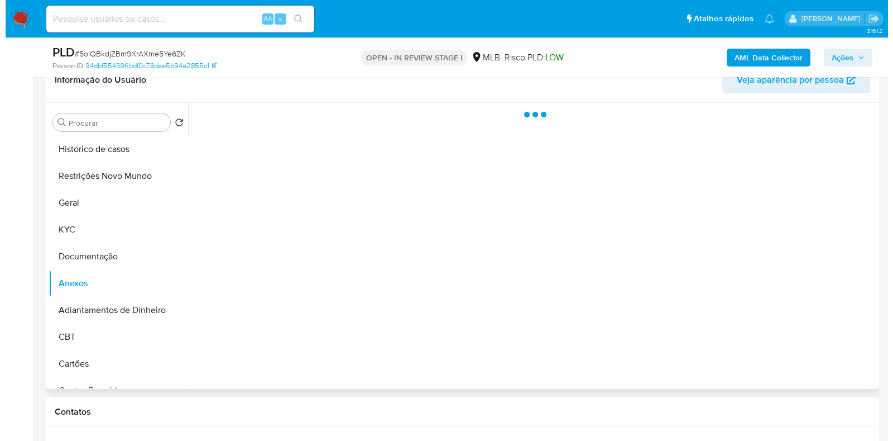
scroll to position [209, 0]
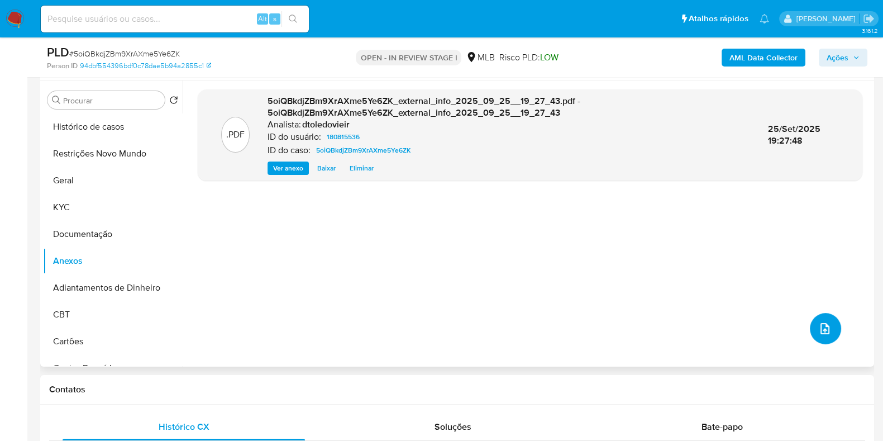
click at [824, 326] on icon "upload-file" at bounding box center [824, 328] width 9 height 11
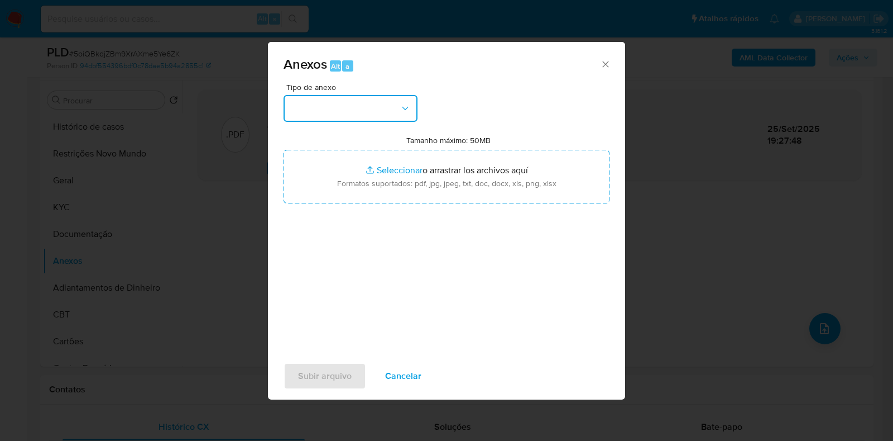
click at [377, 113] on button "button" at bounding box center [351, 108] width 134 height 27
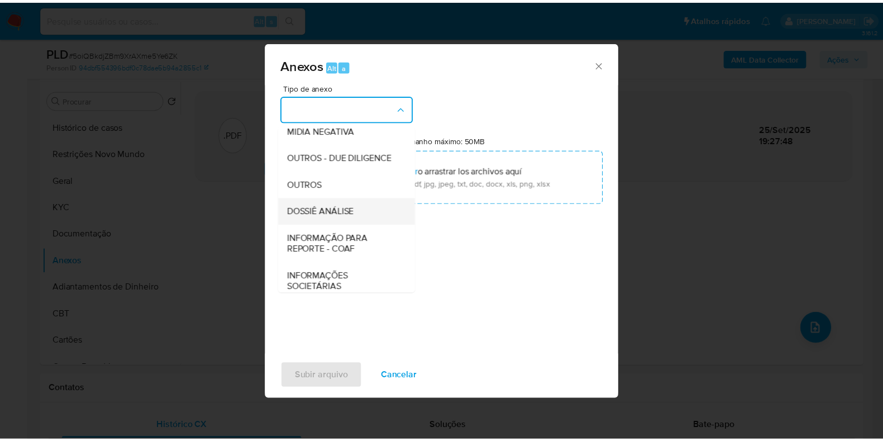
scroll to position [172, 0]
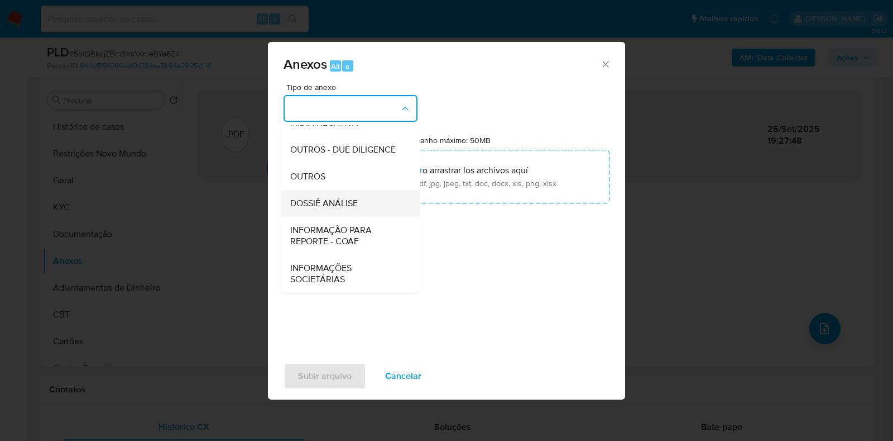
click at [335, 208] on span "DOSSIÊ ANÁLISE" at bounding box center [324, 203] width 68 height 11
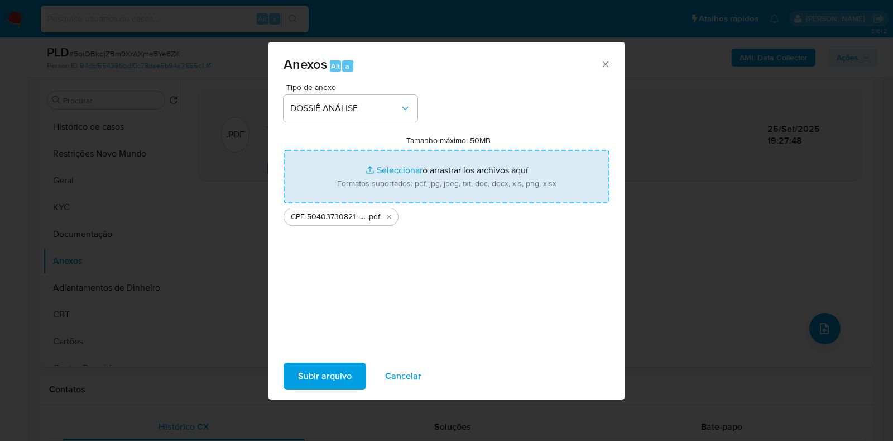
type input "C:\fakepath\Mulan 180815536_2025_09_25_09_20_52.xlsx"
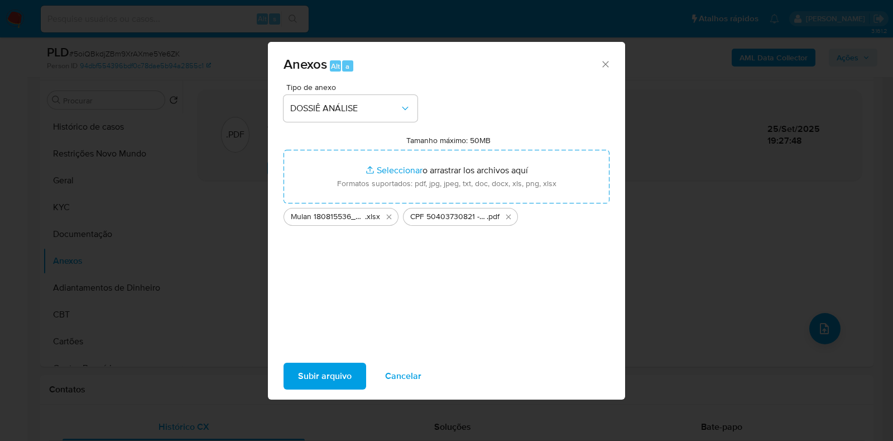
click at [340, 369] on span "Subir arquivo" at bounding box center [325, 376] width 54 height 25
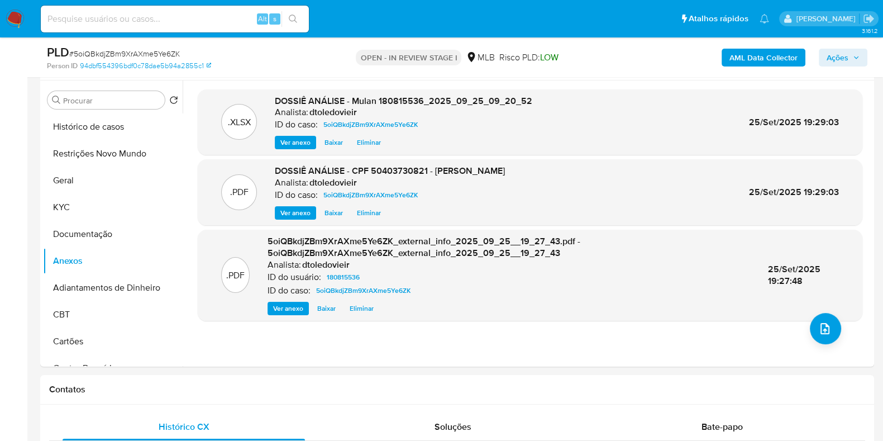
click at [843, 58] on span "Ações" at bounding box center [837, 58] width 22 height 18
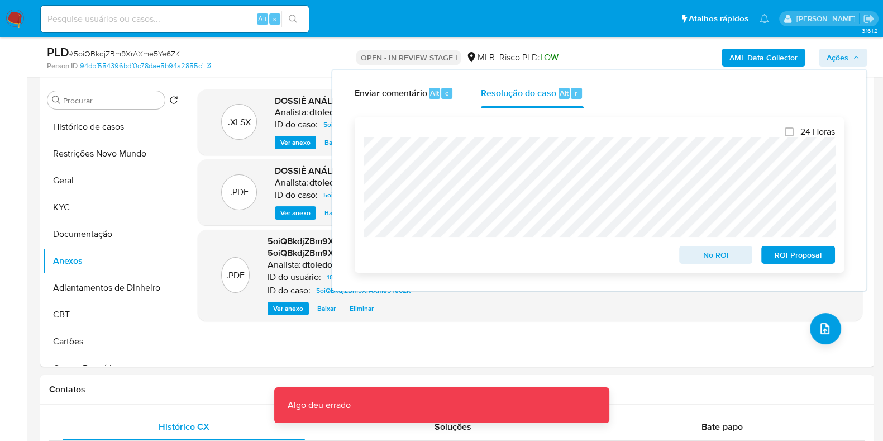
click at [695, 261] on span "No ROI" at bounding box center [716, 255] width 58 height 16
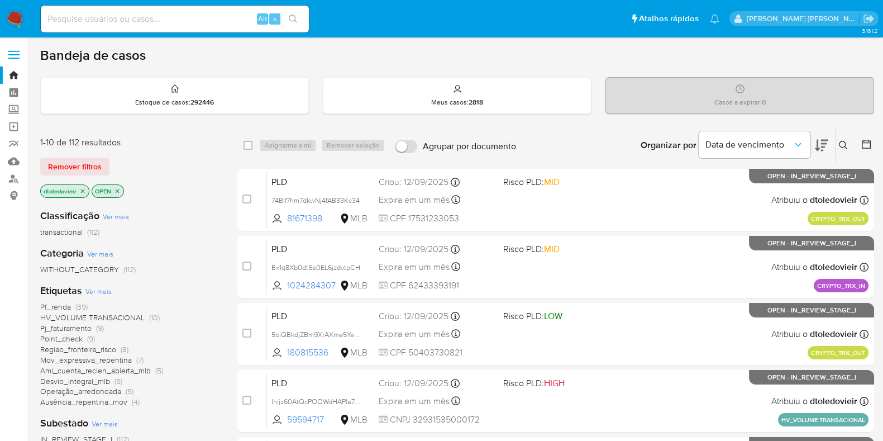
click at [232, 19] on input at bounding box center [175, 19] width 268 height 15
paste input "1202067892"
type input "1202067892"
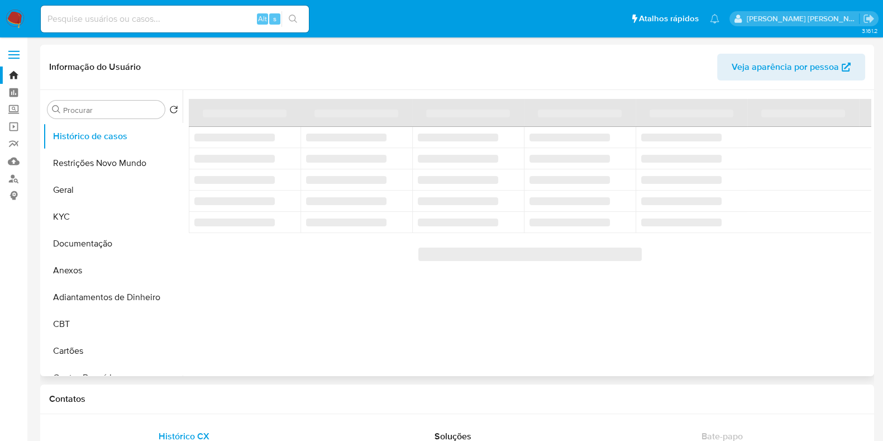
select select "10"
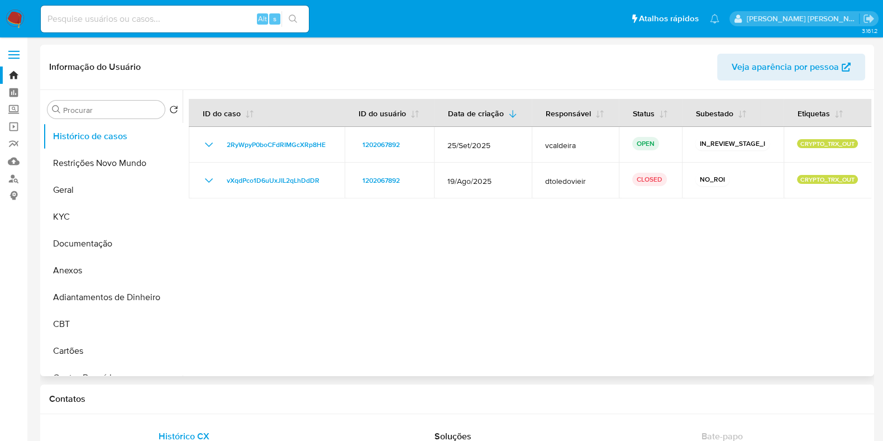
click at [217, 23] on input at bounding box center [175, 19] width 268 height 15
paste input "1644857405"
type input "1644857405"
click at [288, 17] on button "search-icon" at bounding box center [292, 19] width 23 height 16
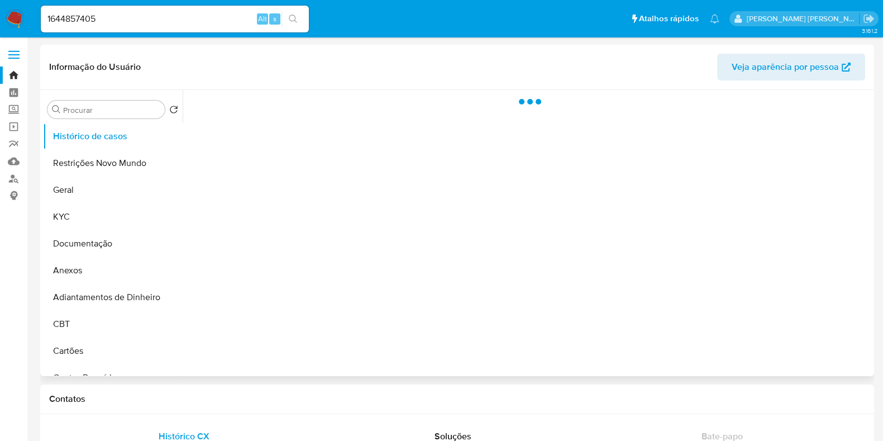
select select "10"
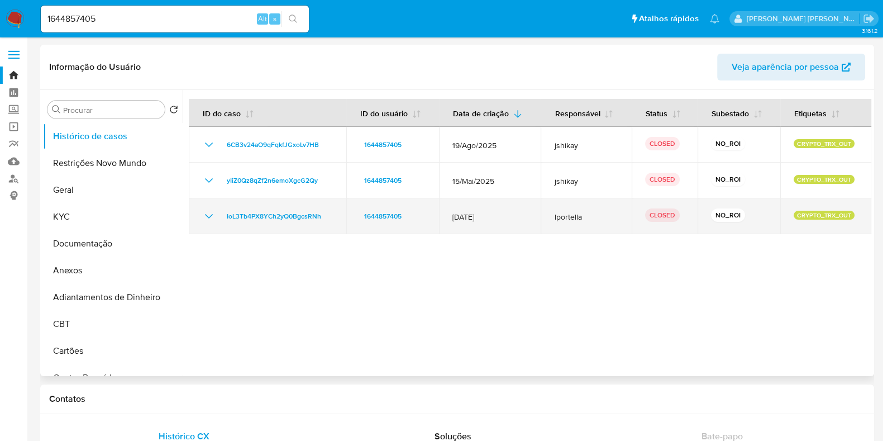
click at [209, 217] on icon "Mostrar/Ocultar" at bounding box center [209, 216] width 8 height 4
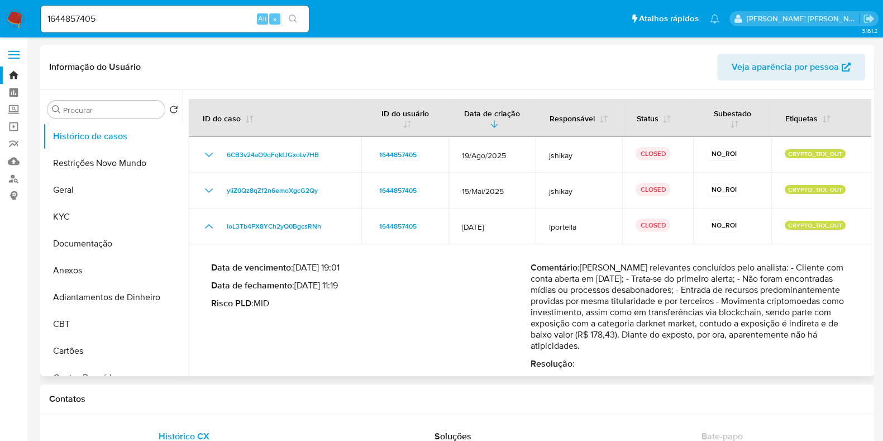
drag, startPoint x: 568, startPoint y: 293, endPoint x: 620, endPoint y: 291, distance: 51.9
click at [620, 291] on p "Comentário : [PERSON_NAME] relevantes concluídos pelo analista: - Cliente com c…" at bounding box center [689, 306] width 319 height 89
click at [637, 291] on p "Comentário : [PERSON_NAME] relevantes concluídos pelo analista: - Cliente com c…" at bounding box center [689, 306] width 319 height 89
drag, startPoint x: 636, startPoint y: 269, endPoint x: 681, endPoint y: 267, distance: 45.3
click at [665, 268] on p "Comentário : [PERSON_NAME] relevantes concluídos pelo analista: - Cliente com c…" at bounding box center [689, 306] width 319 height 89
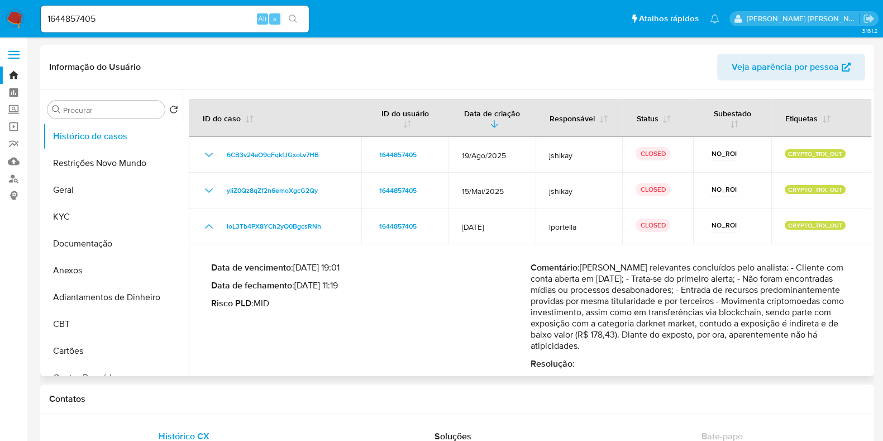
click at [687, 267] on p "Comentário : [PERSON_NAME] relevantes concluídos pelo analista: - Cliente com c…" at bounding box center [689, 306] width 319 height 89
drag, startPoint x: 597, startPoint y: 346, endPoint x: 584, endPoint y: 269, distance: 78.2
click at [584, 269] on p "Comentário : [PERSON_NAME] relevantes concluídos pelo analista: - Cliente com c…" at bounding box center [689, 306] width 319 height 89
click at [120, 185] on button "Geral" at bounding box center [108, 189] width 131 height 27
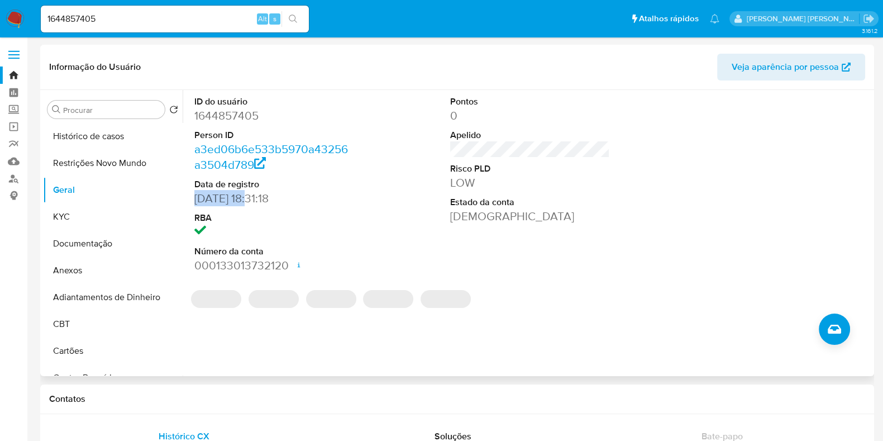
drag, startPoint x: 250, startPoint y: 196, endPoint x: 195, endPoint y: 199, distance: 54.8
click at [195, 199] on dd "[DATE] 18:31:18" at bounding box center [274, 198] width 160 height 16
copy dd "[DATE]"
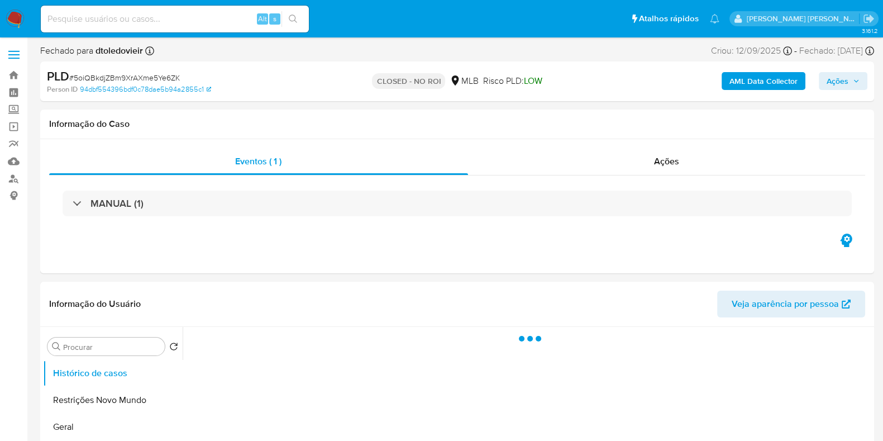
select select "10"
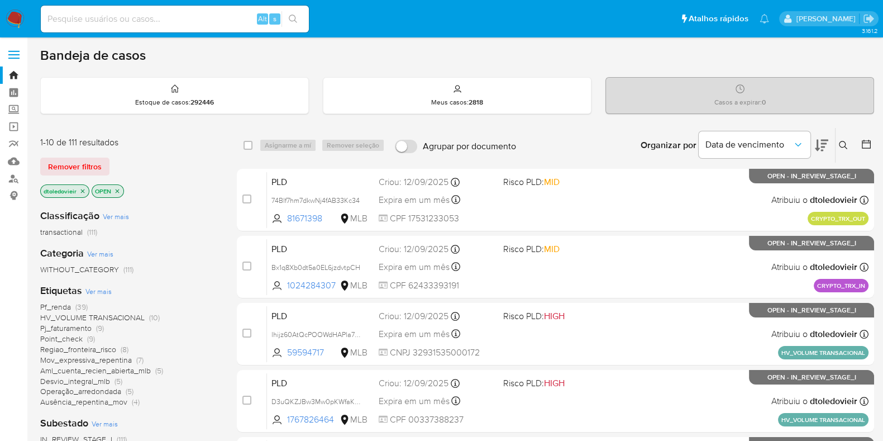
click at [552, 134] on div "Organizar por Data de vencimento Os resultados não podem ser classificados enqu…" at bounding box center [698, 145] width 352 height 35
